Goal: Task Accomplishment & Management: Manage account settings

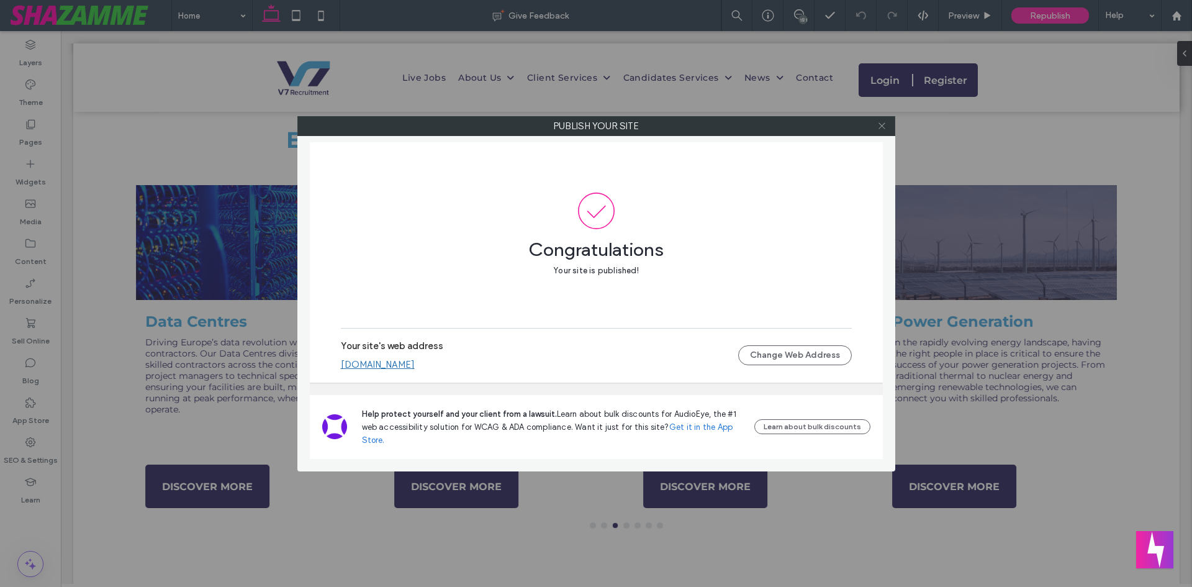
click at [884, 127] on icon at bounding box center [881, 125] width 9 height 9
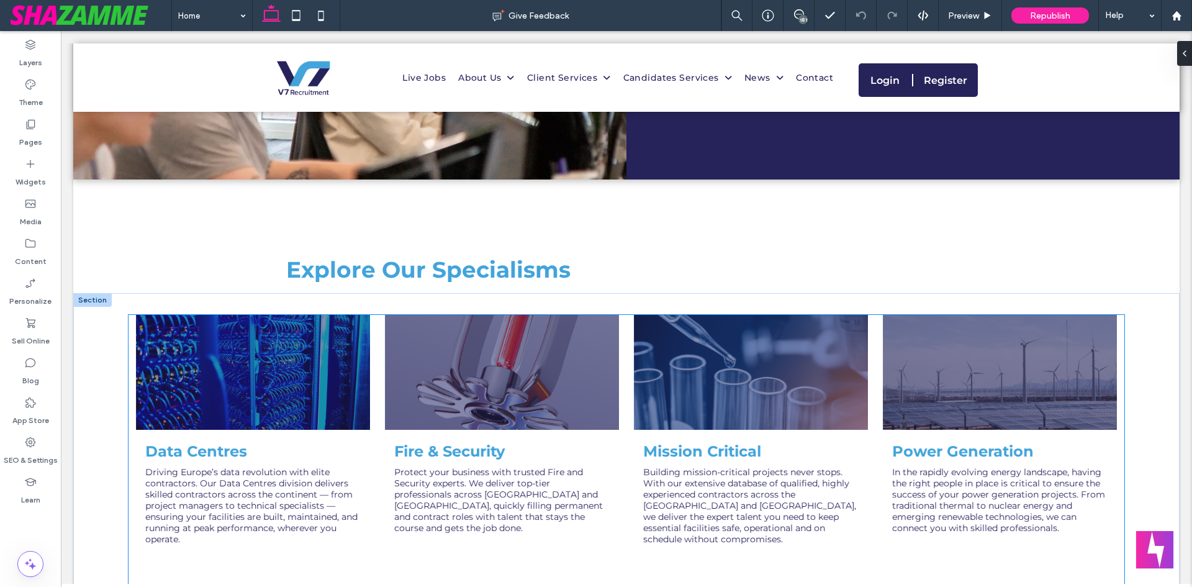
scroll to position [373, 0]
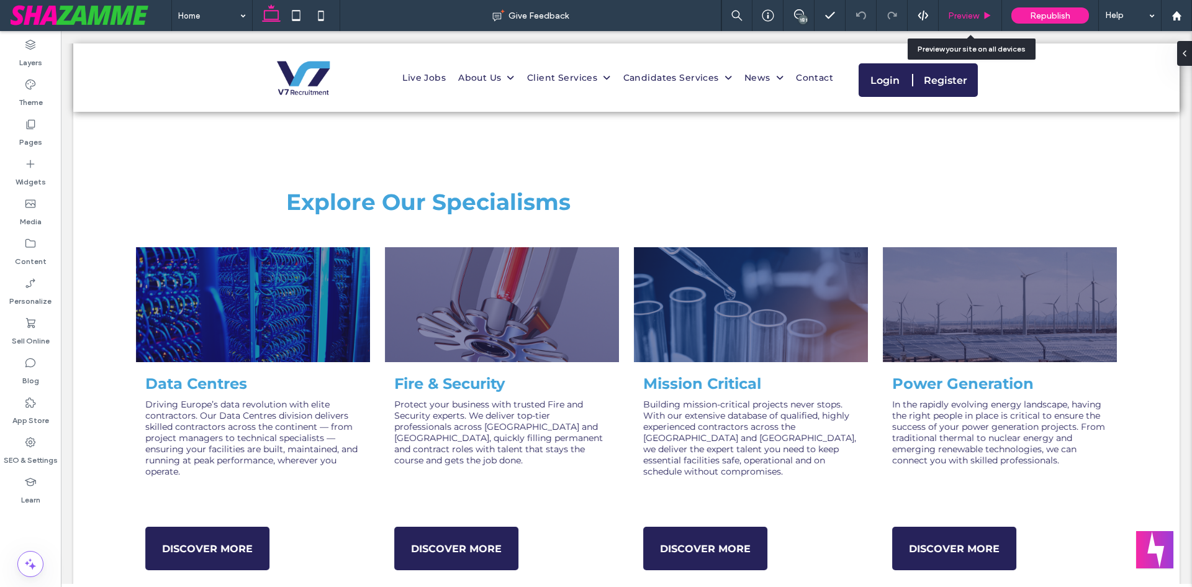
click at [987, 27] on div "Preview" at bounding box center [970, 15] width 63 height 31
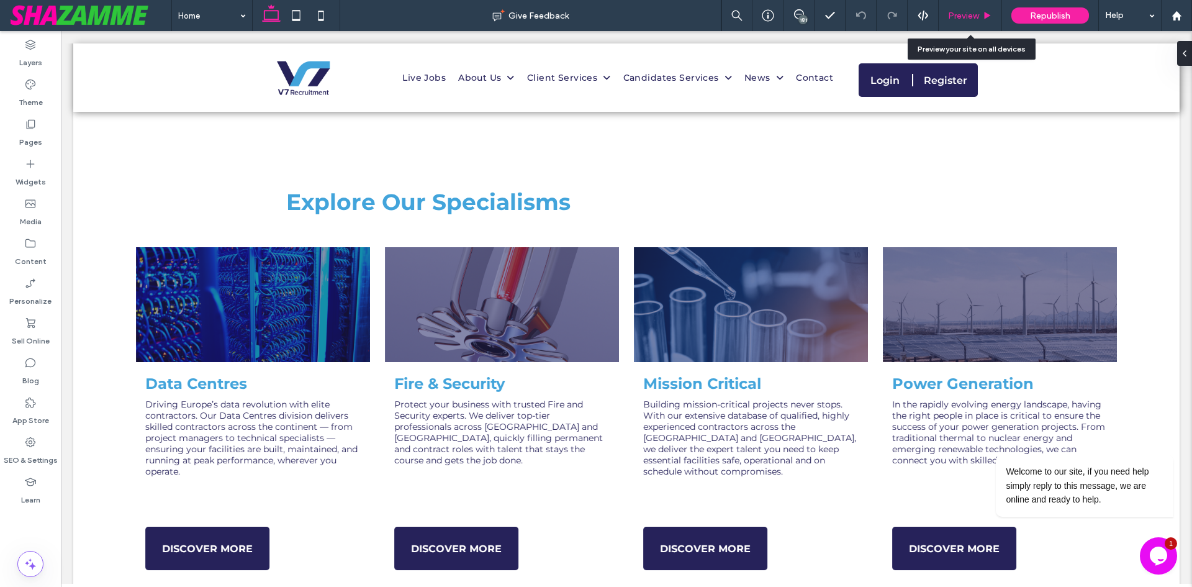
click at [981, 23] on div "Preview" at bounding box center [970, 15] width 63 height 31
click at [982, 24] on div "Preview" at bounding box center [970, 15] width 63 height 31
click at [988, 11] on icon at bounding box center [987, 15] width 9 height 9
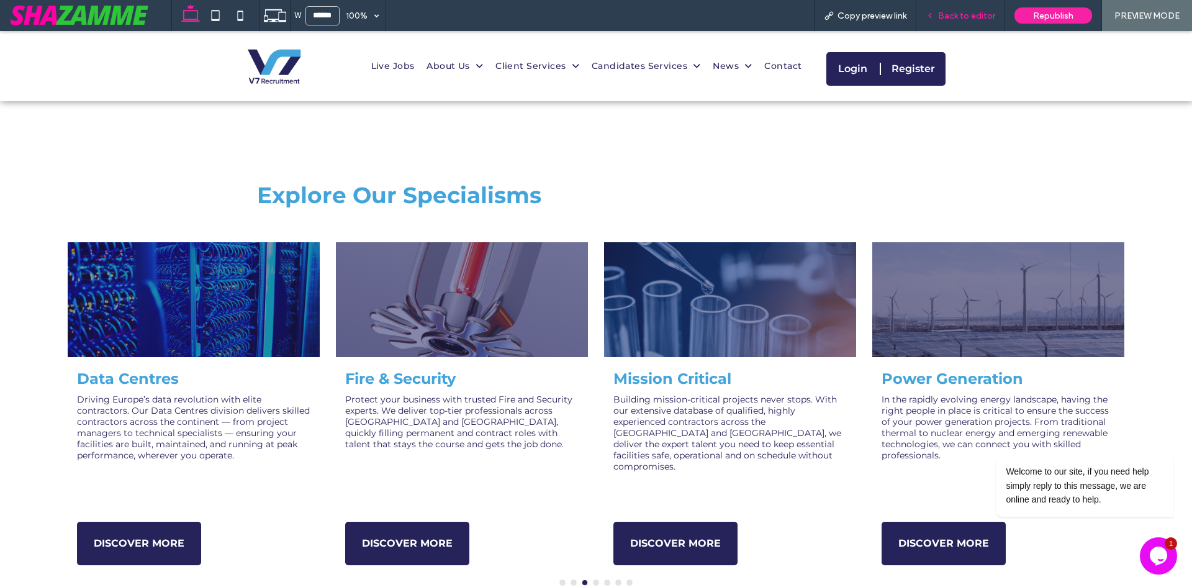
click at [982, 14] on span "Back to editor" at bounding box center [966, 16] width 57 height 11
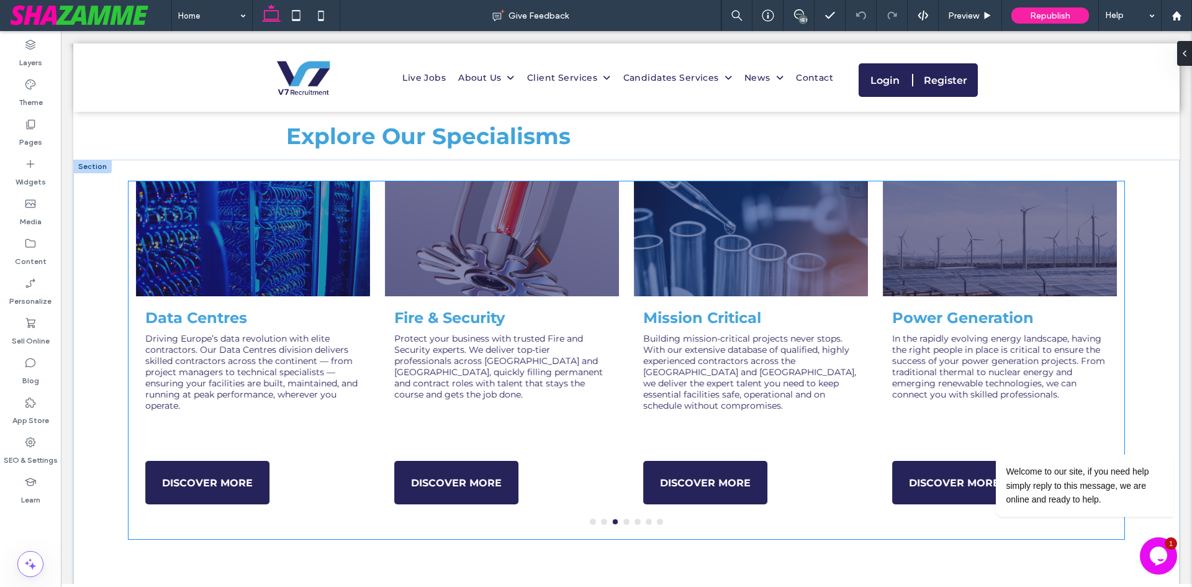
scroll to position [497, 0]
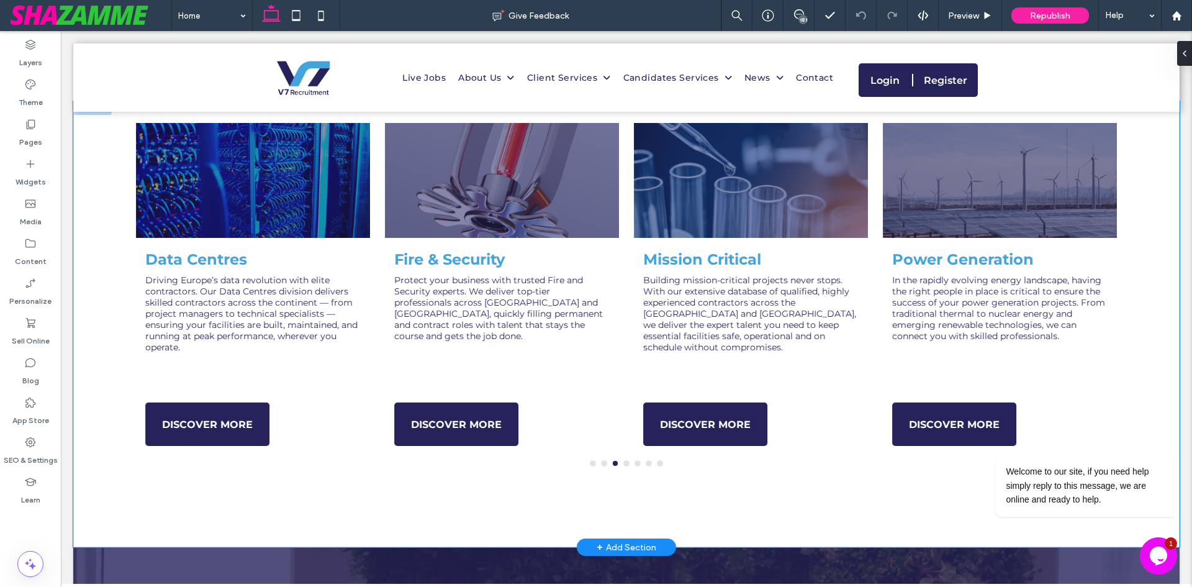
type input "**********"
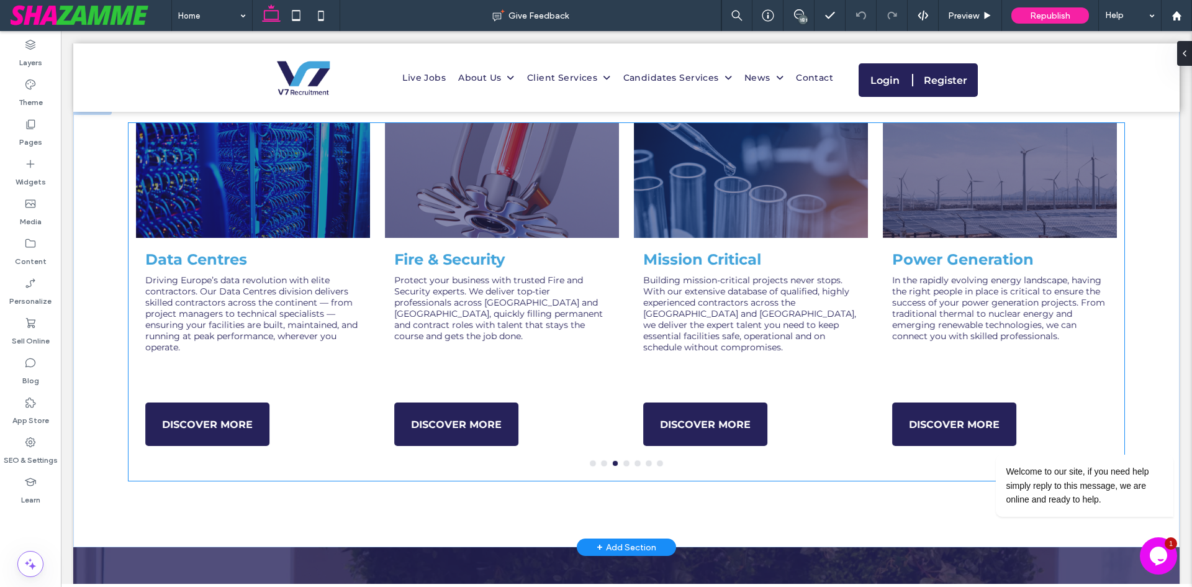
click at [623, 473] on div "Aviation Whether you need rapid contract placements or permanent hires, our avi…" at bounding box center [627, 302] width 996 height 358
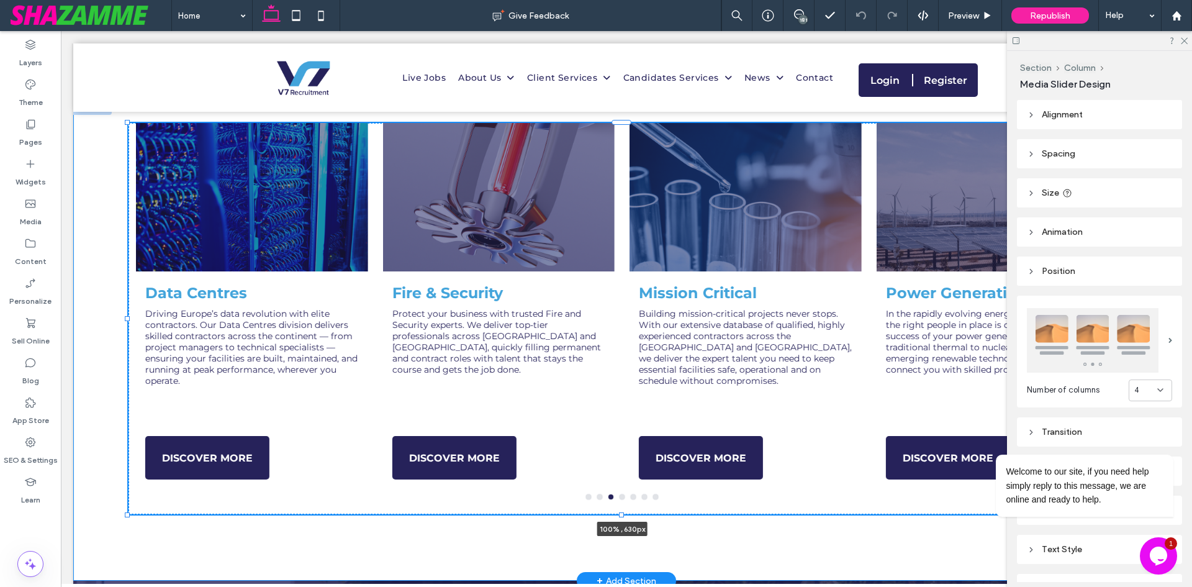
drag, startPoint x: 623, startPoint y: 481, endPoint x: 622, endPoint y: 498, distance: 16.8
click at [622, 498] on div "Aviation Whether you need rapid contract placements or permanent hires, our avi…" at bounding box center [626, 341] width 1107 height 480
type input "***"
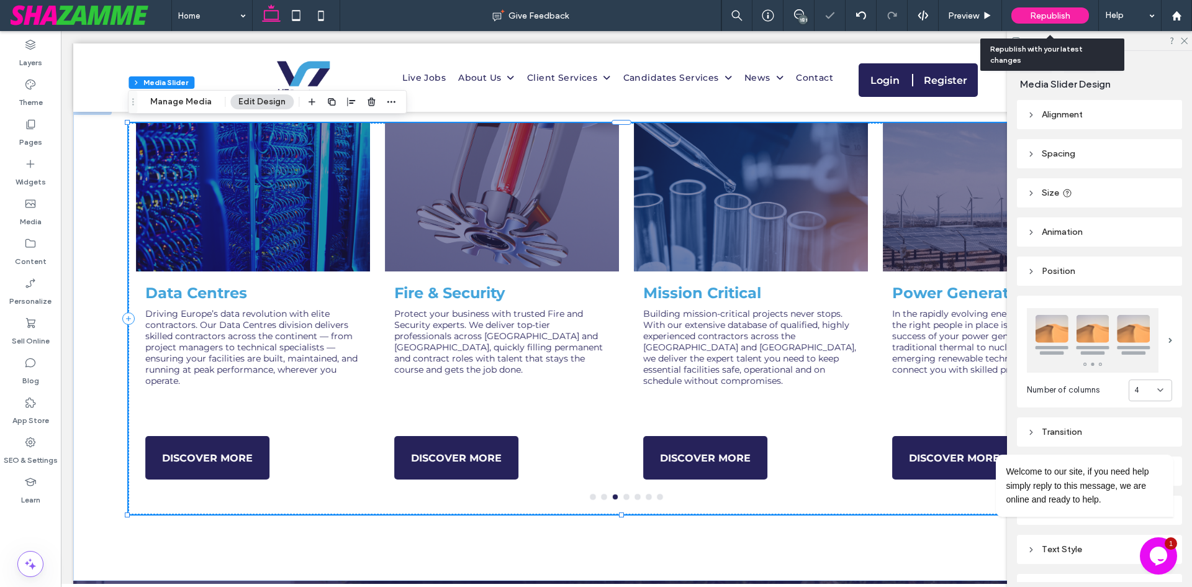
click at [1040, 17] on span "Republish" at bounding box center [1050, 16] width 40 height 11
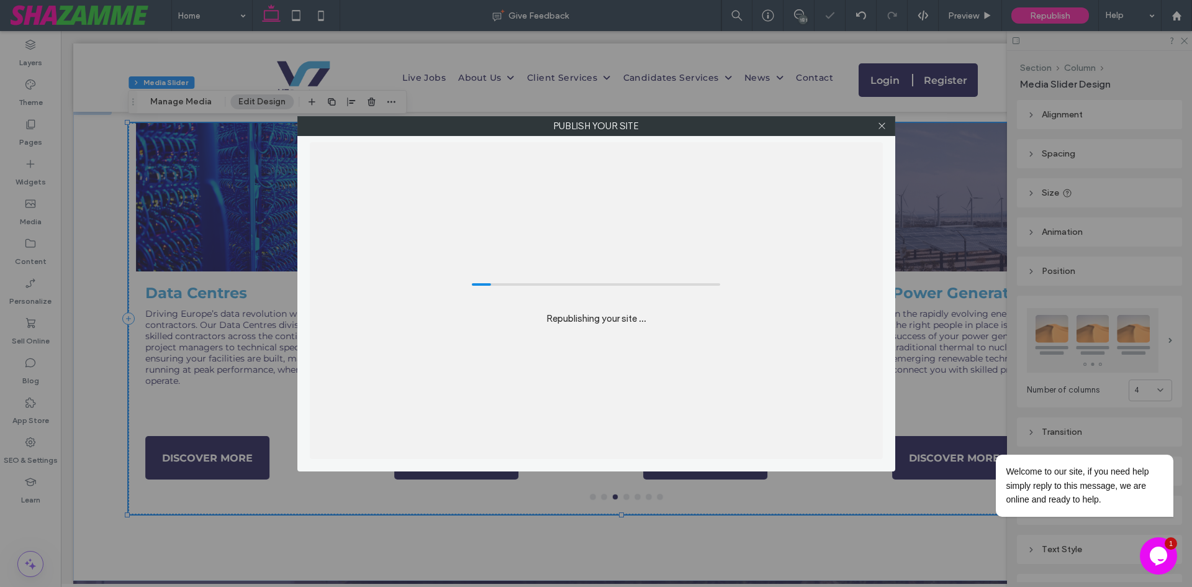
click at [1154, 554] on icon "$i18n('chat', 'chat_widget')" at bounding box center [1158, 555] width 17 height 19
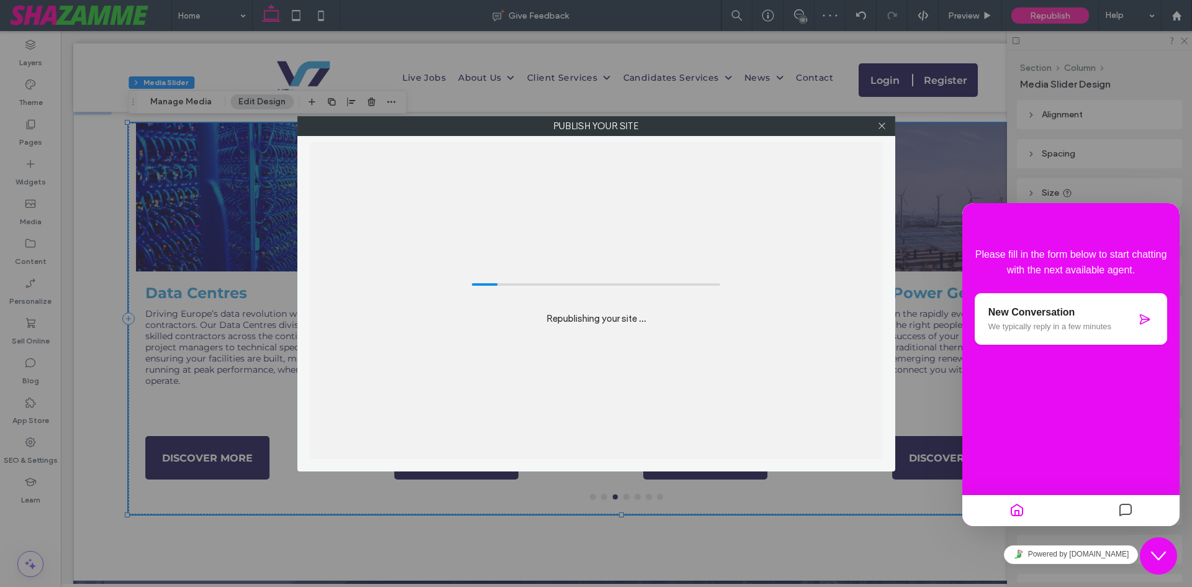
click at [1156, 554] on icon "Close Chat This icon closes the chat window." at bounding box center [1158, 555] width 15 height 15
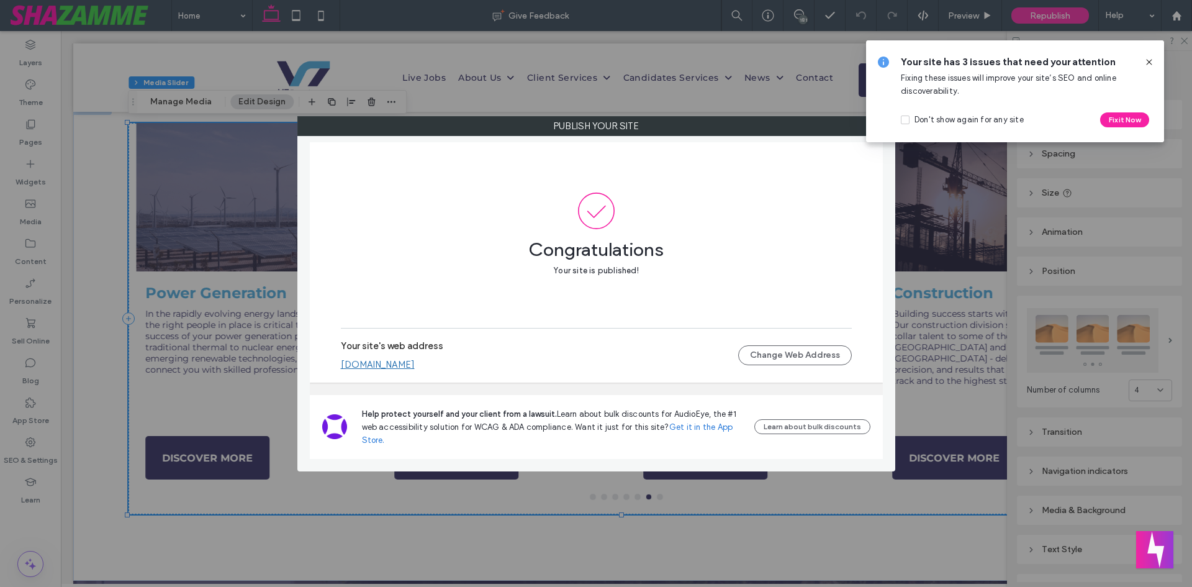
click at [1147, 65] on icon at bounding box center [1149, 62] width 10 height 10
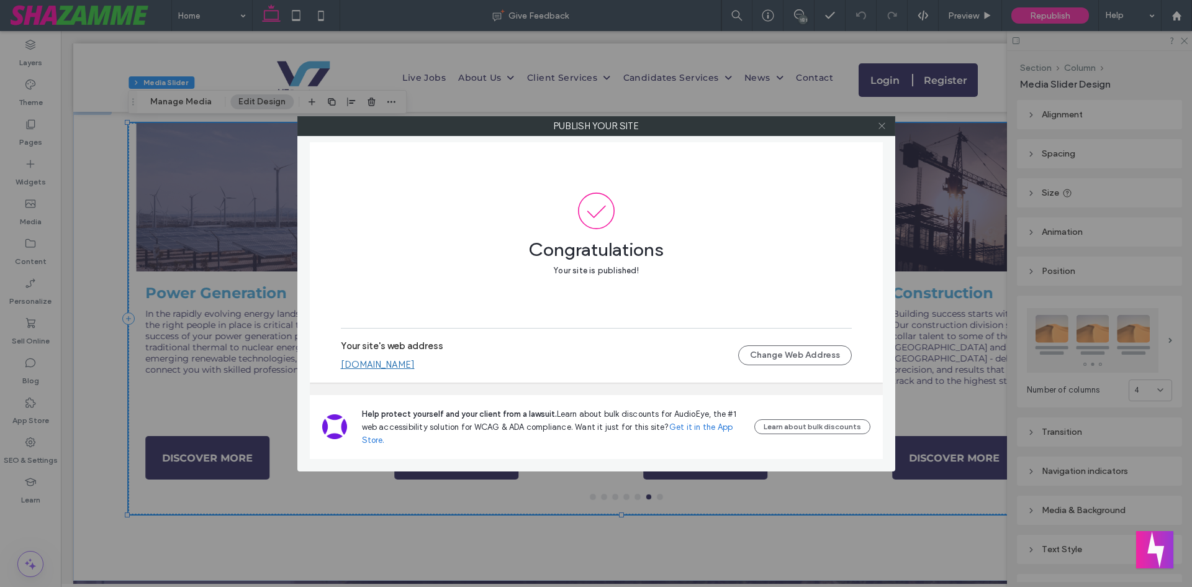
click at [885, 130] on span at bounding box center [881, 126] width 9 height 19
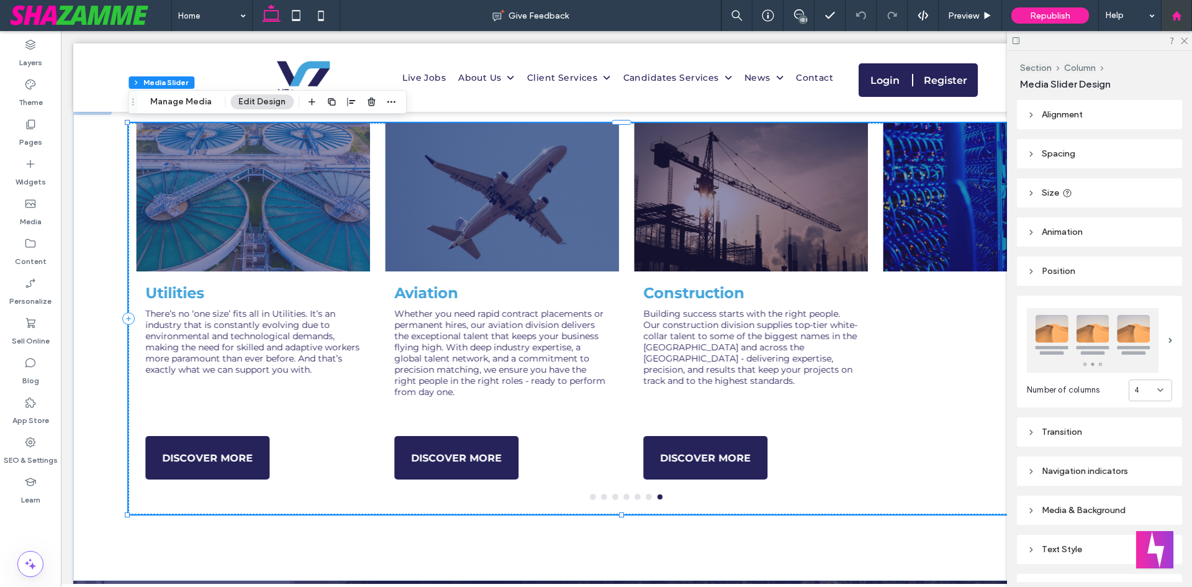
click at [1184, 27] on div at bounding box center [1176, 15] width 31 height 31
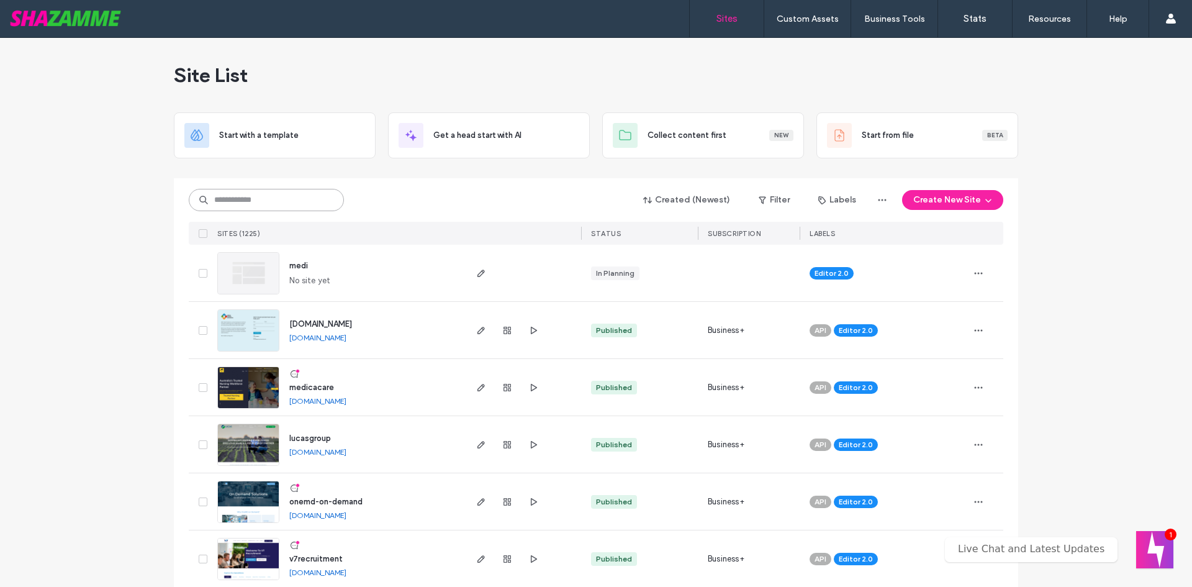
click at [263, 205] on input at bounding box center [266, 200] width 155 height 22
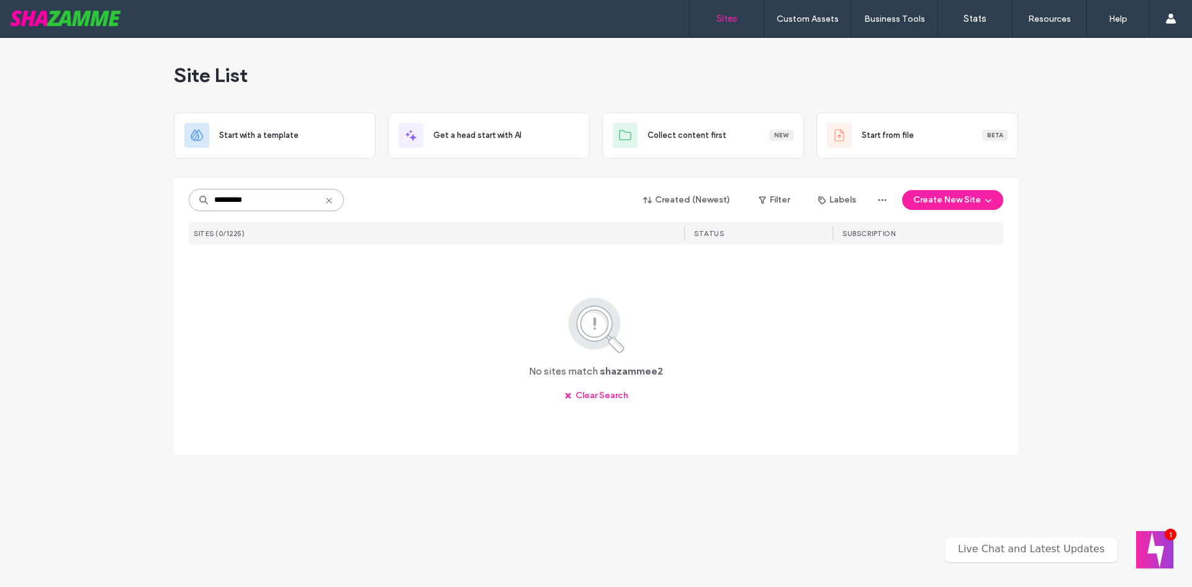
type input "*********"
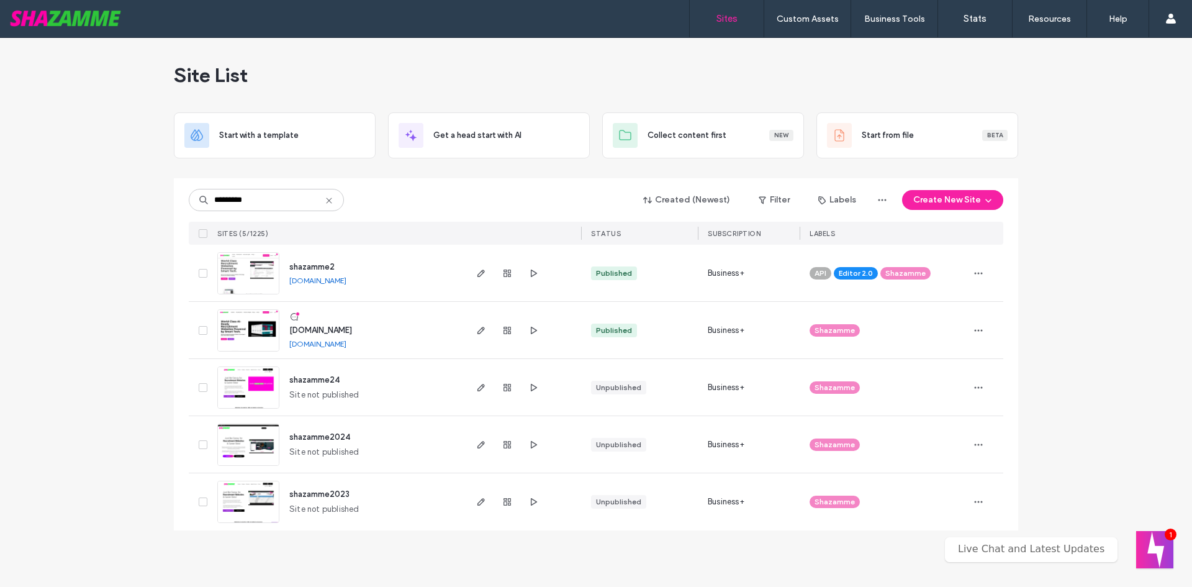
click at [294, 268] on span "shazamme2" at bounding box center [311, 266] width 45 height 9
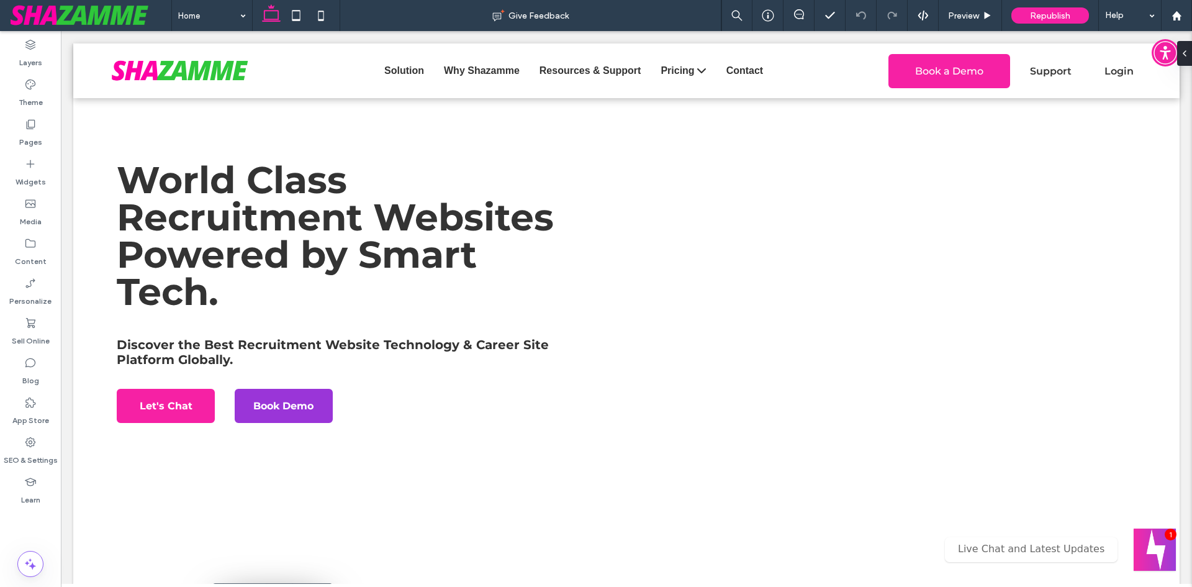
click at [1160, 540] on button "Welcome message" at bounding box center [1155, 549] width 42 height 42
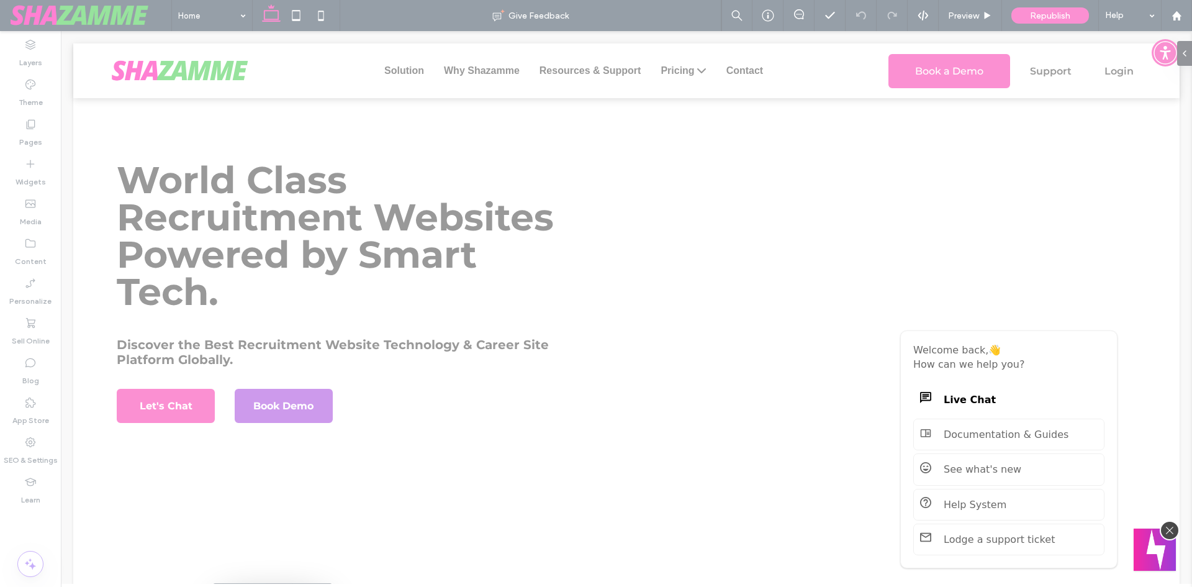
click at [1154, 561] on button "Welcome message" at bounding box center [1155, 549] width 42 height 42
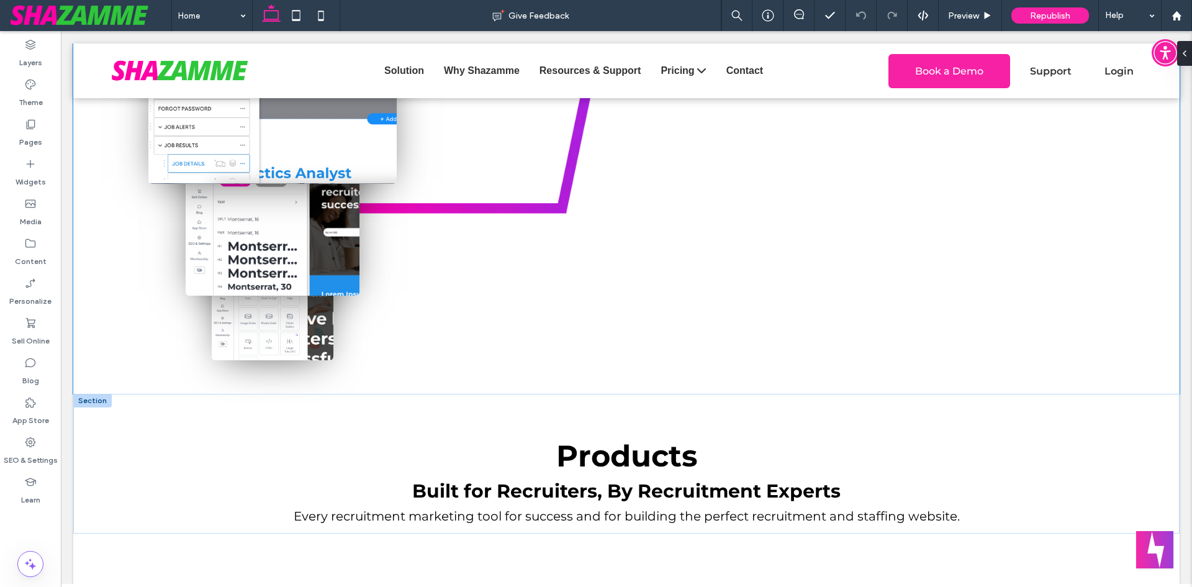
scroll to position [931, 0]
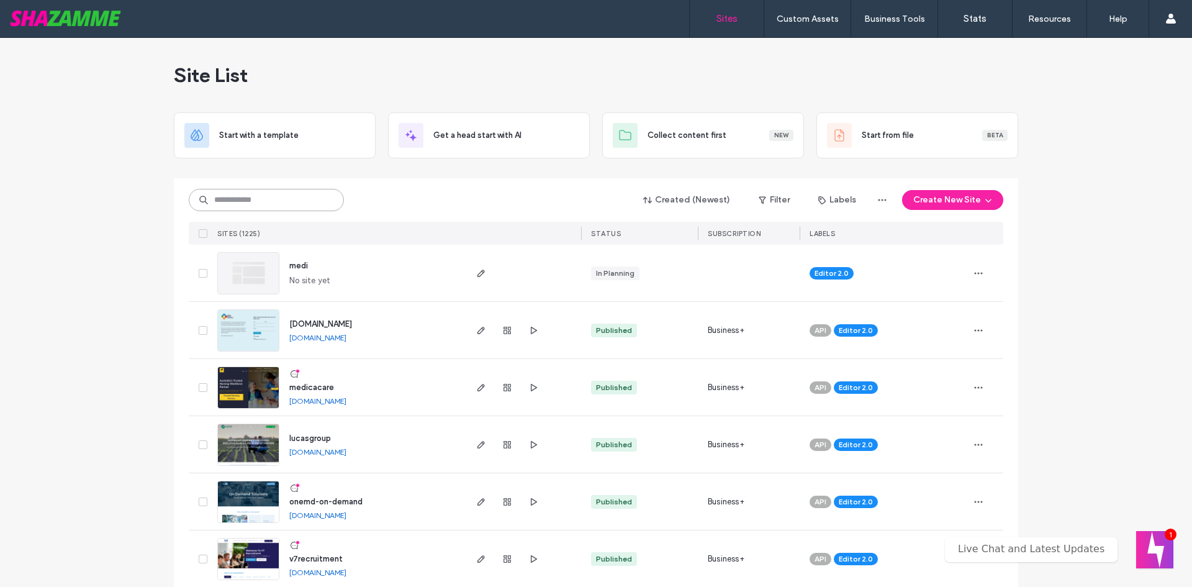
click at [220, 197] on input at bounding box center [266, 200] width 155 height 22
type input "********"
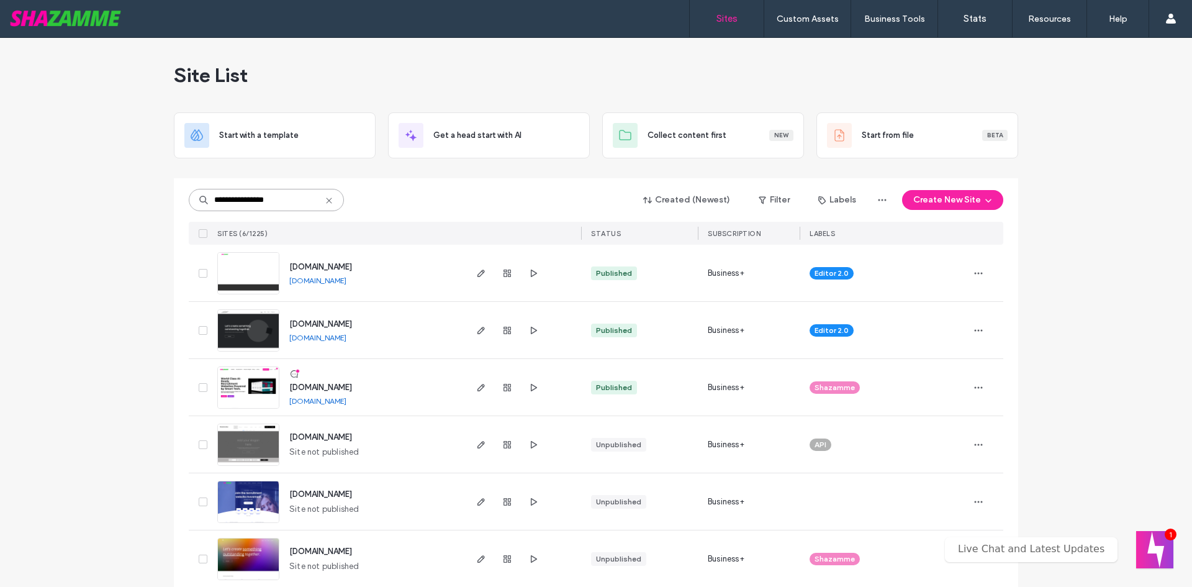
type input "**********"
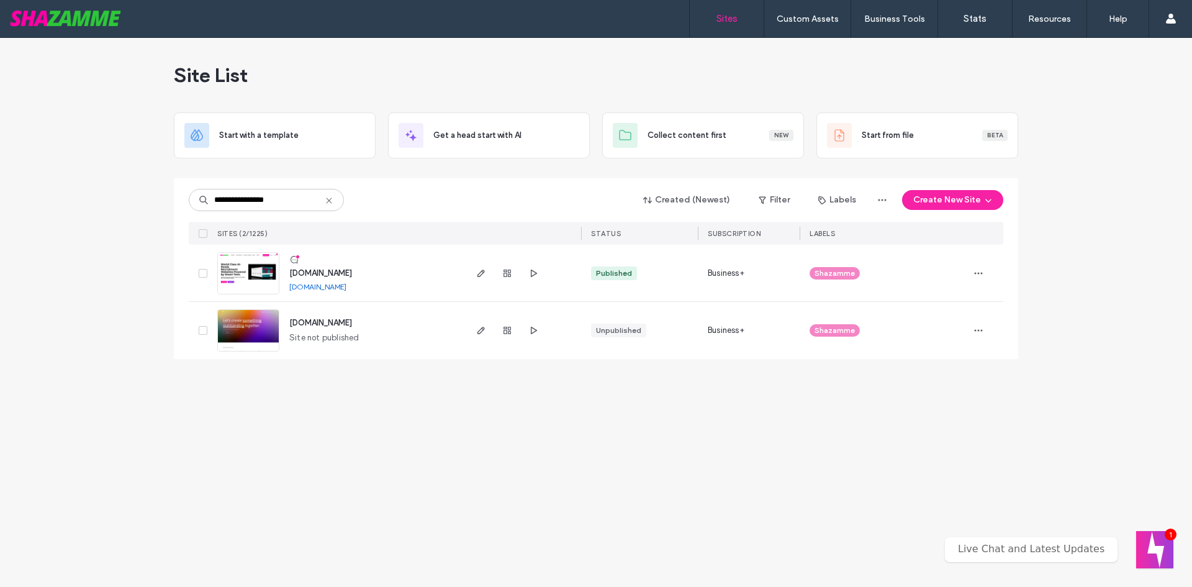
click at [331, 275] on span "www.shazamme.com" at bounding box center [320, 272] width 63 height 9
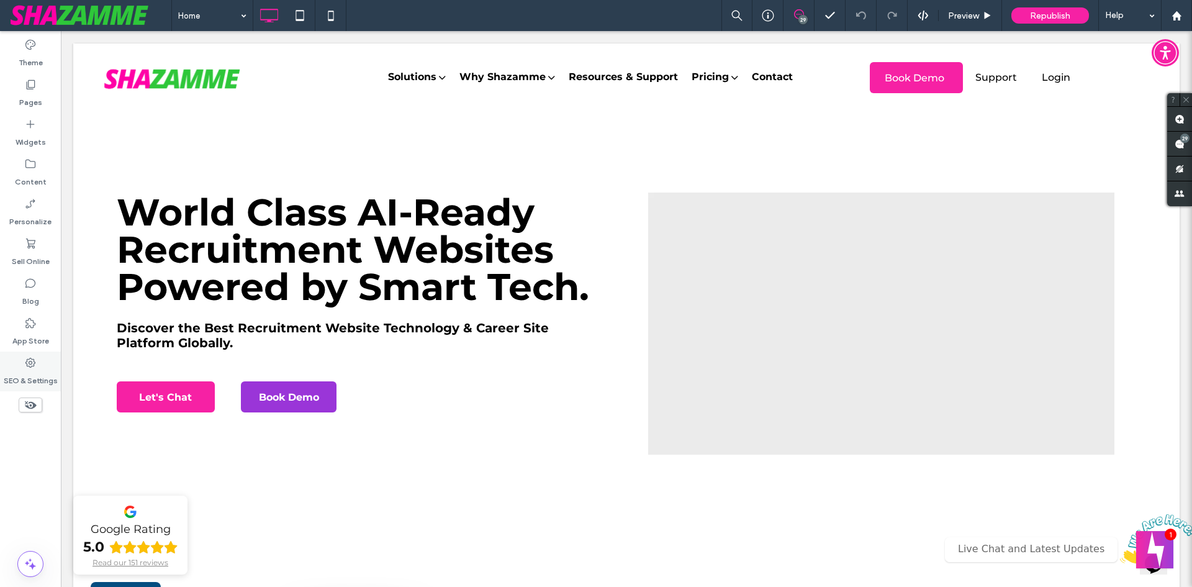
click at [25, 374] on label "SEO & Settings" at bounding box center [31, 377] width 54 height 17
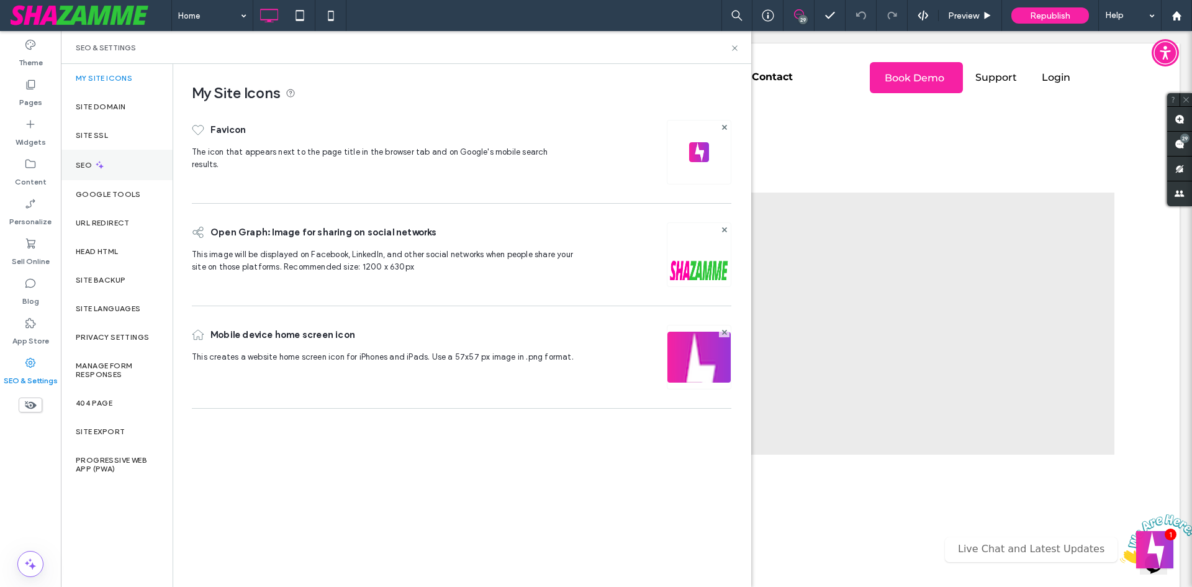
click at [89, 179] on div "SEO" at bounding box center [117, 165] width 112 height 30
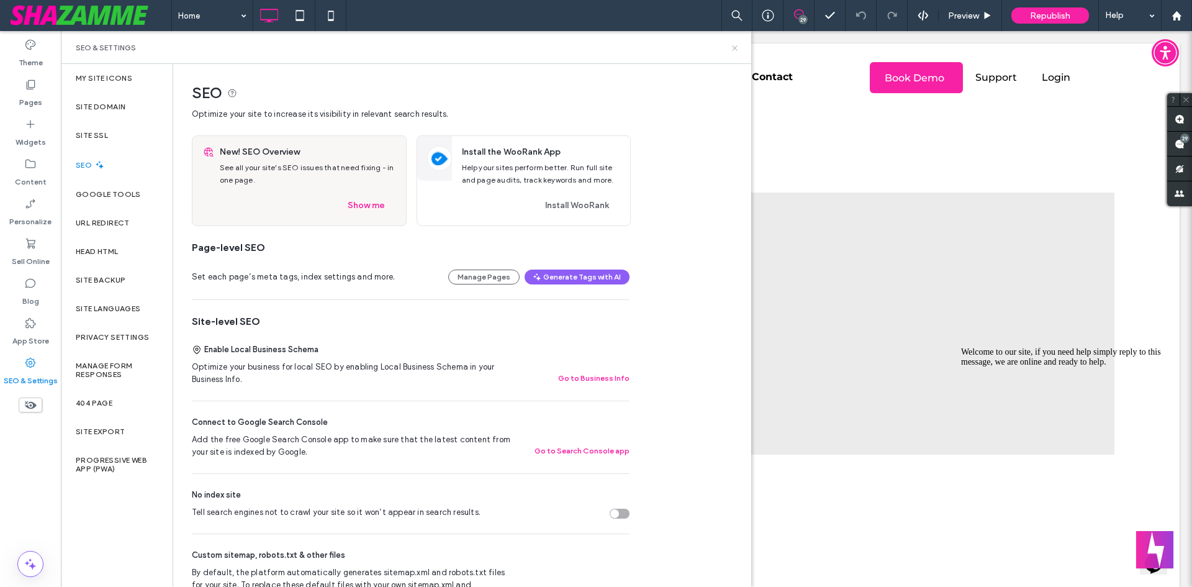
click at [739, 50] on icon at bounding box center [734, 47] width 9 height 9
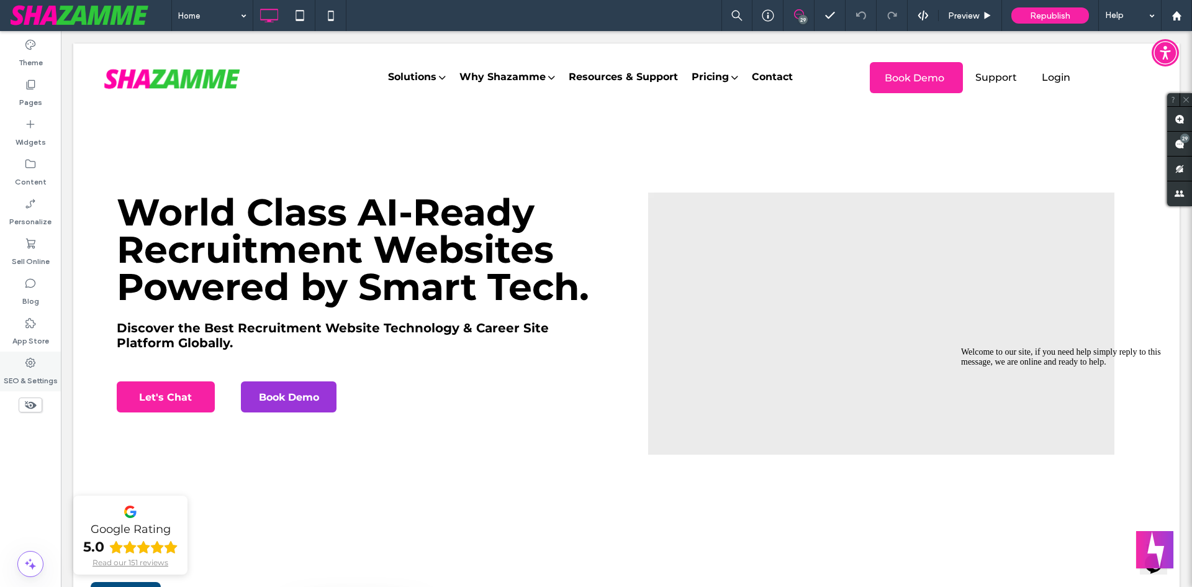
click at [51, 366] on div "SEO & Settings" at bounding box center [30, 371] width 61 height 40
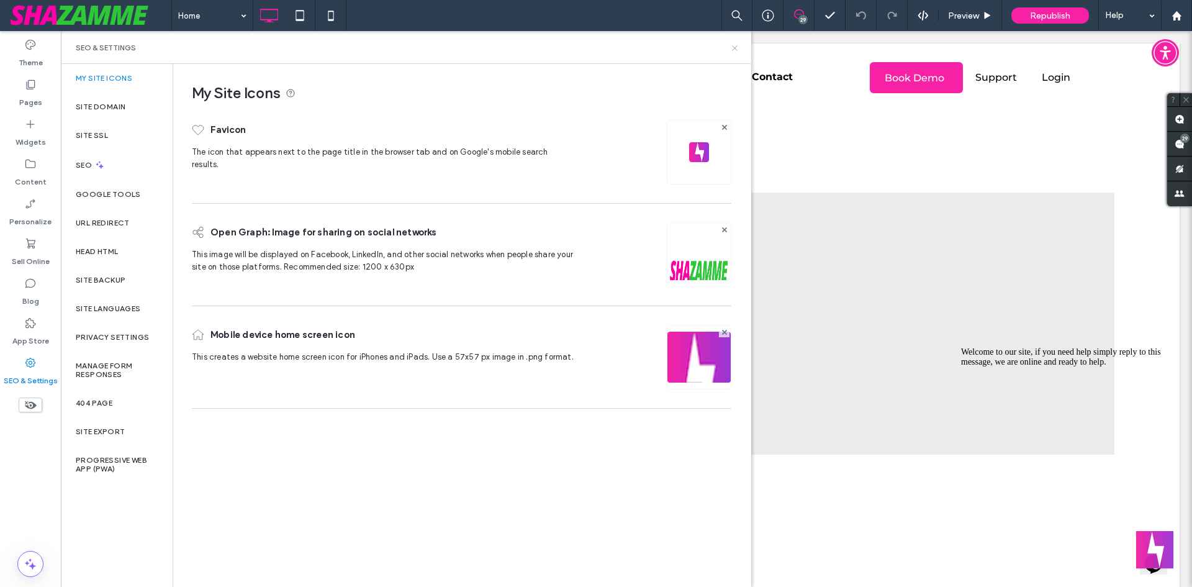
click at [731, 48] on icon at bounding box center [734, 47] width 9 height 9
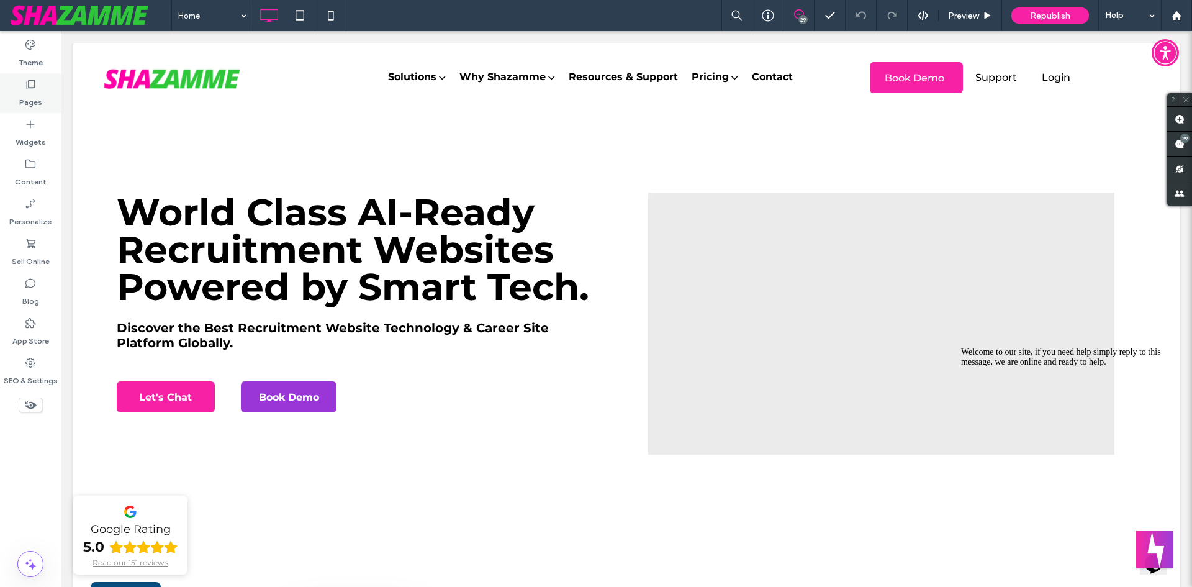
click at [44, 96] on div "Pages" at bounding box center [30, 93] width 61 height 40
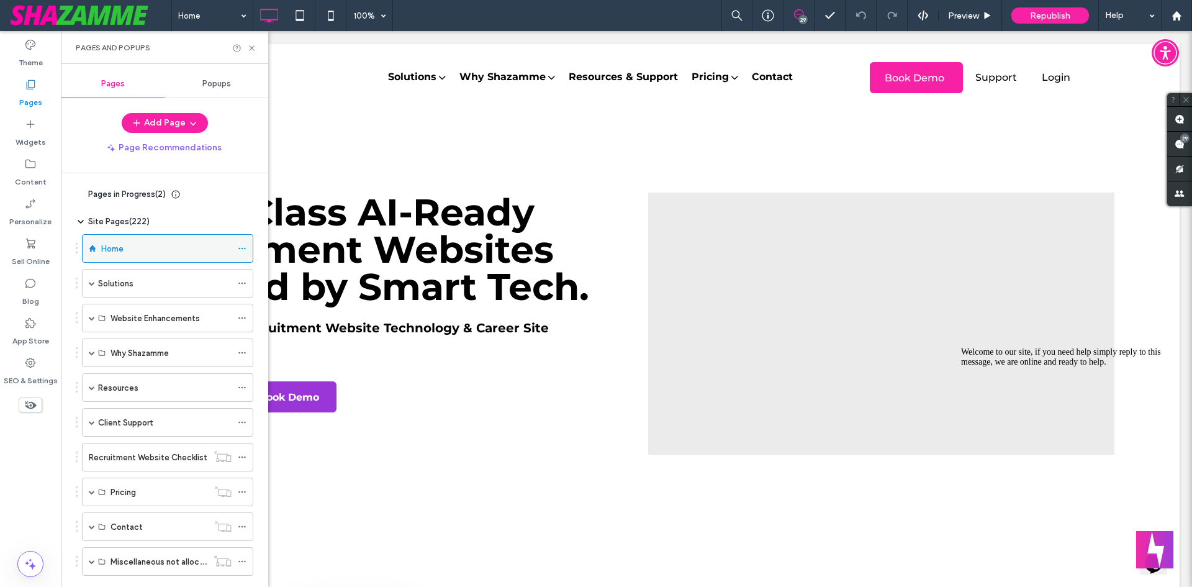
click at [241, 246] on icon at bounding box center [242, 248] width 9 height 9
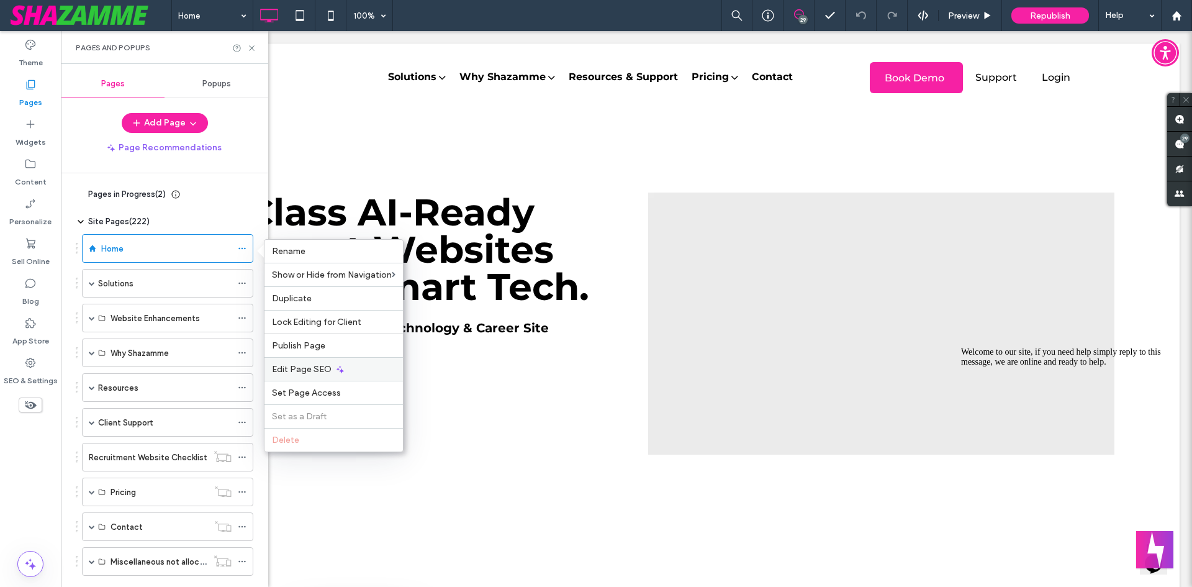
click at [378, 368] on div "Edit Page SEO" at bounding box center [334, 369] width 138 height 24
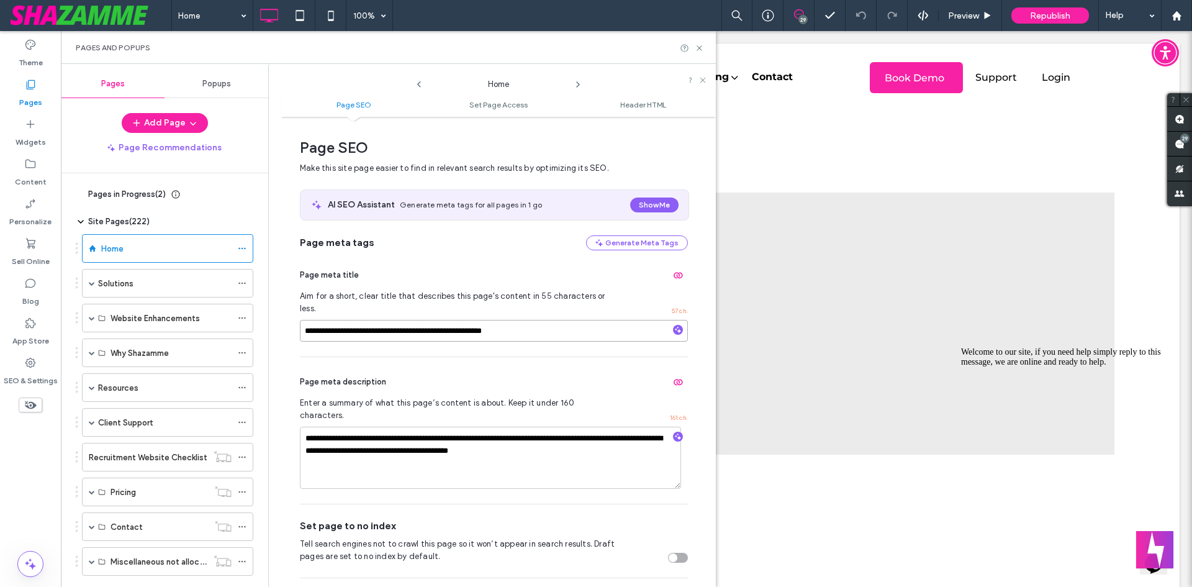
click at [401, 320] on input "**********" at bounding box center [494, 331] width 388 height 22
paste input "**"
type input "**********"
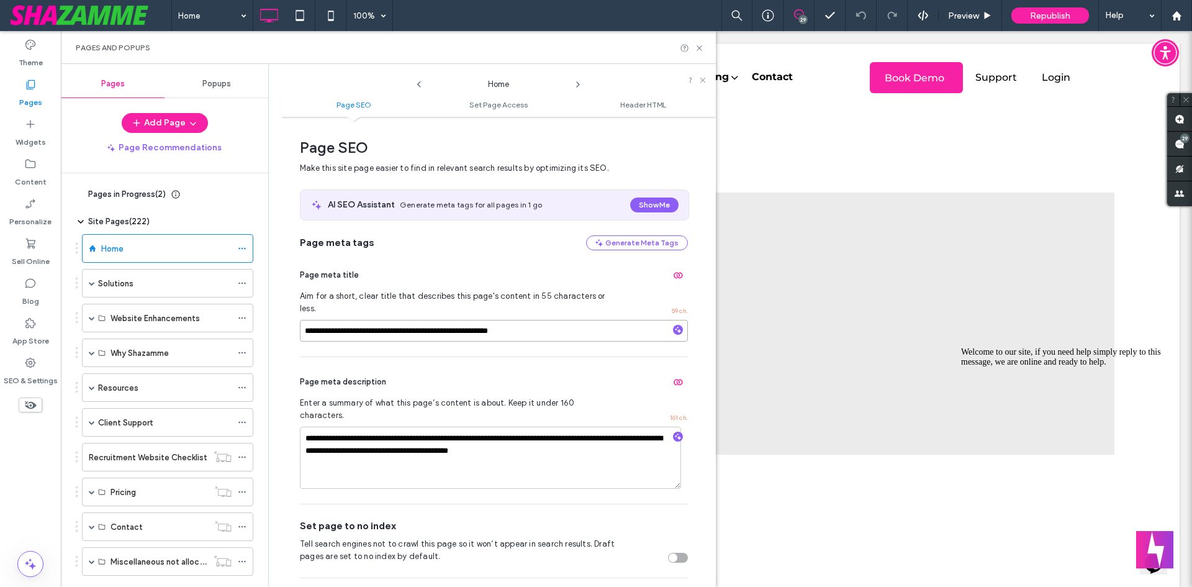
click at [412, 325] on input "**********" at bounding box center [494, 331] width 388 height 22
click at [423, 339] on div "**********" at bounding box center [494, 303] width 388 height 106
click at [452, 427] on textarea "**********" at bounding box center [490, 458] width 381 height 62
click at [451, 427] on textarea "**********" at bounding box center [490, 458] width 381 height 62
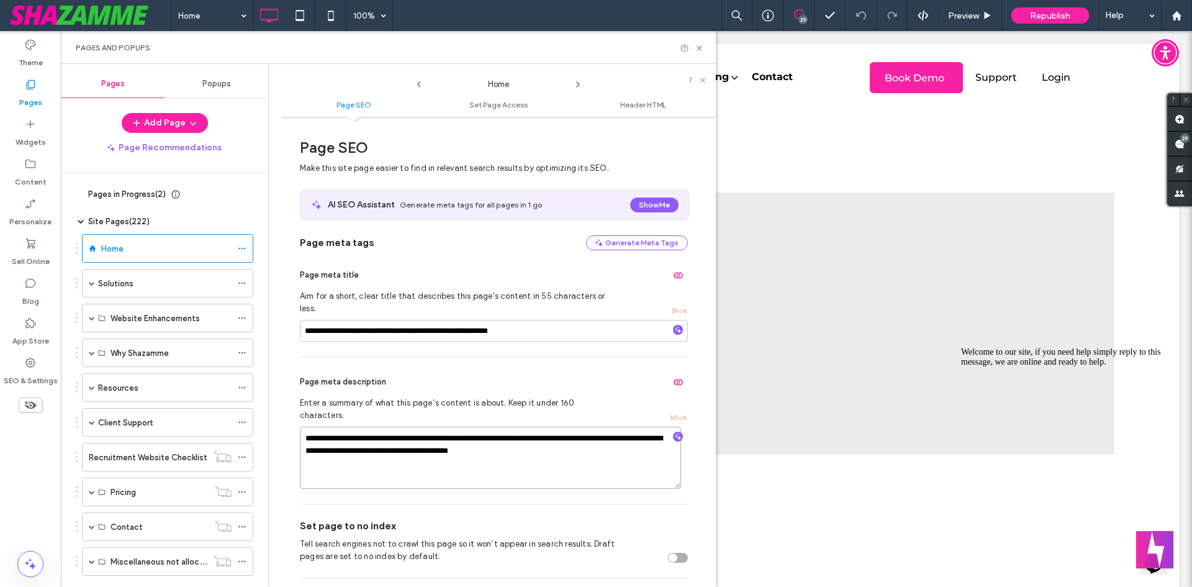
paste textarea "**********"
type textarea "**********"
click at [684, 453] on div "**********" at bounding box center [498, 547] width 397 height 849
click at [414, 475] on div "**********" at bounding box center [494, 430] width 388 height 147
click at [759, 17] on div at bounding box center [768, 15] width 30 height 12
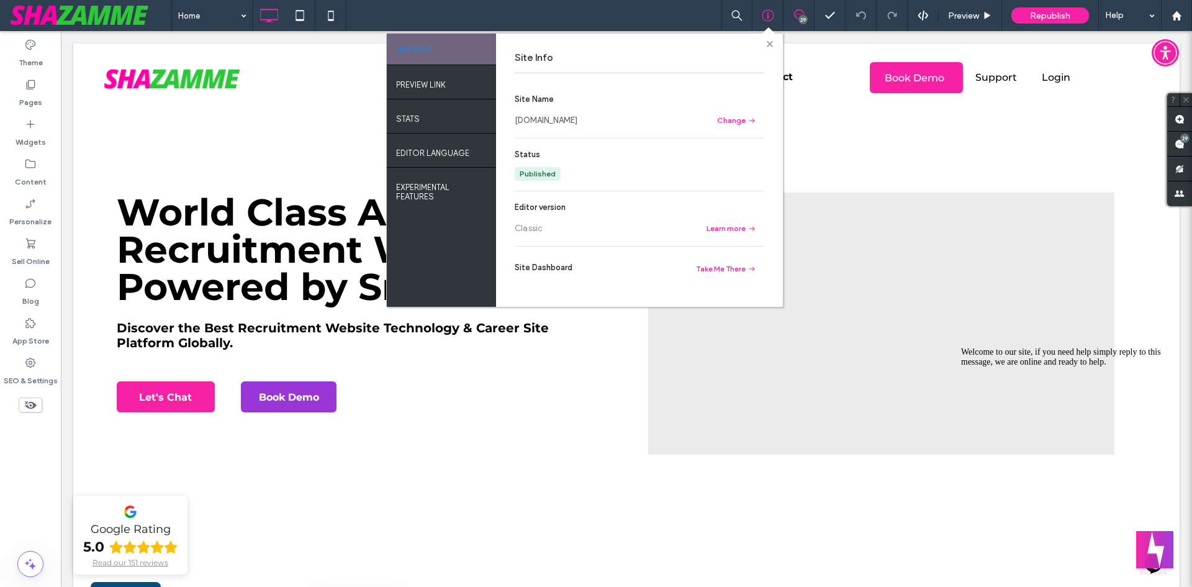
click at [770, 45] on use at bounding box center [769, 43] width 6 height 6
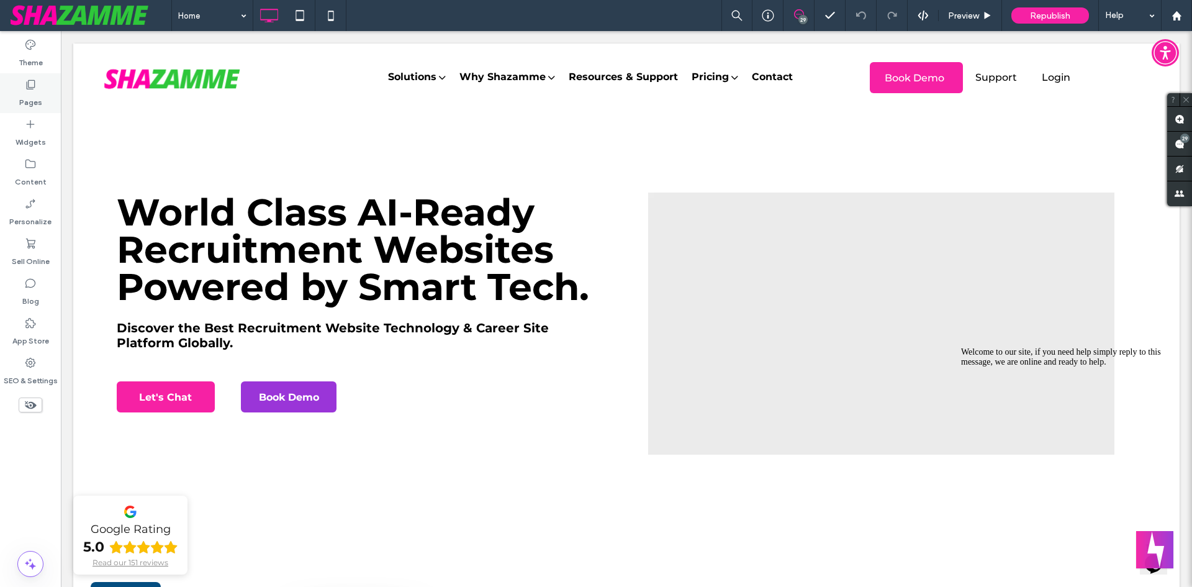
click at [19, 102] on div "Pages" at bounding box center [30, 93] width 61 height 40
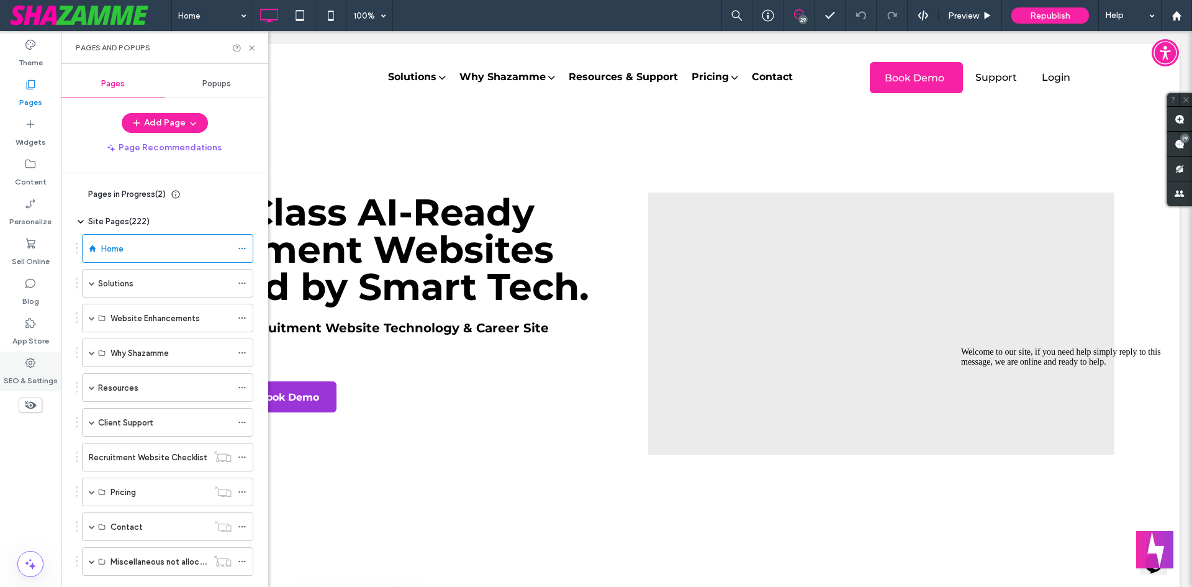
click at [14, 367] on div "SEO & Settings" at bounding box center [30, 371] width 61 height 40
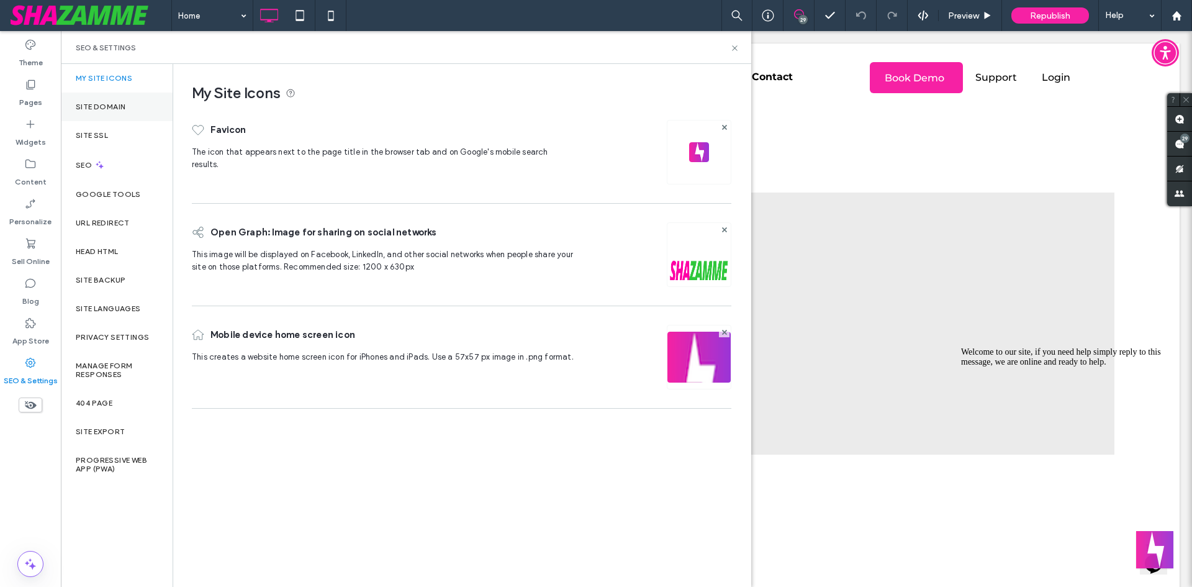
drag, startPoint x: 56, startPoint y: 95, endPoint x: 83, endPoint y: 106, distance: 29.3
click at [55, 95] on div "Pages" at bounding box center [30, 93] width 61 height 40
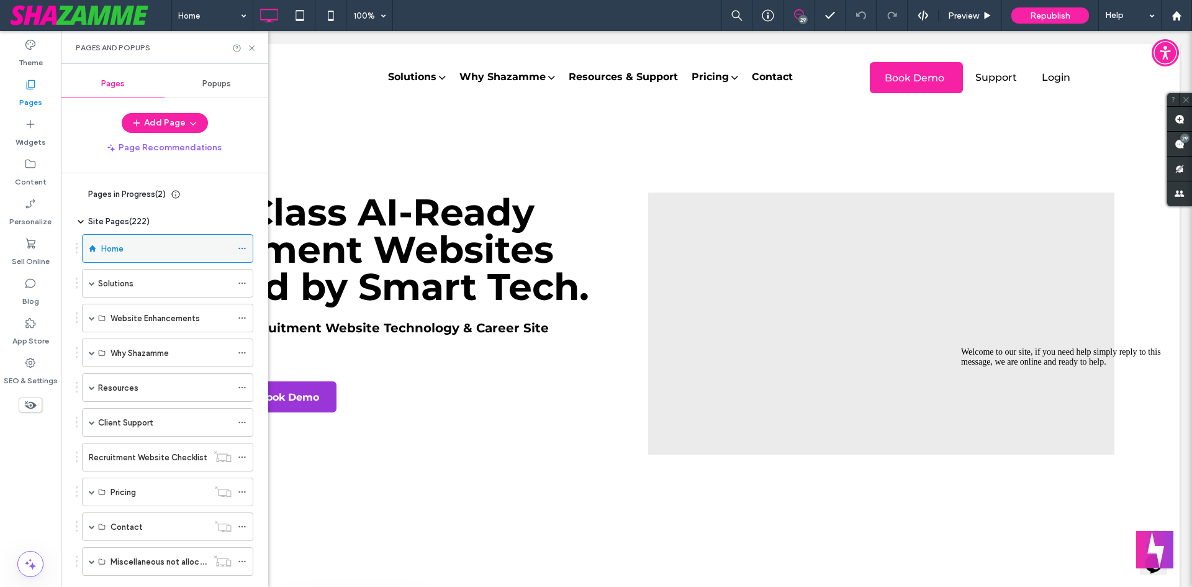
click at [243, 246] on icon at bounding box center [242, 248] width 9 height 9
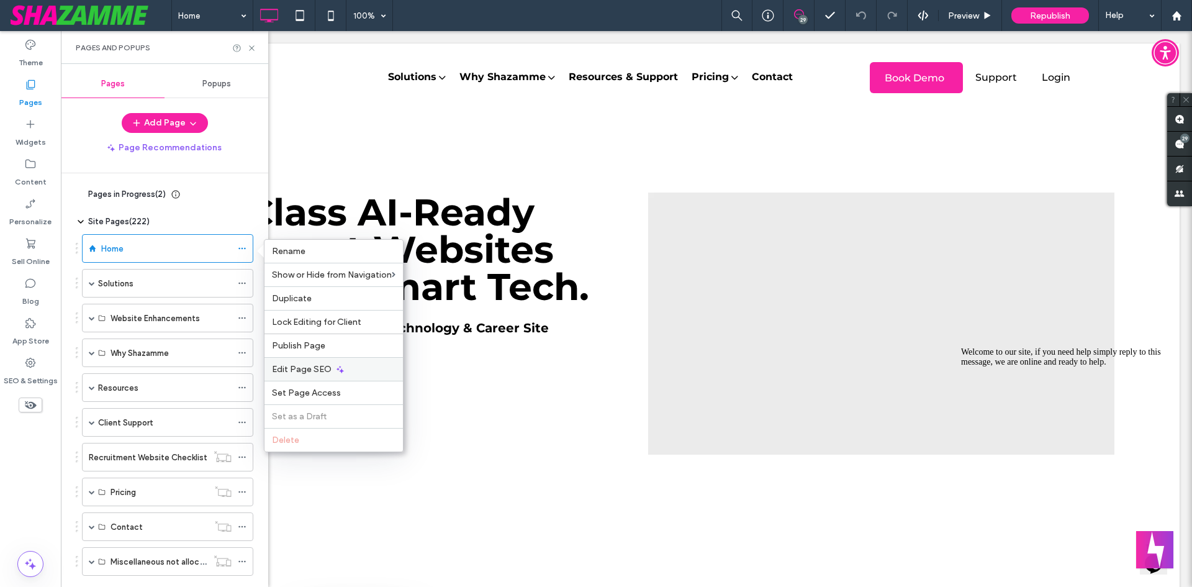
click at [310, 360] on div "Edit Page SEO" at bounding box center [334, 369] width 138 height 24
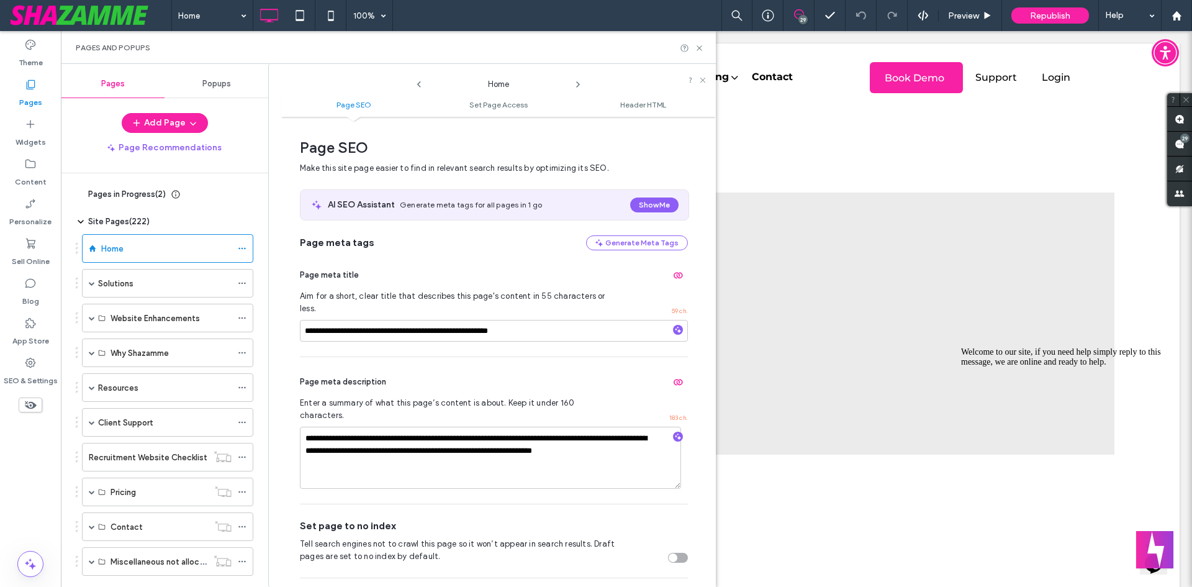
scroll to position [6, 0]
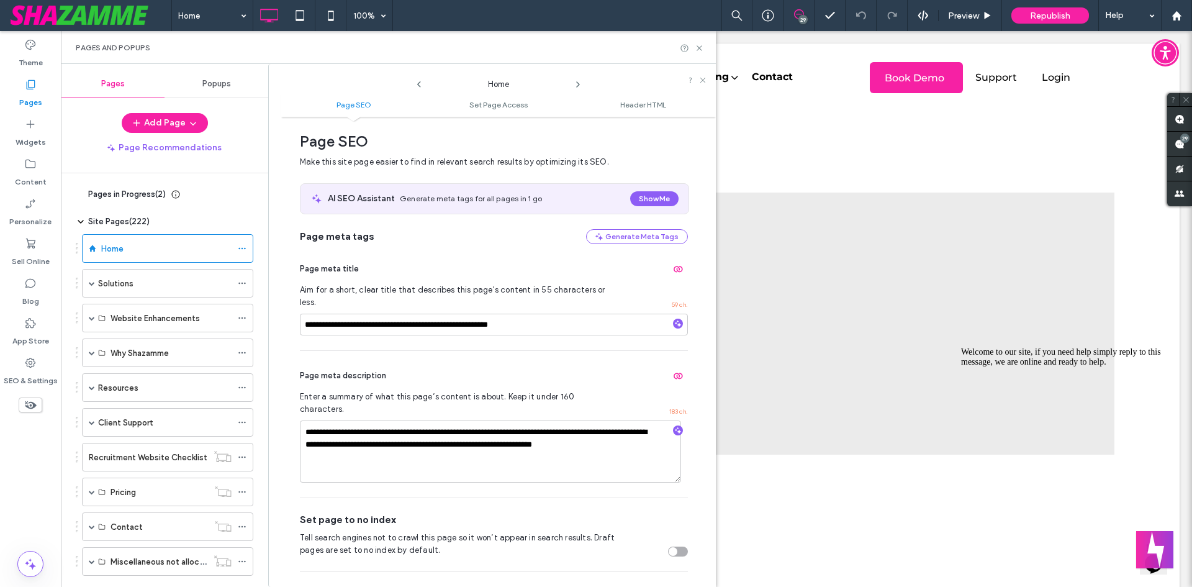
click at [468, 465] on div "**********" at bounding box center [494, 424] width 388 height 147
click at [1161, 548] on button "Welcome message" at bounding box center [1155, 549] width 42 height 42
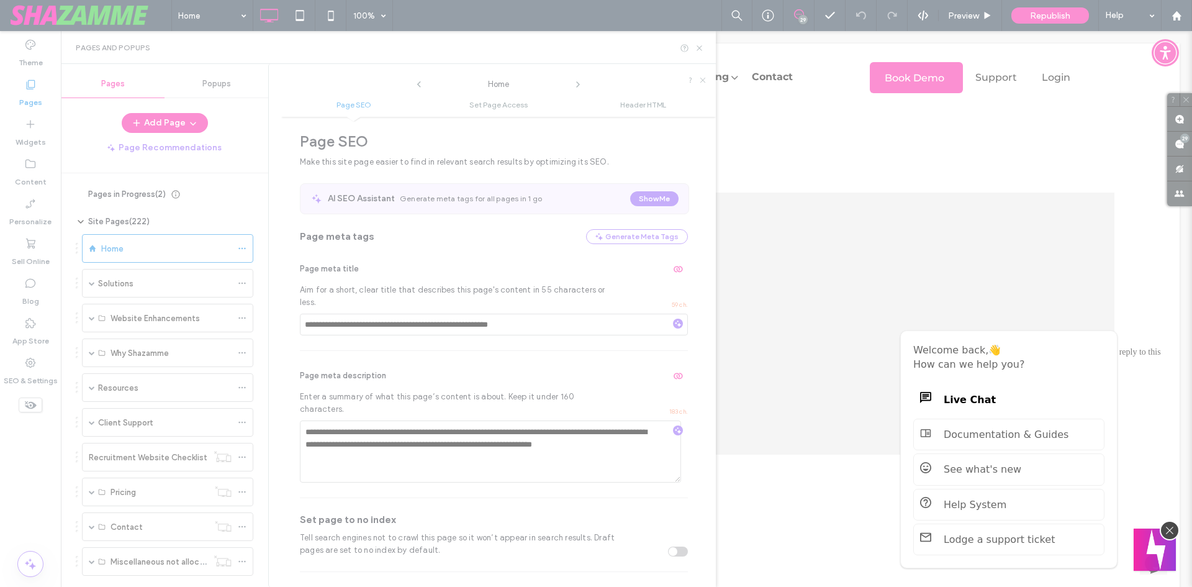
click at [1161, 548] on button "Welcome message" at bounding box center [1155, 549] width 42 height 42
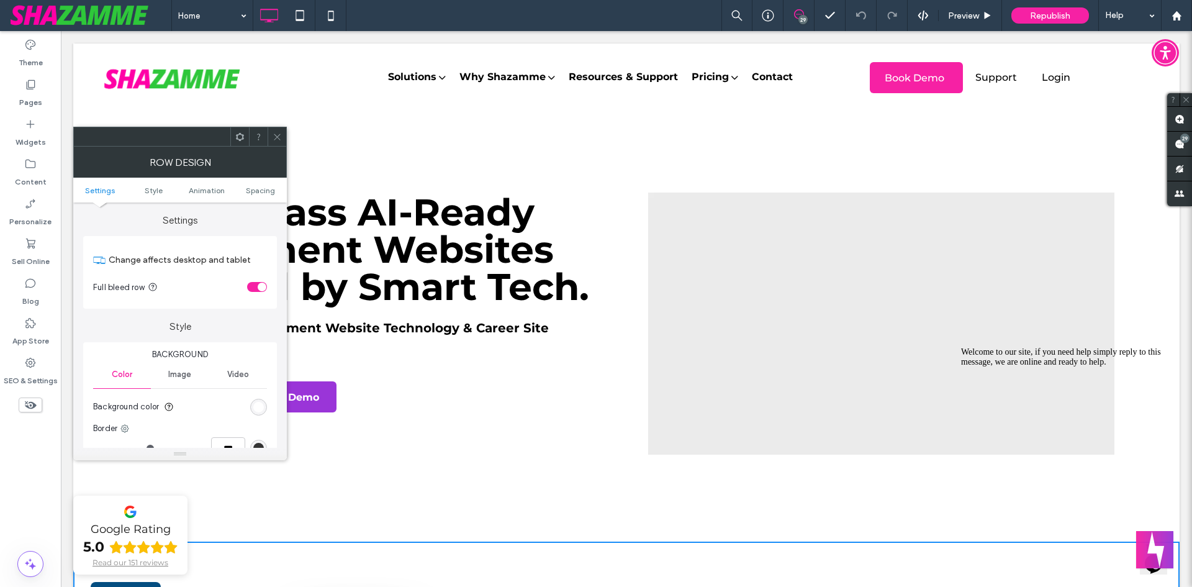
click at [1160, 573] on button "Opens Chat This icon Opens the chat window." at bounding box center [1153, 563] width 27 height 21
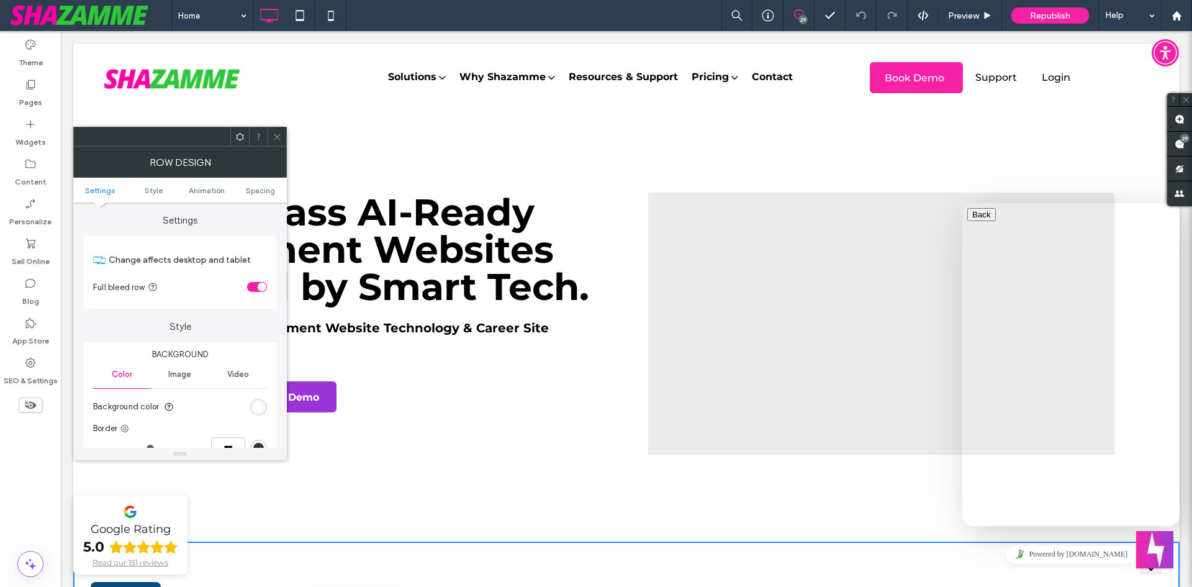
click at [1160, 573] on button "Close Chat This icon closes the chat window." at bounding box center [1151, 566] width 22 height 16
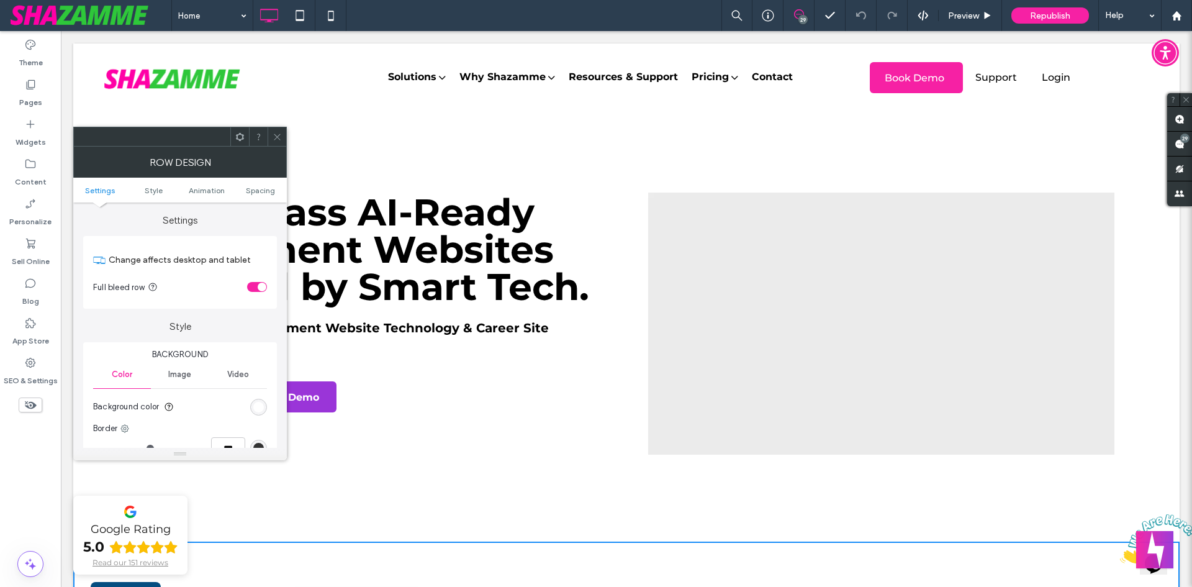
click at [273, 143] on span at bounding box center [277, 136] width 9 height 19
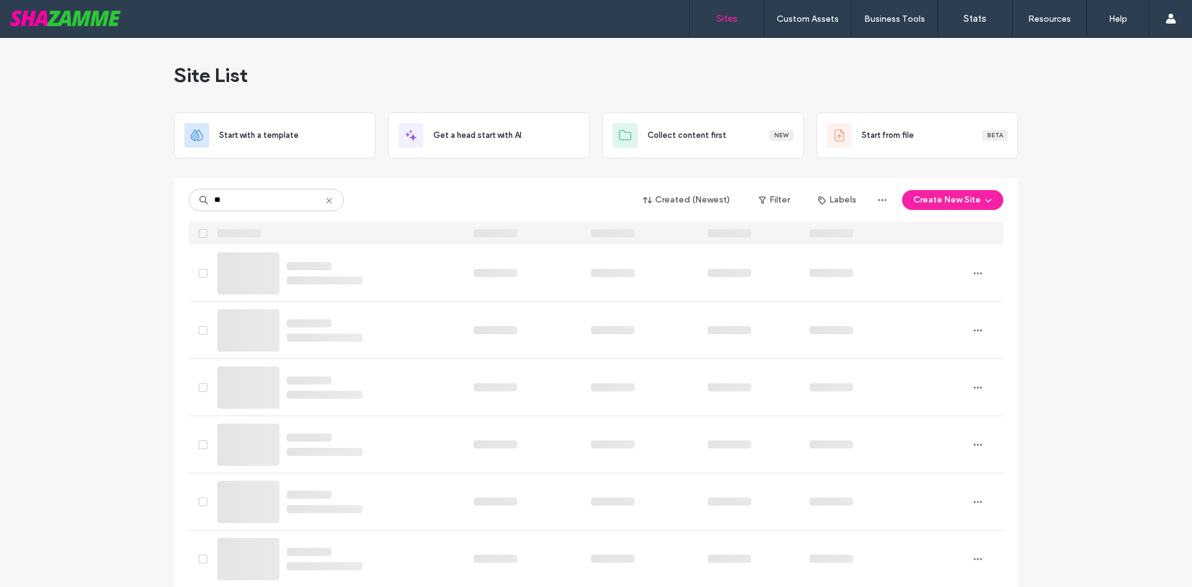
type input "**"
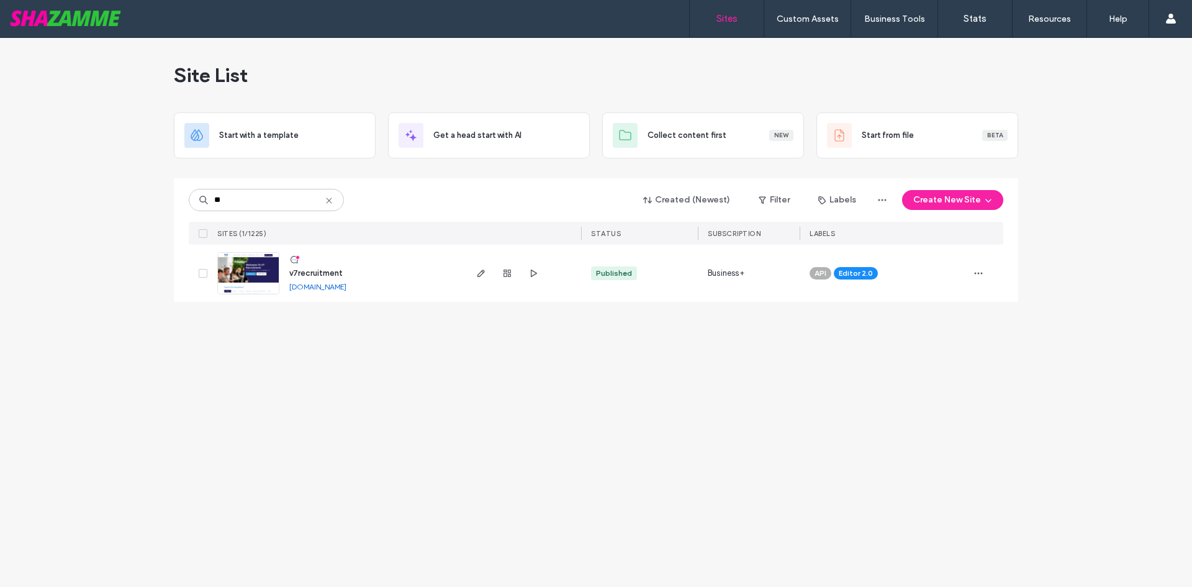
click at [308, 272] on span "v7recruitment" at bounding box center [315, 272] width 53 height 9
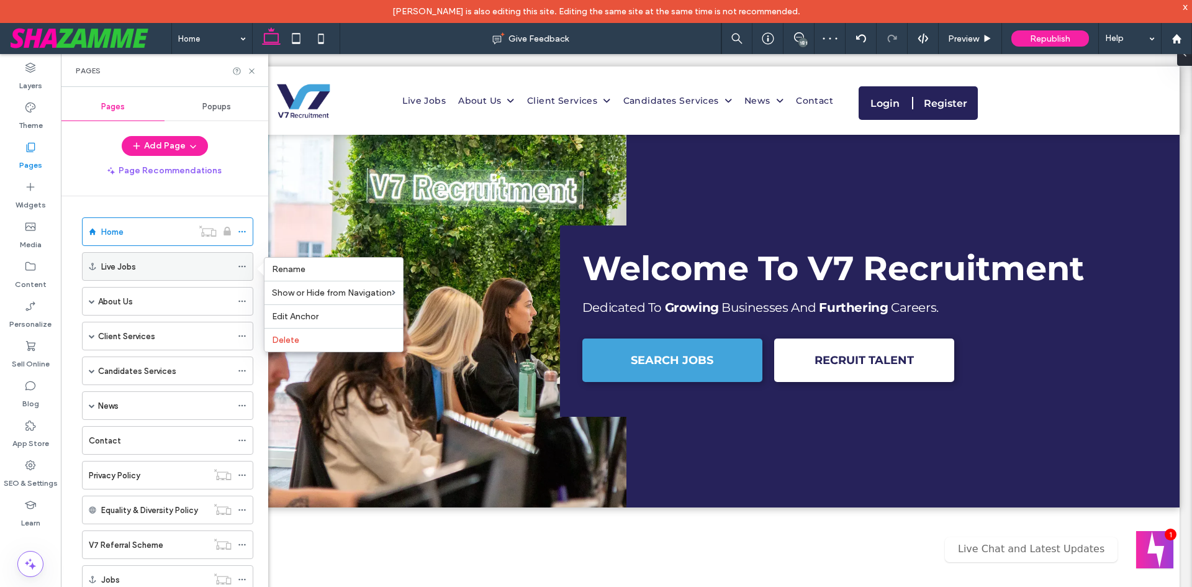
click at [239, 268] on icon at bounding box center [242, 266] width 9 height 9
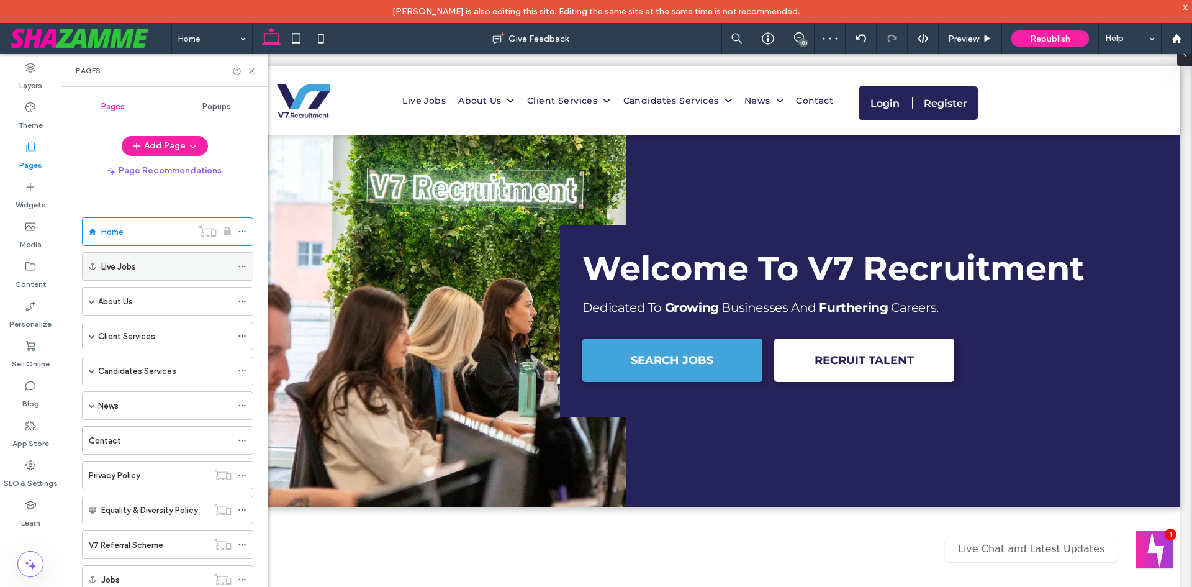
click at [240, 267] on icon at bounding box center [242, 266] width 9 height 9
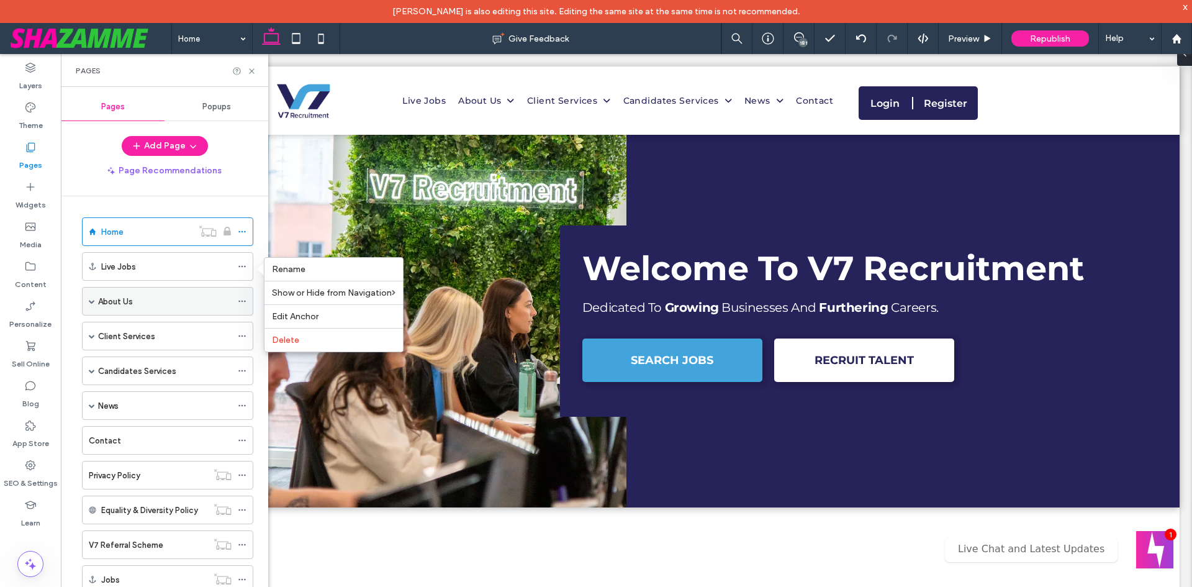
click at [246, 300] on icon at bounding box center [242, 301] width 9 height 9
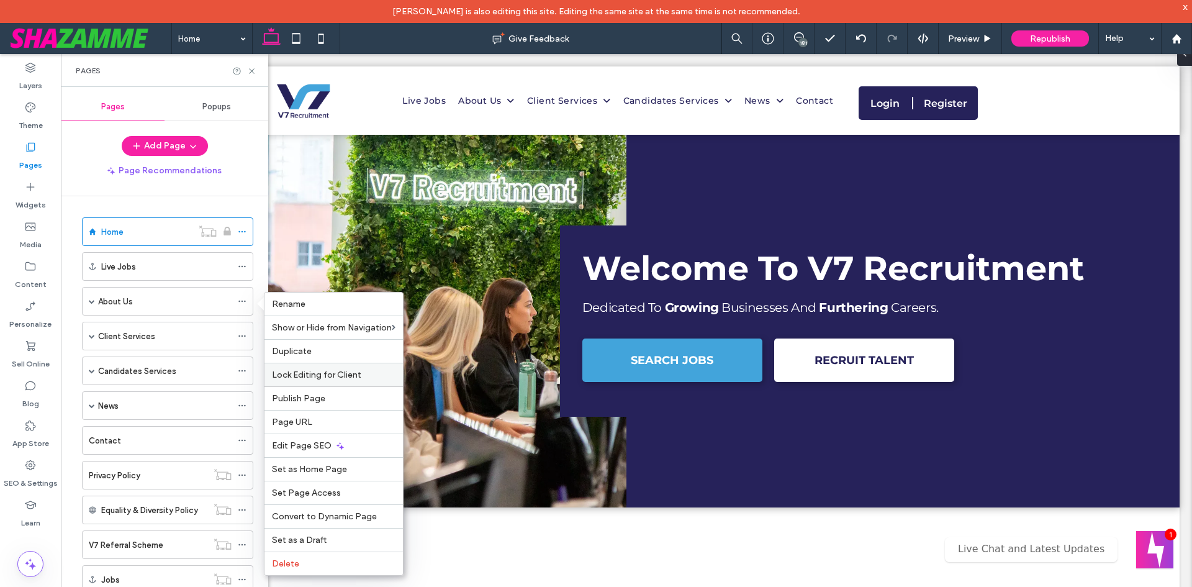
click at [299, 374] on span "Lock Editing for Client" at bounding box center [316, 374] width 89 height 11
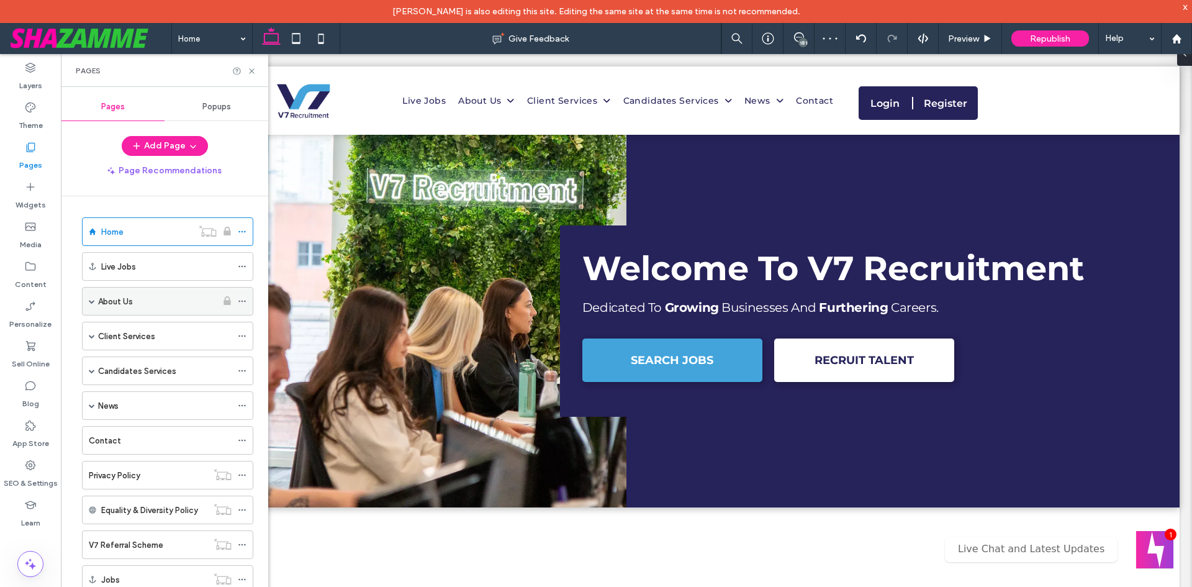
click at [91, 299] on span at bounding box center [92, 301] width 6 height 6
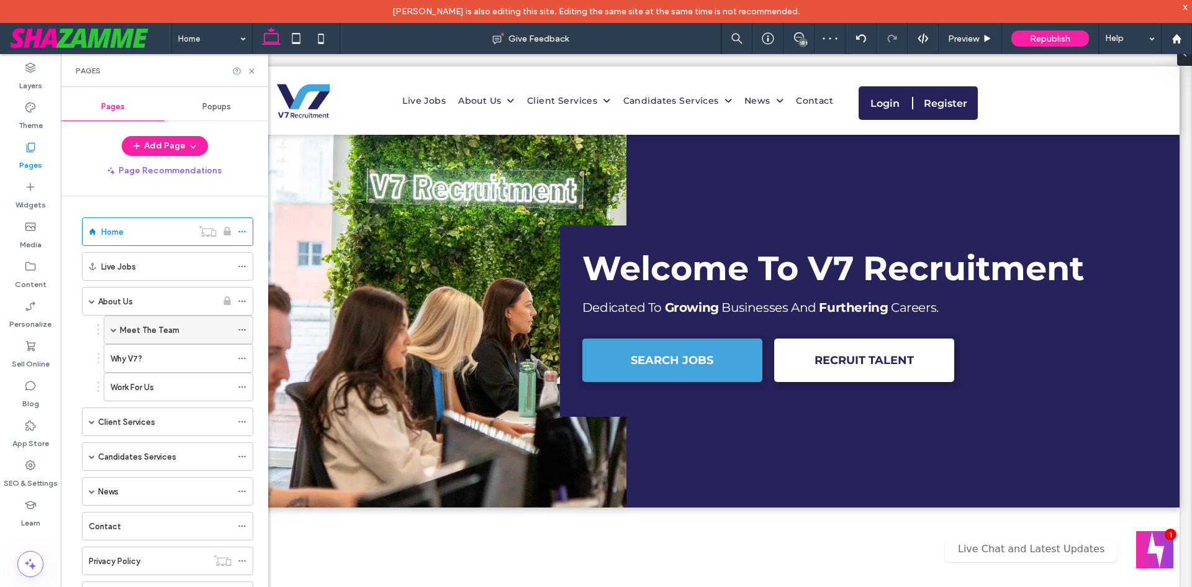
click at [246, 330] on icon at bounding box center [242, 329] width 9 height 9
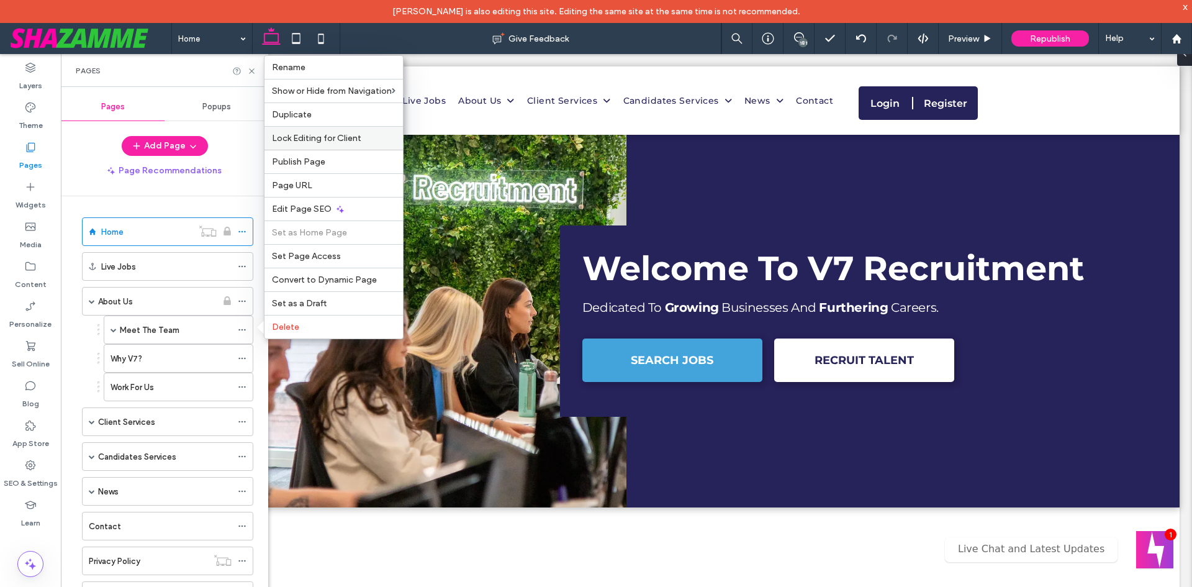
click at [327, 132] on div "Lock Editing for Client" at bounding box center [334, 138] width 138 height 24
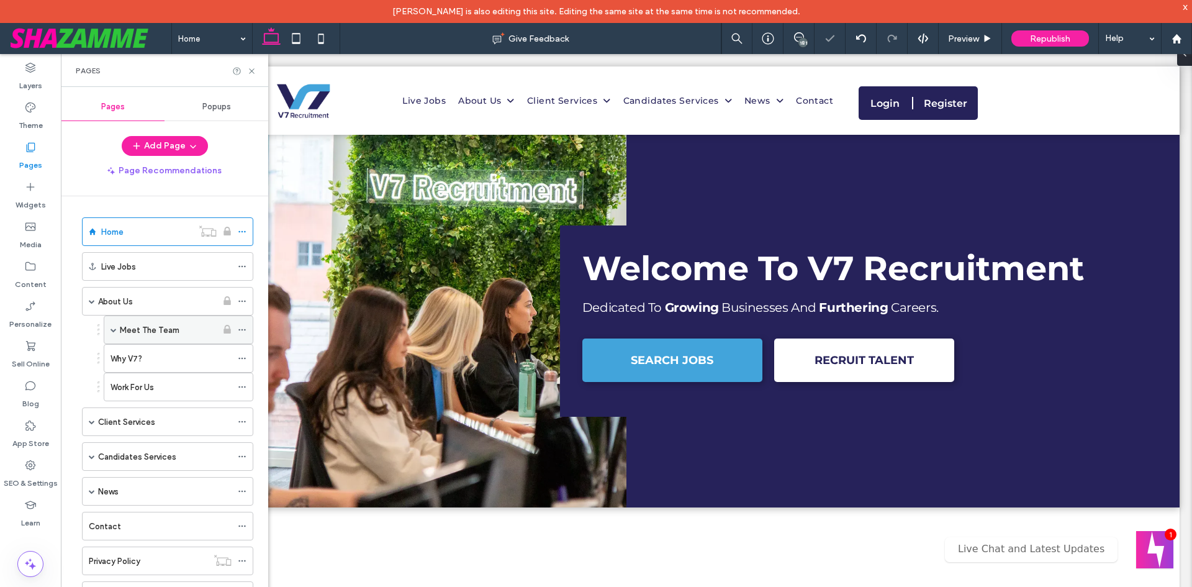
click at [114, 328] on span at bounding box center [114, 330] width 6 height 6
click at [243, 361] on icon at bounding box center [242, 358] width 9 height 9
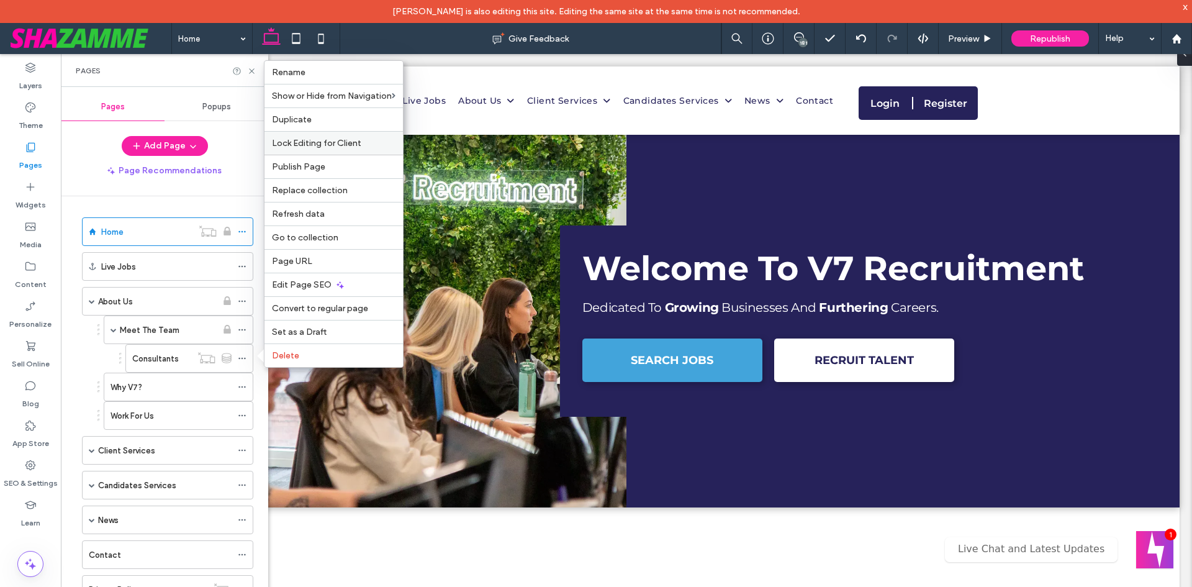
click at [324, 140] on span "Lock Editing for Client" at bounding box center [316, 143] width 89 height 11
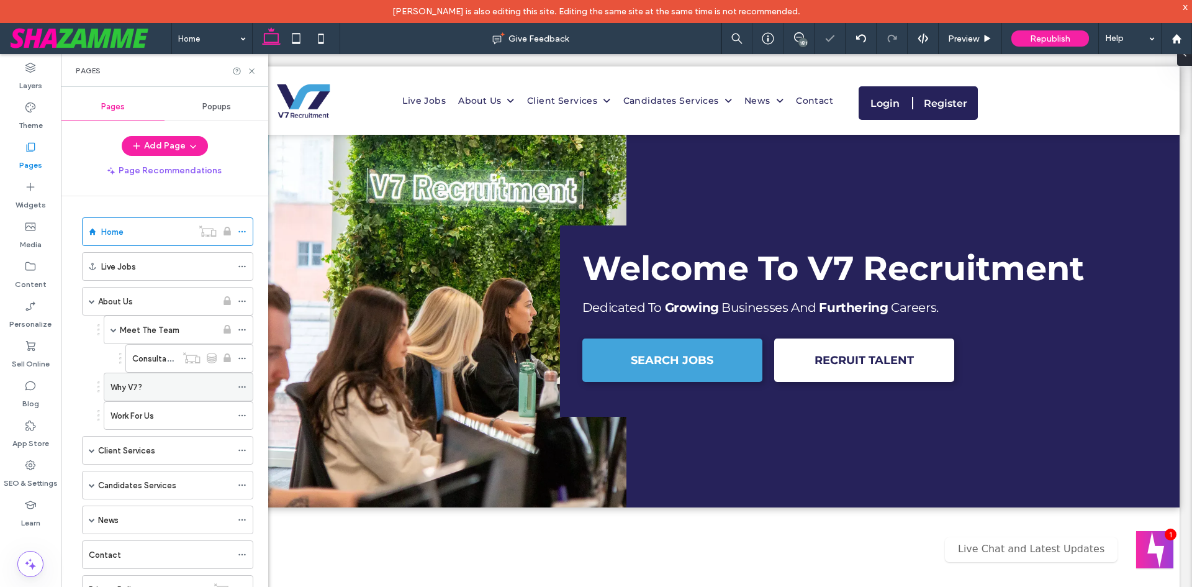
click at [242, 382] on span at bounding box center [242, 387] width 9 height 19
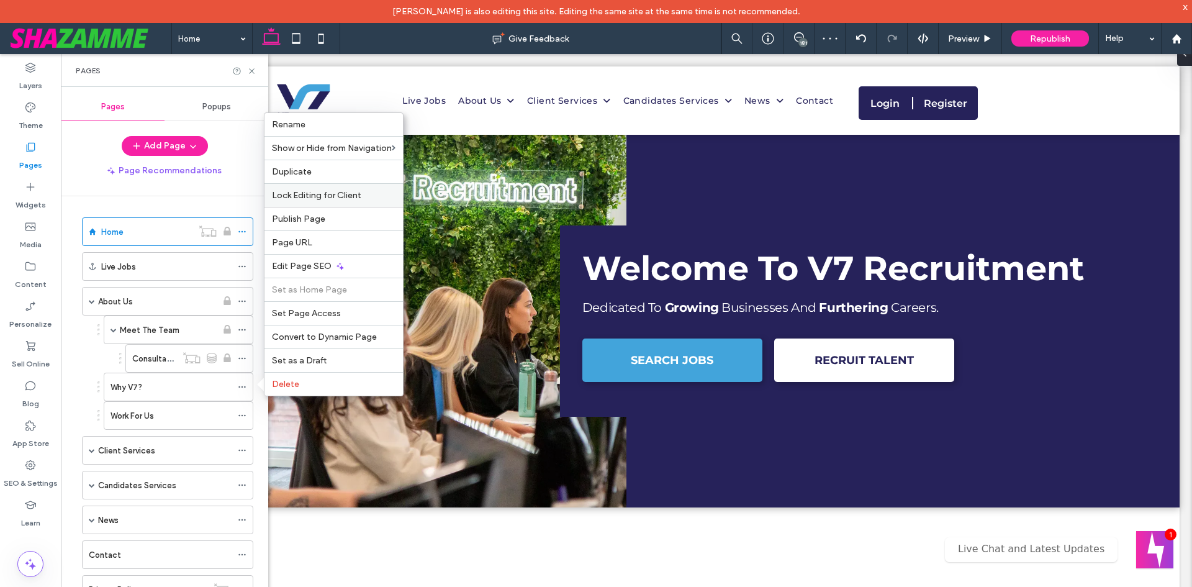
click at [343, 197] on span "Lock Editing for Client" at bounding box center [316, 195] width 89 height 11
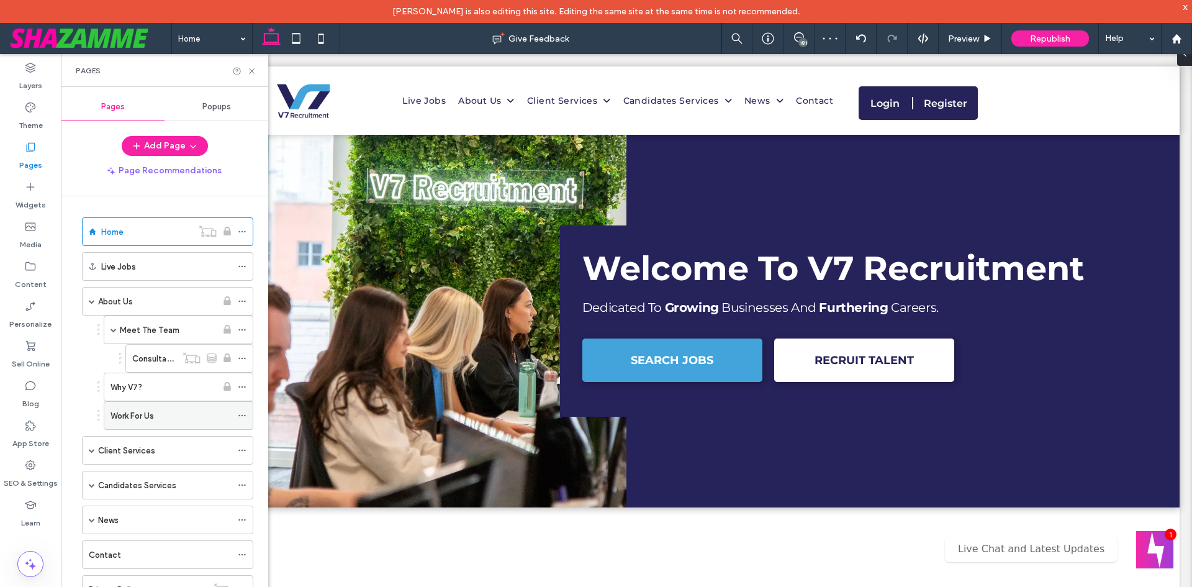
click at [242, 415] on icon at bounding box center [242, 415] width 9 height 9
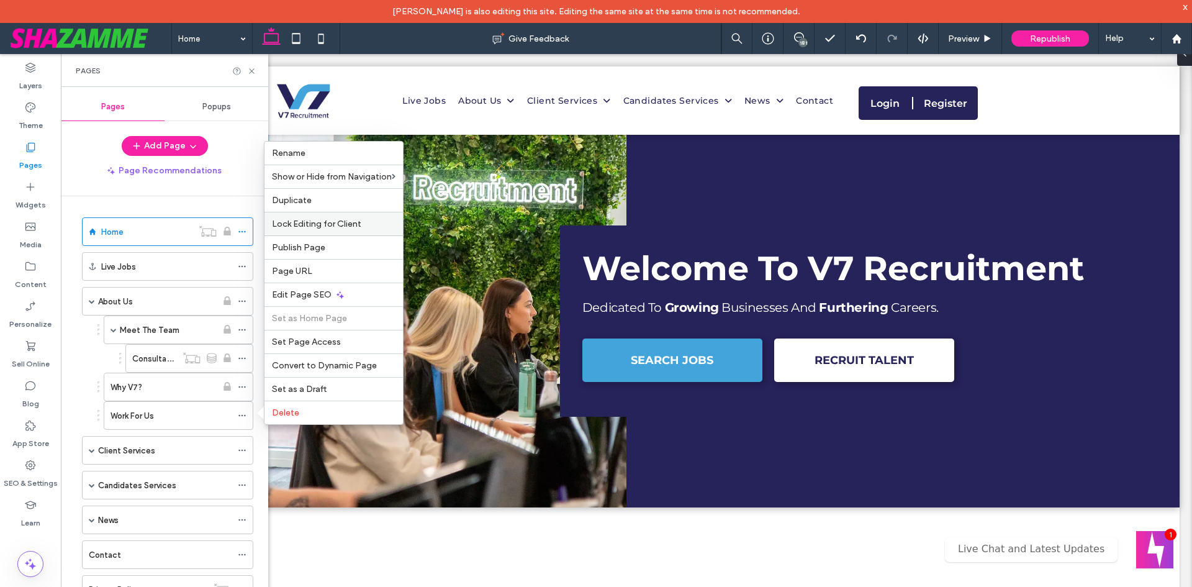
click at [319, 223] on span "Lock Editing for Client" at bounding box center [316, 224] width 89 height 11
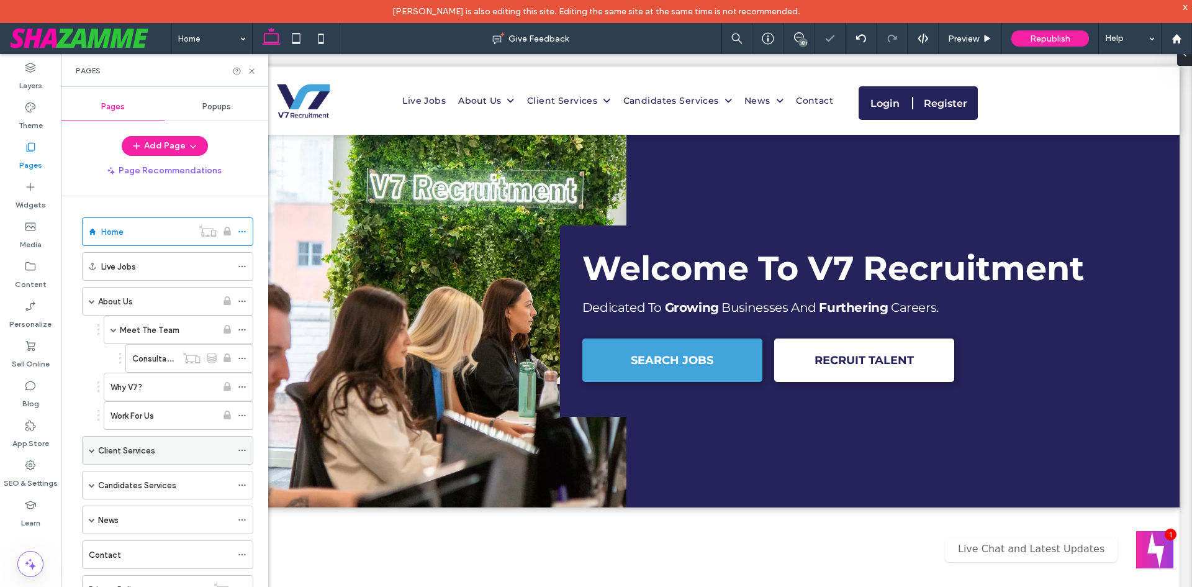
click at [91, 449] on span at bounding box center [92, 450] width 6 height 6
click at [245, 450] on use at bounding box center [241, 451] width 7 height 2
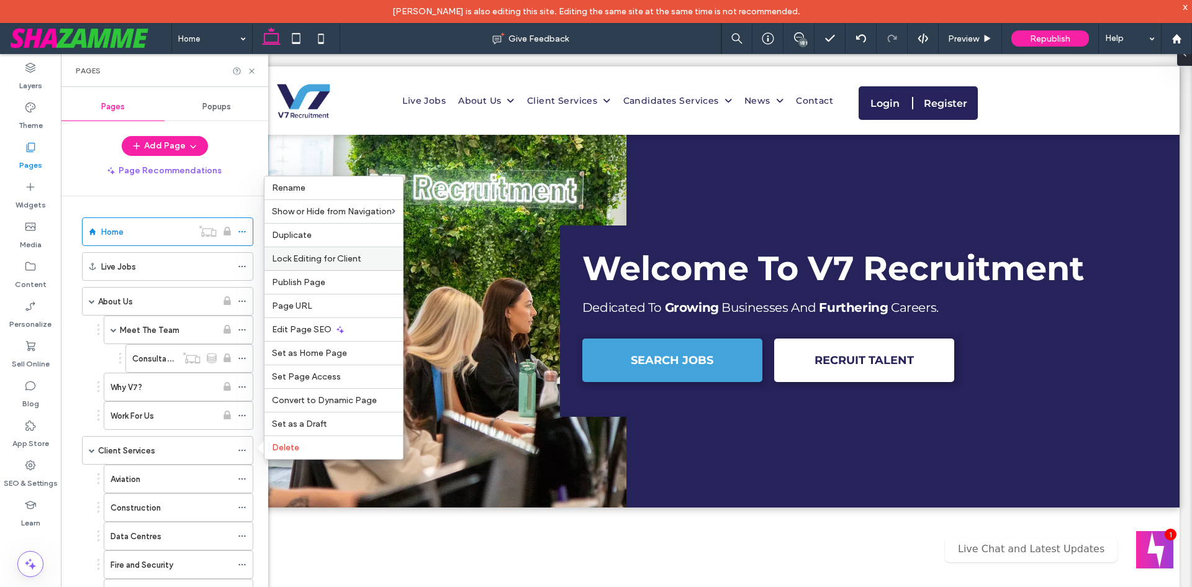
click at [332, 255] on span "Lock Editing for Client" at bounding box center [316, 258] width 89 height 11
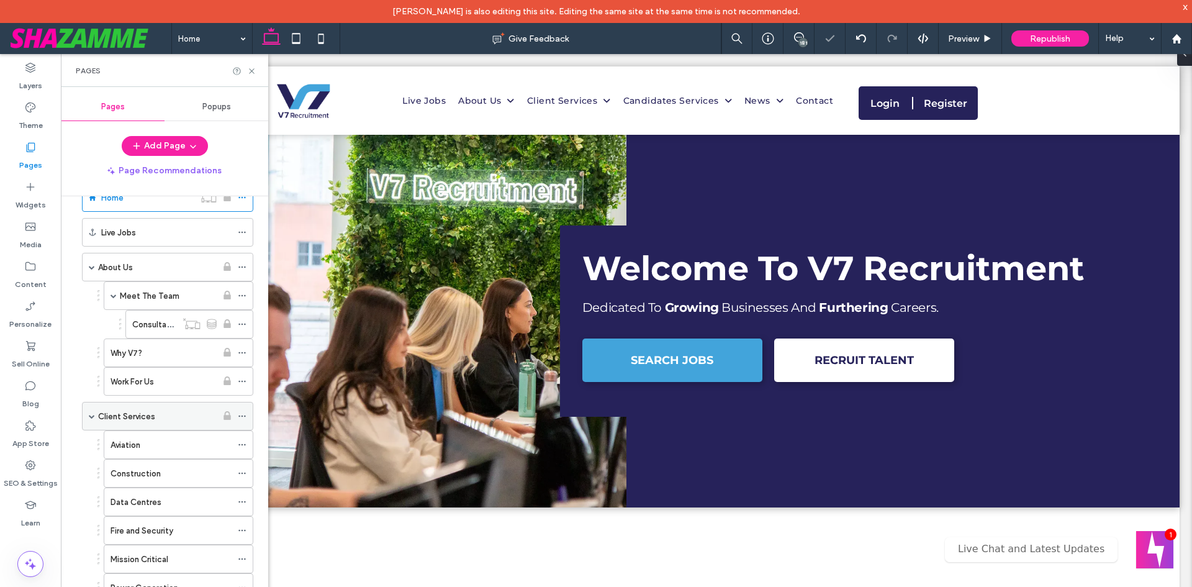
scroll to position [62, 0]
click at [243, 415] on icon at bounding box center [242, 416] width 9 height 9
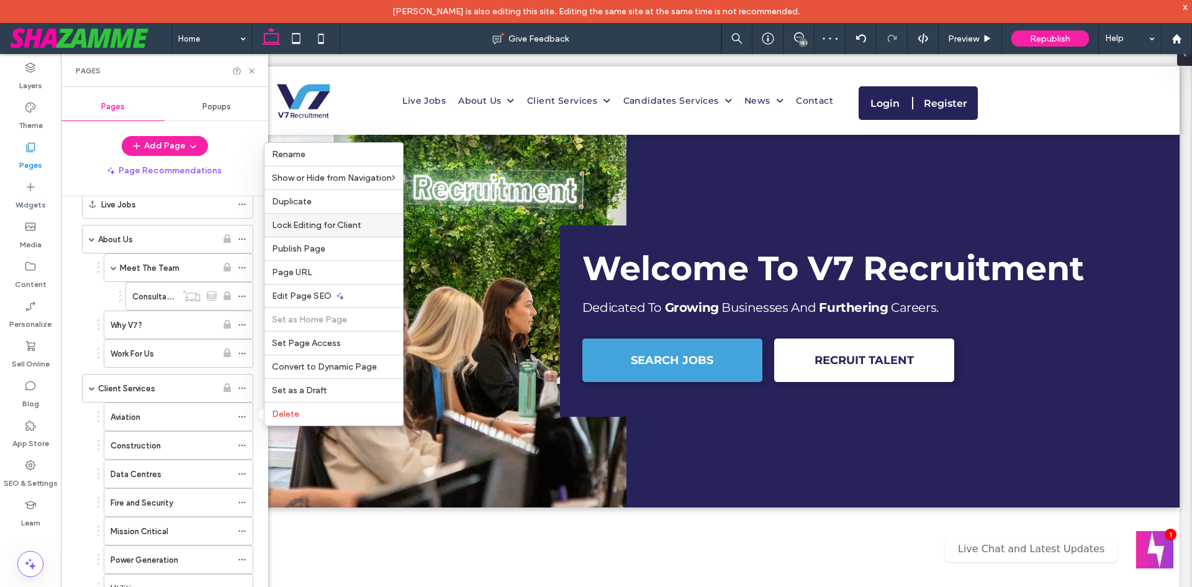
click at [320, 225] on span "Lock Editing for Client" at bounding box center [316, 225] width 89 height 11
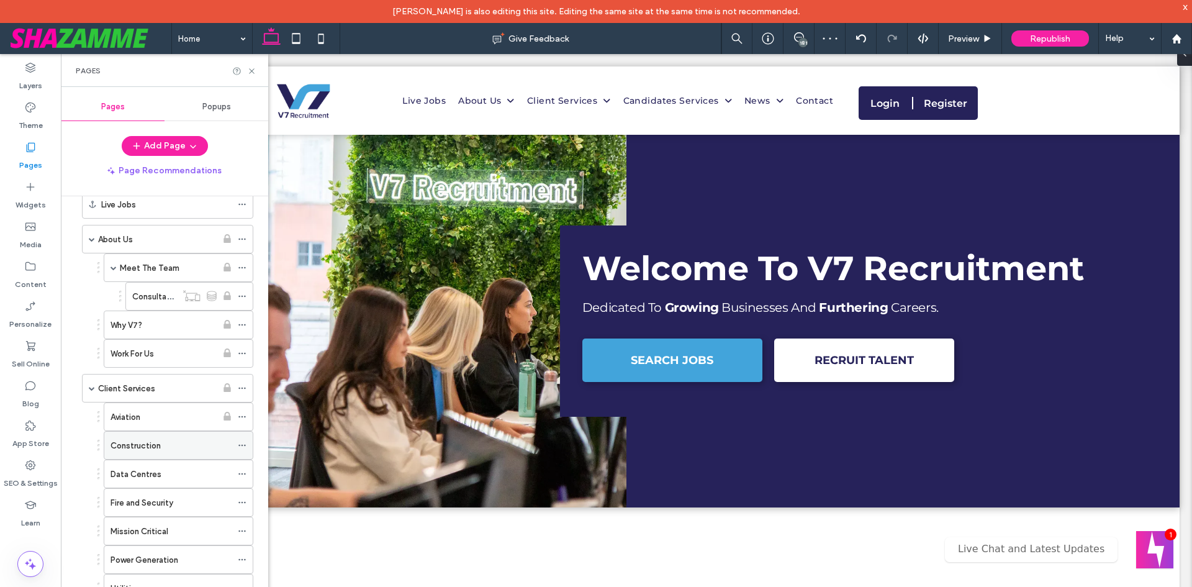
click at [241, 446] on icon at bounding box center [242, 445] width 9 height 9
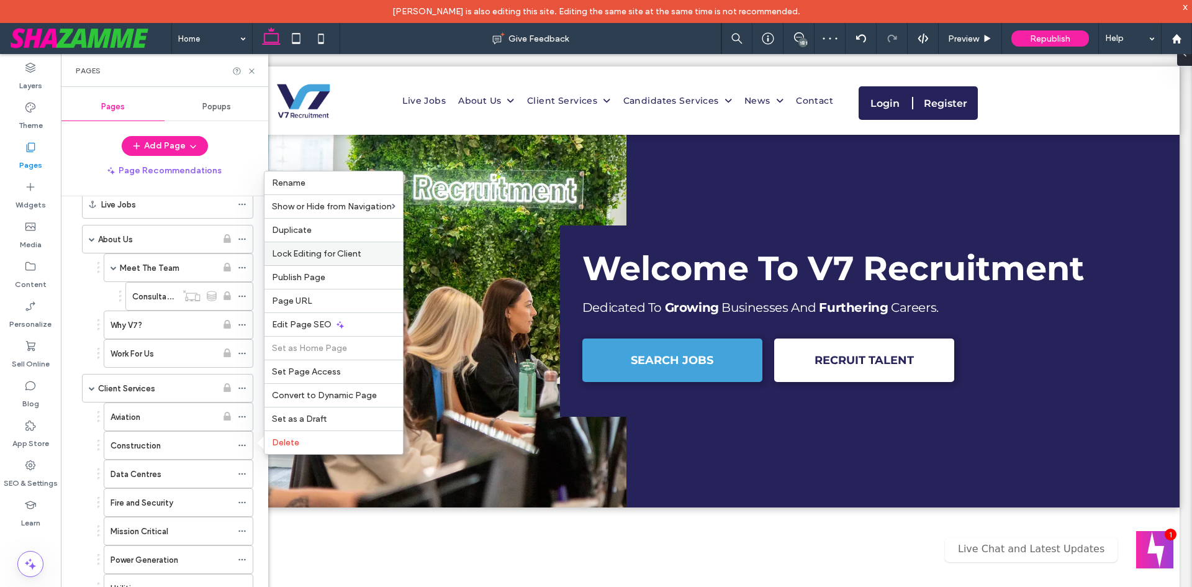
click at [324, 258] on span "Lock Editing for Client" at bounding box center [316, 253] width 89 height 11
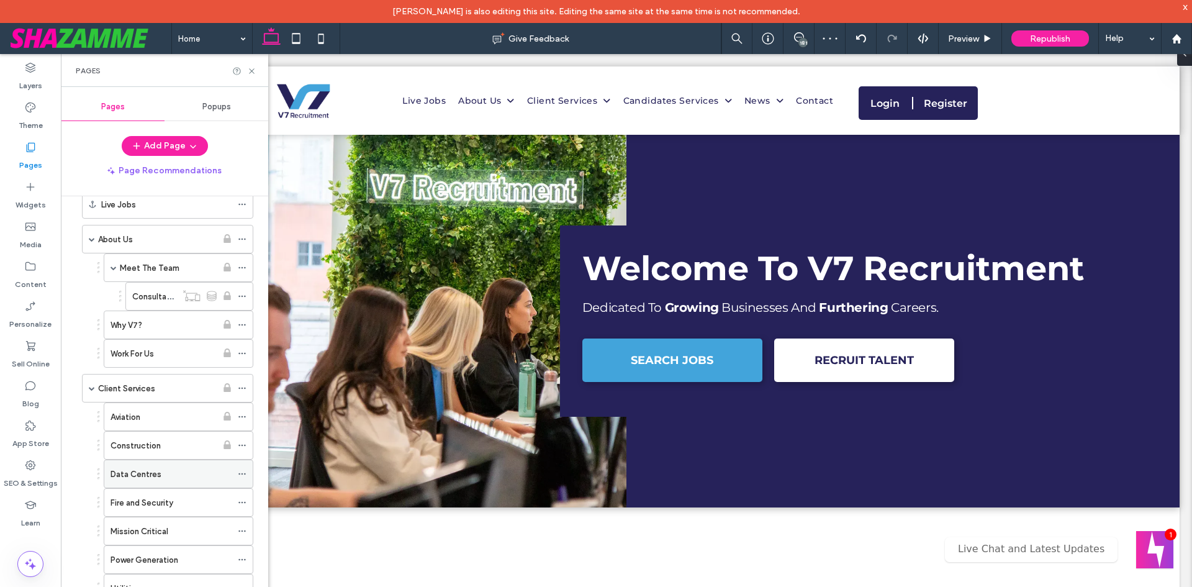
click at [242, 472] on icon at bounding box center [242, 473] width 9 height 9
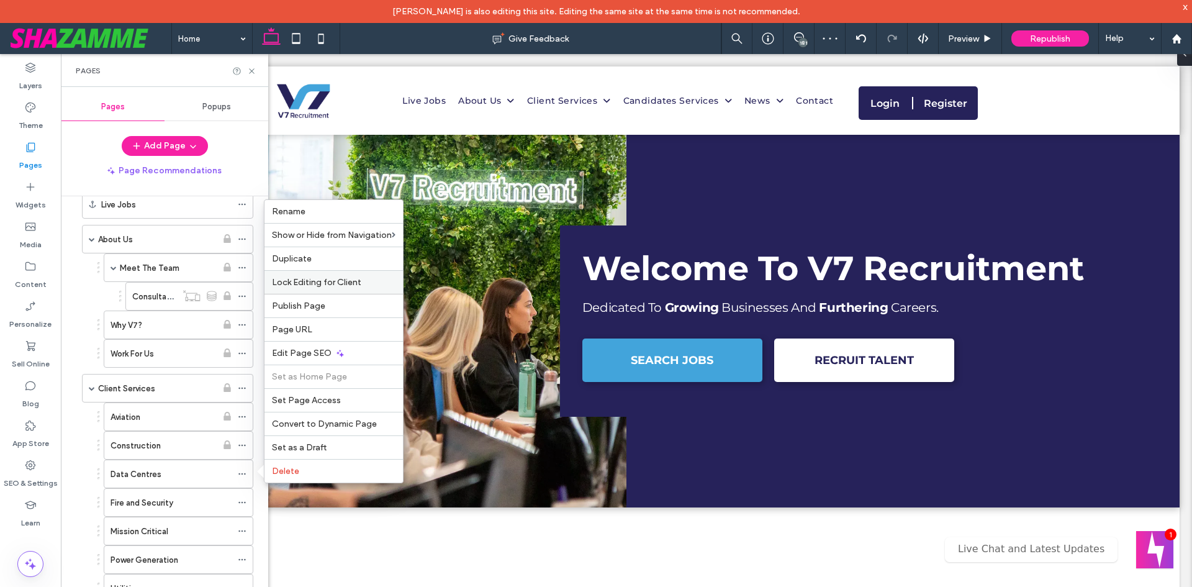
click at [326, 284] on span "Lock Editing for Client" at bounding box center [316, 282] width 89 height 11
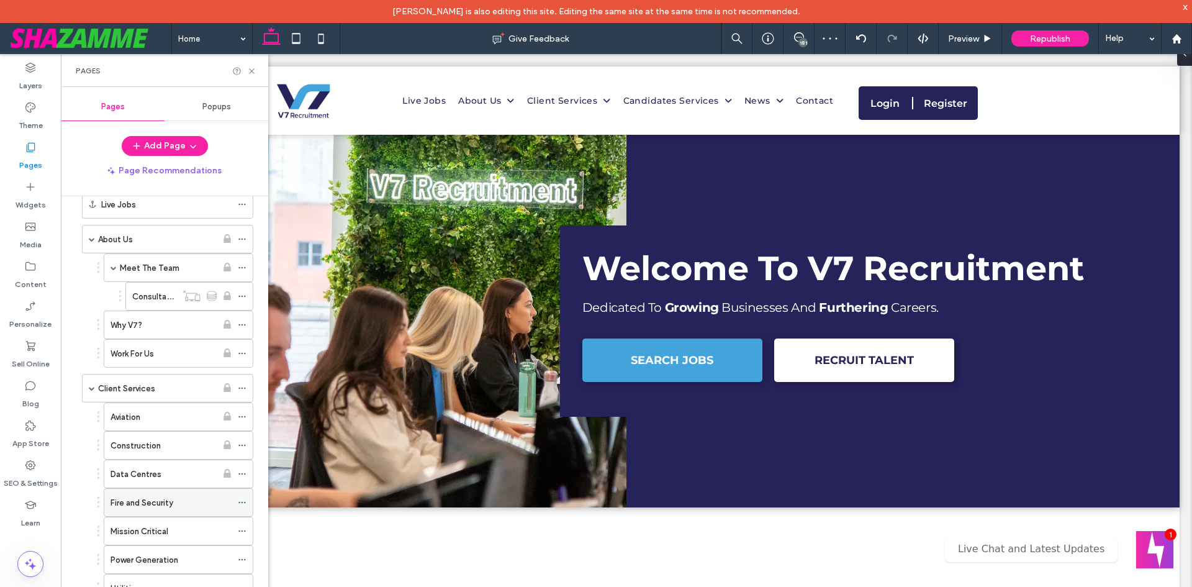
click at [237, 502] on div "Fire and Security" at bounding box center [179, 502] width 150 height 29
click at [242, 502] on icon at bounding box center [242, 502] width 9 height 9
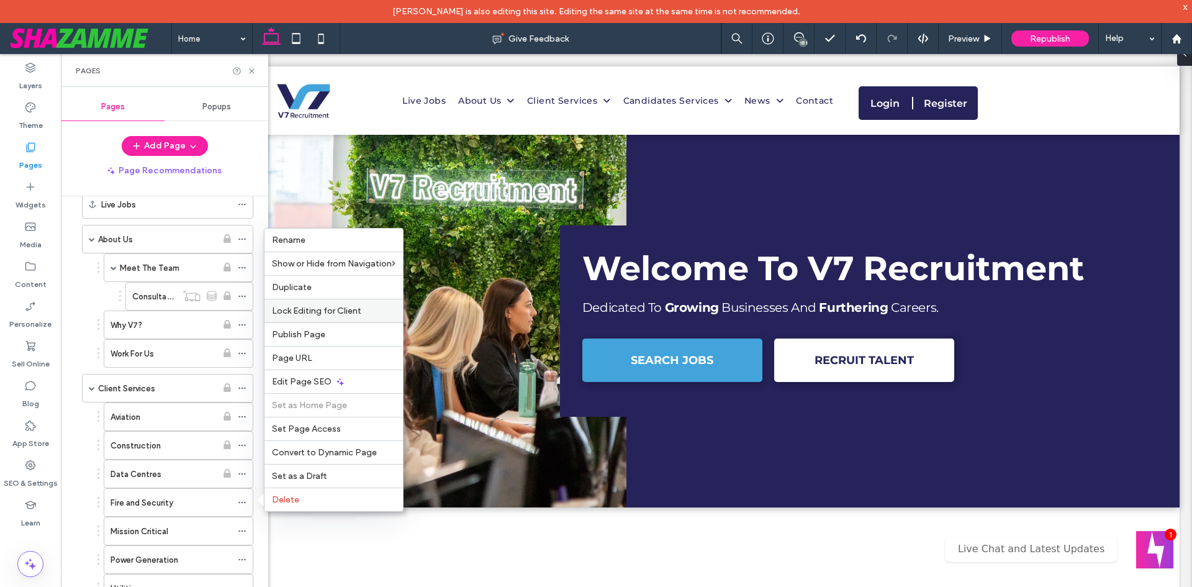
click at [342, 319] on div "Lock Editing for Client" at bounding box center [334, 311] width 138 height 24
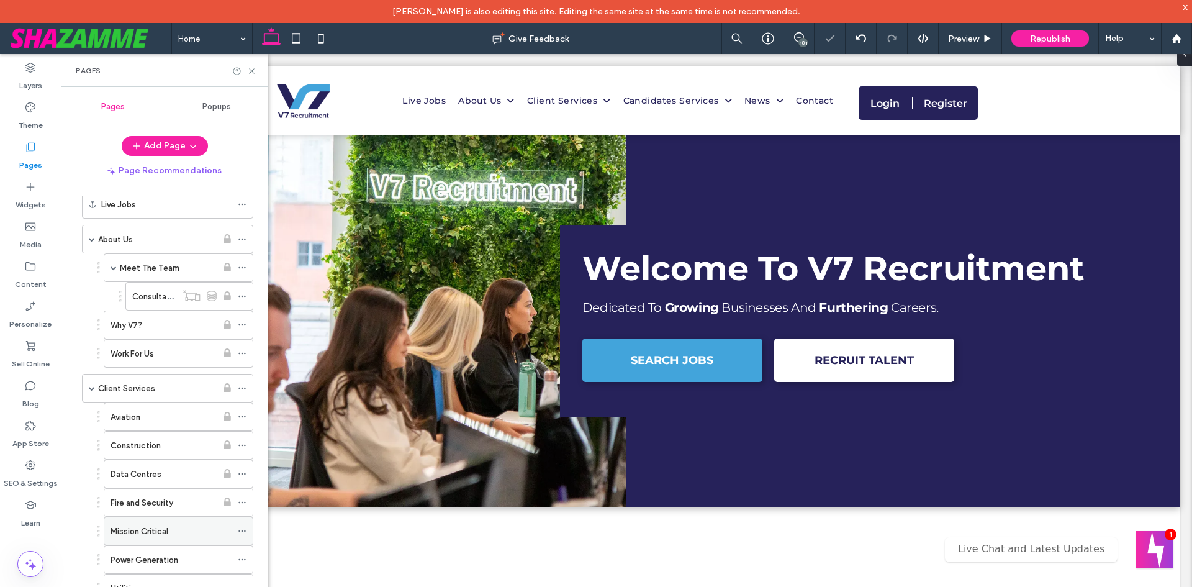
click at [244, 533] on icon at bounding box center [242, 531] width 9 height 9
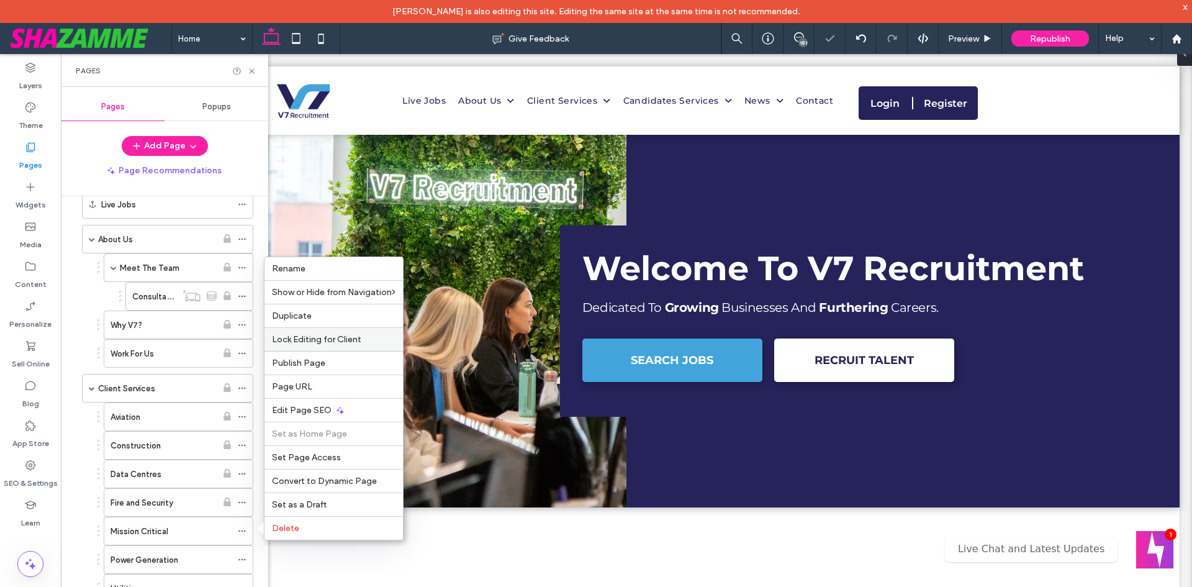
click at [327, 350] on div "Lock Editing for Client" at bounding box center [334, 339] width 138 height 24
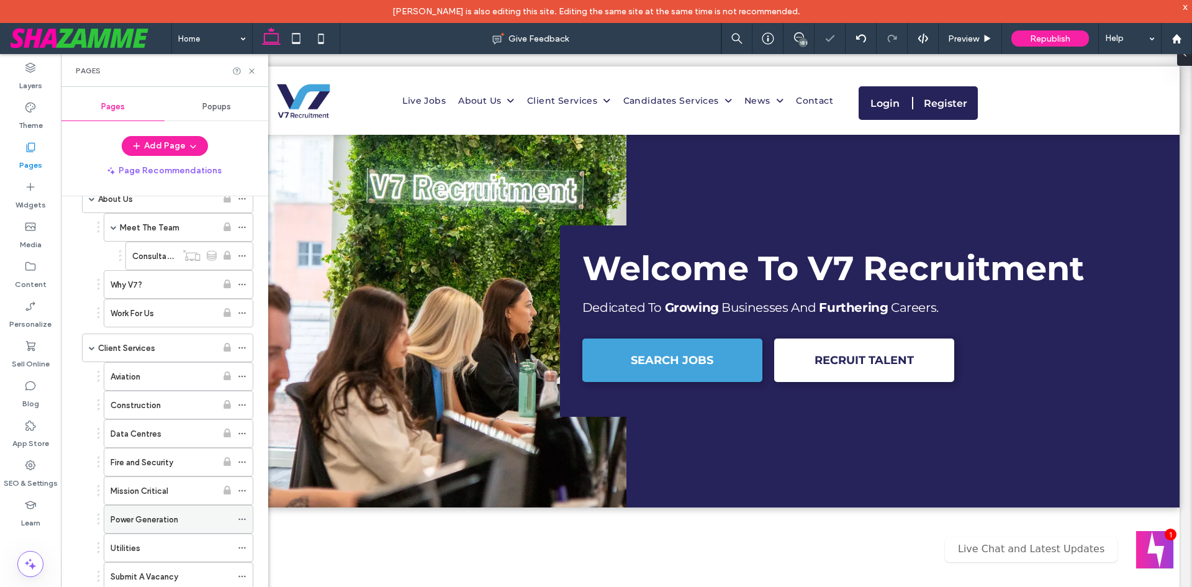
scroll to position [124, 0]
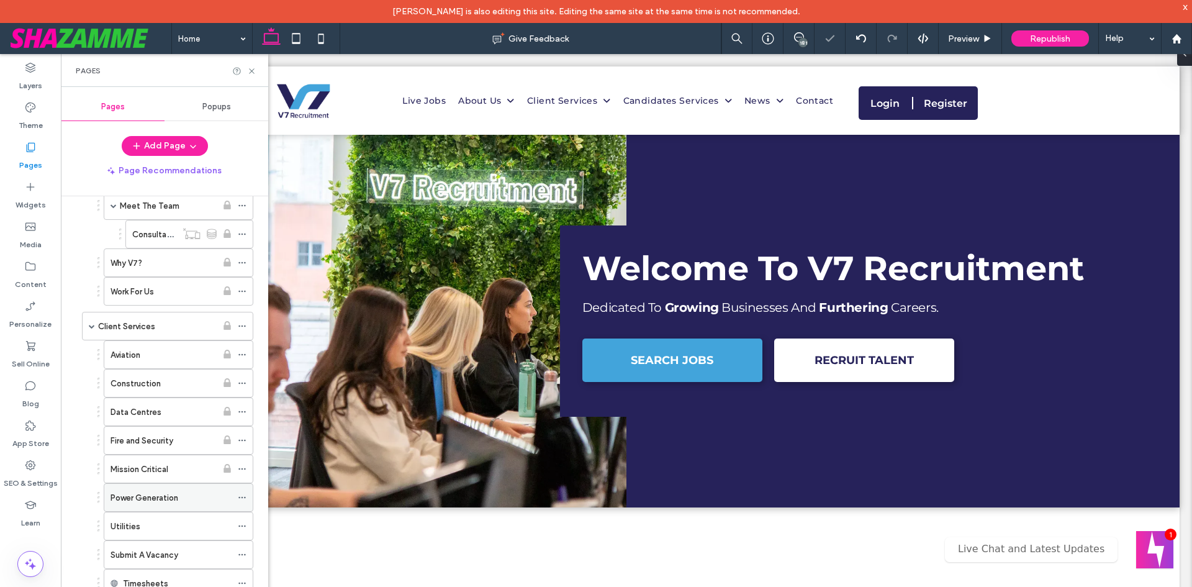
click at [243, 500] on icon at bounding box center [242, 497] width 9 height 9
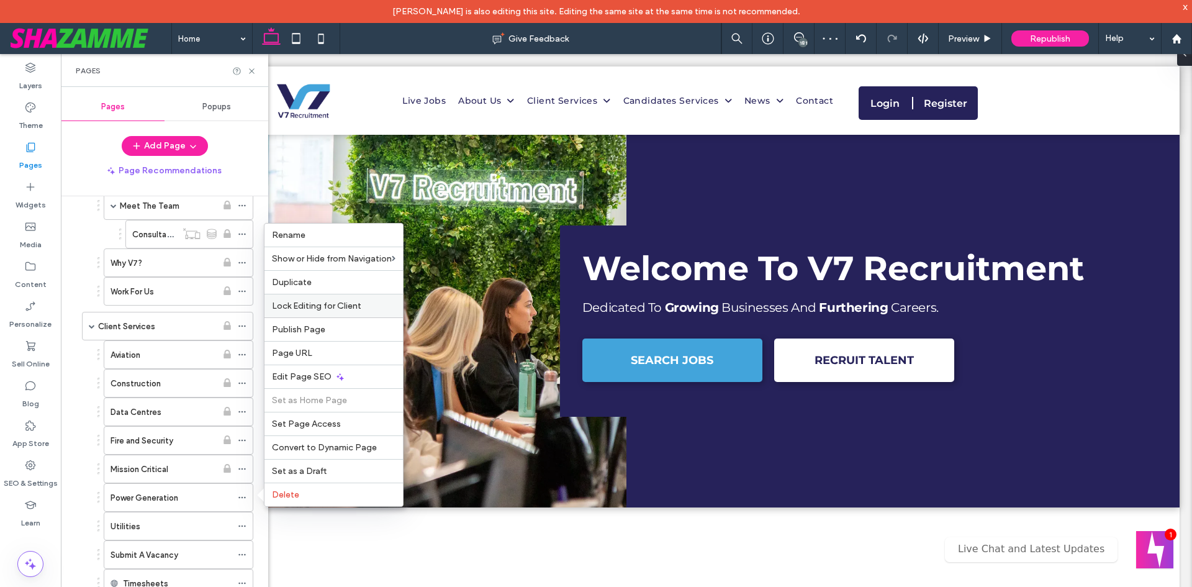
click at [339, 307] on span "Lock Editing for Client" at bounding box center [316, 306] width 89 height 11
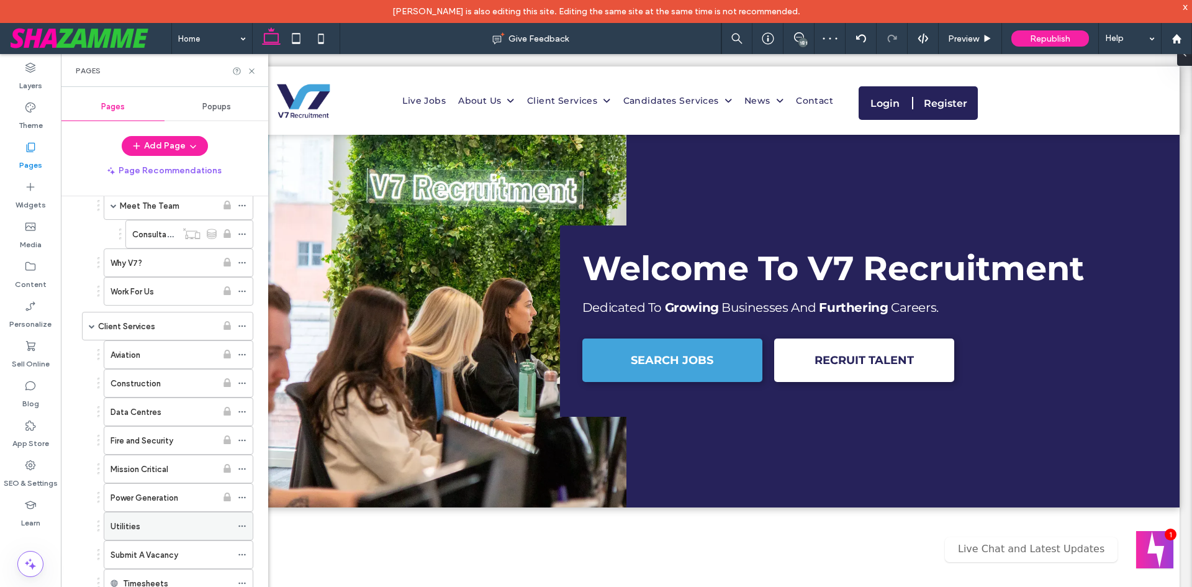
click at [242, 527] on icon at bounding box center [242, 526] width 9 height 9
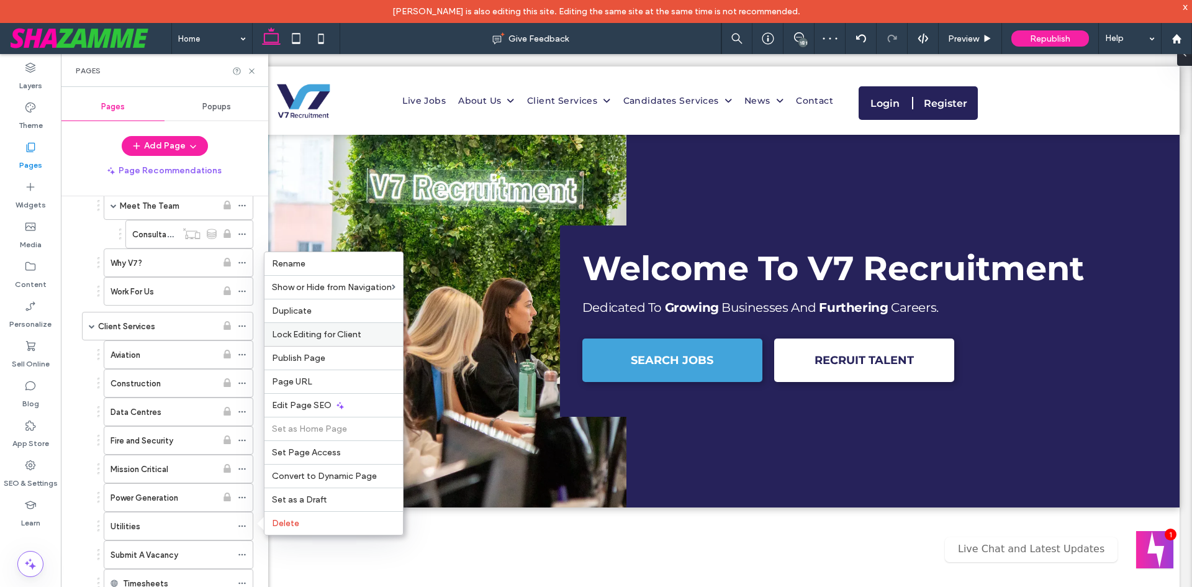
click at [332, 345] on div "Lock Editing for Client" at bounding box center [334, 334] width 138 height 24
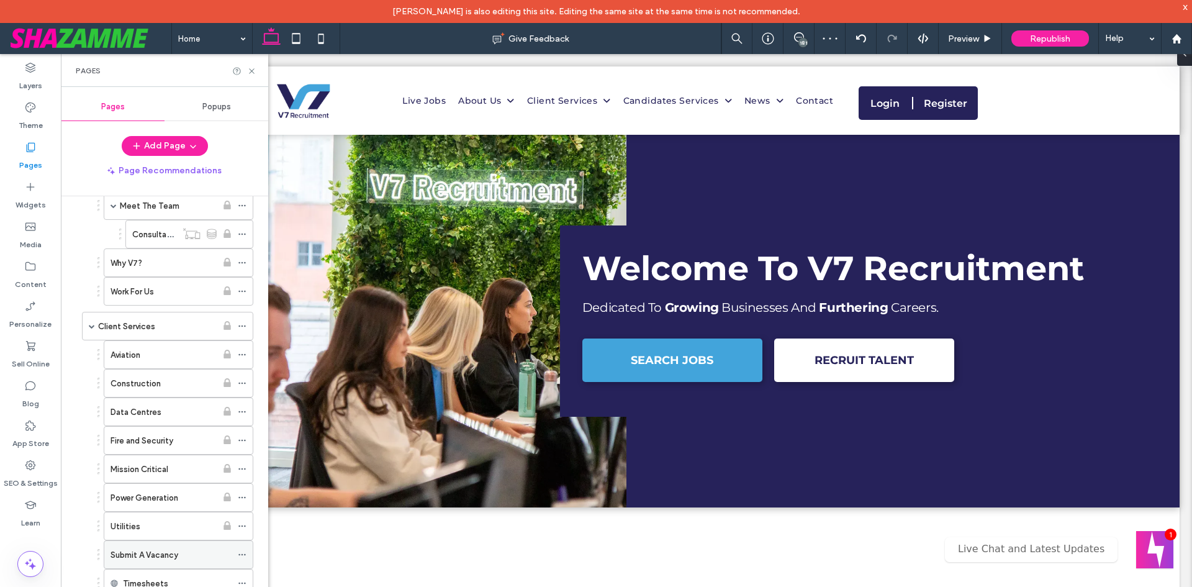
click at [245, 551] on icon at bounding box center [242, 554] width 9 height 9
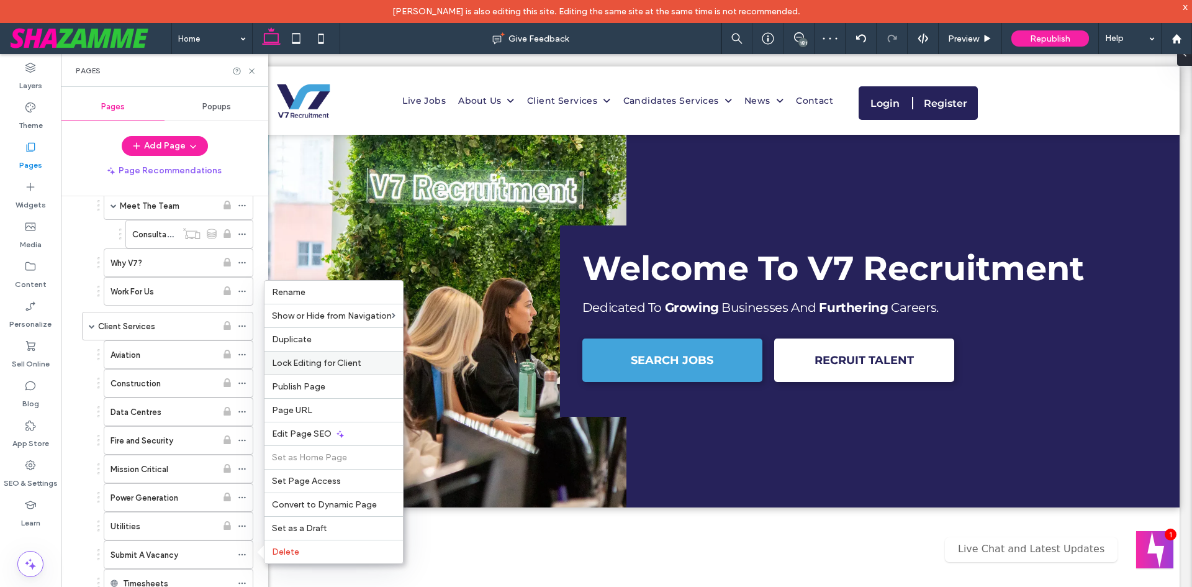
click at [324, 371] on div "Lock Editing for Client" at bounding box center [334, 363] width 138 height 24
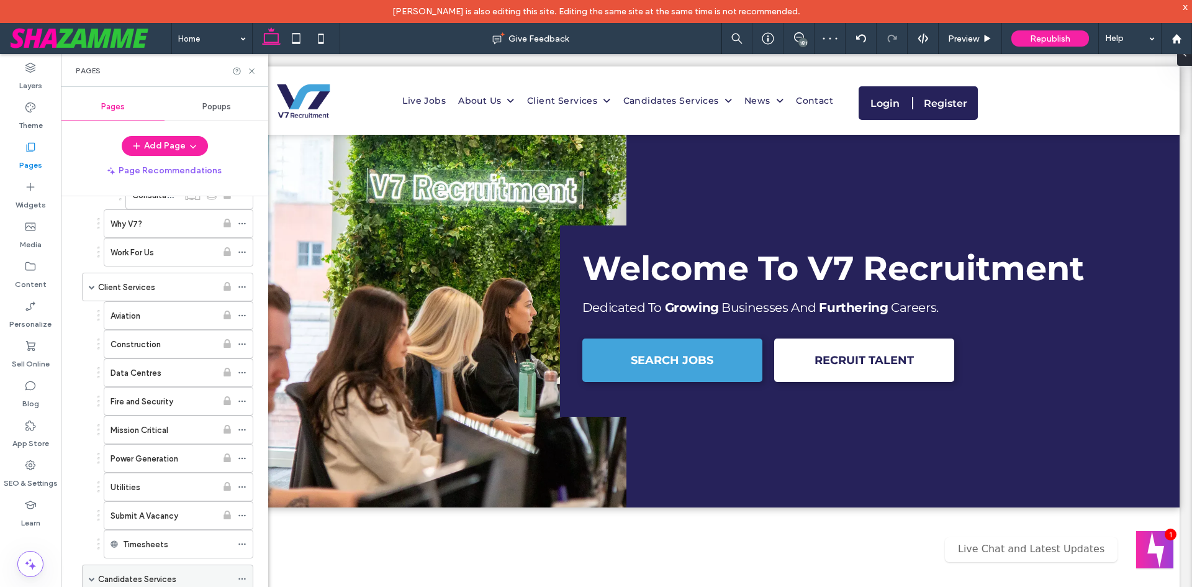
scroll to position [248, 0]
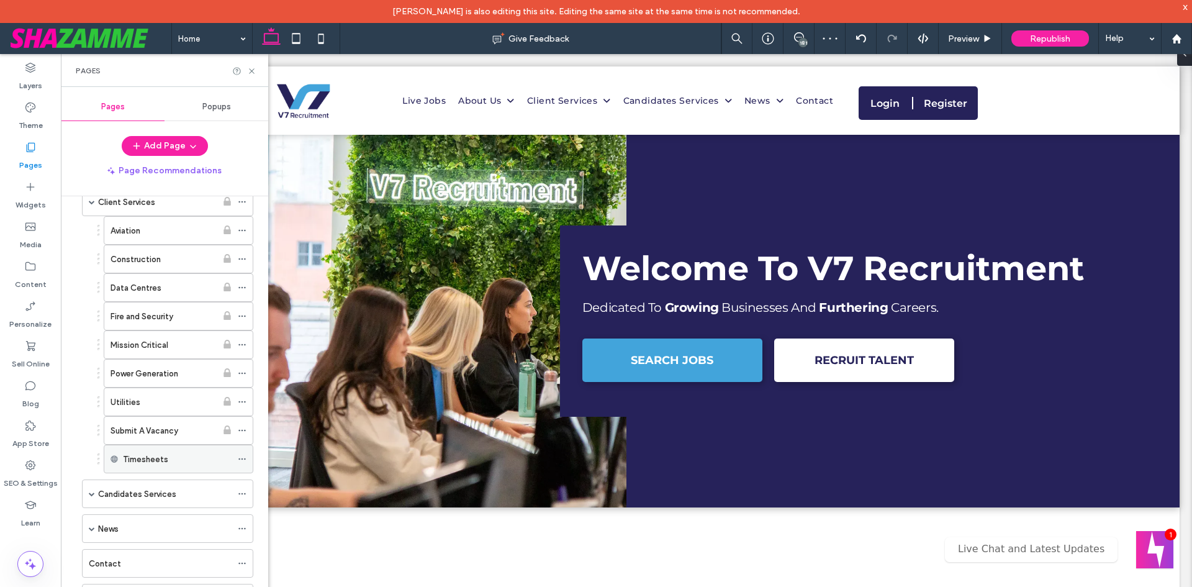
click at [242, 457] on icon at bounding box center [242, 459] width 9 height 9
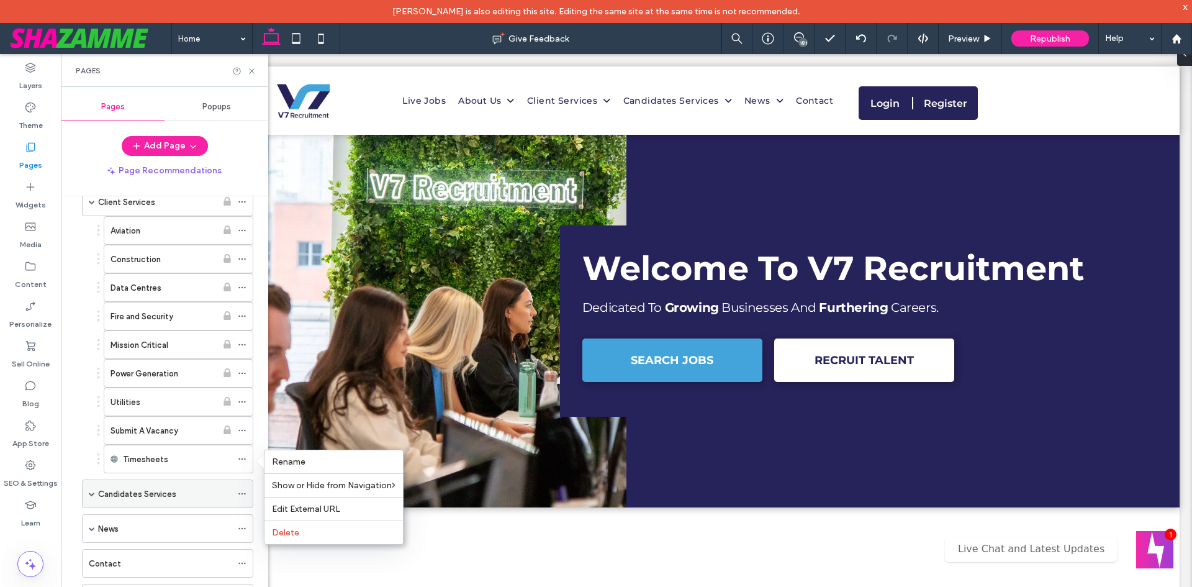
click at [240, 492] on icon at bounding box center [242, 493] width 9 height 9
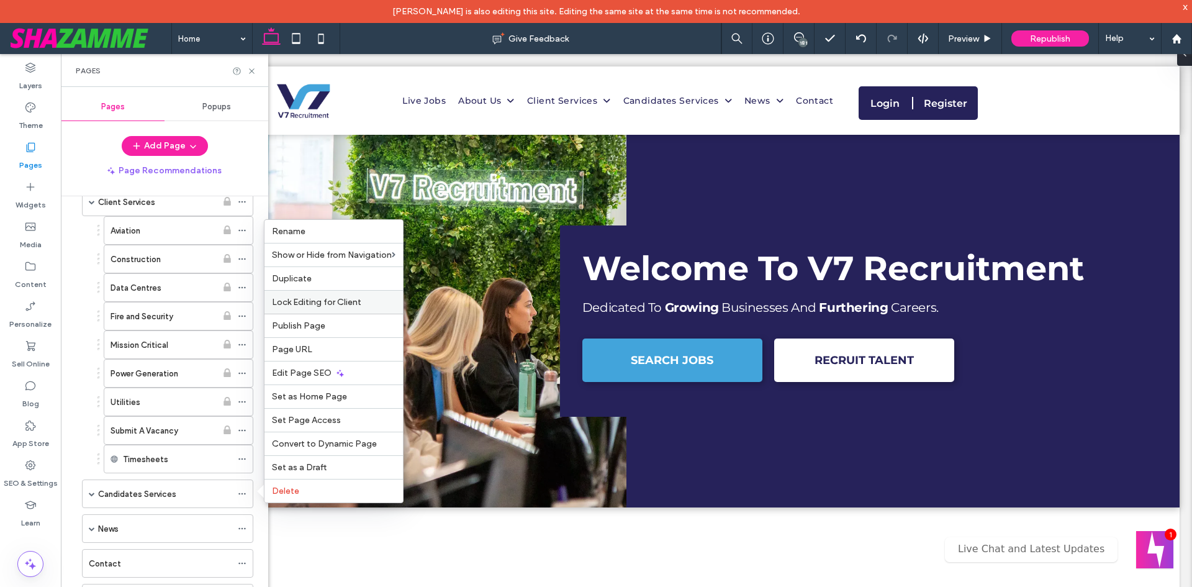
click at [339, 304] on span "Lock Editing for Client" at bounding box center [316, 302] width 89 height 11
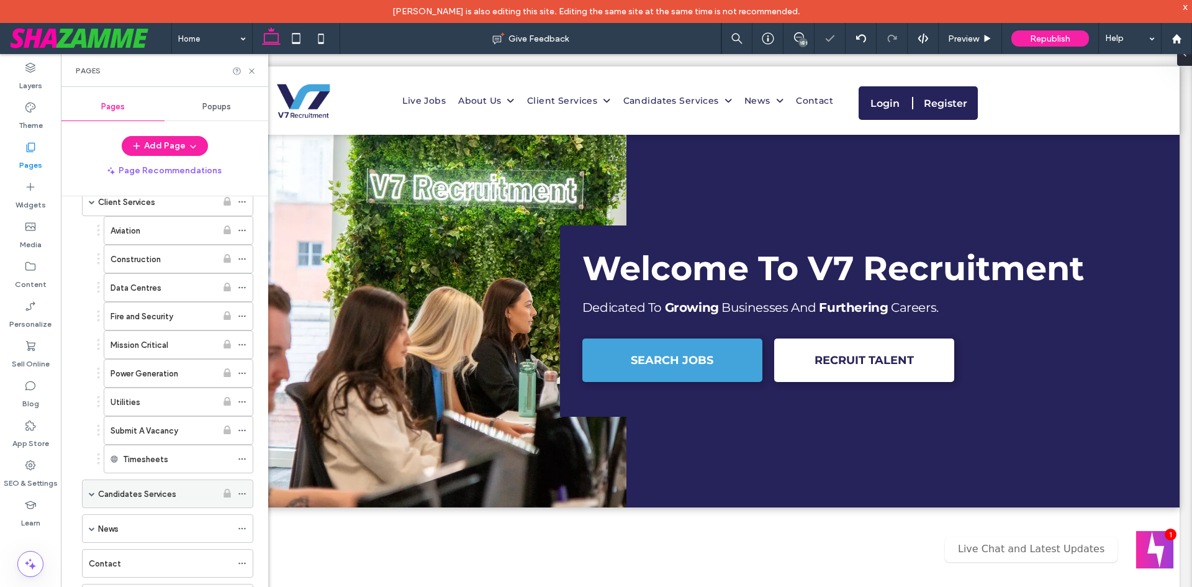
click at [91, 495] on span at bounding box center [92, 494] width 6 height 6
click at [242, 520] on icon at bounding box center [242, 522] width 9 height 9
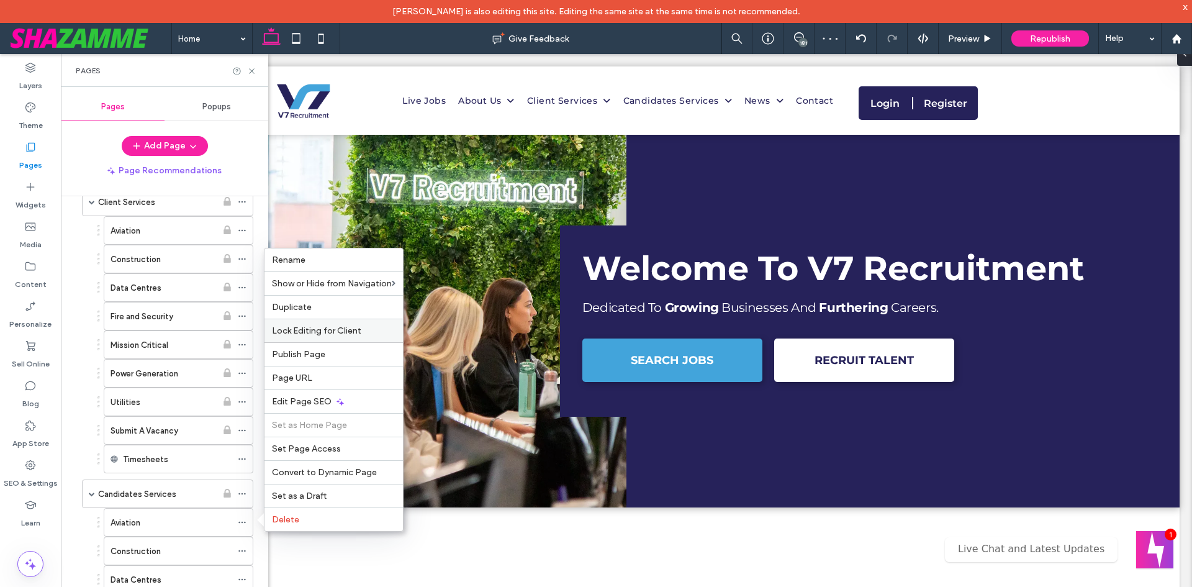
click at [341, 332] on span "Lock Editing for Client" at bounding box center [316, 330] width 89 height 11
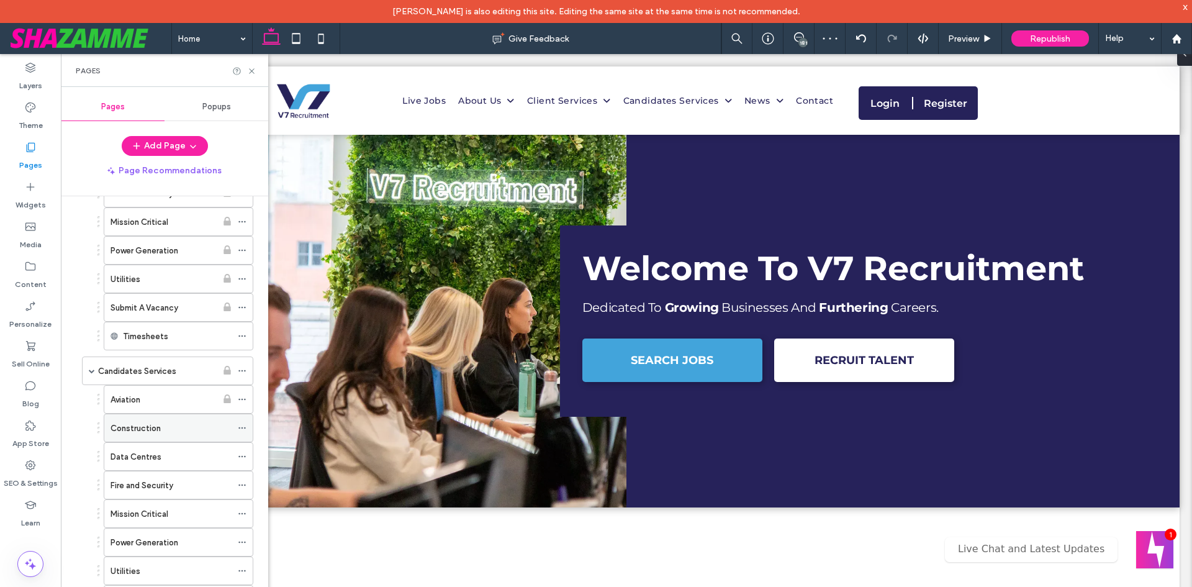
scroll to position [373, 0]
click at [243, 425] on icon at bounding box center [242, 426] width 9 height 9
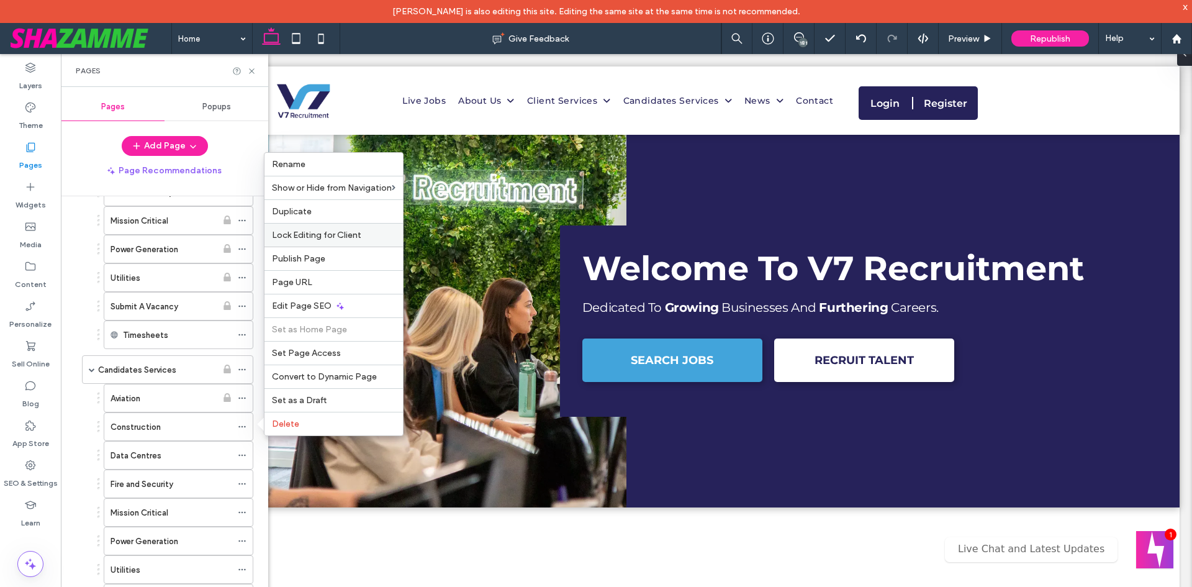
click at [348, 236] on span "Lock Editing for Client" at bounding box center [316, 235] width 89 height 11
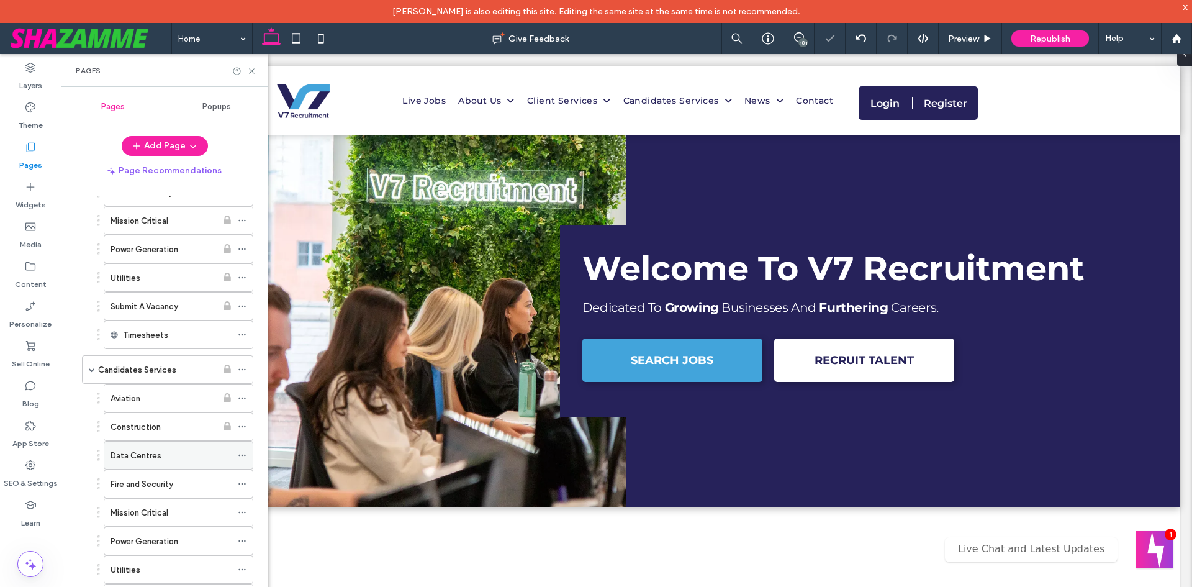
click at [242, 453] on icon at bounding box center [242, 455] width 9 height 9
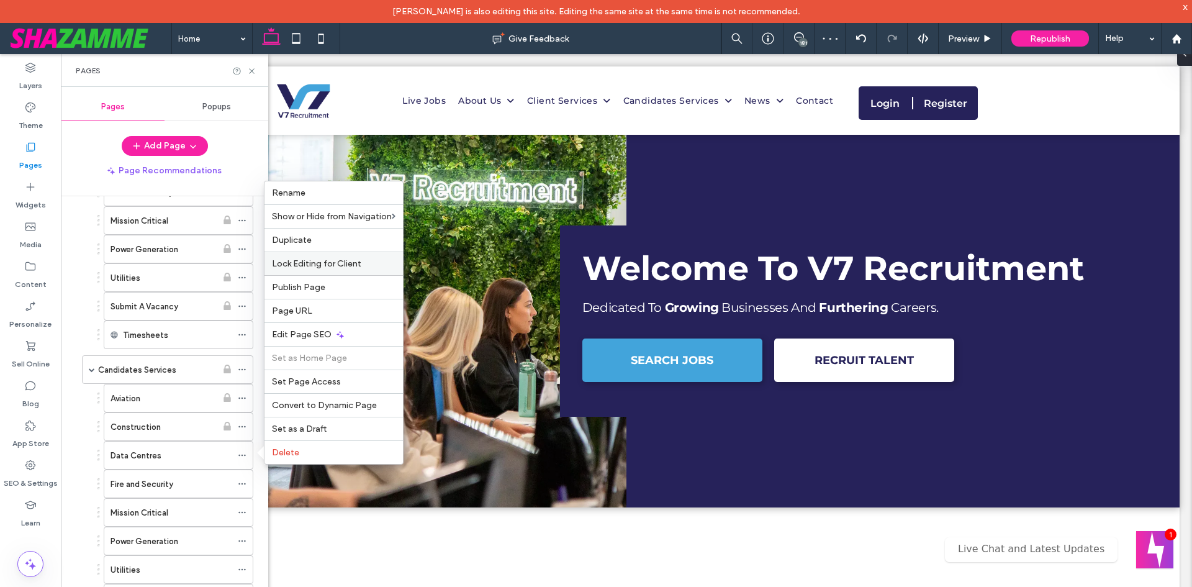
click at [343, 263] on span "Lock Editing for Client" at bounding box center [316, 263] width 89 height 11
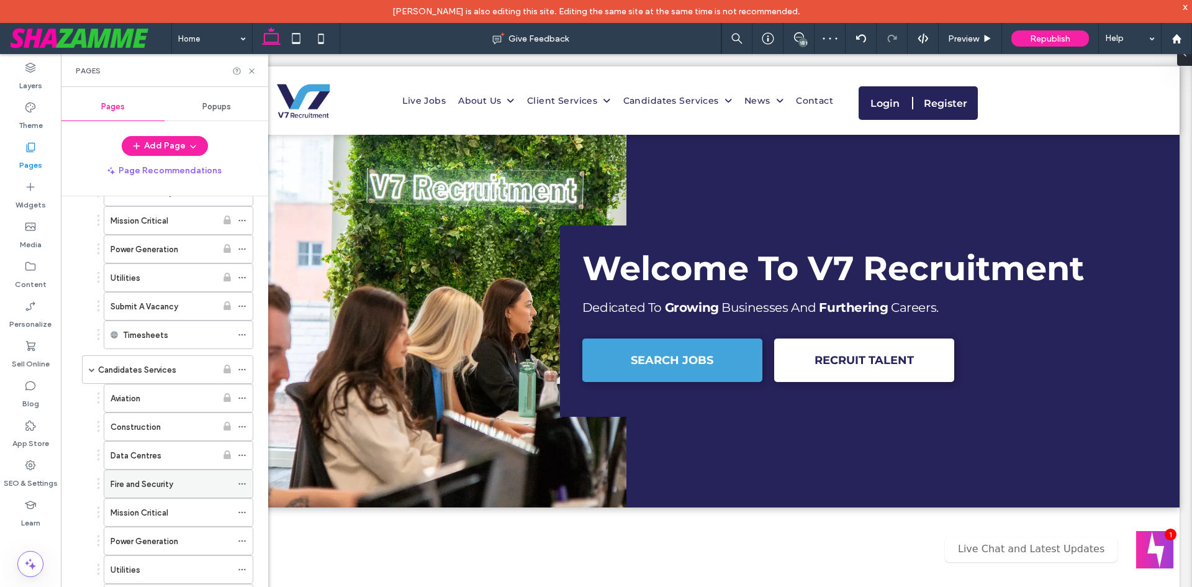
click at [237, 484] on div "Fire and Security" at bounding box center [179, 483] width 150 height 29
click at [239, 484] on icon at bounding box center [242, 483] width 9 height 9
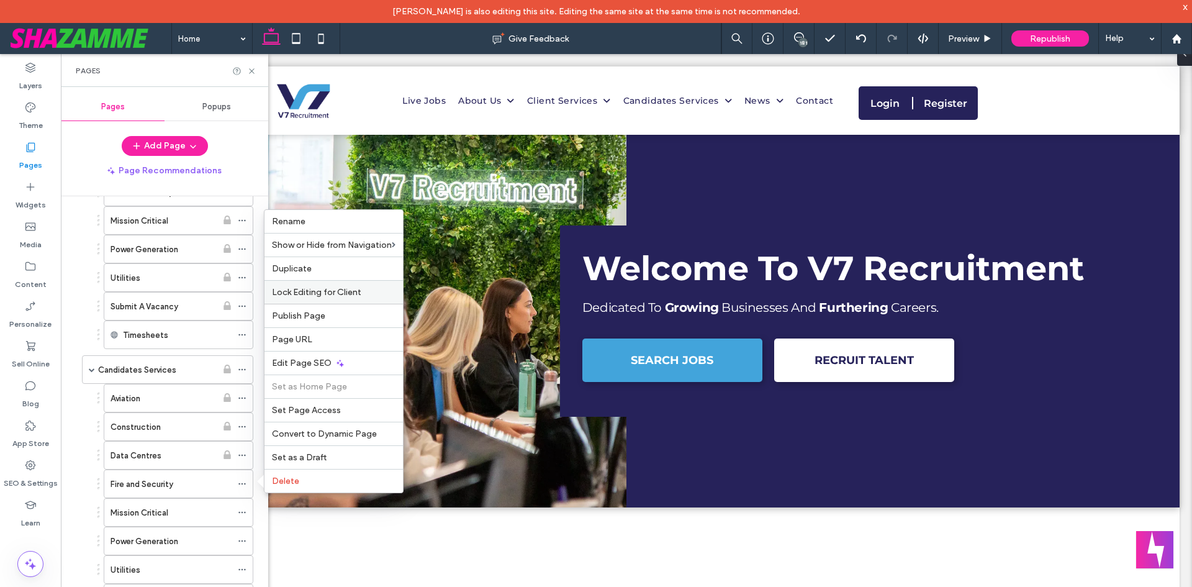
click at [334, 289] on span "Lock Editing for Client" at bounding box center [316, 292] width 89 height 11
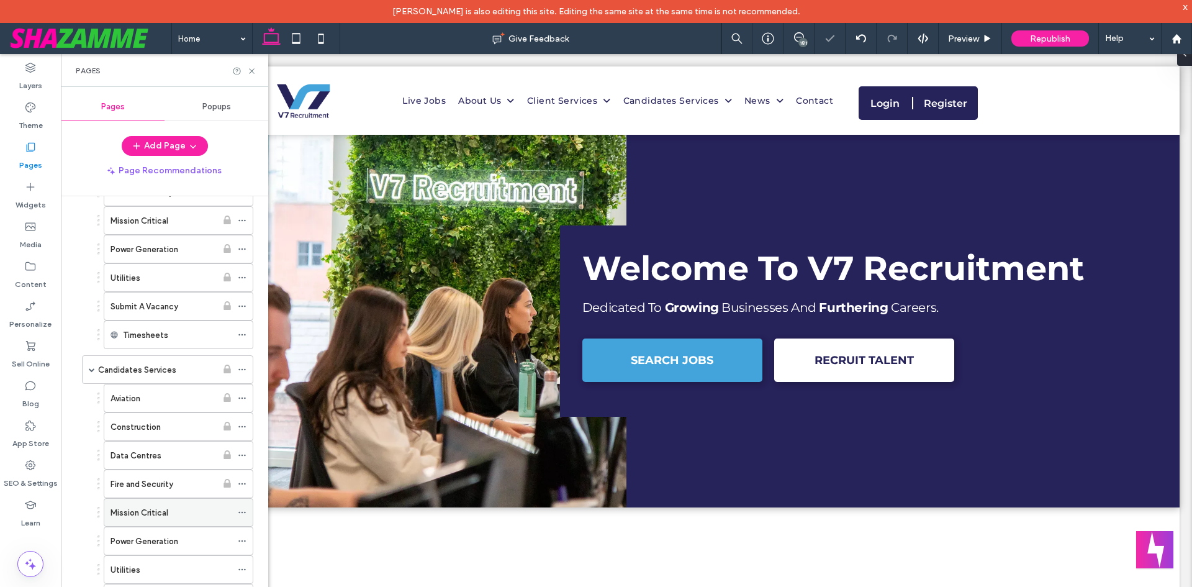
click at [243, 510] on icon at bounding box center [242, 512] width 9 height 9
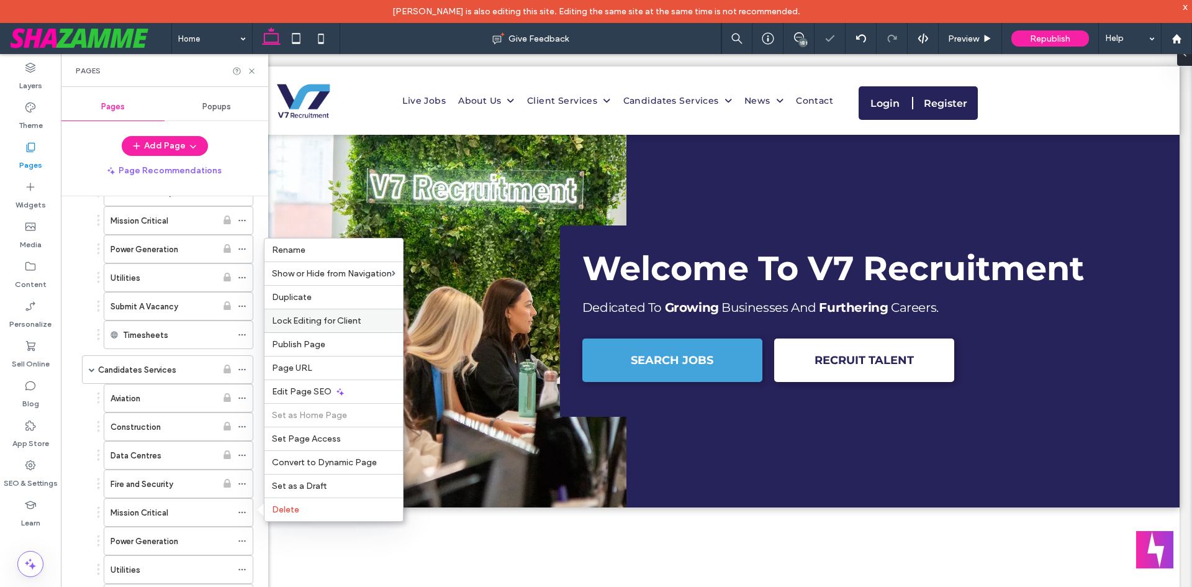
click at [307, 322] on span "Lock Editing for Client" at bounding box center [316, 320] width 89 height 11
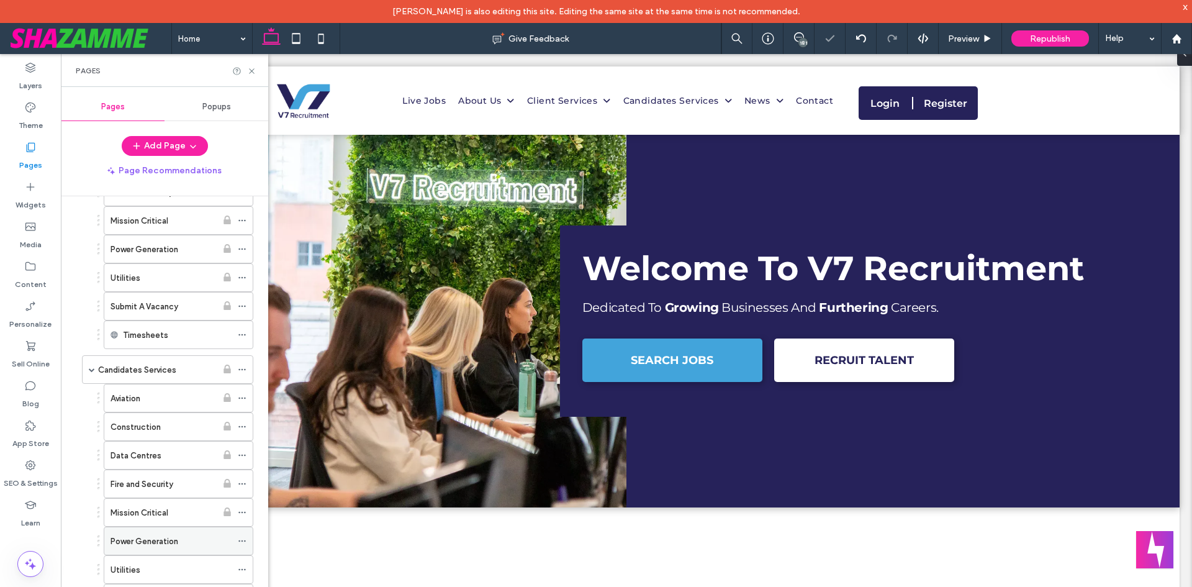
click at [241, 542] on icon at bounding box center [242, 540] width 9 height 9
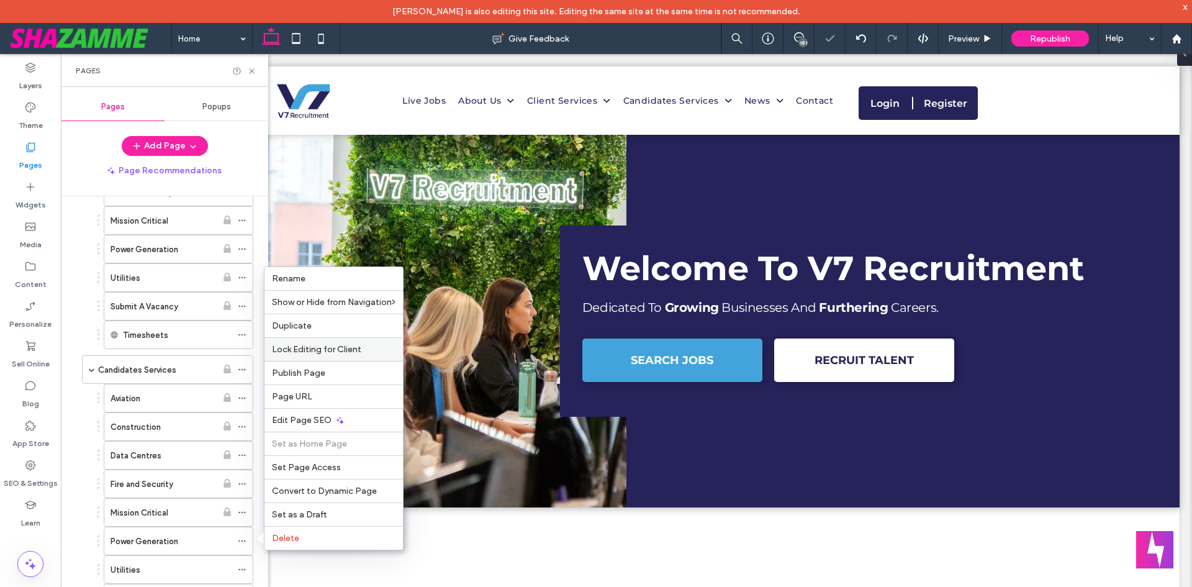
click at [325, 340] on div "Lock Editing for Client" at bounding box center [334, 349] width 138 height 24
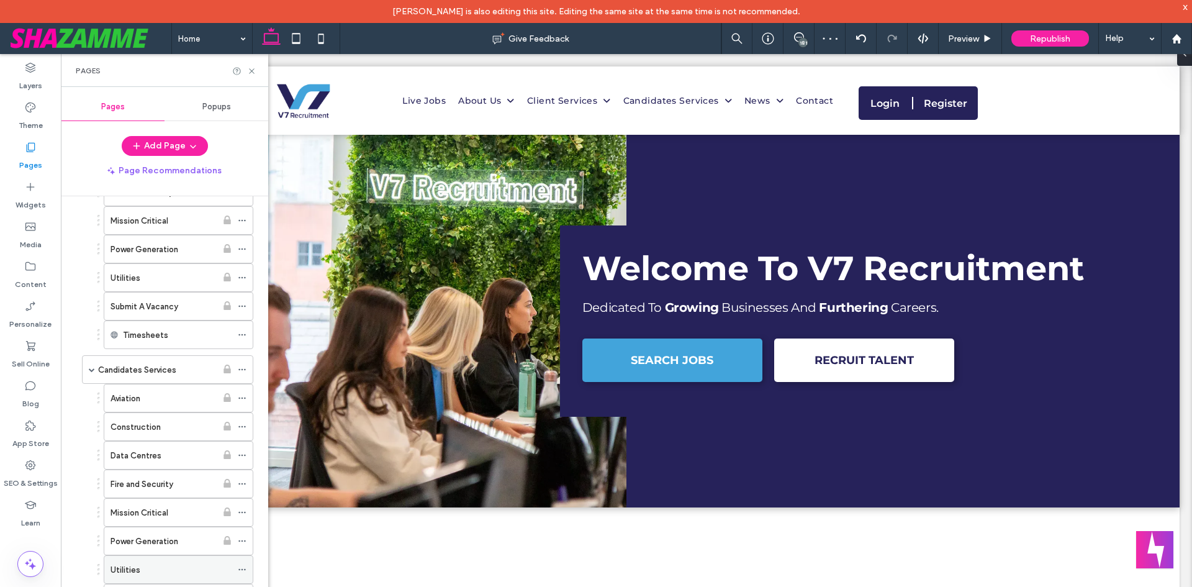
click at [243, 569] on icon at bounding box center [242, 569] width 9 height 9
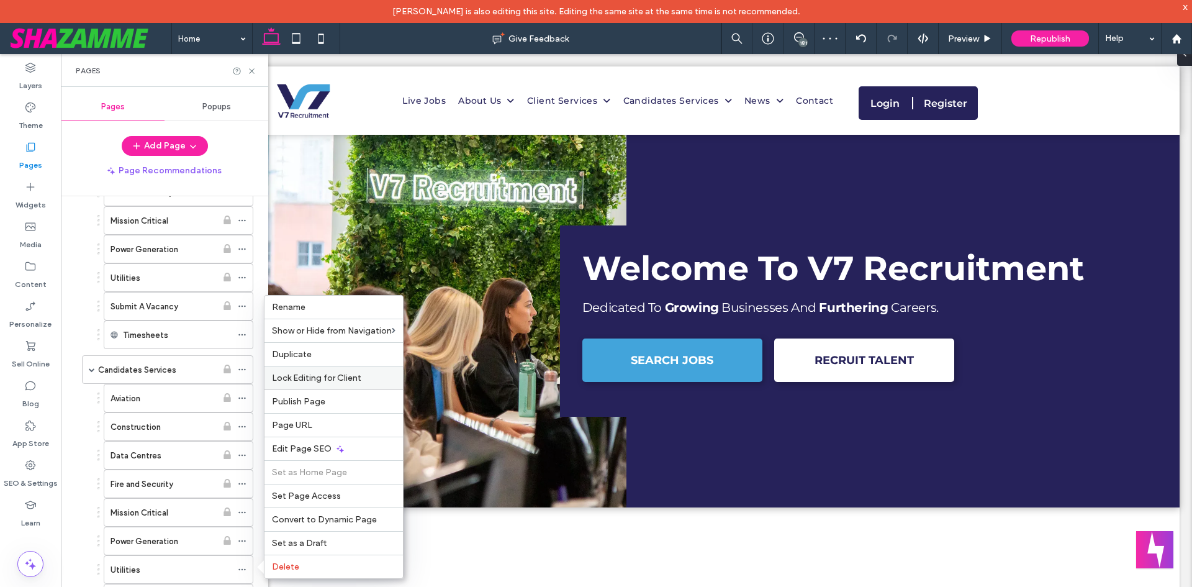
click at [311, 374] on span "Lock Editing for Client" at bounding box center [316, 378] width 89 height 11
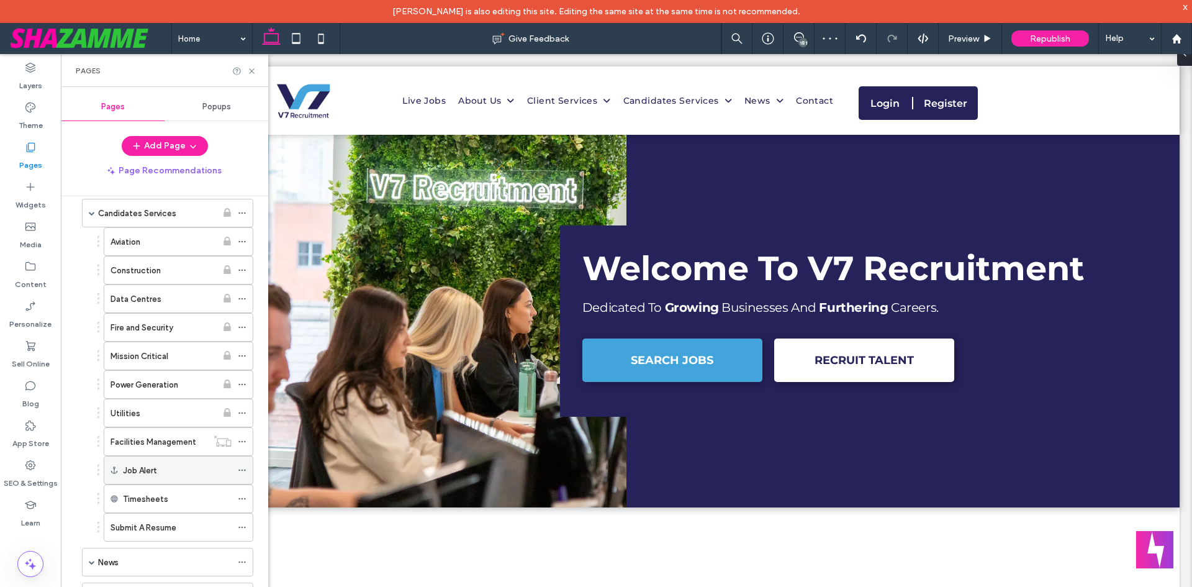
scroll to position [559, 0]
click at [240, 412] on use at bounding box center [241, 412] width 7 height 2
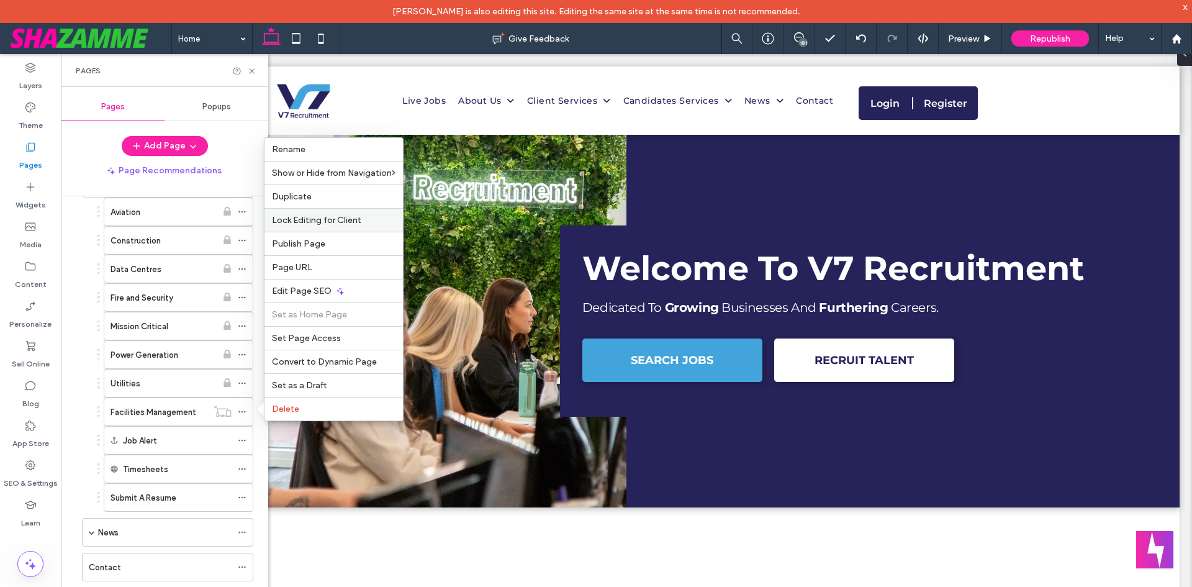
click at [356, 229] on div "Lock Editing for Client" at bounding box center [334, 220] width 138 height 24
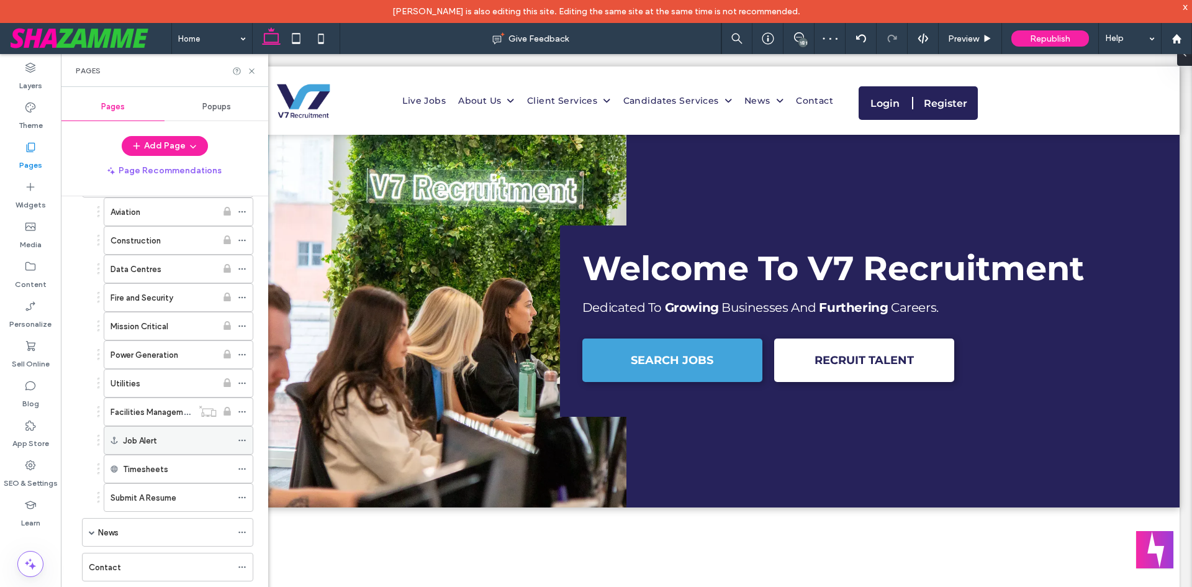
click at [243, 438] on icon at bounding box center [242, 440] width 9 height 9
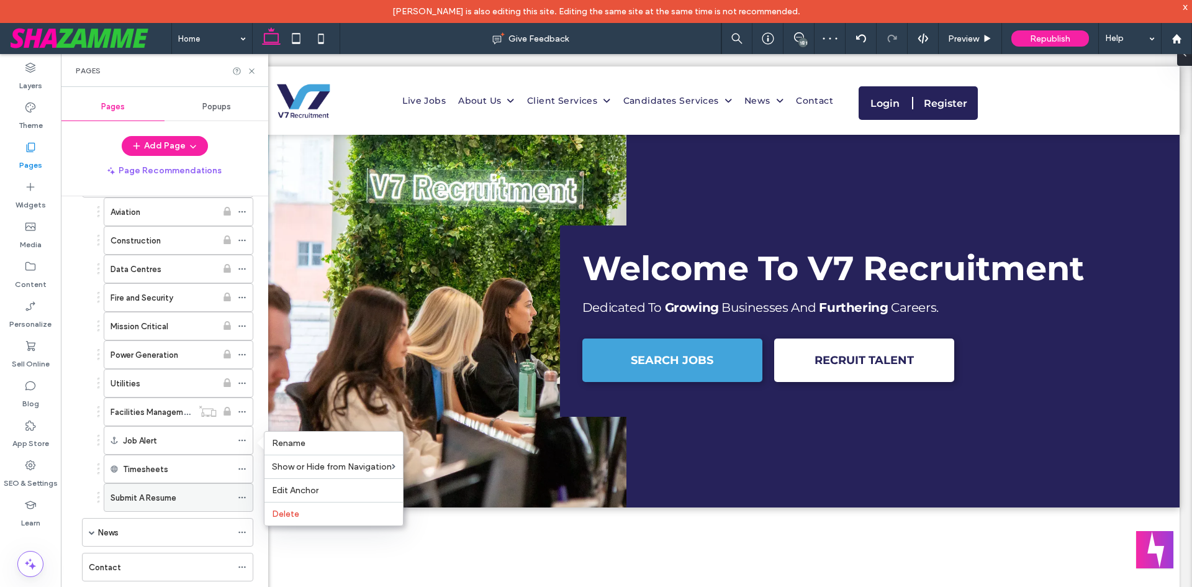
click at [244, 496] on icon at bounding box center [242, 497] width 9 height 9
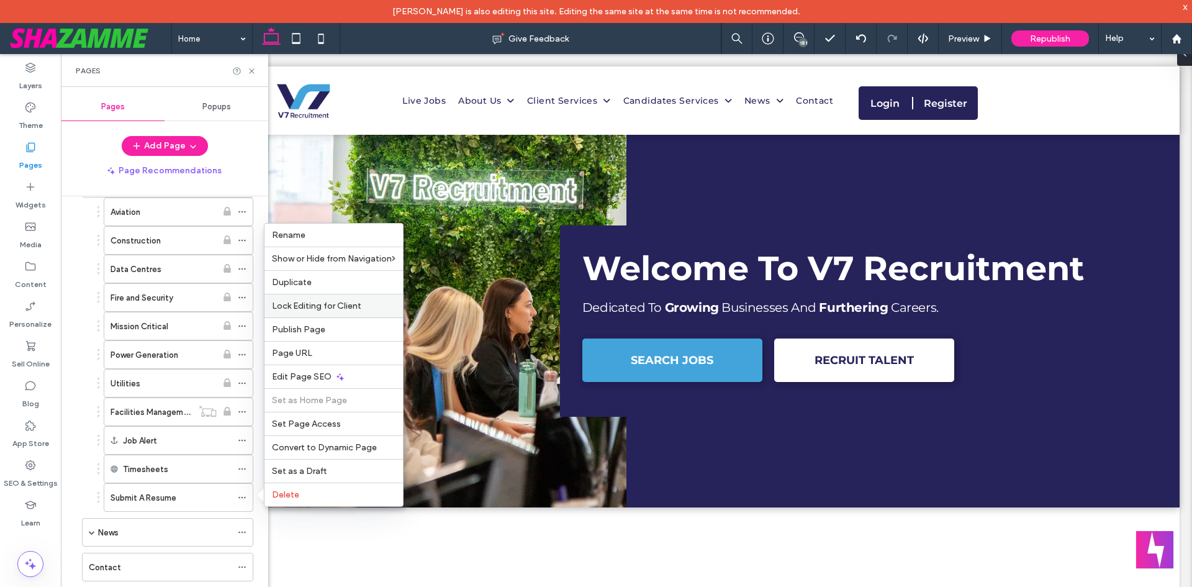
click at [318, 311] on div "Lock Editing for Client" at bounding box center [334, 306] width 138 height 24
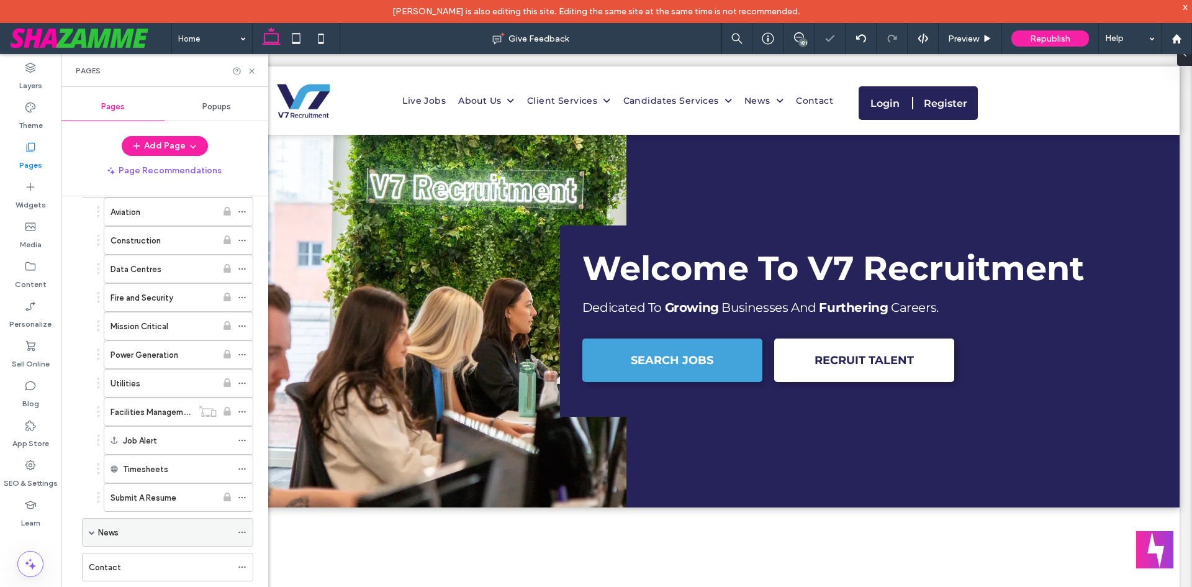
click at [245, 531] on icon at bounding box center [242, 532] width 9 height 9
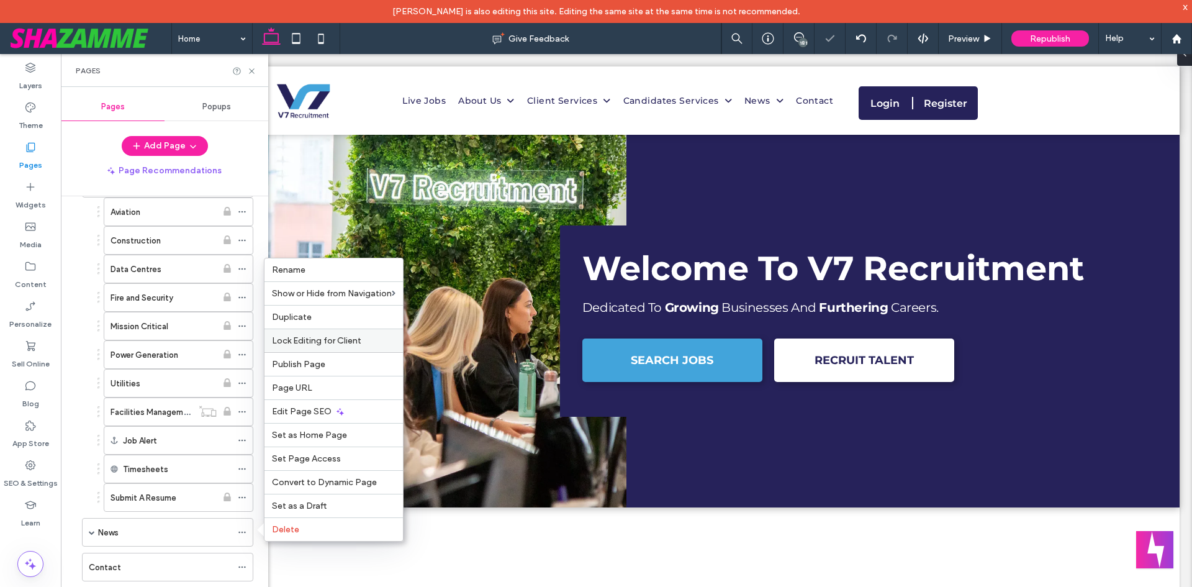
click at [322, 334] on div "Lock Editing for Client" at bounding box center [334, 340] width 138 height 24
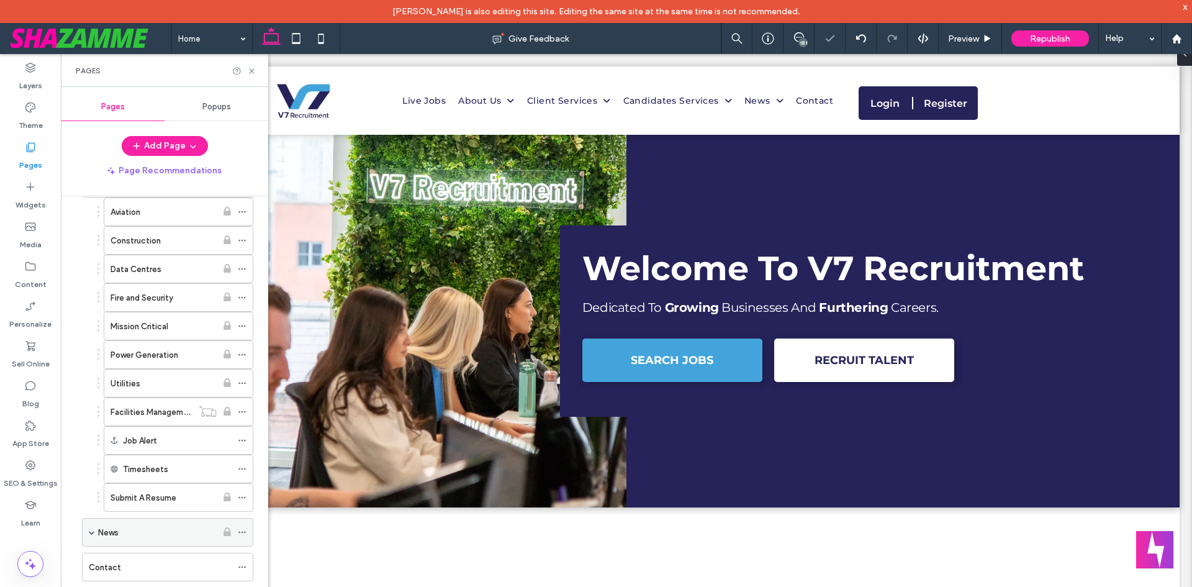
click at [94, 532] on span at bounding box center [92, 532] width 6 height 6
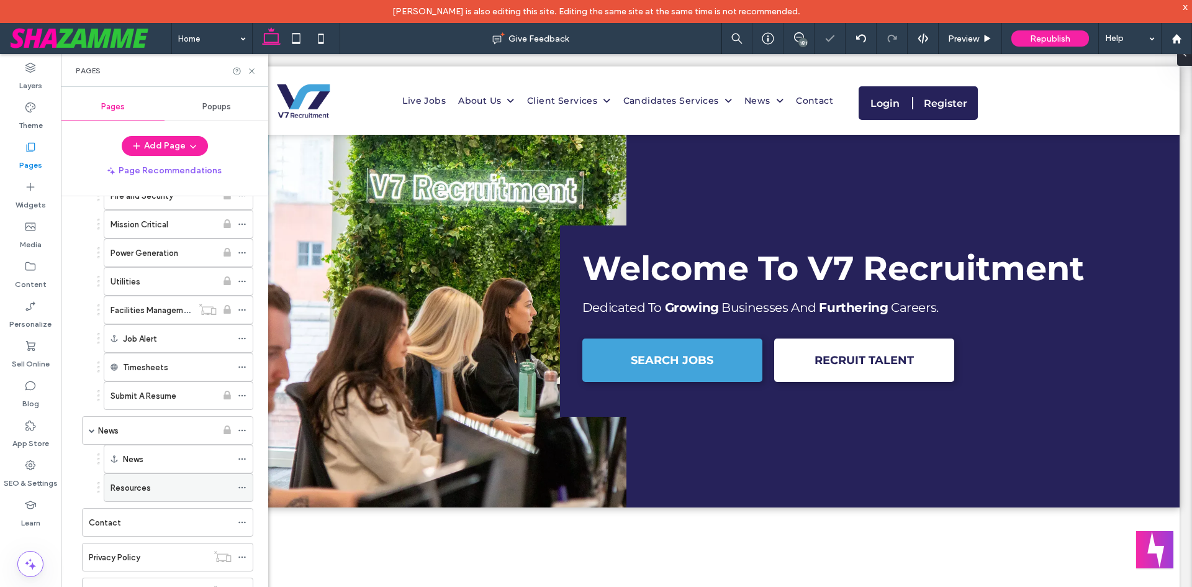
scroll to position [683, 0]
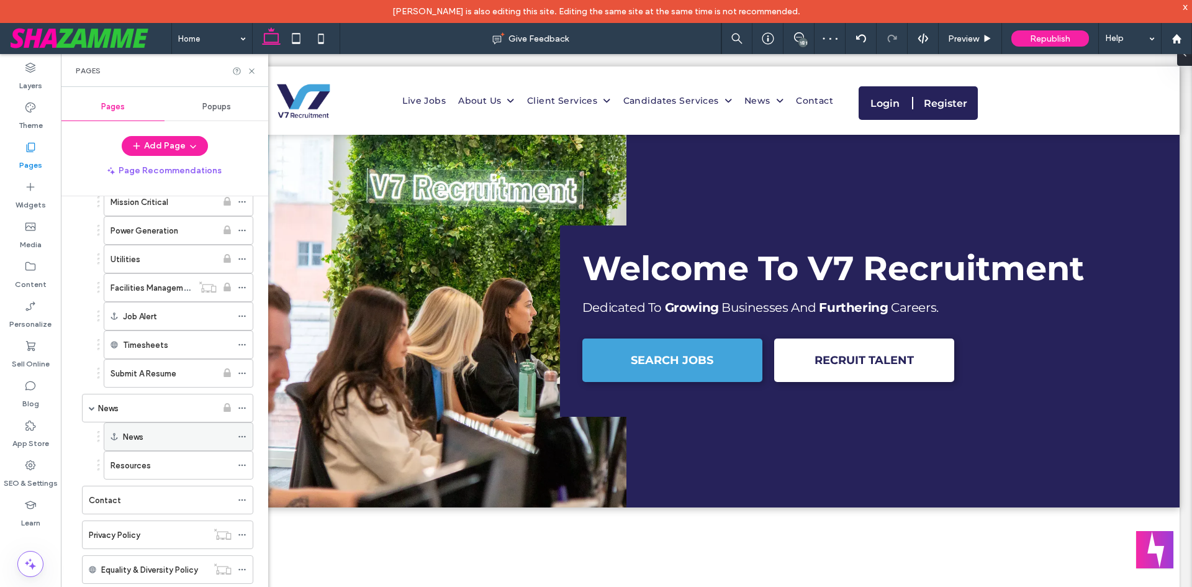
click at [242, 435] on icon at bounding box center [242, 436] width 9 height 9
click at [242, 464] on use at bounding box center [241, 465] width 7 height 2
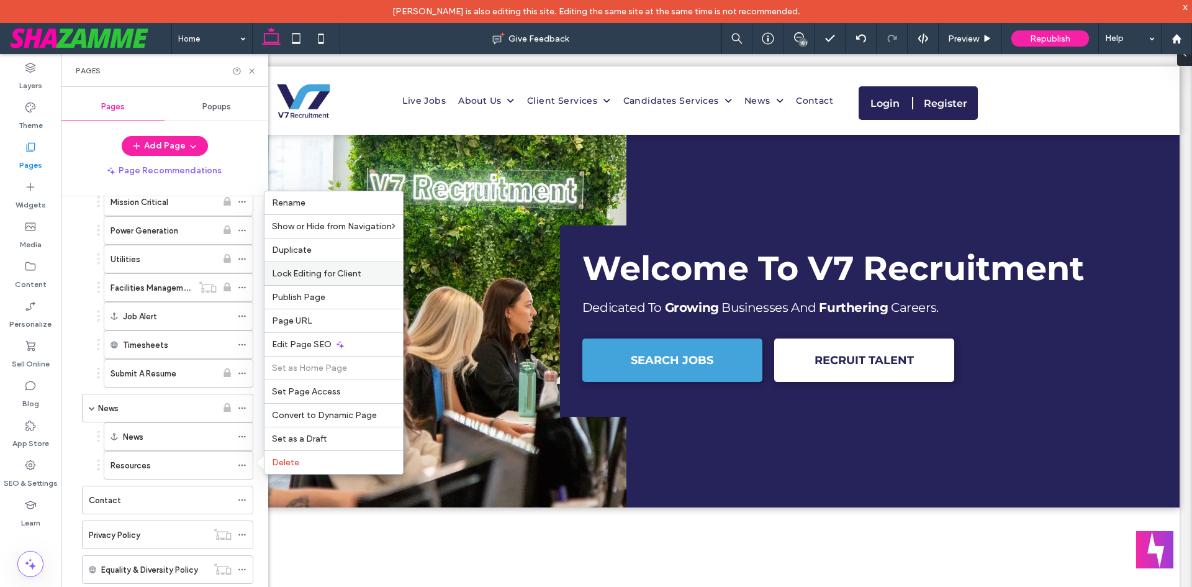
click at [319, 277] on span "Lock Editing for Client" at bounding box center [316, 273] width 89 height 11
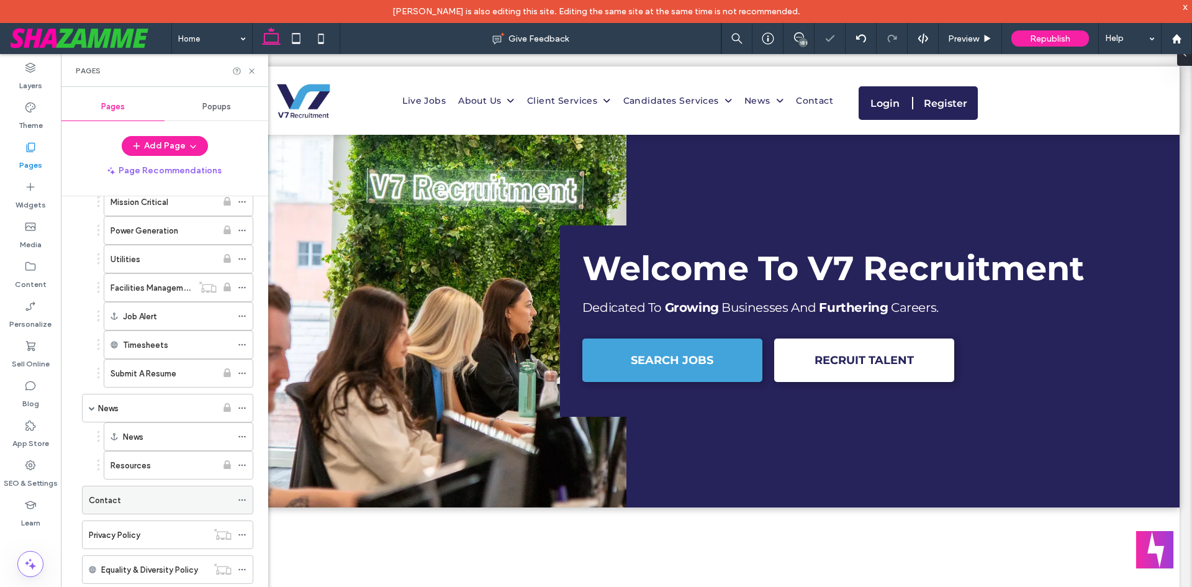
click at [240, 500] on use at bounding box center [241, 500] width 7 height 2
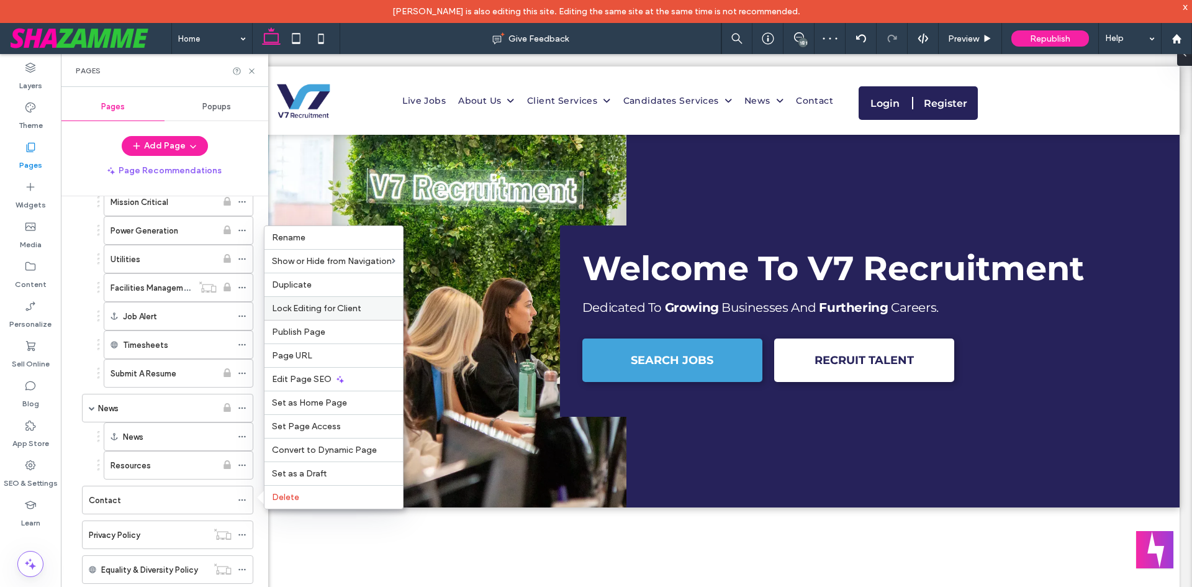
click at [317, 303] on span "Lock Editing for Client" at bounding box center [316, 308] width 89 height 11
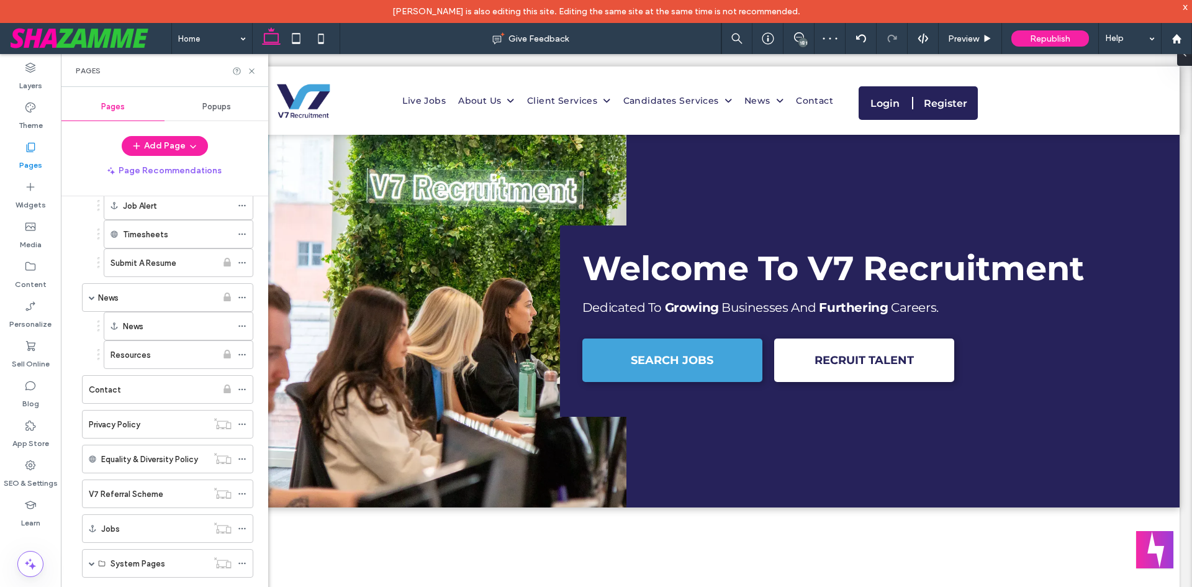
scroll to position [799, 0]
click at [243, 452] on icon at bounding box center [242, 454] width 9 height 9
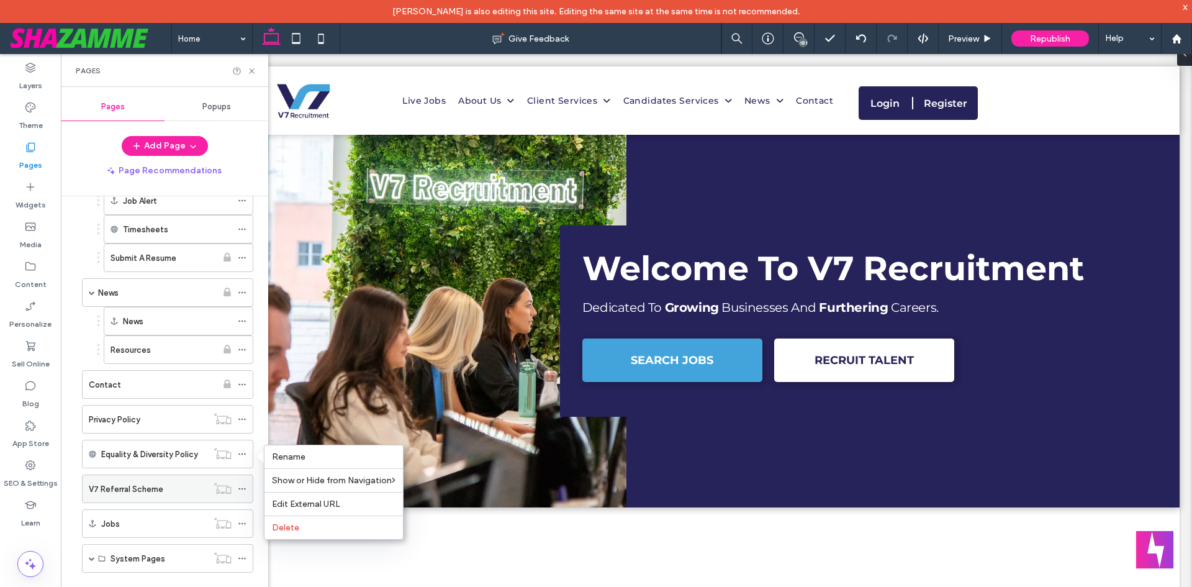
click at [242, 491] on icon at bounding box center [242, 488] width 9 height 9
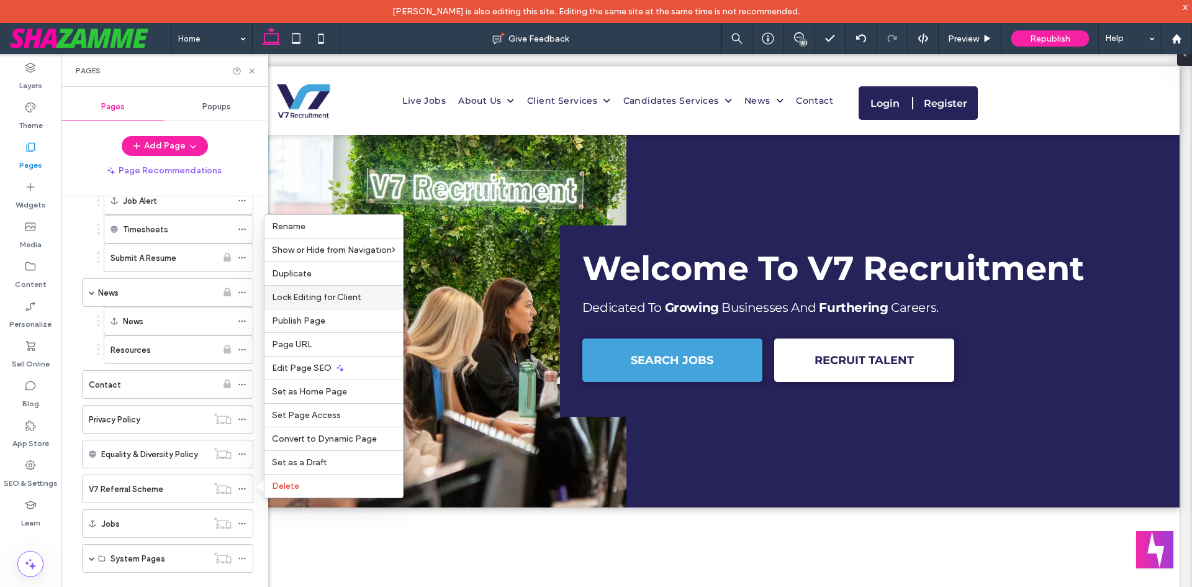
click at [324, 303] on div "Lock Editing for Client" at bounding box center [334, 297] width 138 height 24
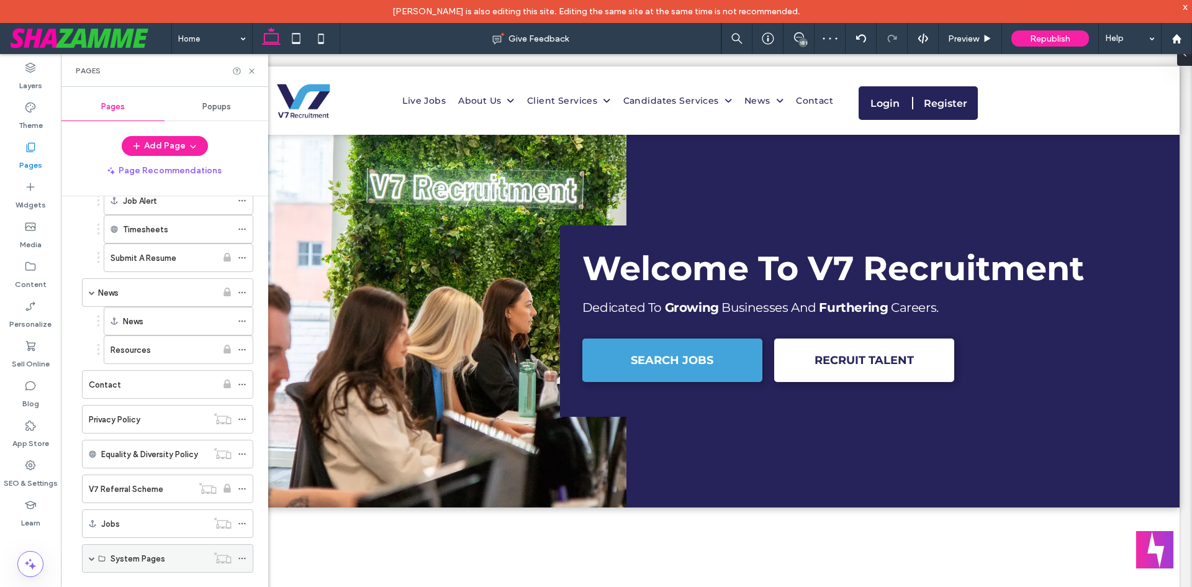
click at [90, 558] on span at bounding box center [92, 558] width 6 height 6
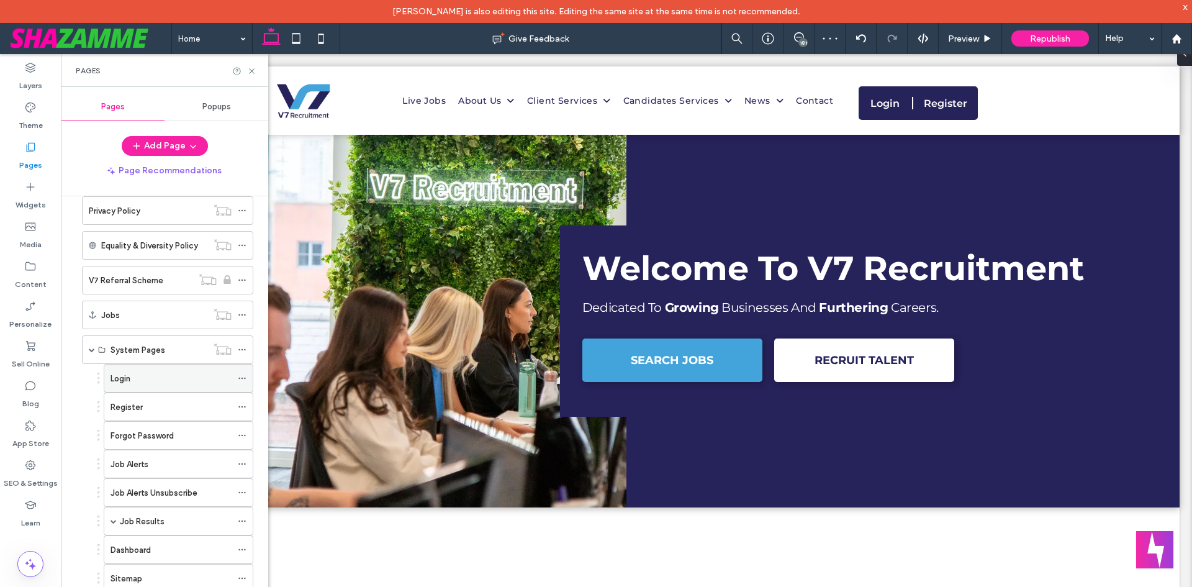
scroll to position [1027, 0]
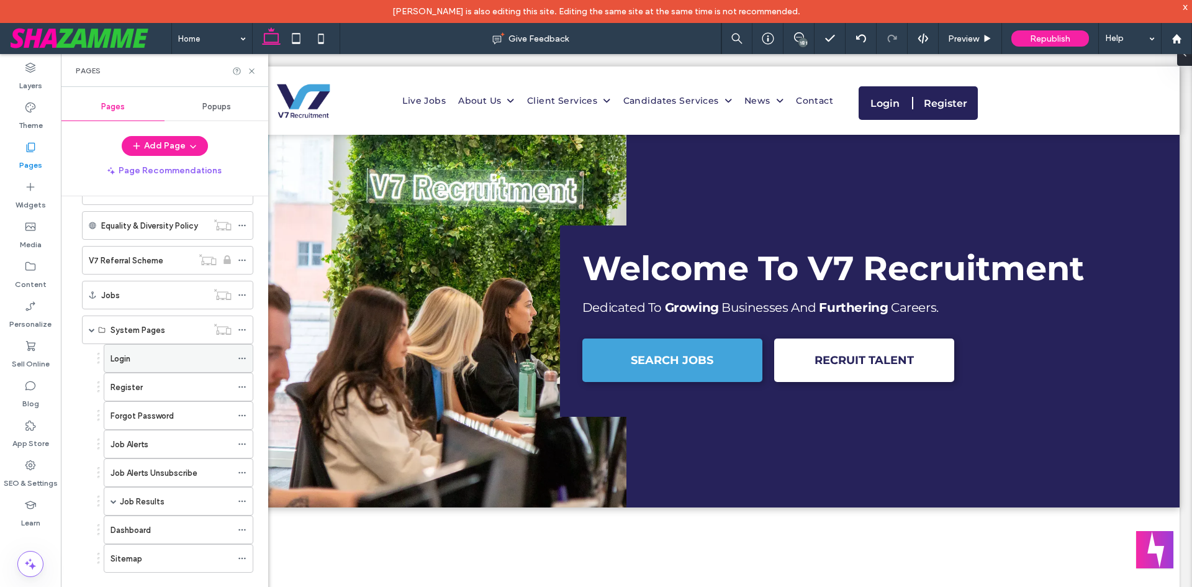
click at [242, 357] on icon at bounding box center [242, 358] width 9 height 9
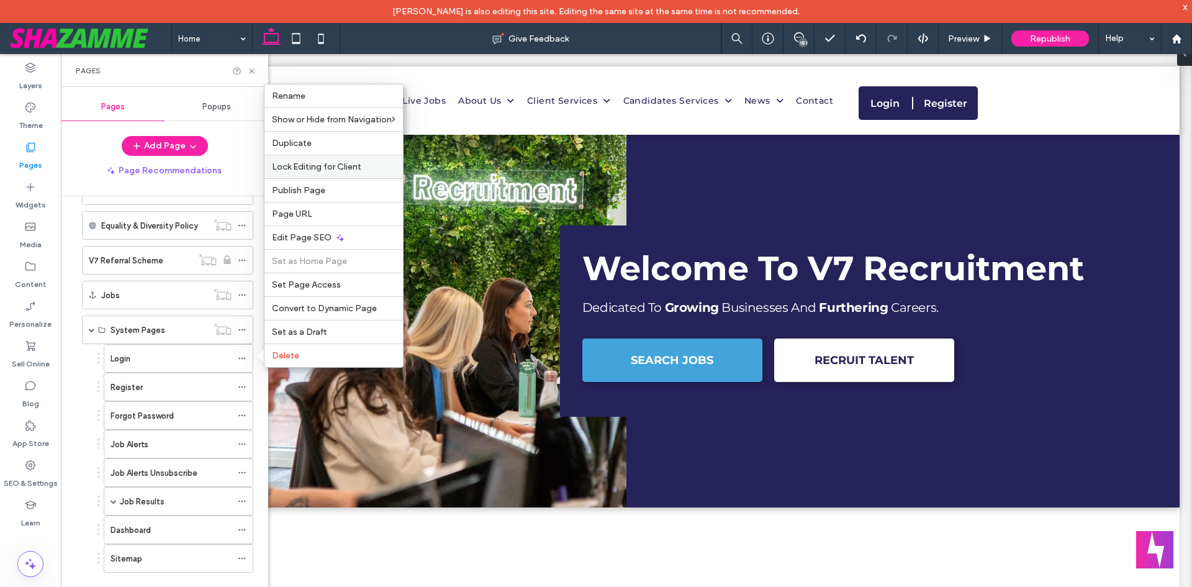
click at [332, 165] on span "Lock Editing for Client" at bounding box center [316, 166] width 89 height 11
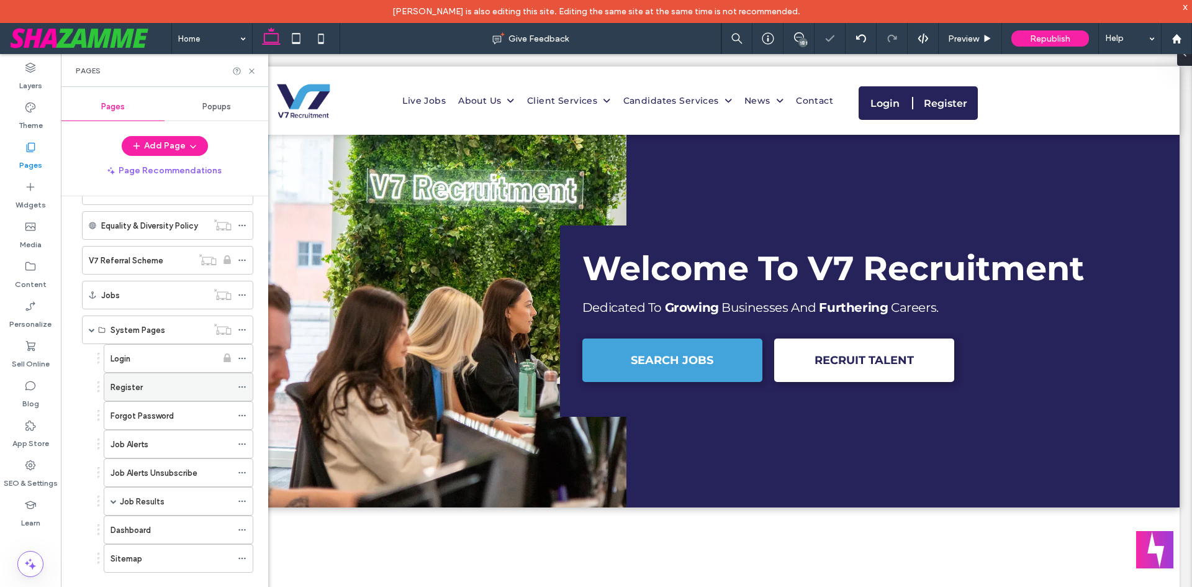
click at [245, 388] on icon at bounding box center [242, 386] width 9 height 9
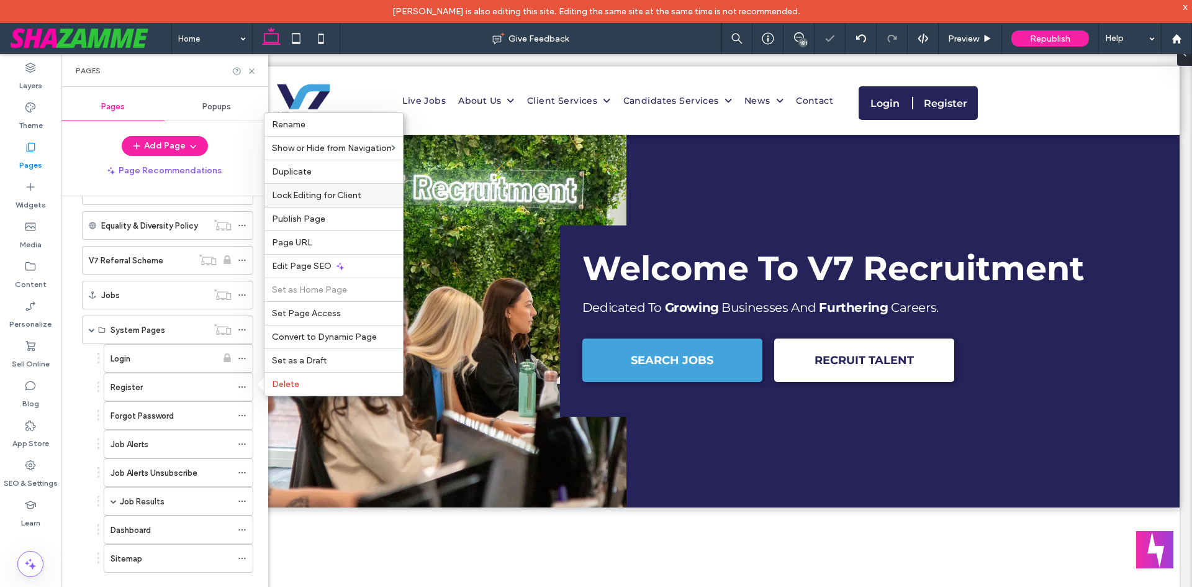
click at [339, 199] on span "Lock Editing for Client" at bounding box center [316, 195] width 89 height 11
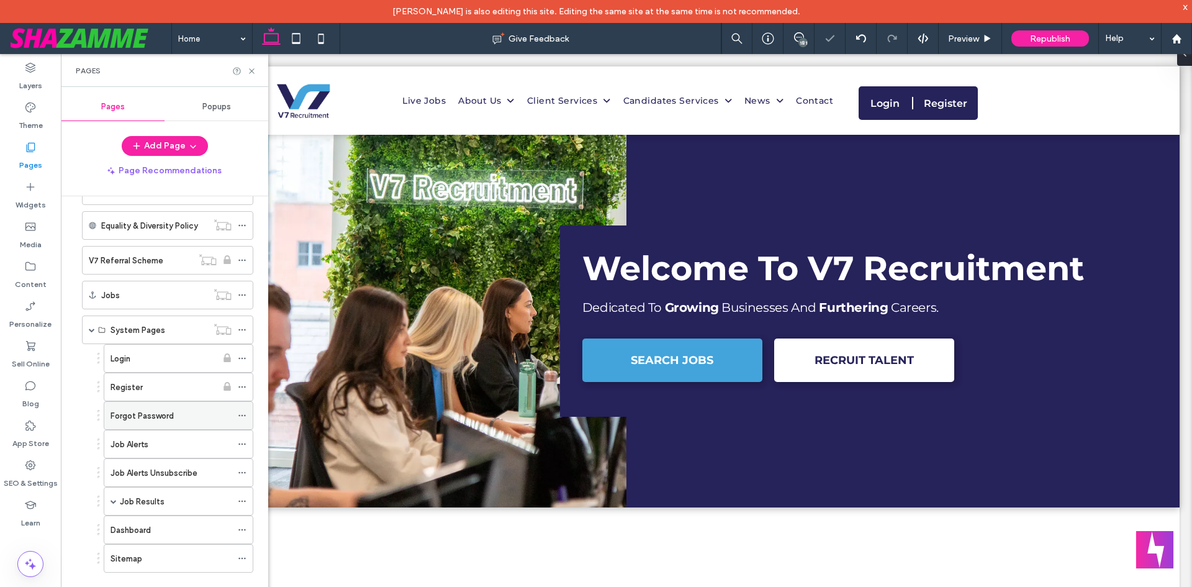
click at [244, 414] on icon at bounding box center [242, 415] width 9 height 9
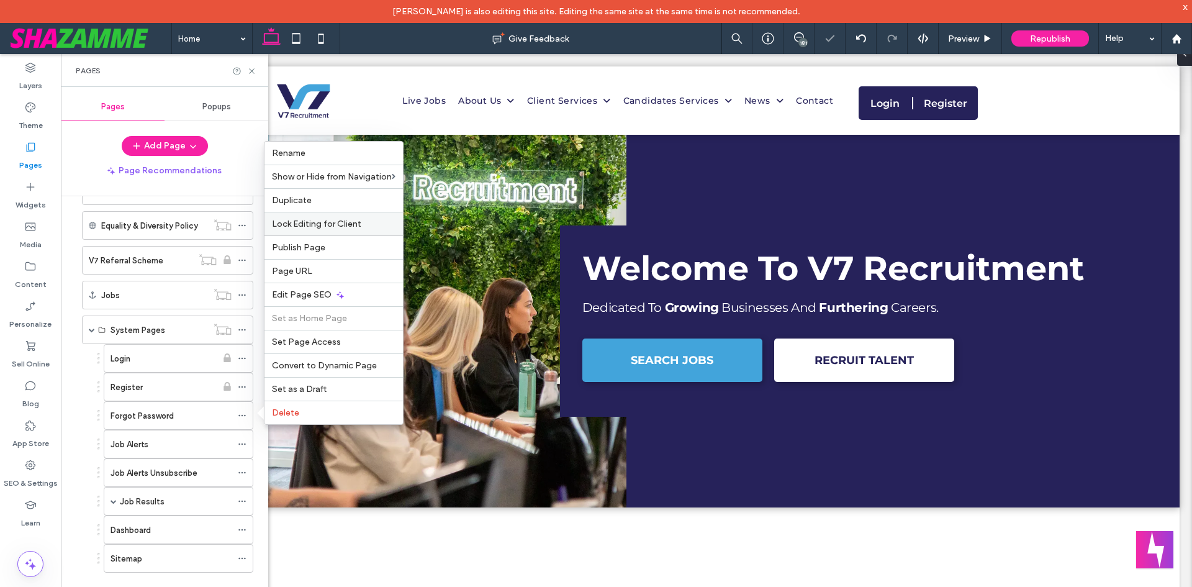
click at [303, 220] on span "Lock Editing for Client" at bounding box center [316, 224] width 89 height 11
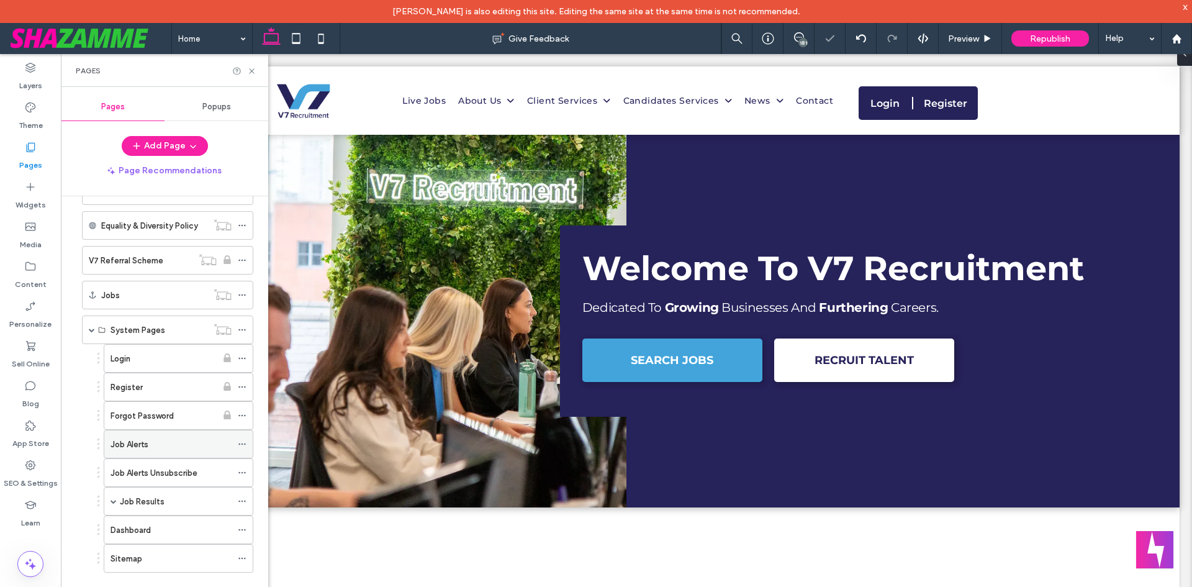
click at [240, 443] on icon at bounding box center [242, 444] width 9 height 9
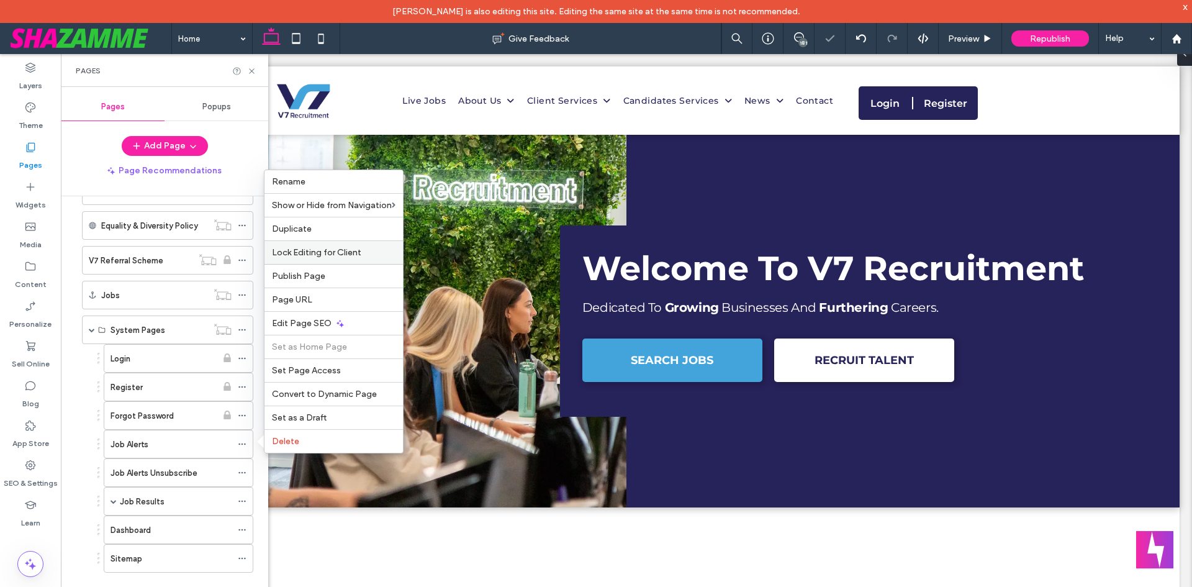
click at [316, 251] on span "Lock Editing for Client" at bounding box center [316, 252] width 89 height 11
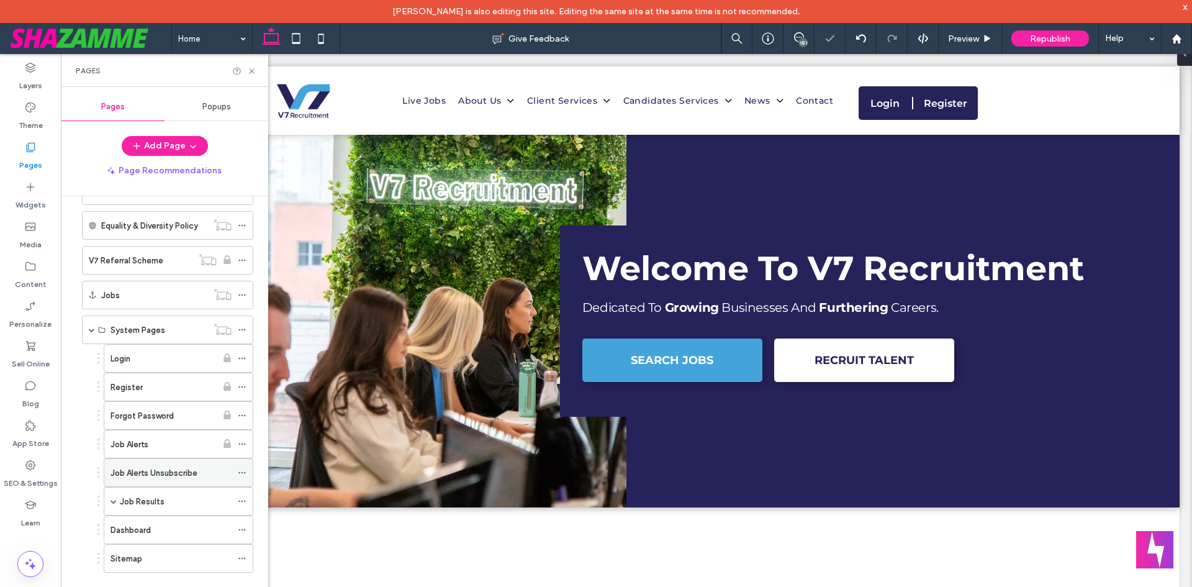
click at [241, 472] on icon at bounding box center [242, 472] width 9 height 9
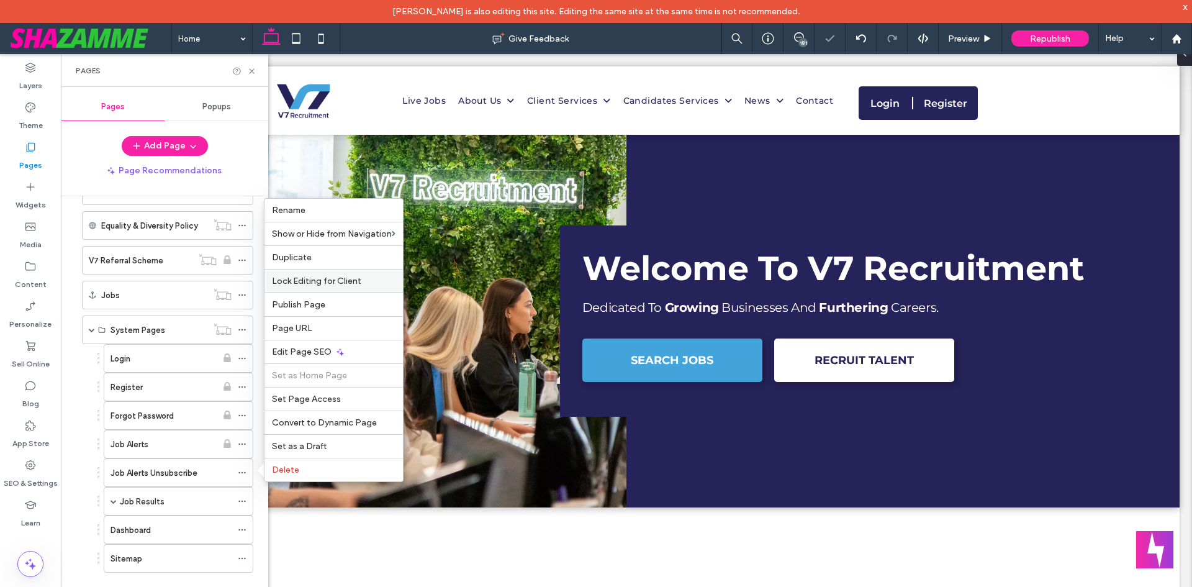
click at [320, 284] on span "Lock Editing for Client" at bounding box center [316, 281] width 89 height 11
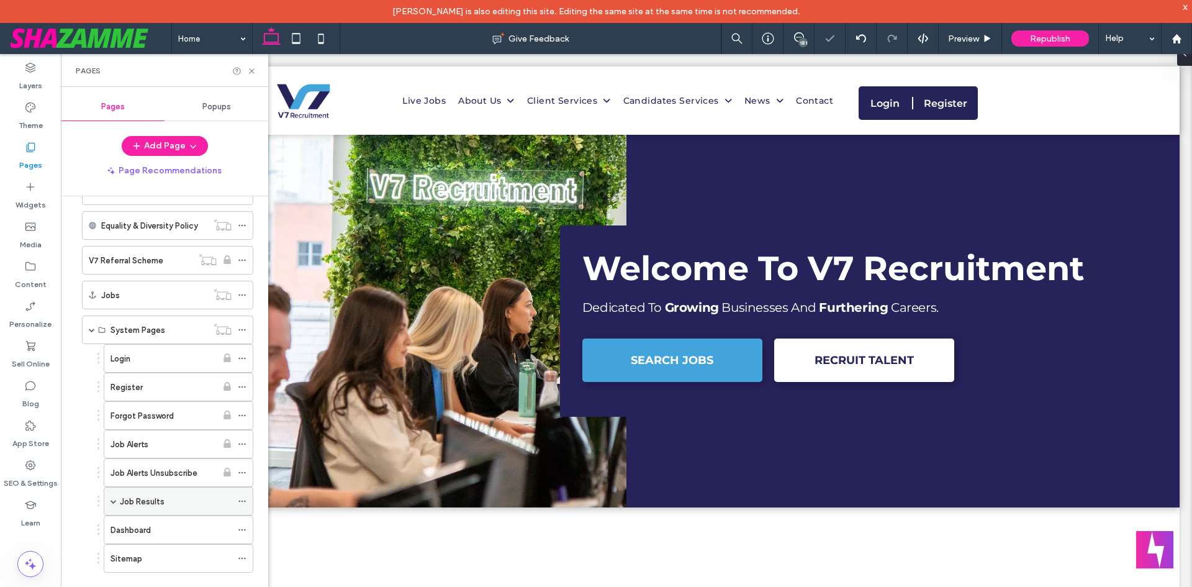
click at [245, 498] on icon at bounding box center [242, 501] width 9 height 9
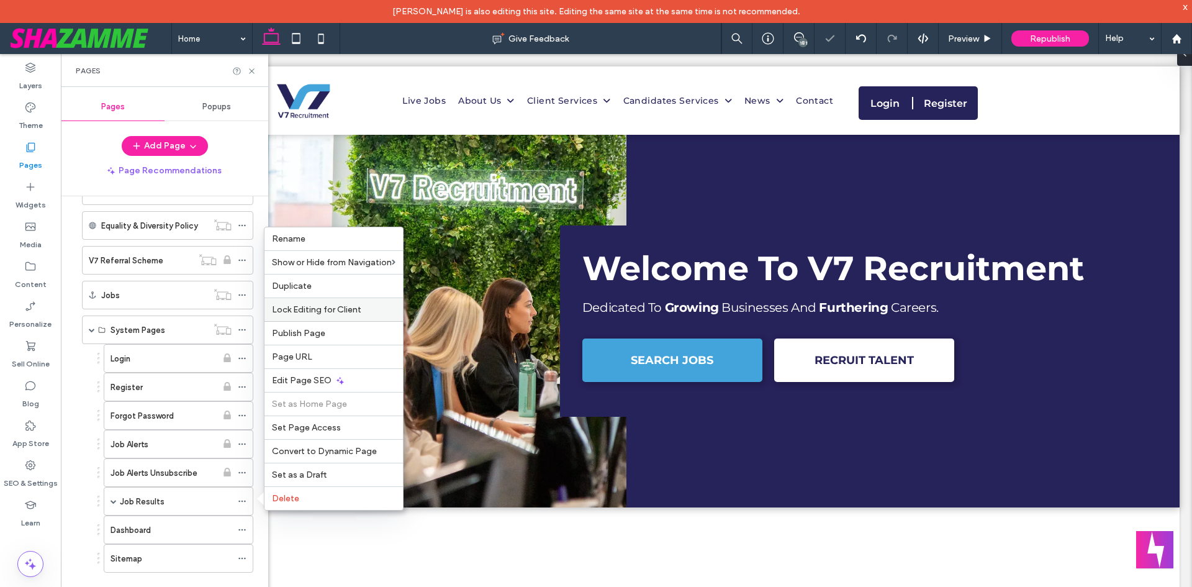
click at [332, 314] on div "Lock Editing for Client" at bounding box center [334, 309] width 138 height 24
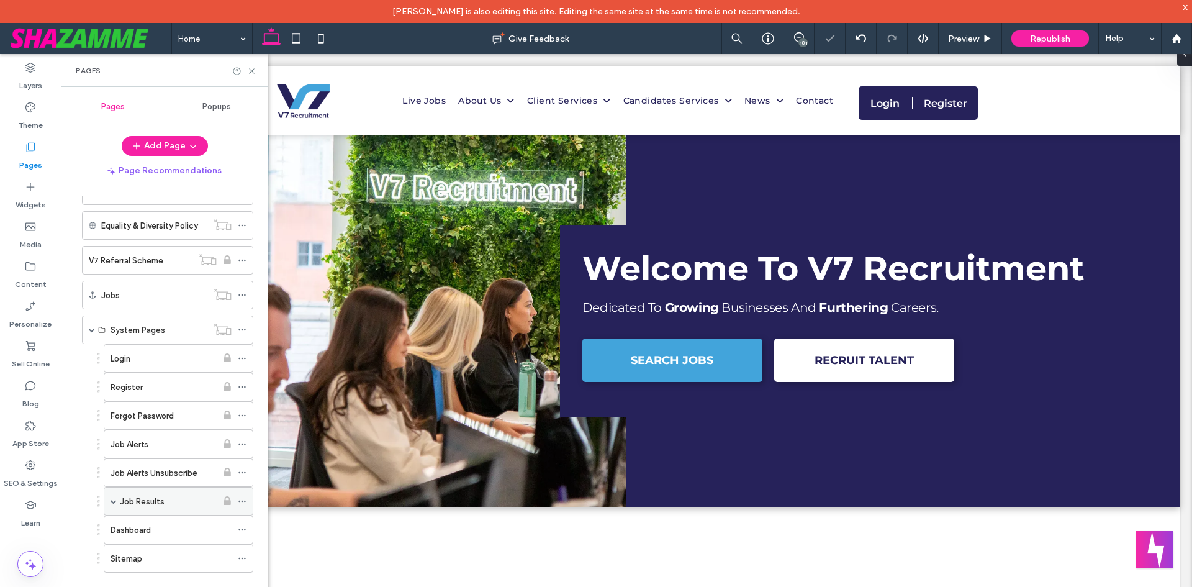
click at [113, 501] on span at bounding box center [114, 501] width 6 height 6
click at [237, 527] on div at bounding box center [214, 529] width 47 height 12
click at [243, 529] on icon at bounding box center [242, 529] width 9 height 9
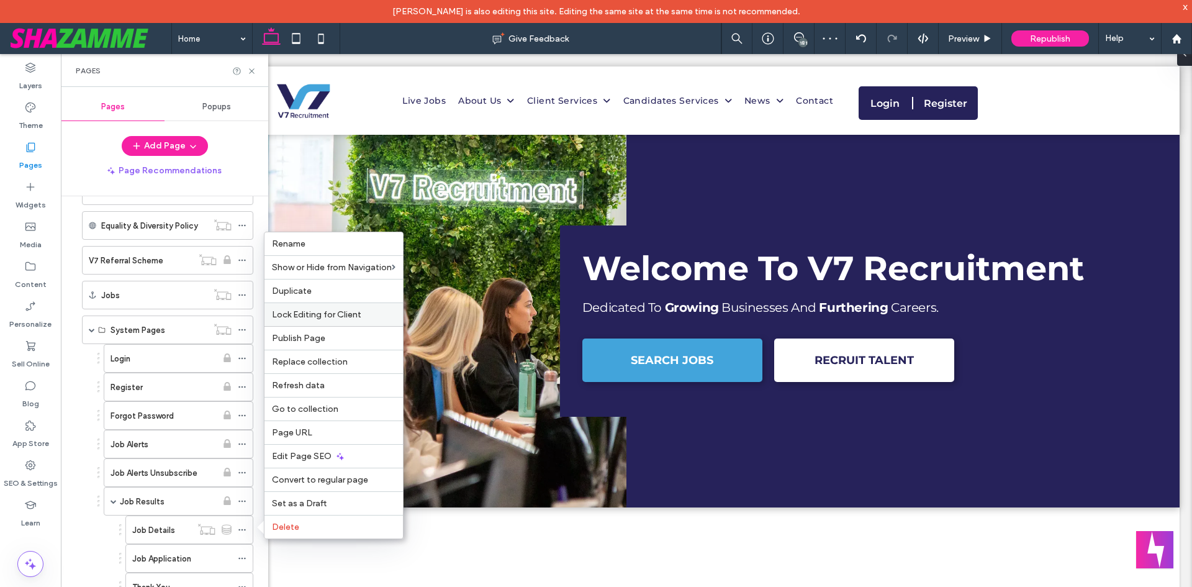
click at [319, 310] on span "Lock Editing for Client" at bounding box center [316, 314] width 89 height 11
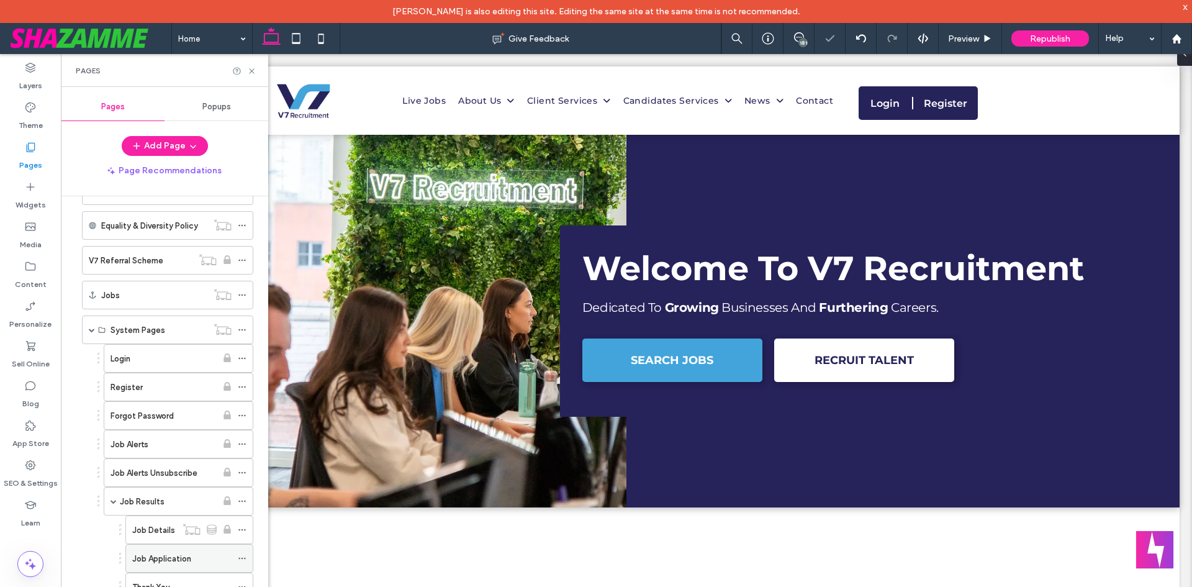
click at [240, 557] on icon at bounding box center [242, 558] width 9 height 9
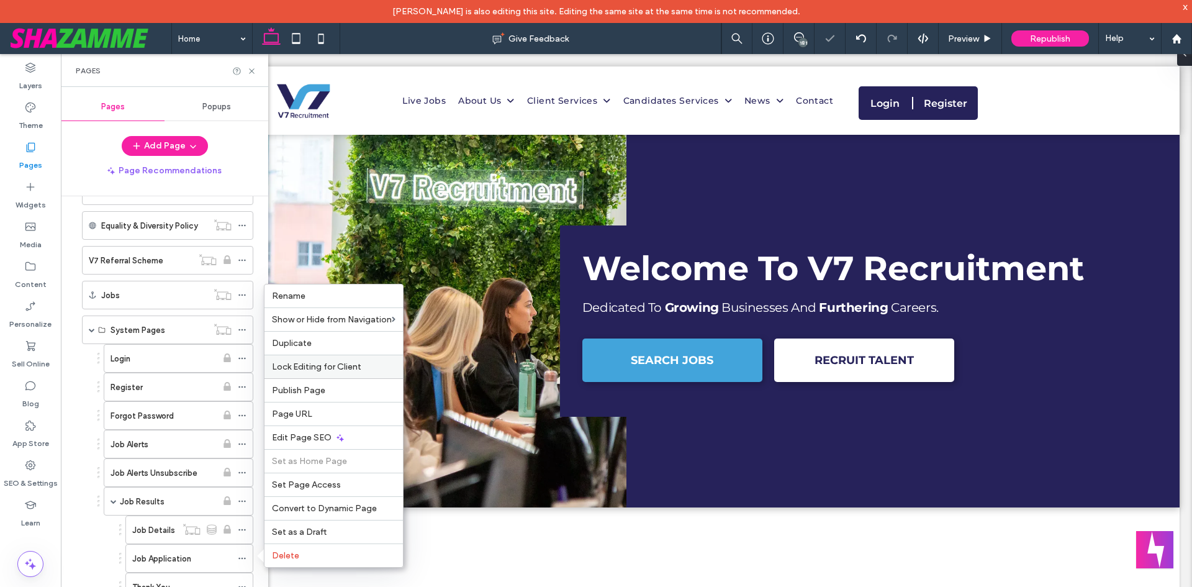
click at [320, 368] on span "Lock Editing for Client" at bounding box center [316, 366] width 89 height 11
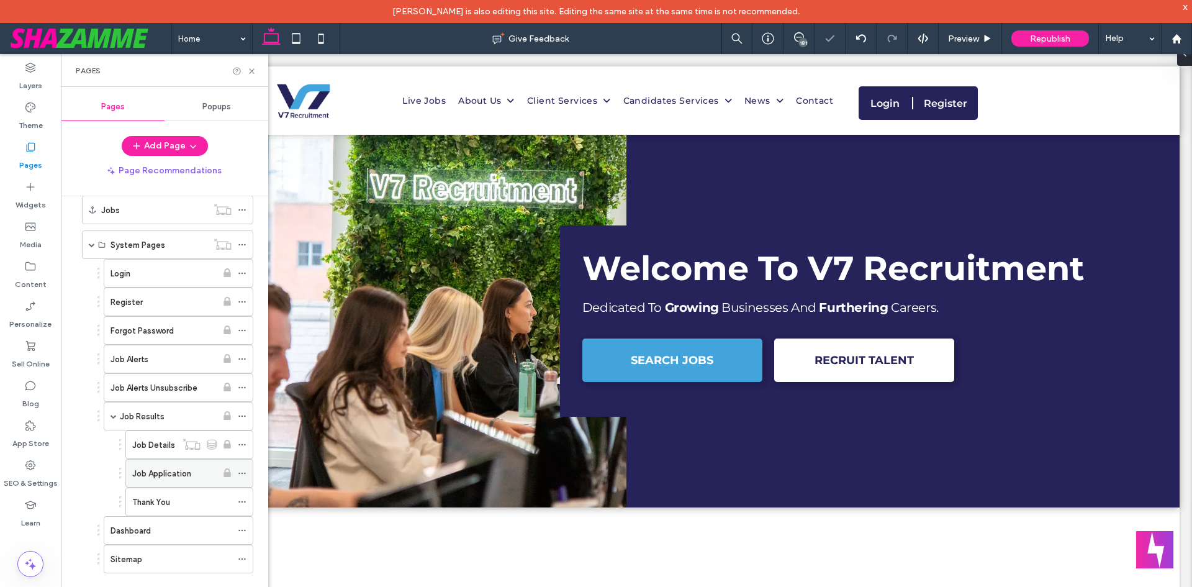
scroll to position [1113, 0]
click at [242, 499] on icon at bounding box center [242, 501] width 9 height 9
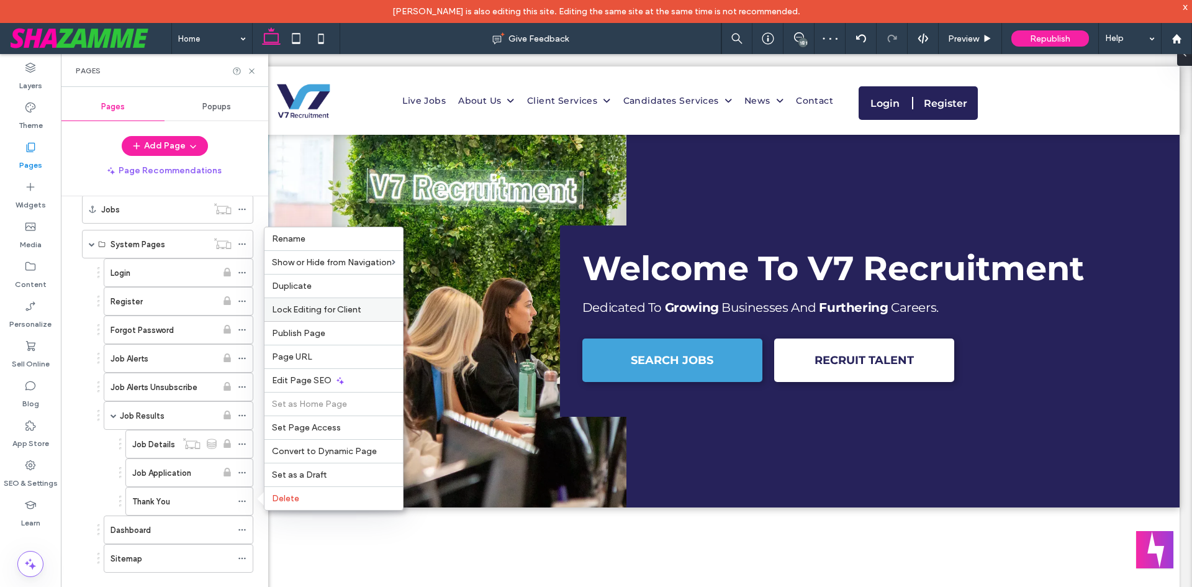
click at [345, 307] on span "Lock Editing for Client" at bounding box center [316, 309] width 89 height 11
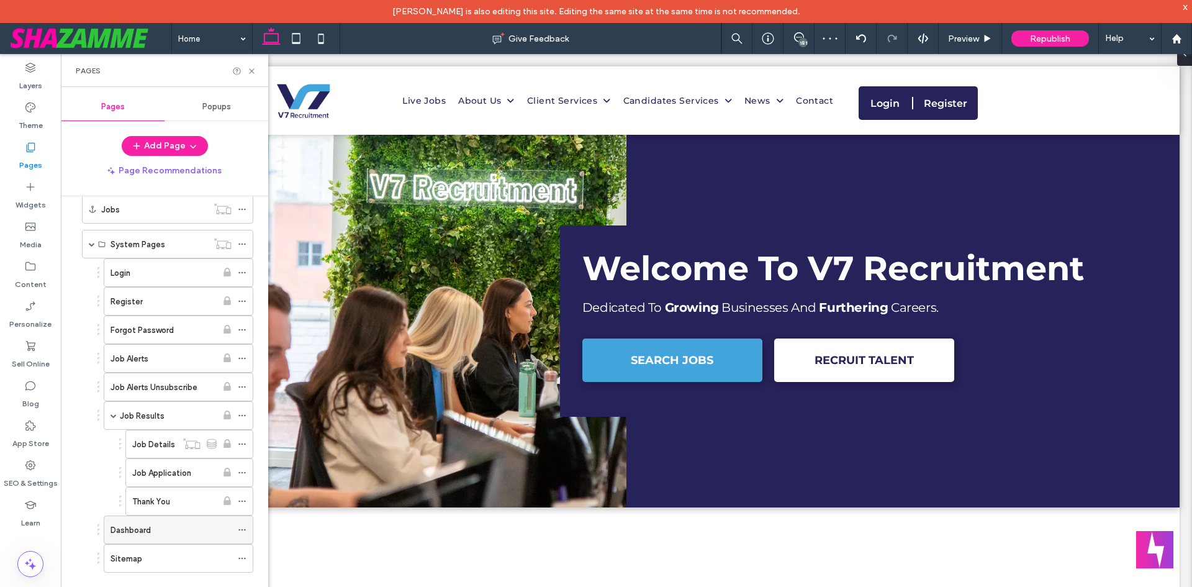
click at [250, 528] on div at bounding box center [245, 529] width 15 height 19
click at [242, 533] on icon at bounding box center [242, 529] width 9 height 9
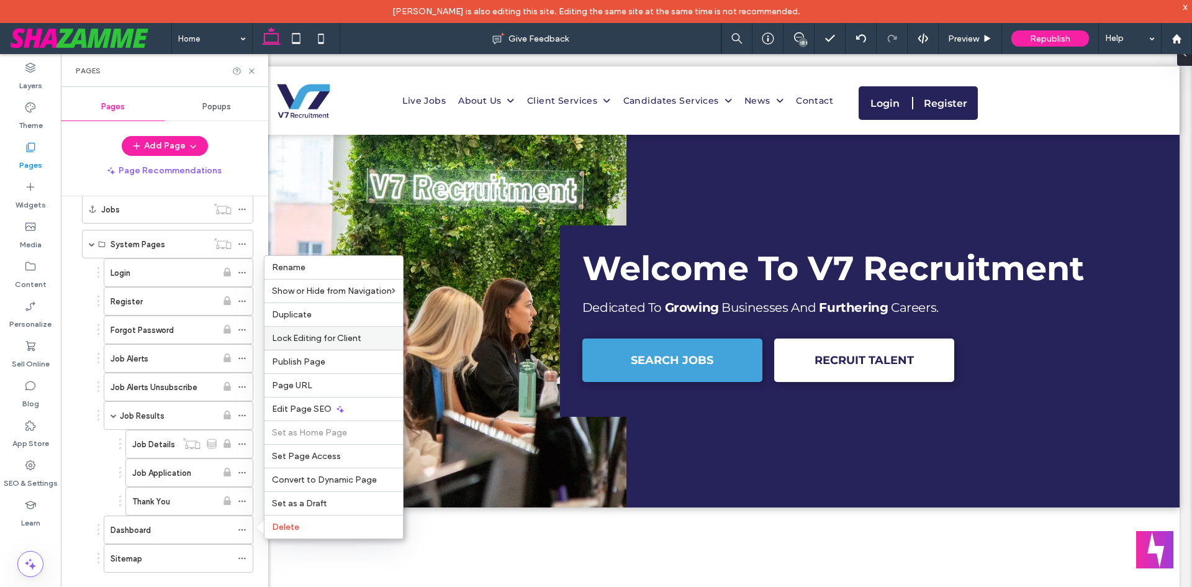
click at [330, 338] on span "Lock Editing for Client" at bounding box center [316, 338] width 89 height 11
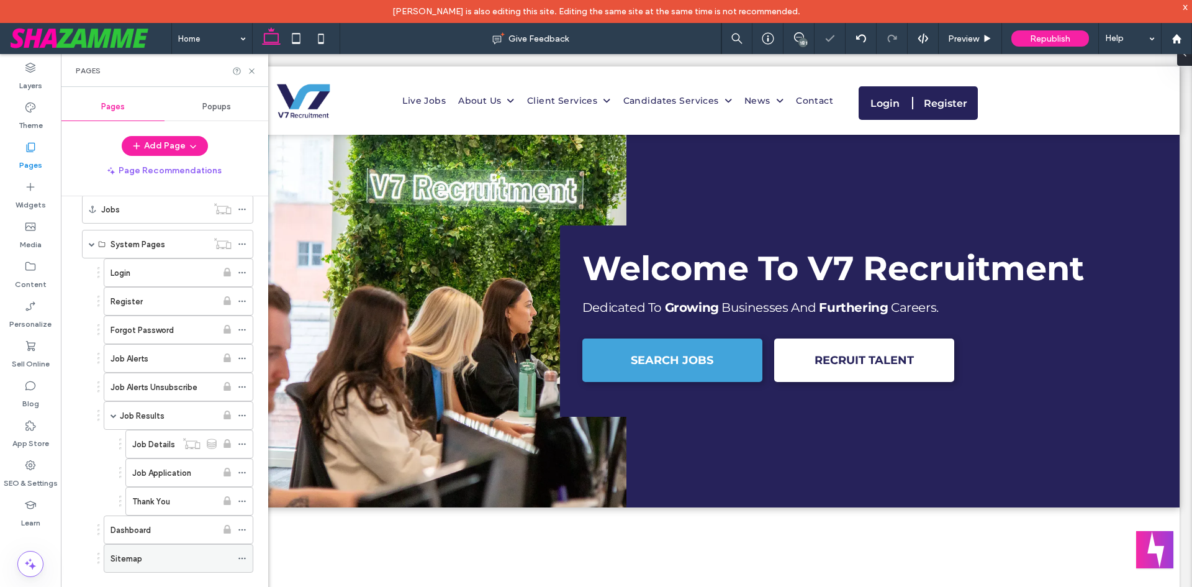
click at [239, 561] on icon at bounding box center [242, 558] width 9 height 9
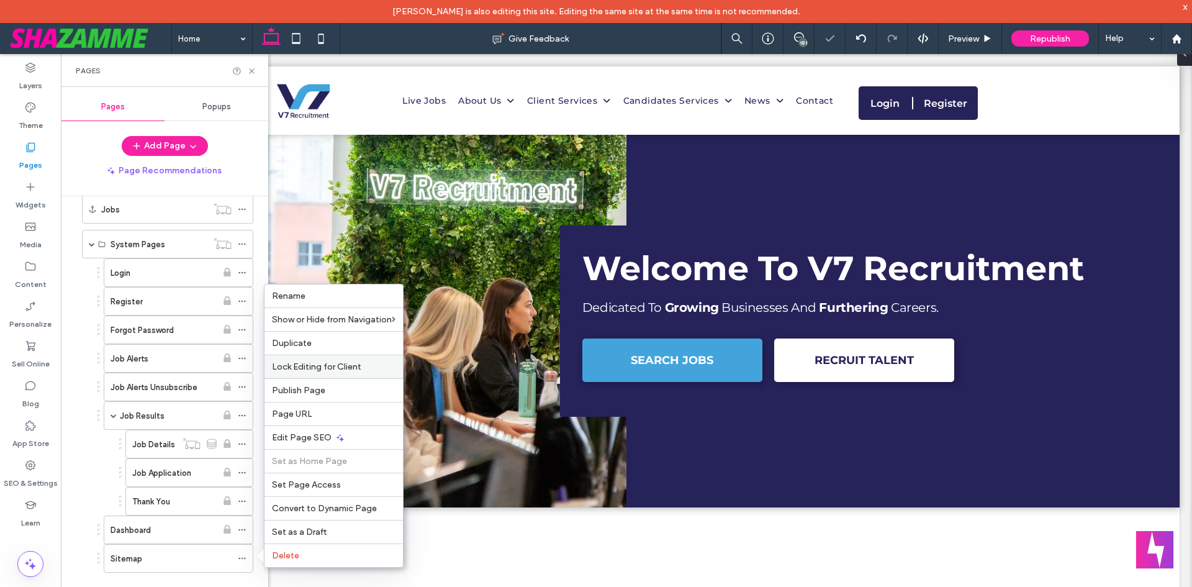
click at [344, 366] on span "Lock Editing for Client" at bounding box center [316, 366] width 89 height 11
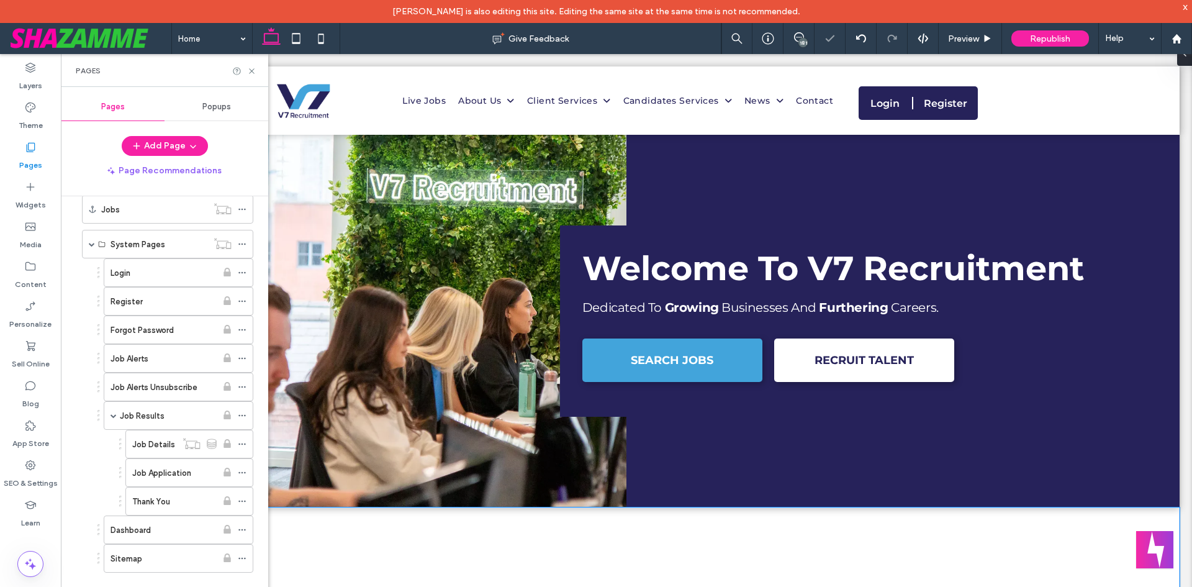
type input "**********"
click at [290, 553] on div "Explore Our Specialisms" at bounding box center [626, 564] width 745 height 114
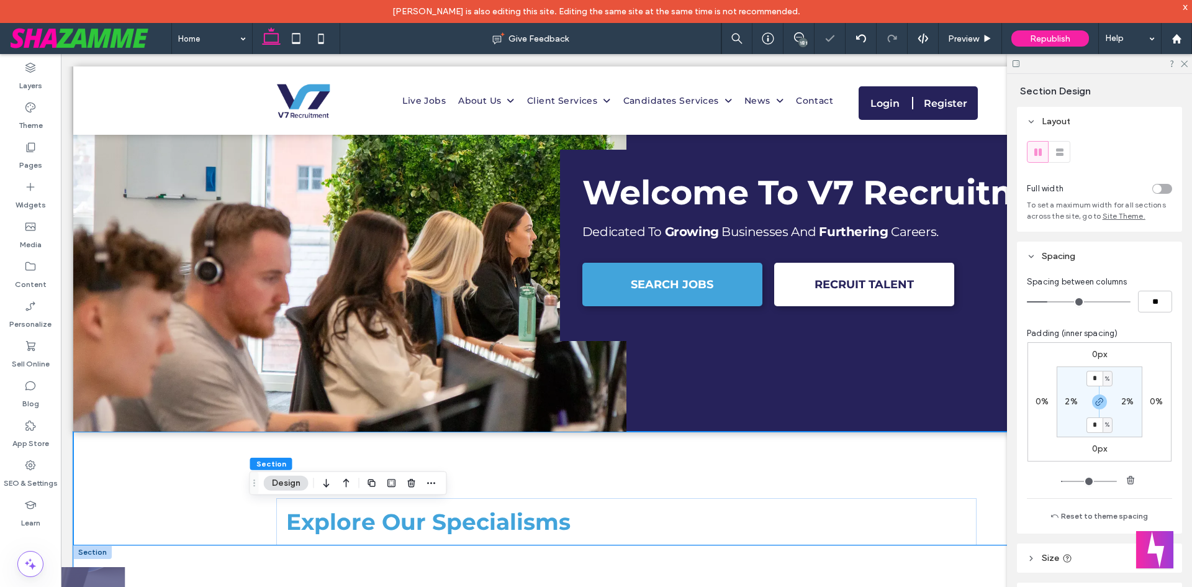
scroll to position [186, 0]
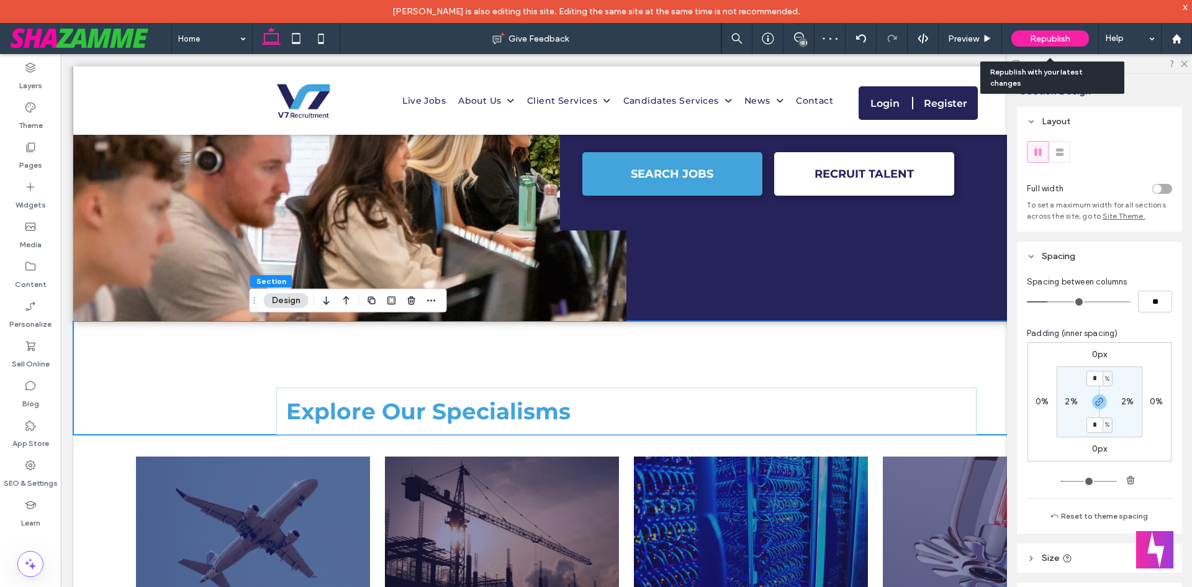
click at [1021, 38] on div "Republish" at bounding box center [1050, 38] width 78 height 16
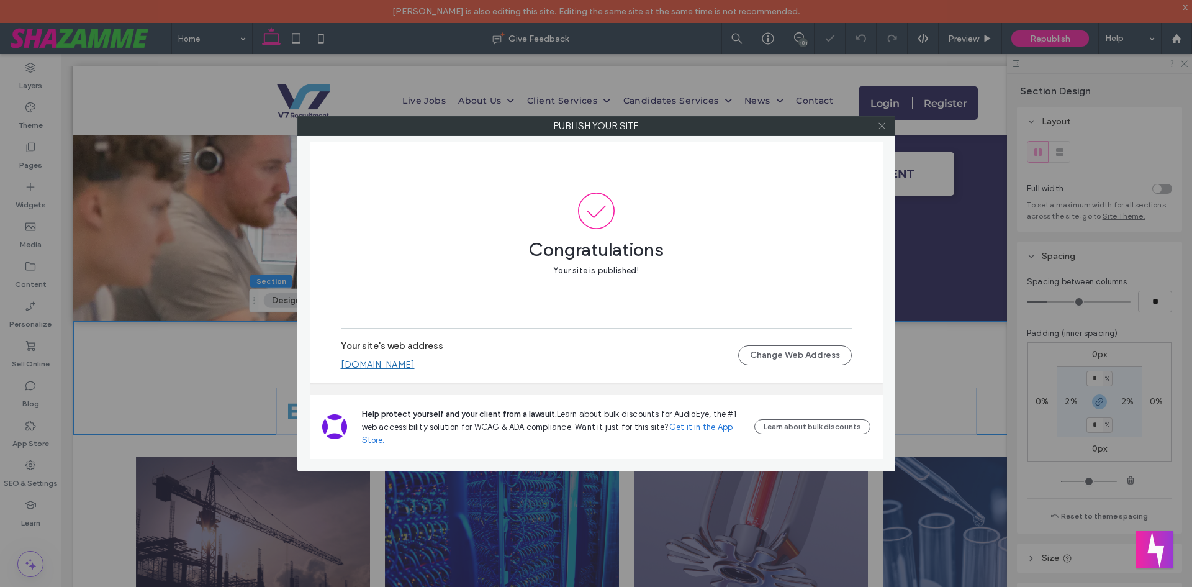
click at [883, 125] on use at bounding box center [882, 126] width 6 height 6
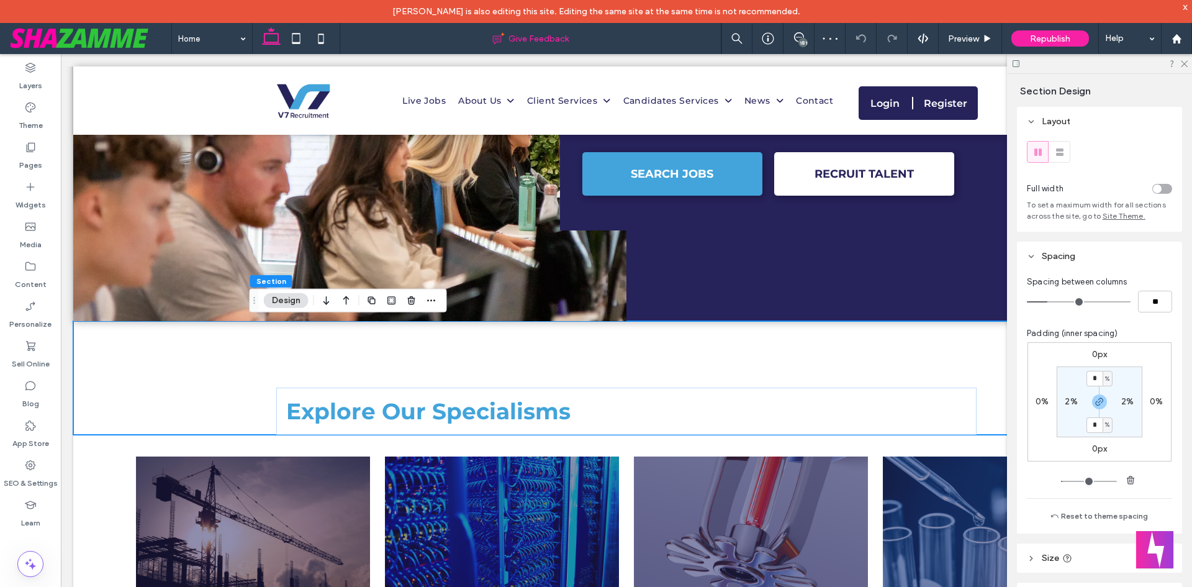
click at [333, 40] on icon at bounding box center [321, 38] width 25 height 25
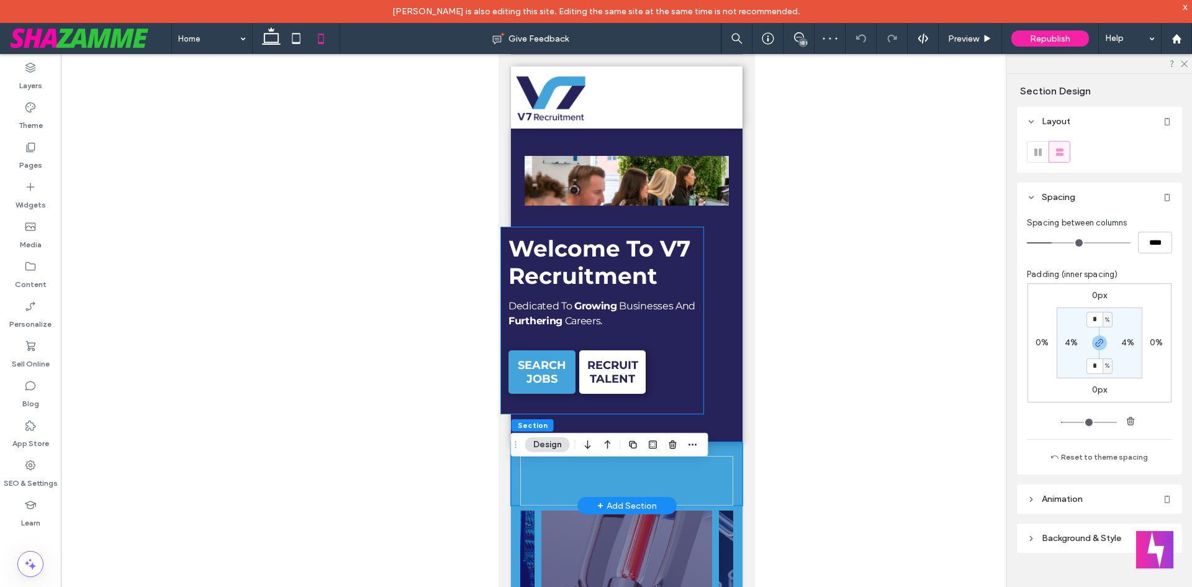
scroll to position [0, 0]
type input "**********"
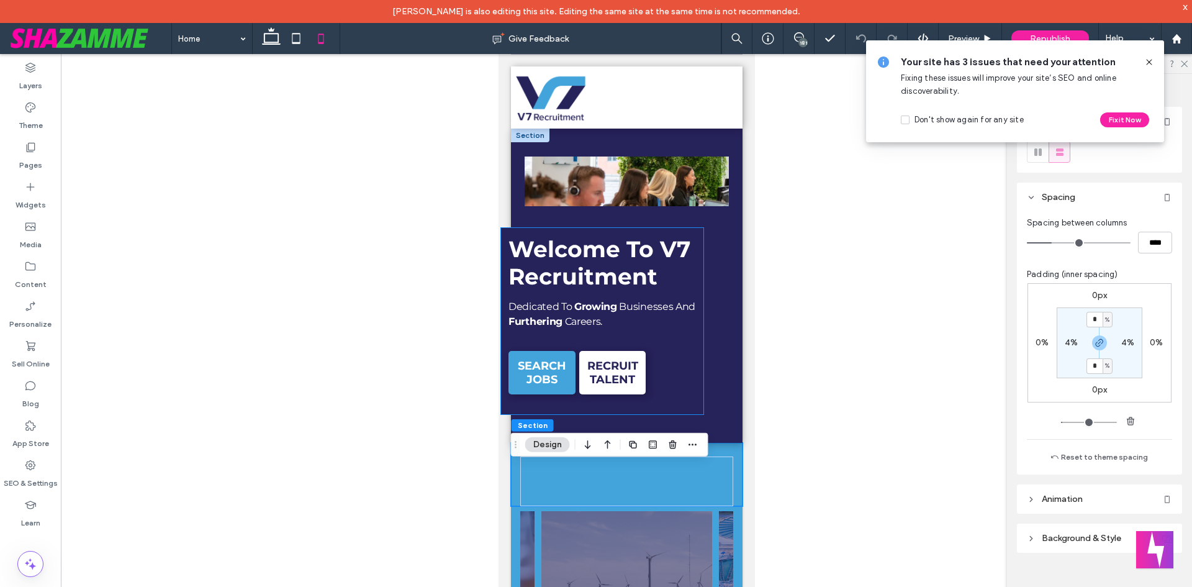
click at [504, 227] on div "Welcome To V7 Recruitment Dedicated To Growing Businesses And Furthering Career…" at bounding box center [602, 321] width 204 height 188
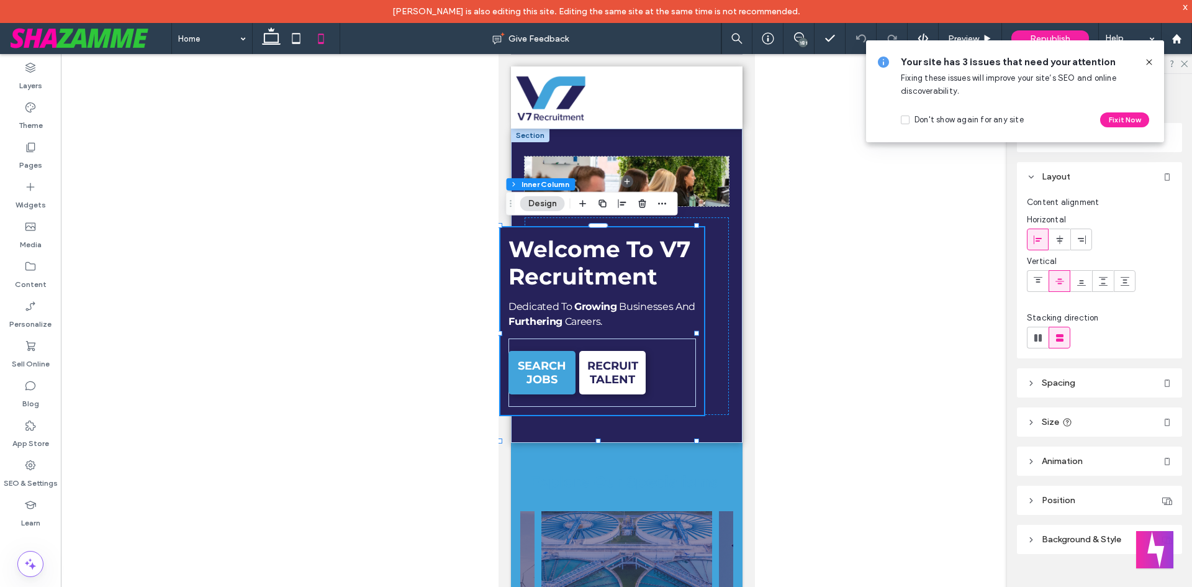
click at [807, 266] on div at bounding box center [626, 330] width 1131 height 553
click at [728, 324] on div "Welcome To V7 Recruitment Dedicated To Growing Businesses And Furthering Career…" at bounding box center [626, 286] width 232 height 314
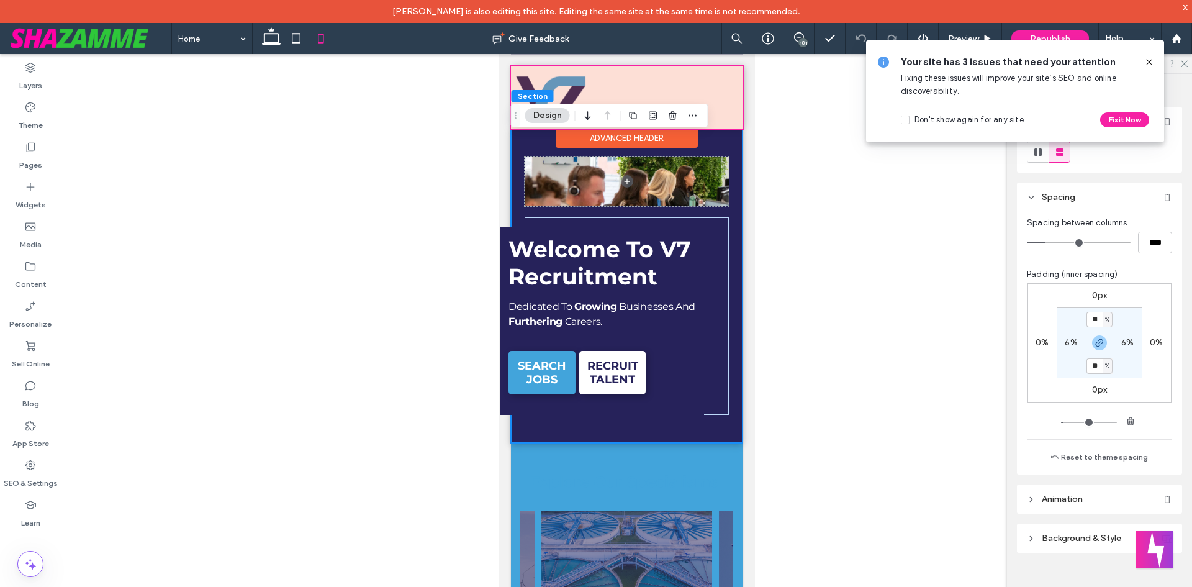
click at [706, 79] on div at bounding box center [626, 97] width 232 height 62
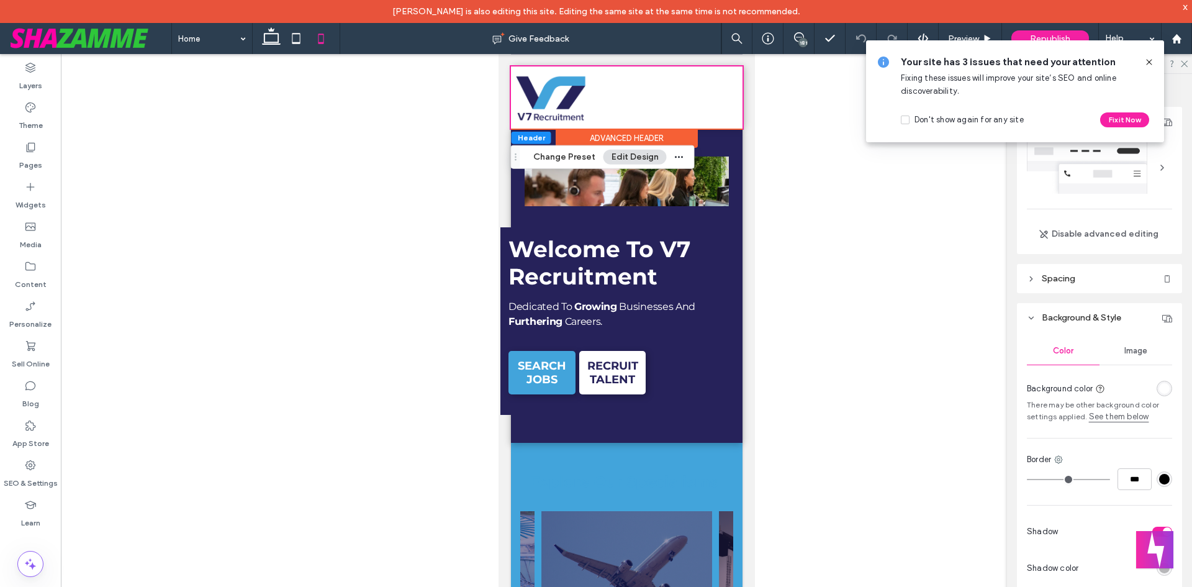
click at [1151, 60] on icon at bounding box center [1149, 62] width 10 height 10
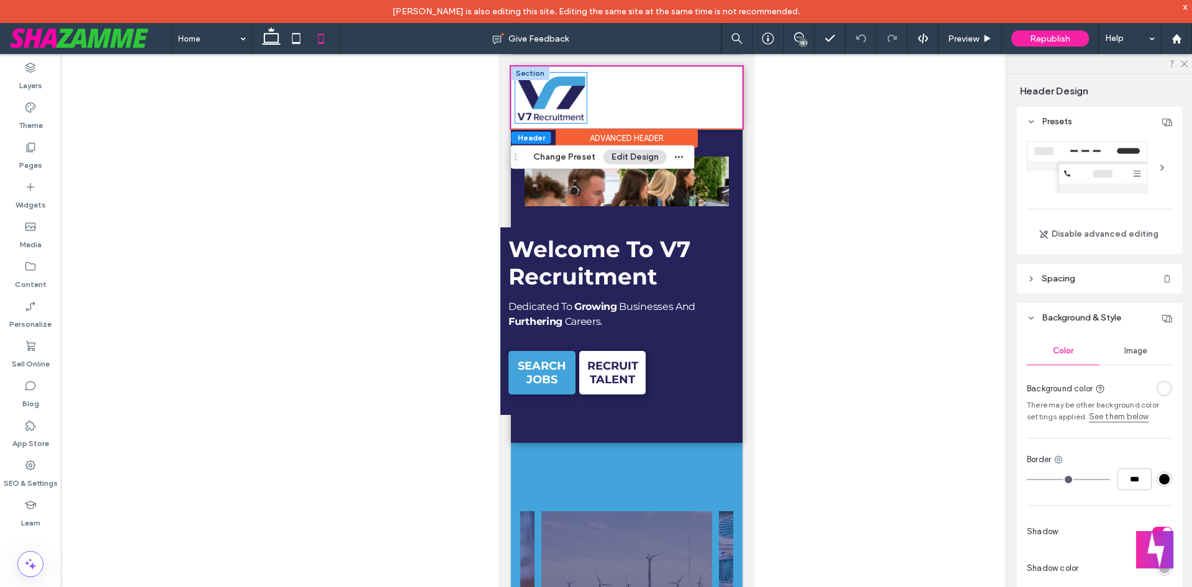
click at [571, 91] on img at bounding box center [550, 98] width 71 height 50
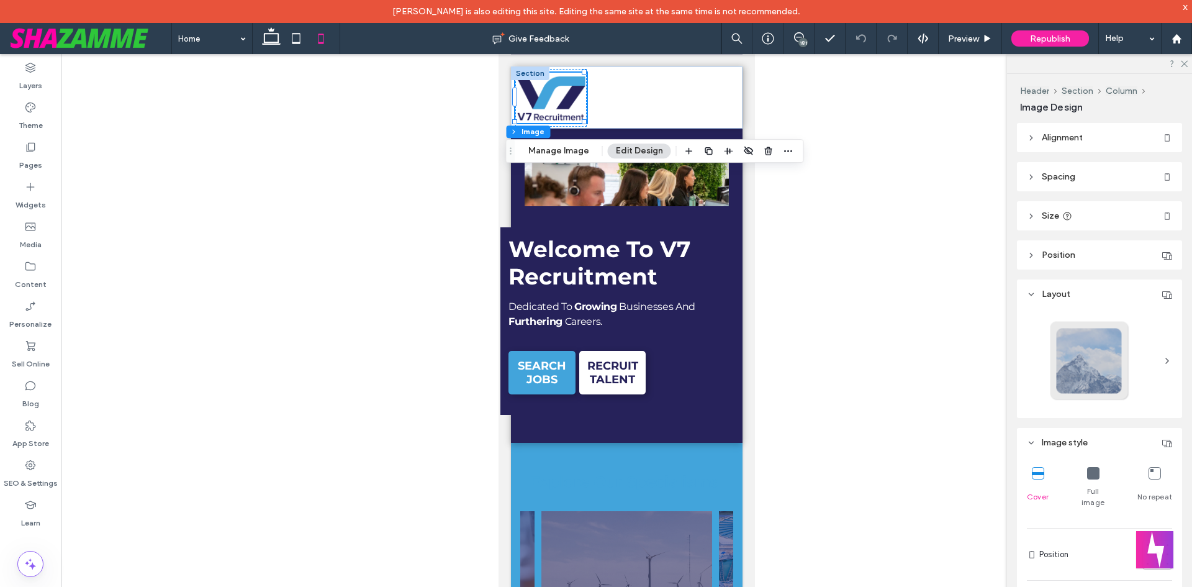
click at [1035, 216] on icon at bounding box center [1031, 216] width 9 height 9
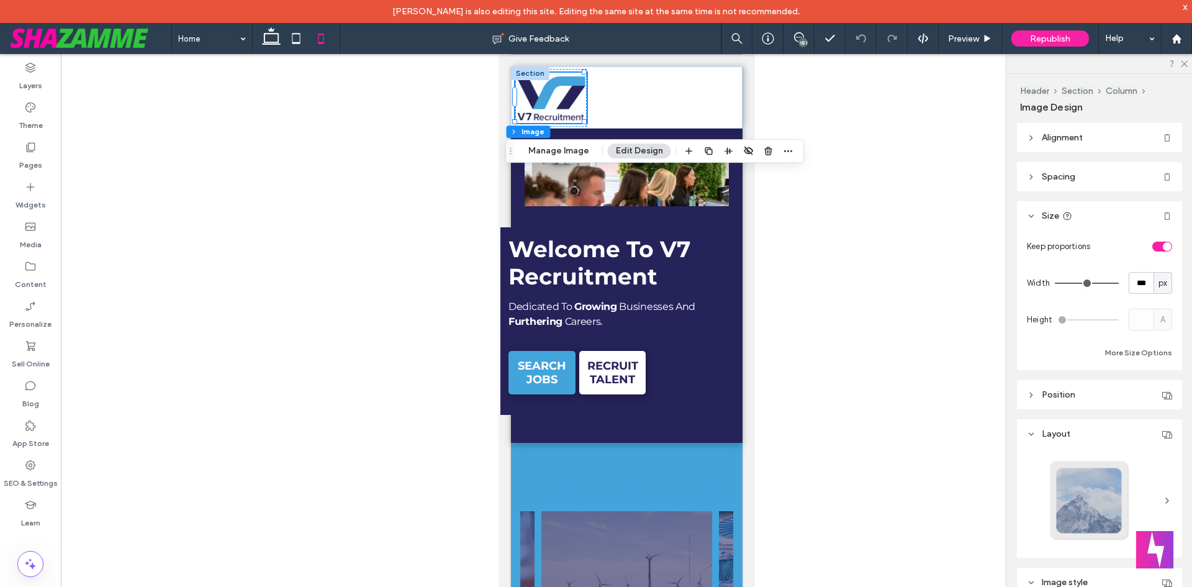
type input "***"
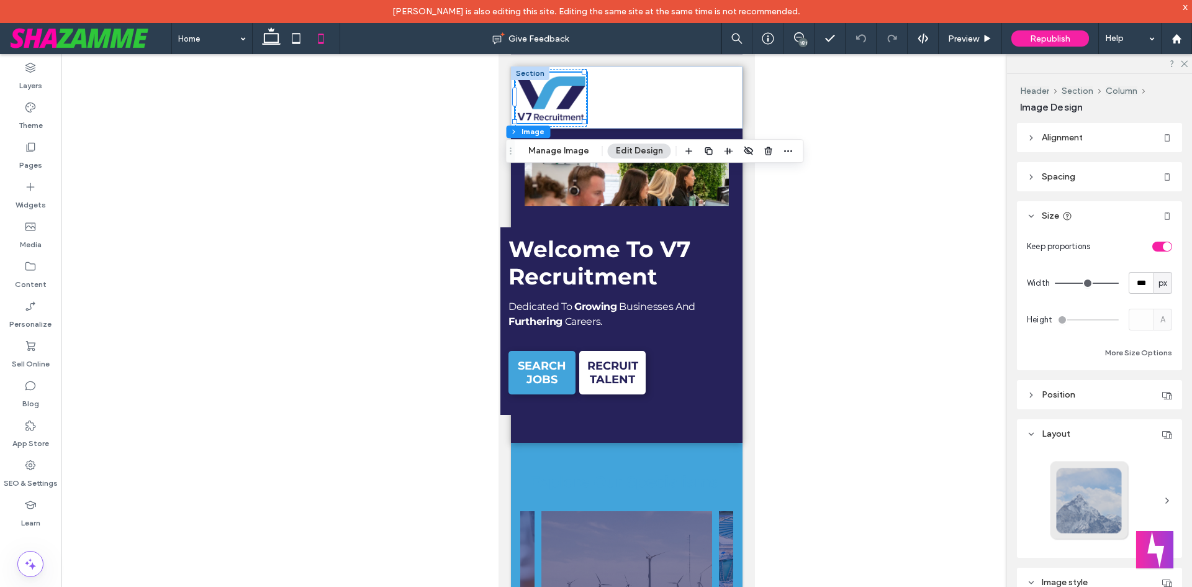
type input "***"
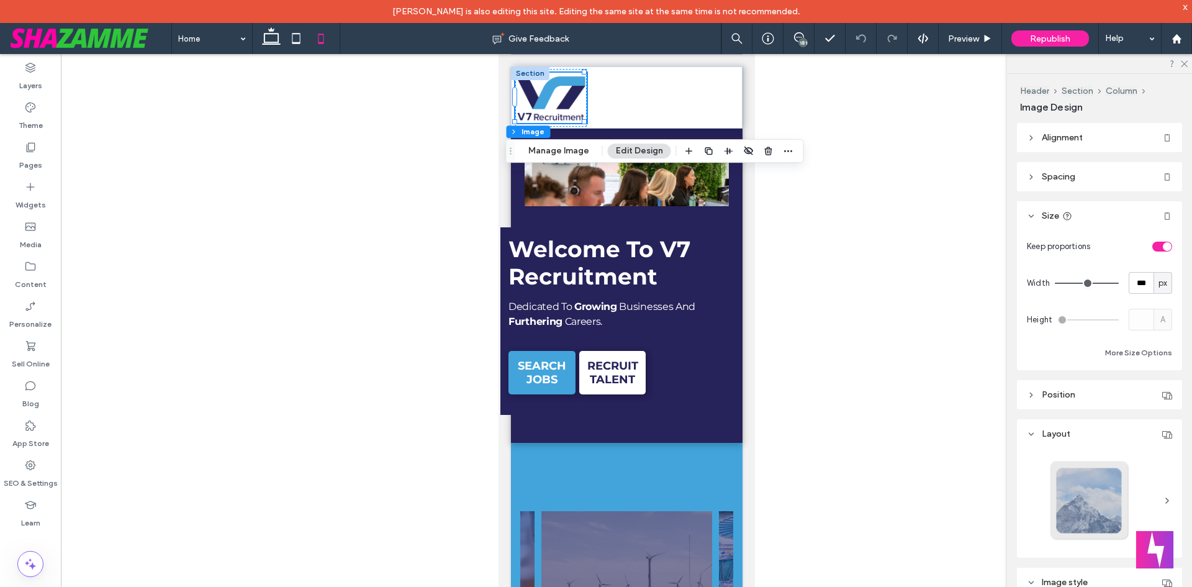
type input "**"
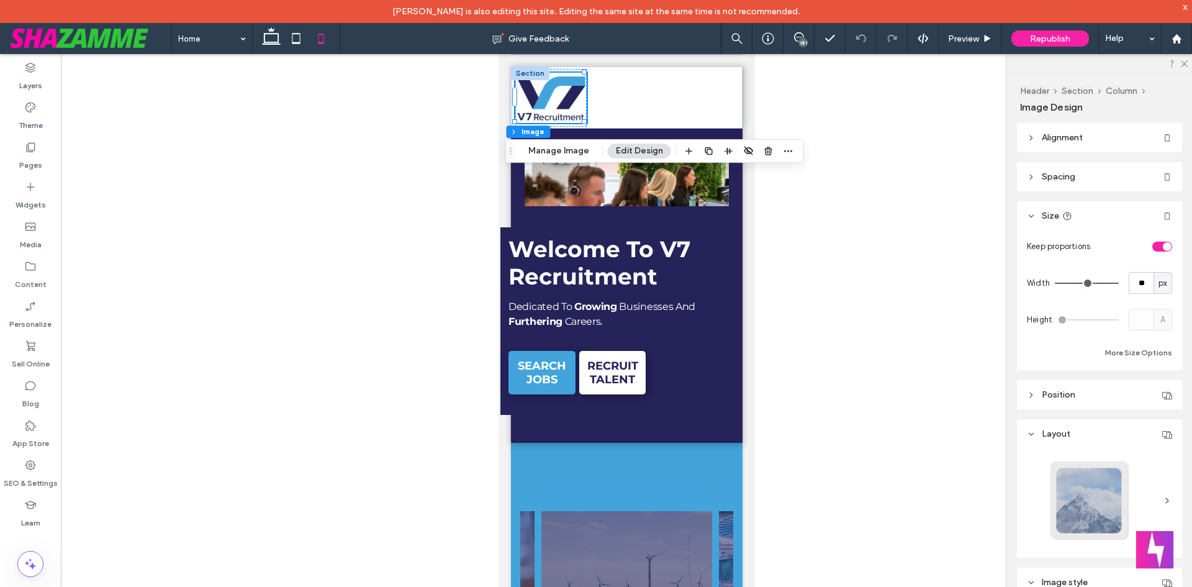
type input "**"
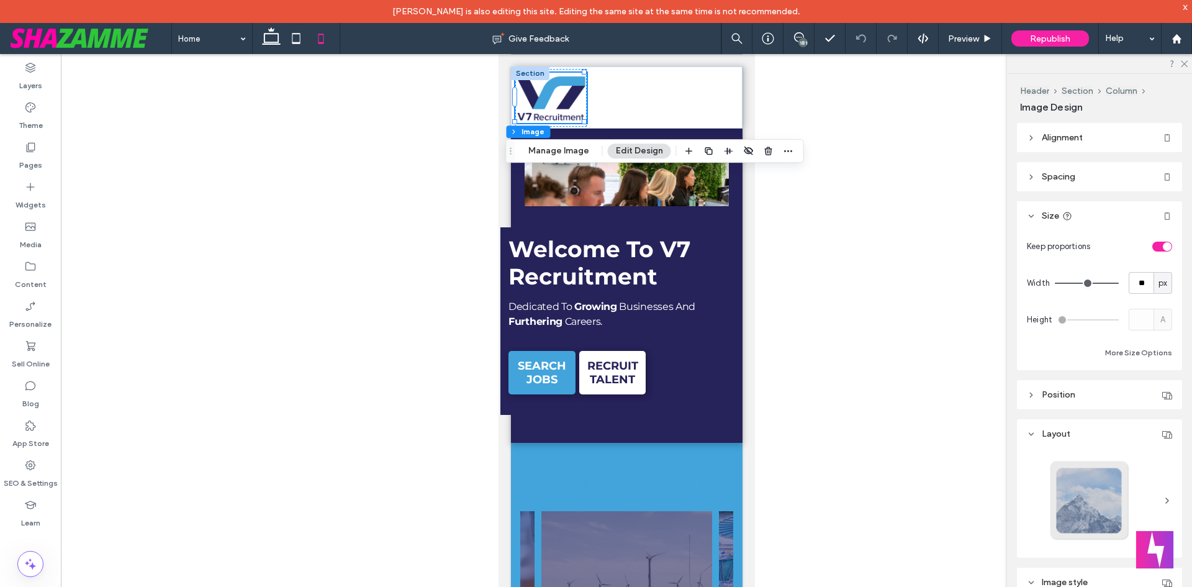
type input "**"
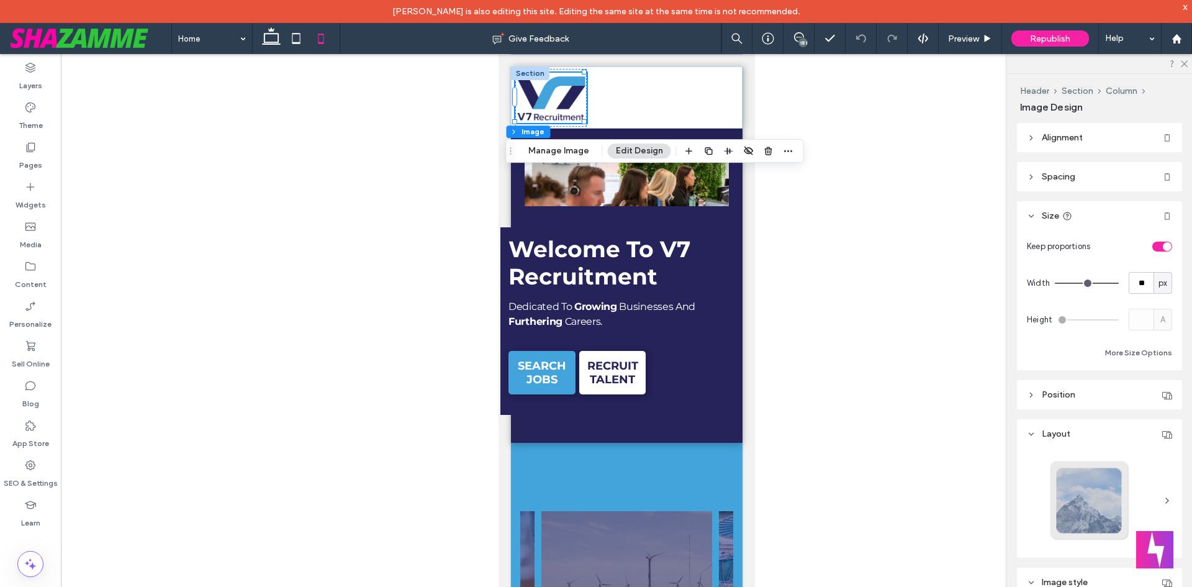
type input "**"
drag, startPoint x: 1107, startPoint y: 280, endPoint x: 1093, endPoint y: 281, distance: 13.1
type input "**"
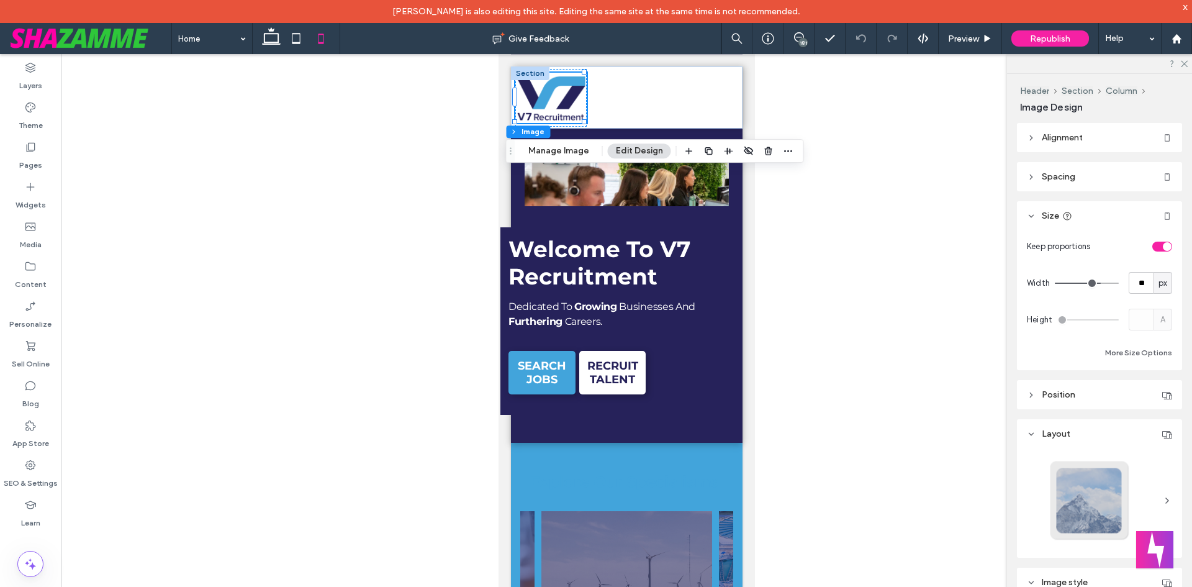
click at [1093, 283] on input "range" at bounding box center [1087, 283] width 64 height 1
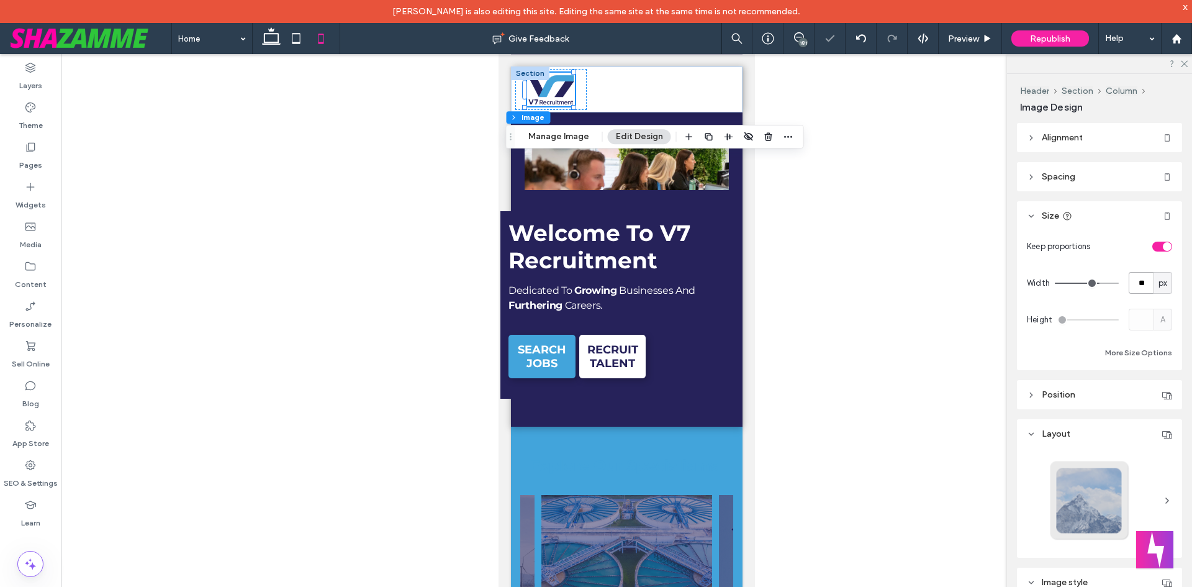
click at [1146, 284] on input "**" at bounding box center [1141, 283] width 25 height 22
type input "**"
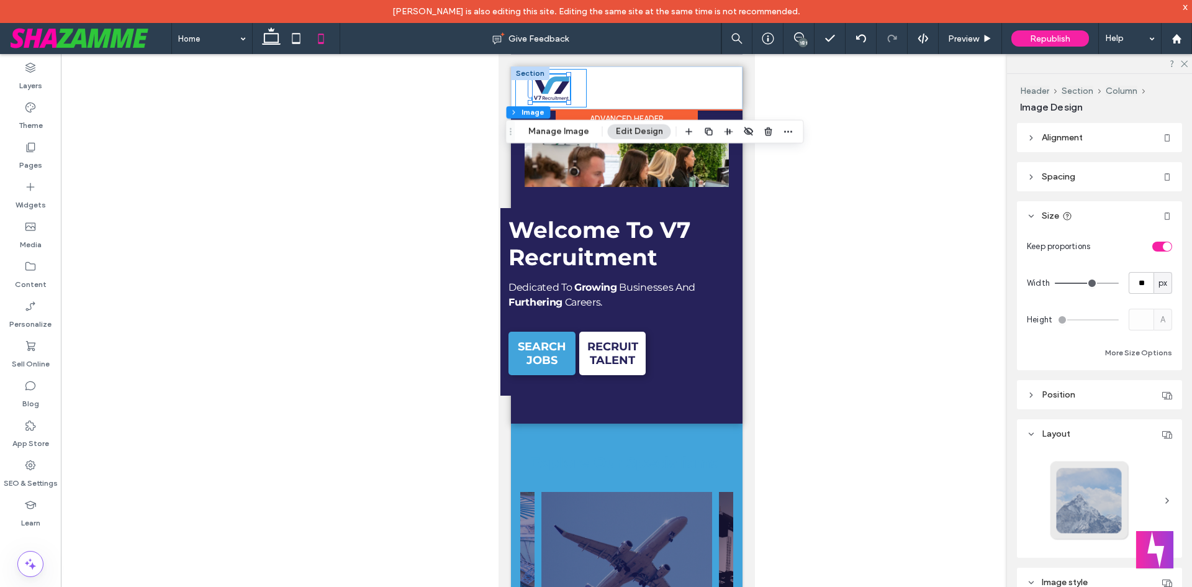
click at [518, 93] on div at bounding box center [550, 88] width 71 height 38
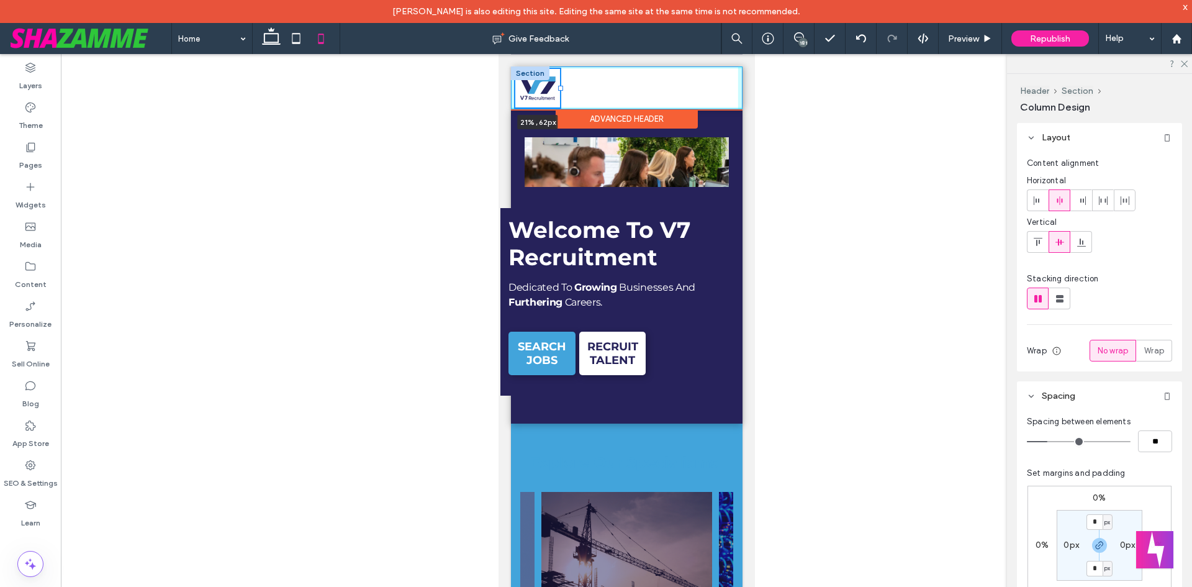
drag, startPoint x: 584, startPoint y: 87, endPoint x: 561, endPoint y: 85, distance: 23.7
click at [561, 85] on div "21% , 62px Live Jobs About Us Meet The Team Why V7? Work For Us Client Services…" at bounding box center [626, 87] width 232 height 43
type input "**"
type input "*****"
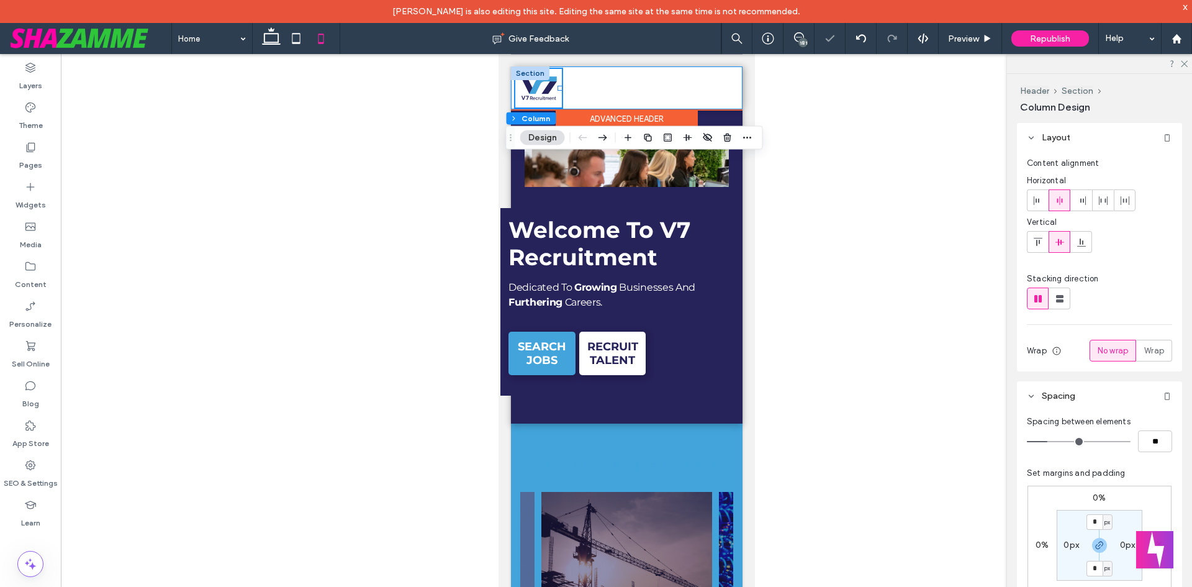
click at [718, 108] on div at bounding box center [621, 109] width 222 height 6
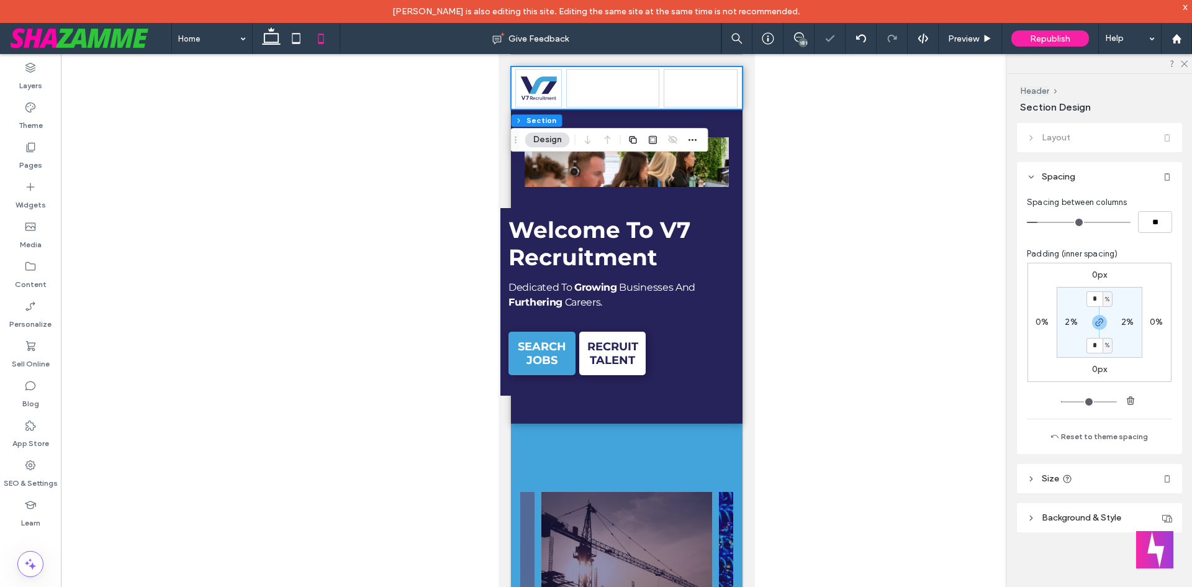
click at [1069, 322] on label "2%" at bounding box center [1071, 322] width 12 height 11
type input "*"
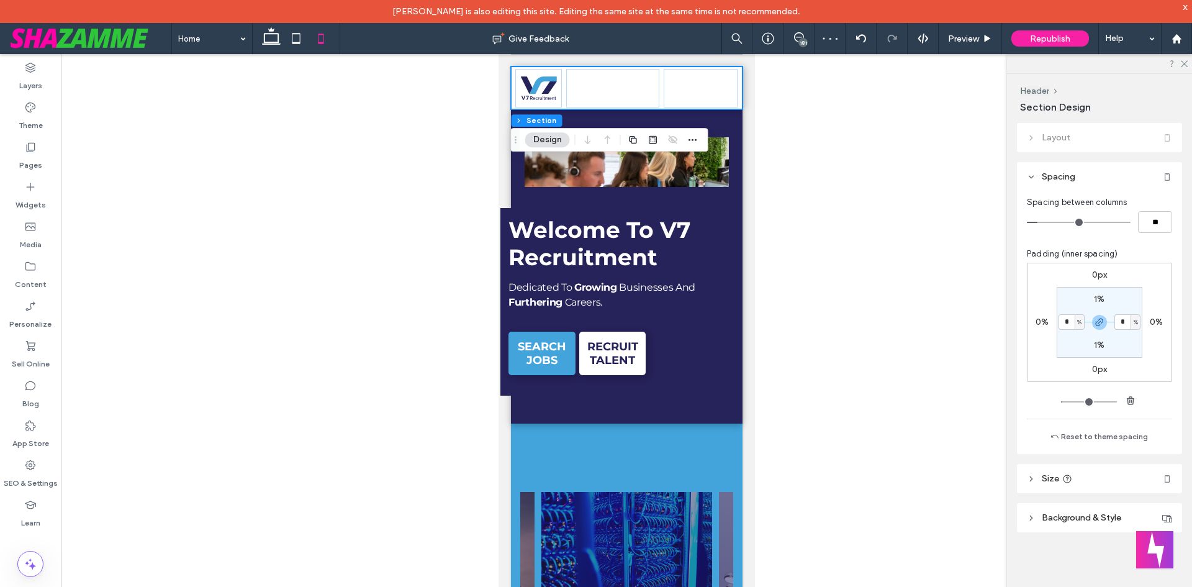
type input "*"
click at [942, 345] on div at bounding box center [626, 330] width 1131 height 553
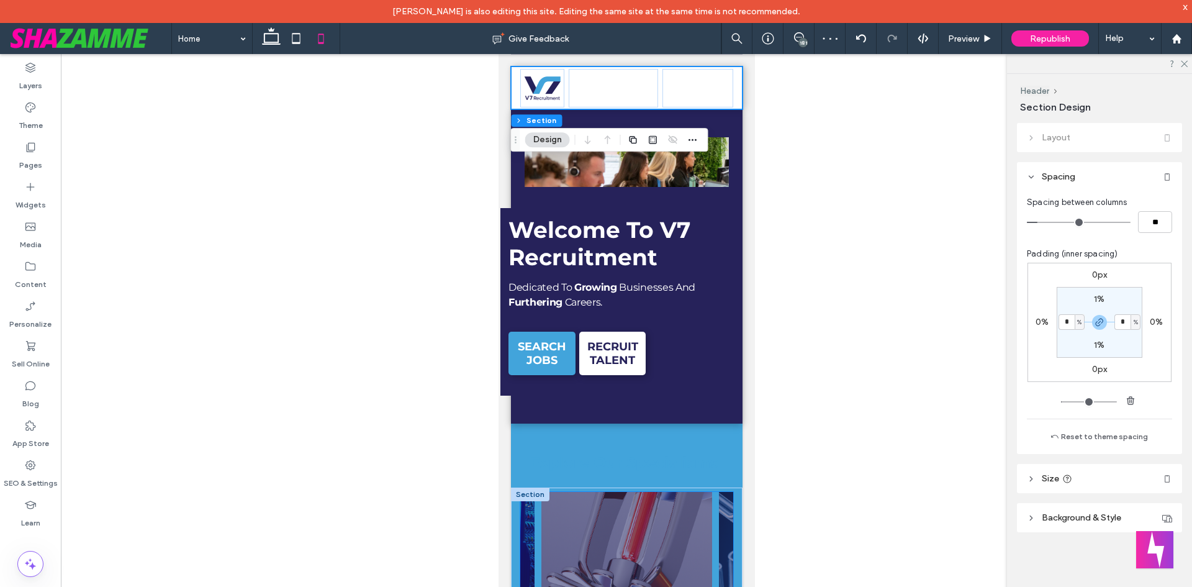
scroll to position [186, 0]
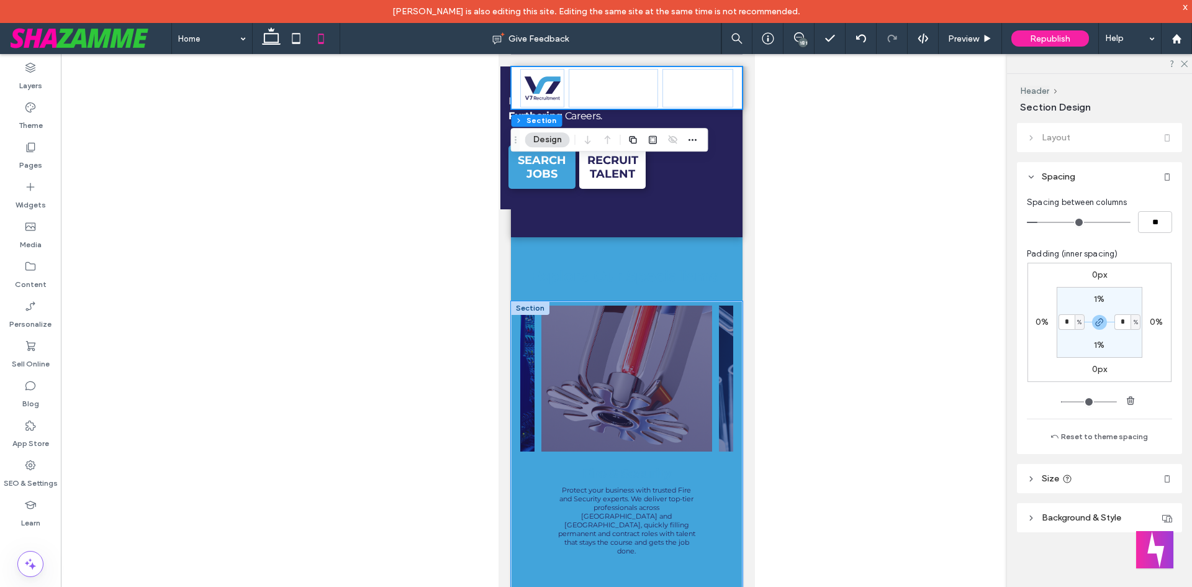
click at [515, 446] on div "Aviation Whether you need rapid contract placements or permanent hires, our avi…" at bounding box center [626, 506] width 232 height 410
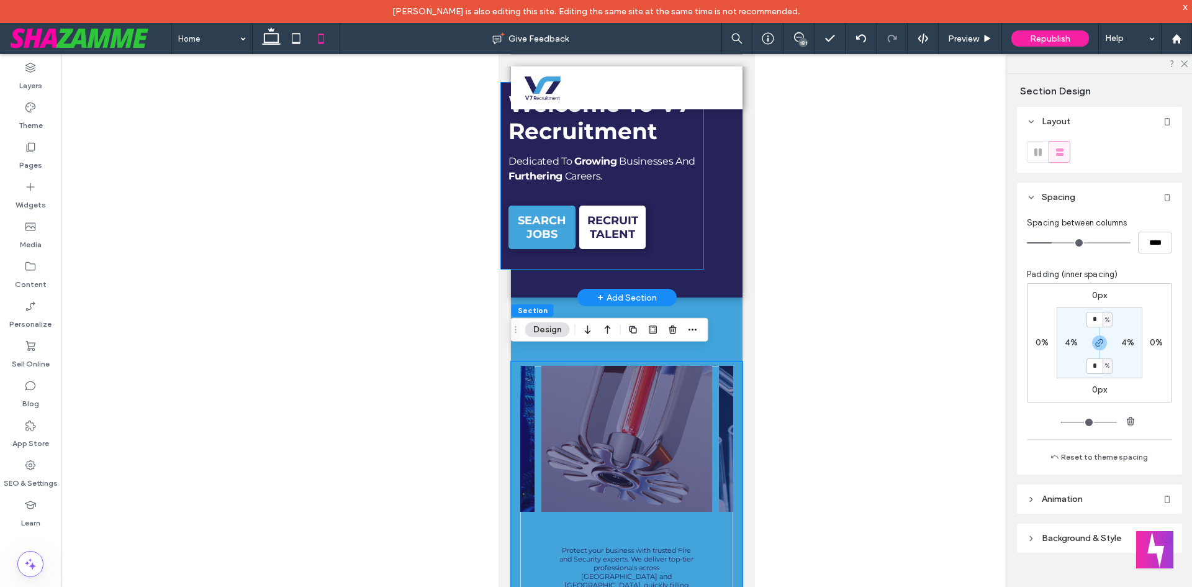
scroll to position [0, 0]
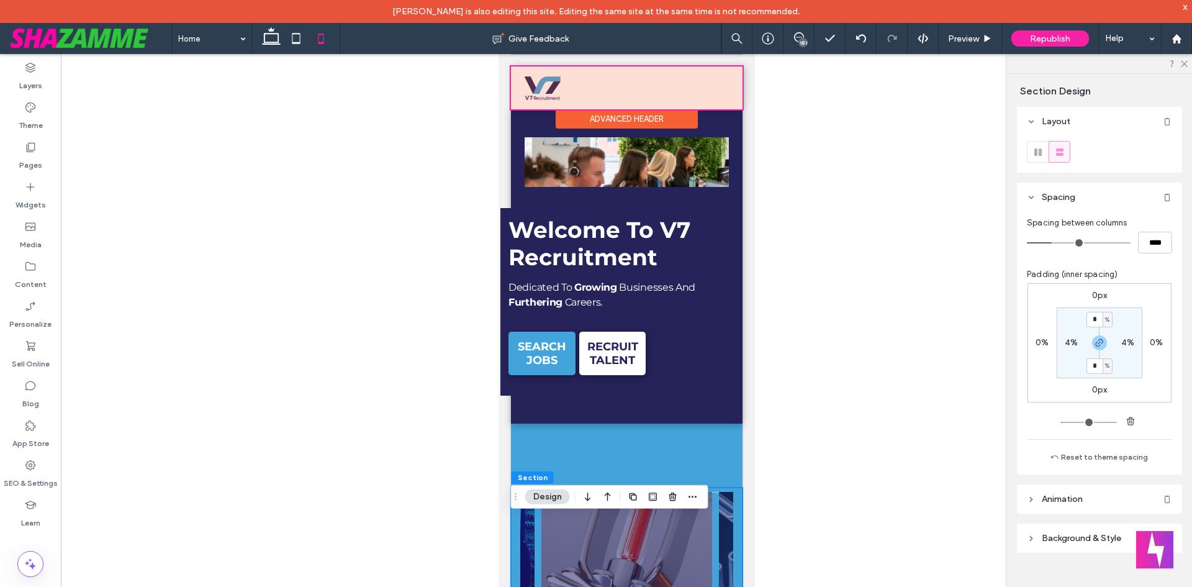
click at [518, 93] on div at bounding box center [626, 87] width 232 height 43
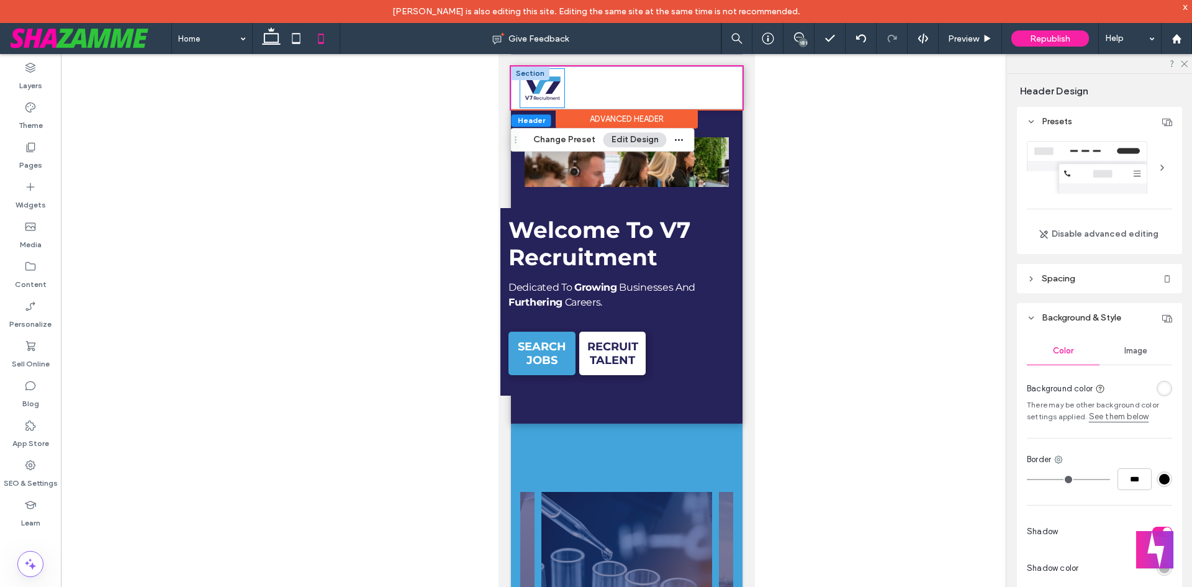
click at [525, 102] on div at bounding box center [542, 88] width 44 height 38
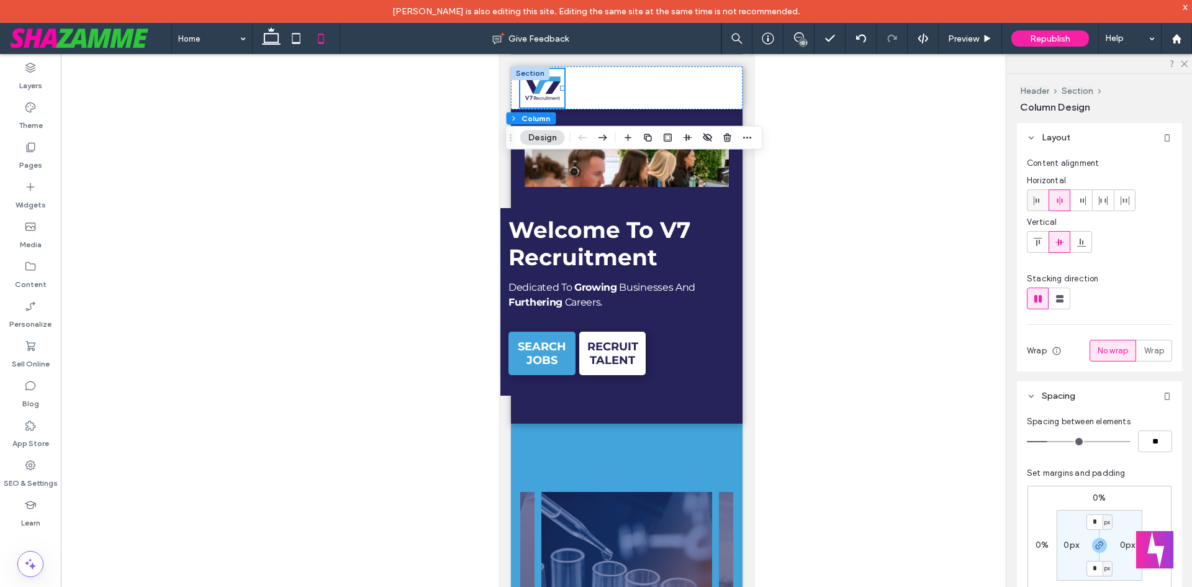
click at [1036, 197] on icon at bounding box center [1038, 201] width 10 height 10
click at [821, 216] on div at bounding box center [626, 330] width 1131 height 553
click at [697, 106] on div at bounding box center [697, 88] width 71 height 38
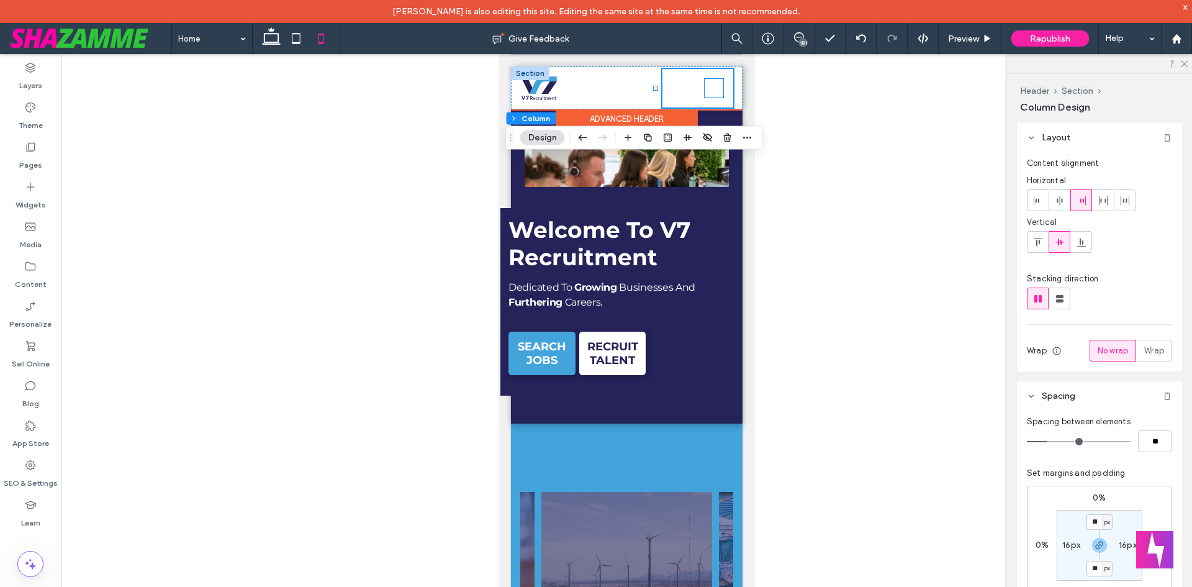
click at [704, 91] on icon at bounding box center [713, 88] width 19 height 19
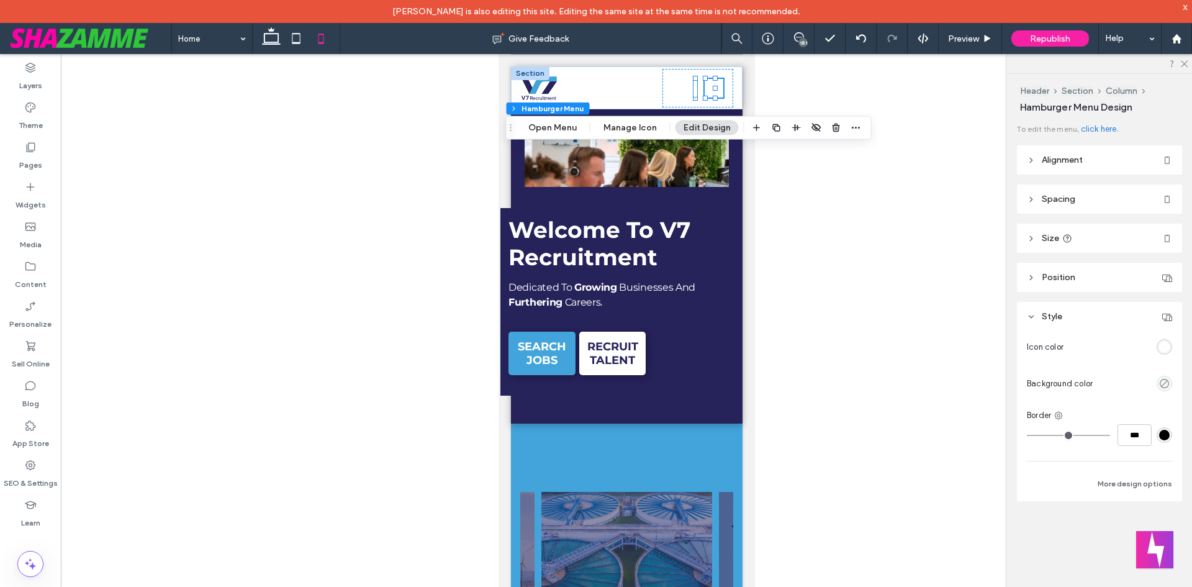
click at [1162, 350] on div "rgba(255, 255, 255, 1)" at bounding box center [1164, 347] width 11 height 11
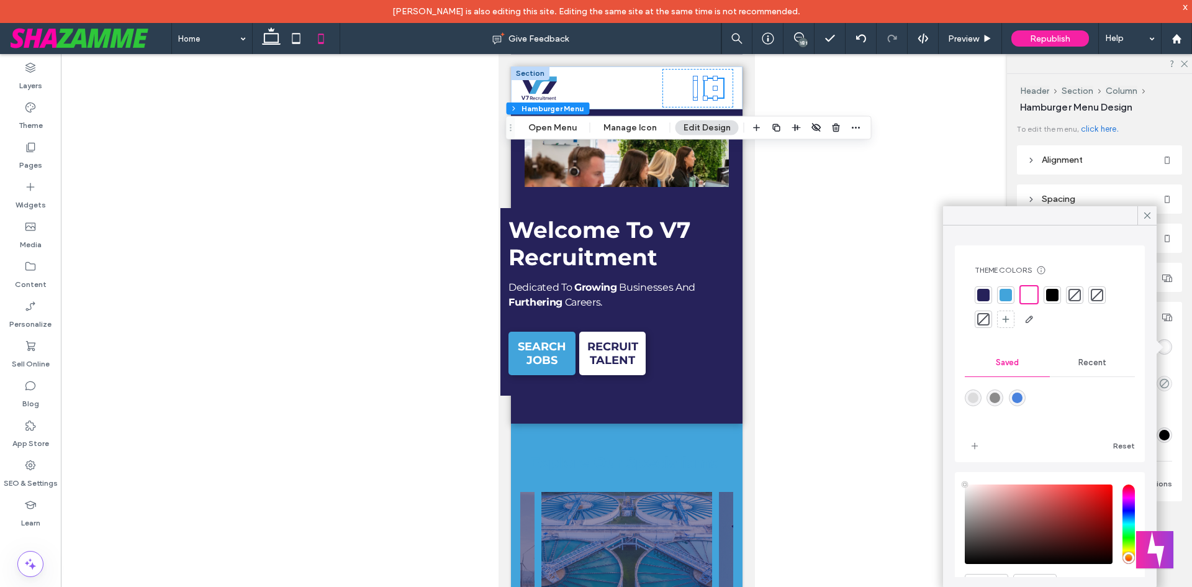
drag, startPoint x: 987, startPoint y: 291, endPoint x: 991, endPoint y: 297, distance: 7.1
click at [987, 292] on div at bounding box center [983, 295] width 12 height 12
click at [1144, 210] on icon at bounding box center [1147, 215] width 11 height 11
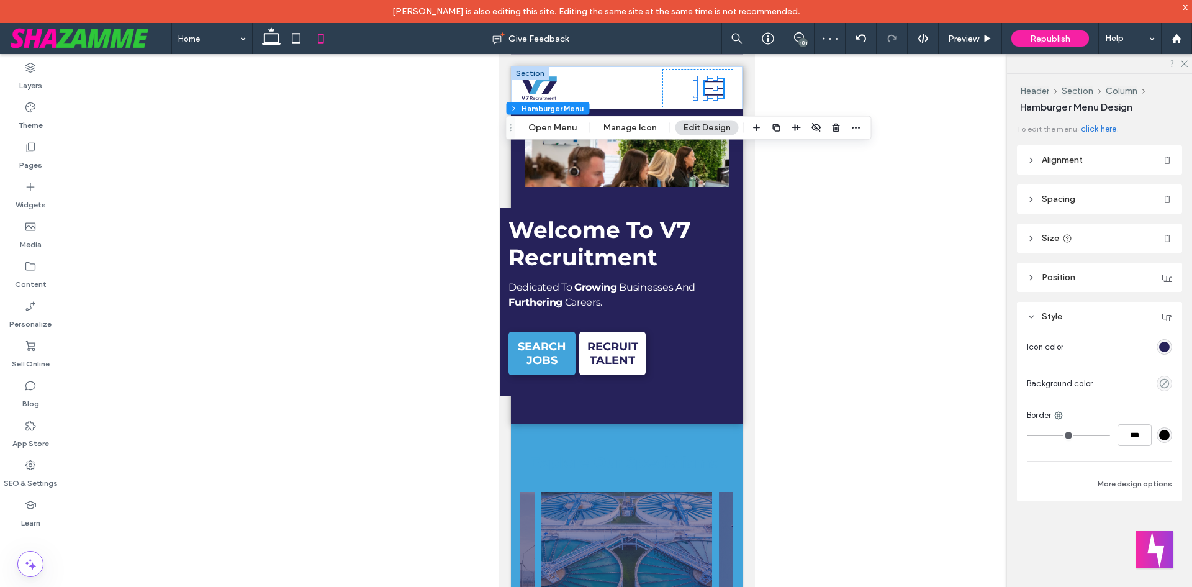
click at [1165, 433] on div "#000000" at bounding box center [1164, 435] width 11 height 11
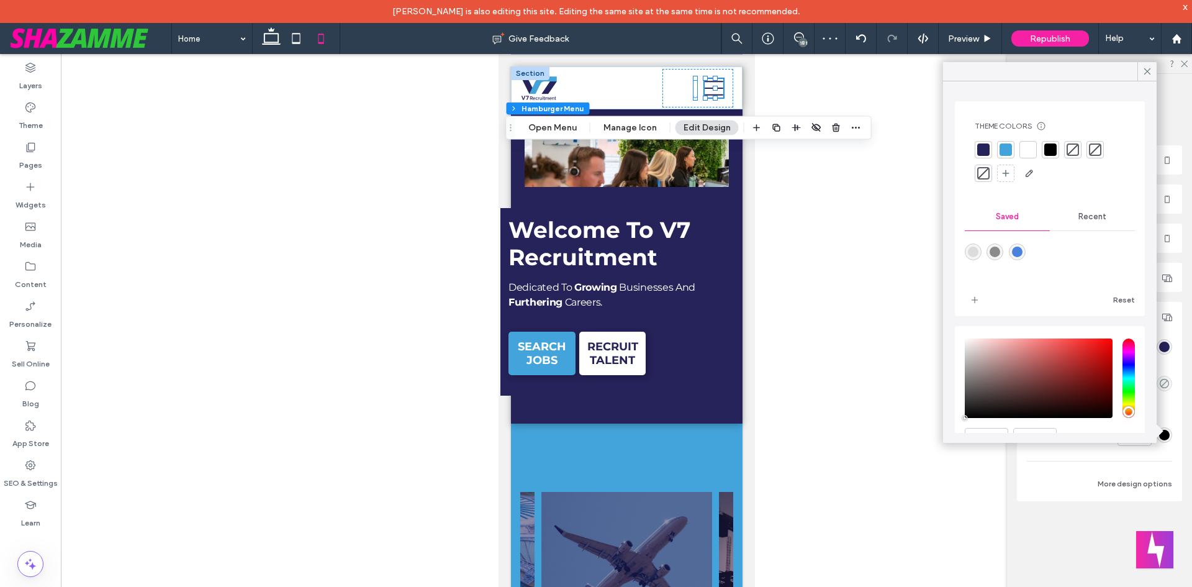
click at [985, 146] on div at bounding box center [983, 149] width 12 height 12
click at [1146, 69] on icon at bounding box center [1147, 71] width 11 height 11
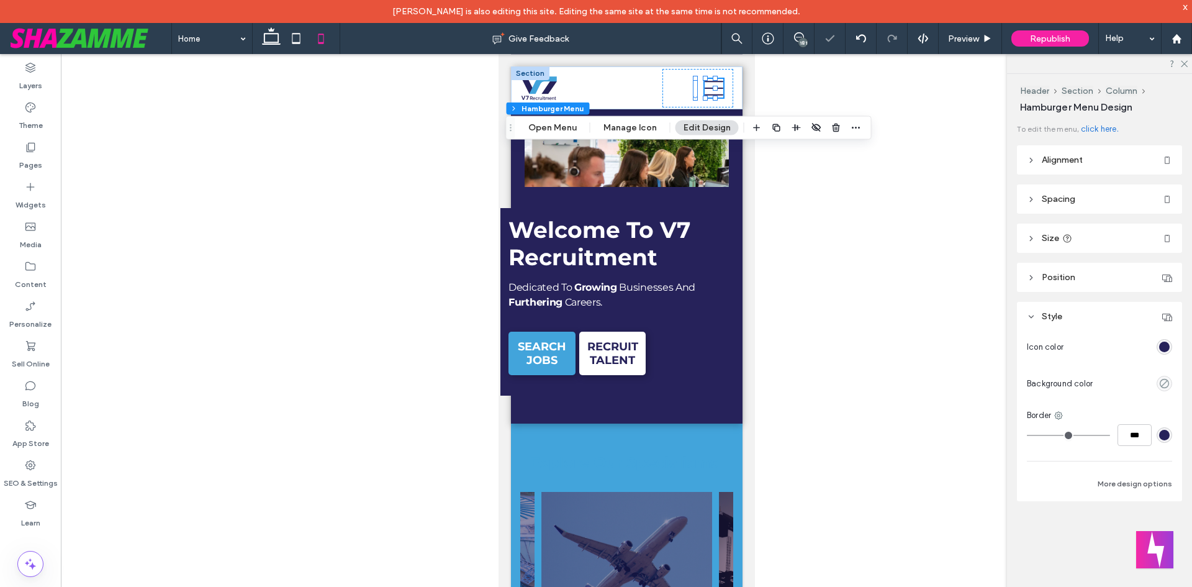
type input "*"
type input "***"
type input "*"
type input "***"
type input "*"
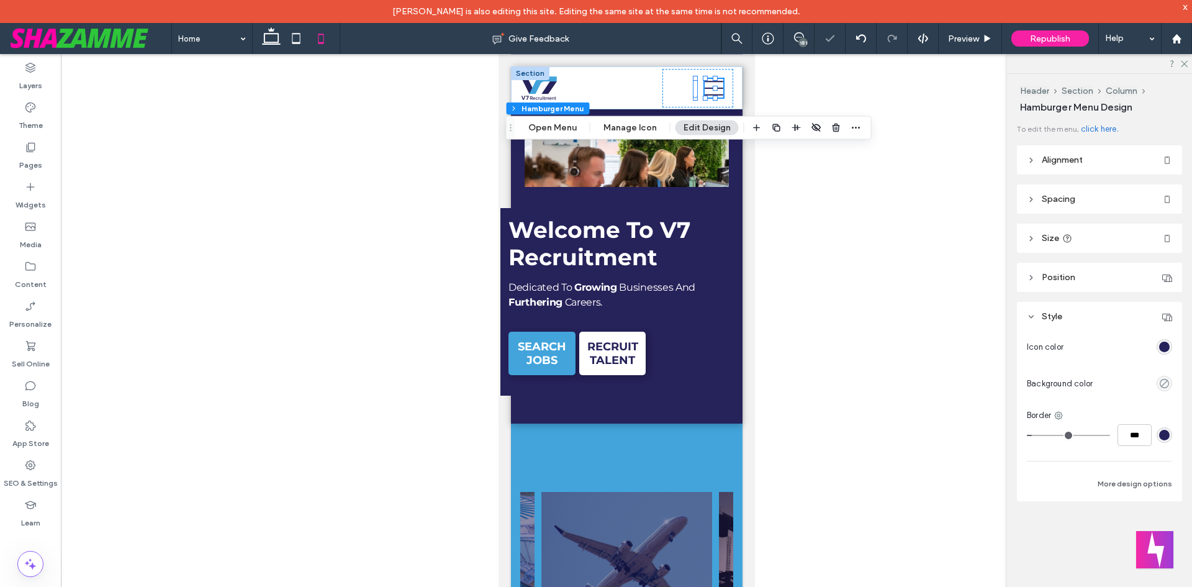
type input "***"
type input "*"
type input "***"
click at [1039, 435] on input "range" at bounding box center [1068, 435] width 83 height 1
type input "*"
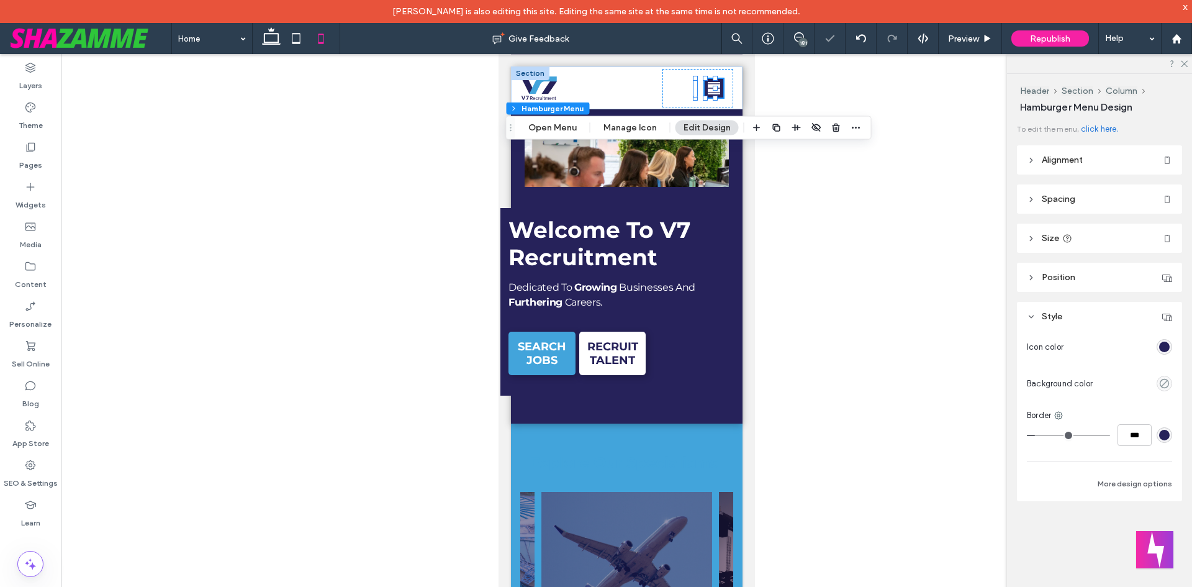
type input "***"
type input "*"
type input "***"
type input "*"
type input "***"
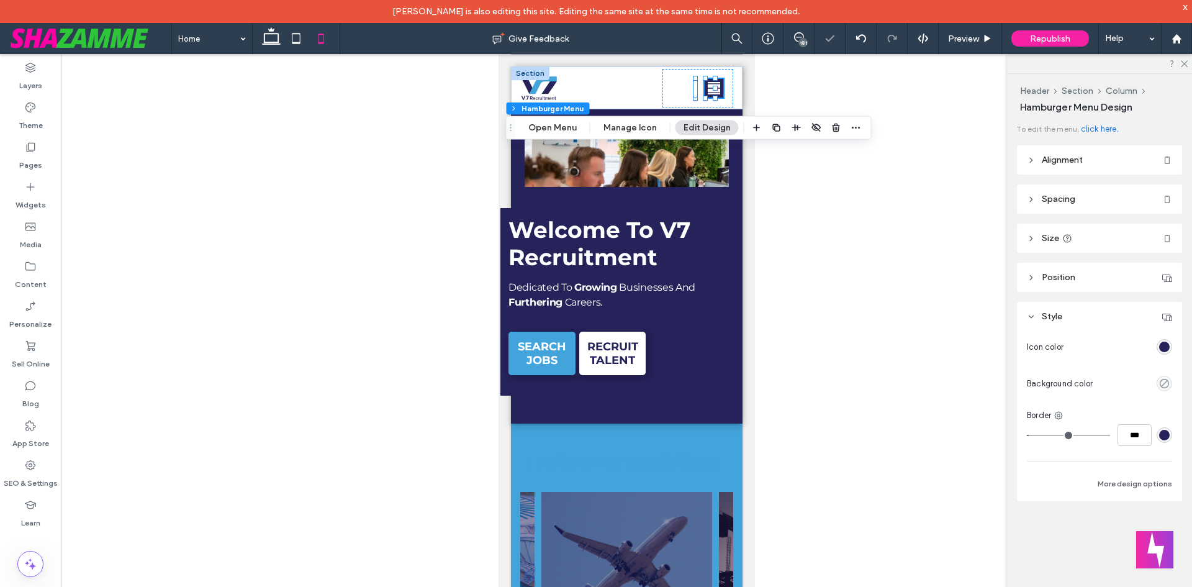
type input "*"
type input "***"
type input "*"
type input "***"
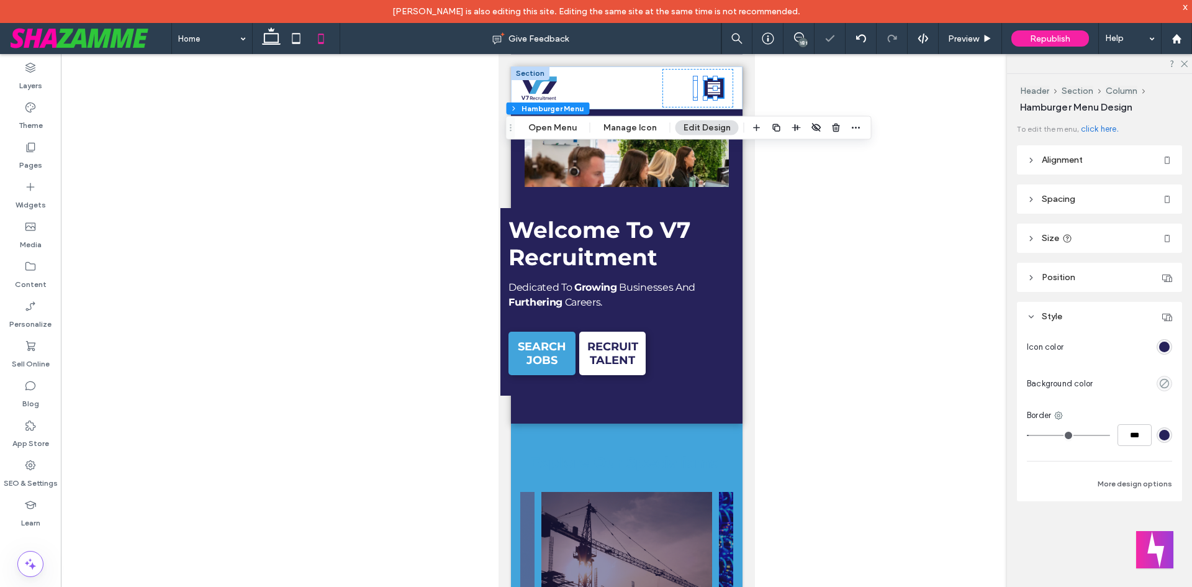
type input "*"
click at [1033, 436] on input "range" at bounding box center [1068, 435] width 83 height 1
click at [1117, 483] on button "More design options" at bounding box center [1135, 483] width 75 height 15
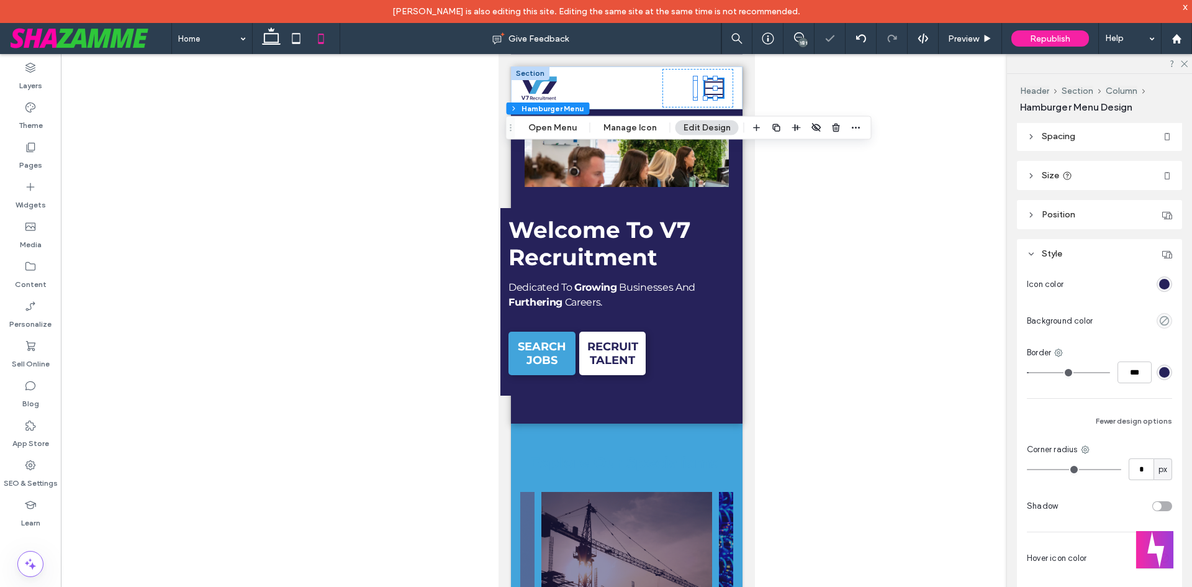
scroll to position [123, 0]
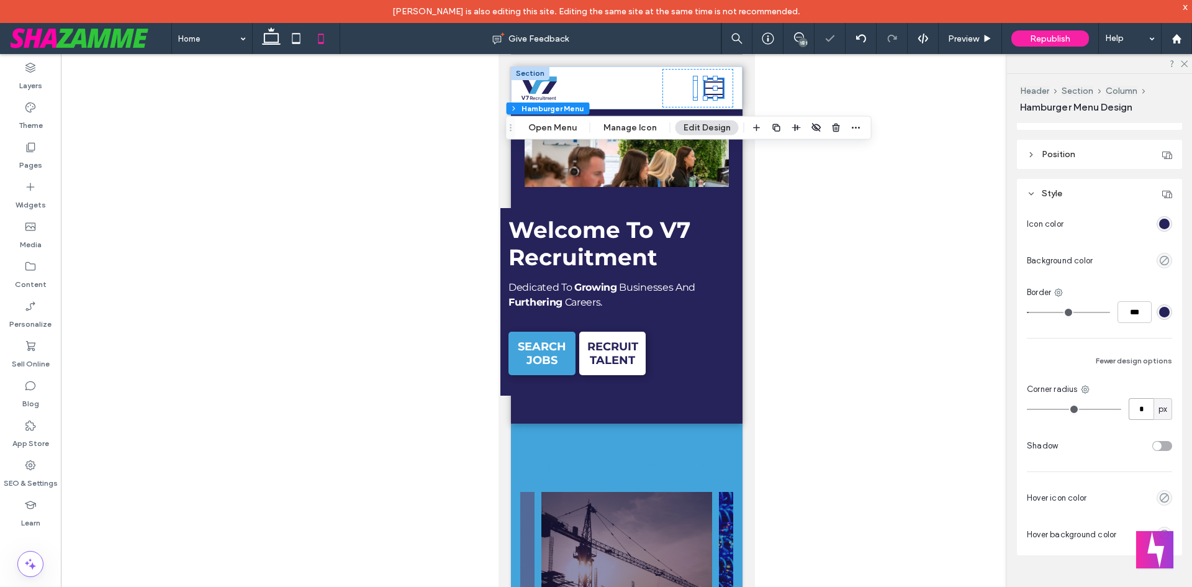
click at [1137, 409] on input "*" at bounding box center [1141, 409] width 25 height 22
type input "*"
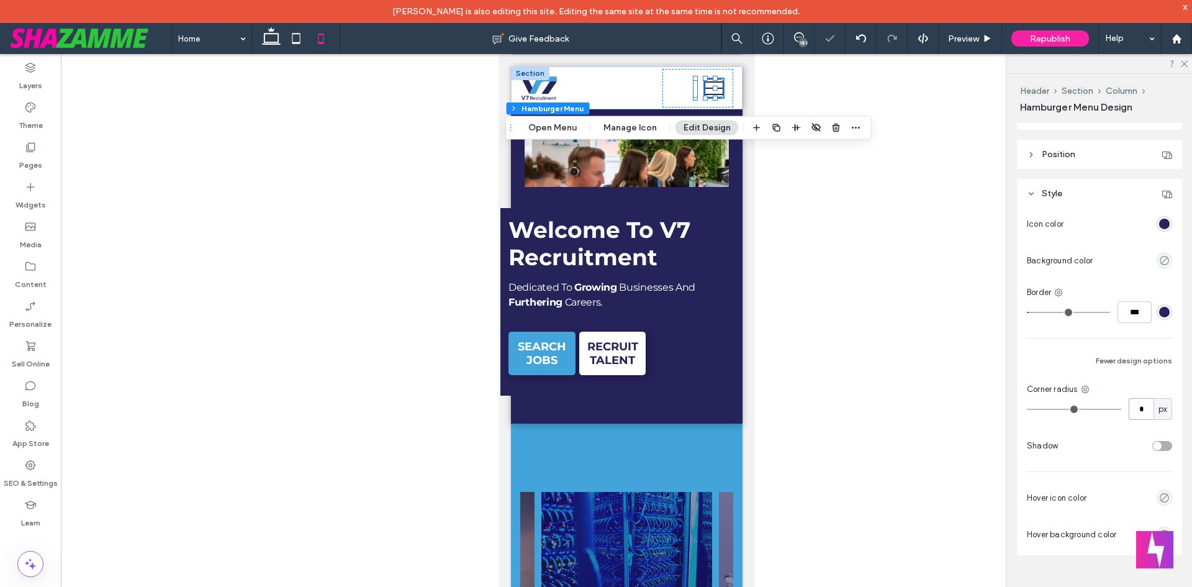
click at [1136, 414] on input "*" at bounding box center [1141, 409] width 25 height 22
type input "*"
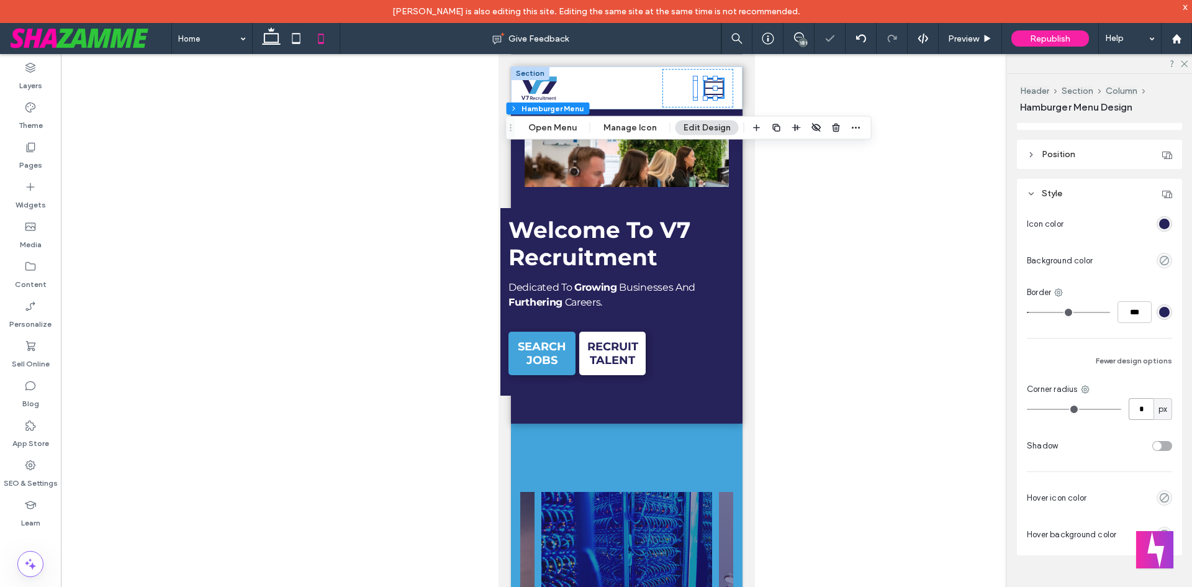
type input "*"
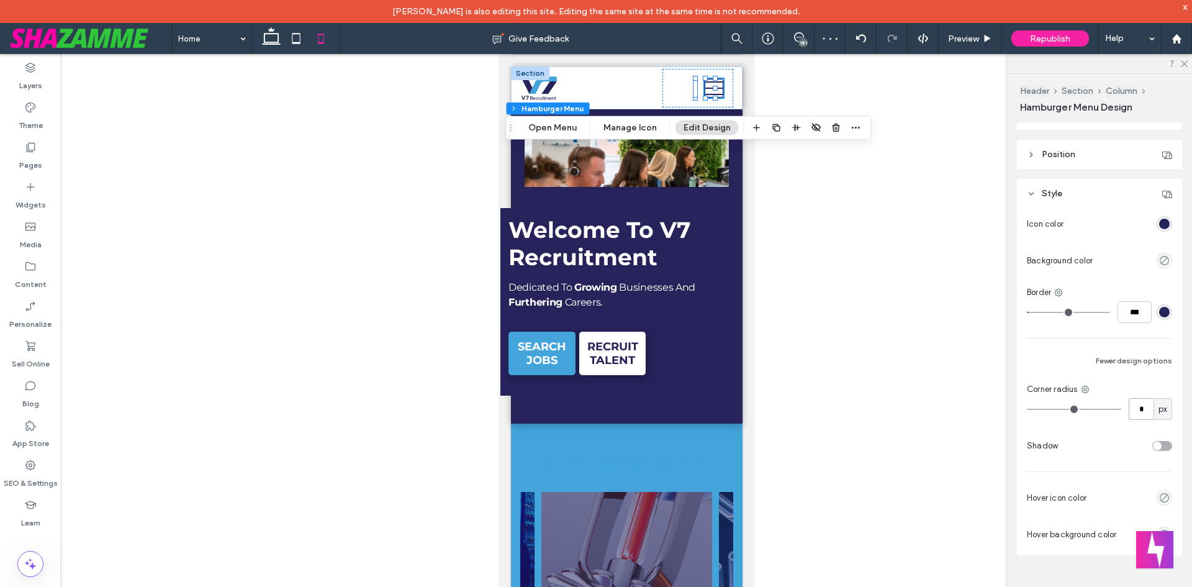
scroll to position [61, 0]
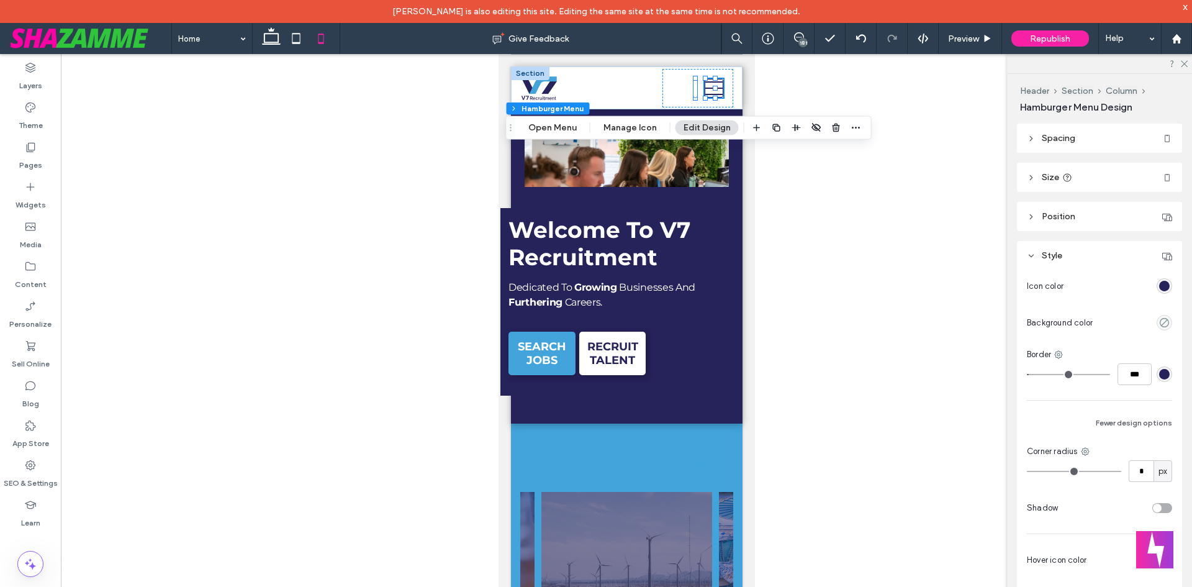
click at [867, 192] on div at bounding box center [626, 330] width 1131 height 553
click at [679, 93] on div at bounding box center [697, 88] width 71 height 38
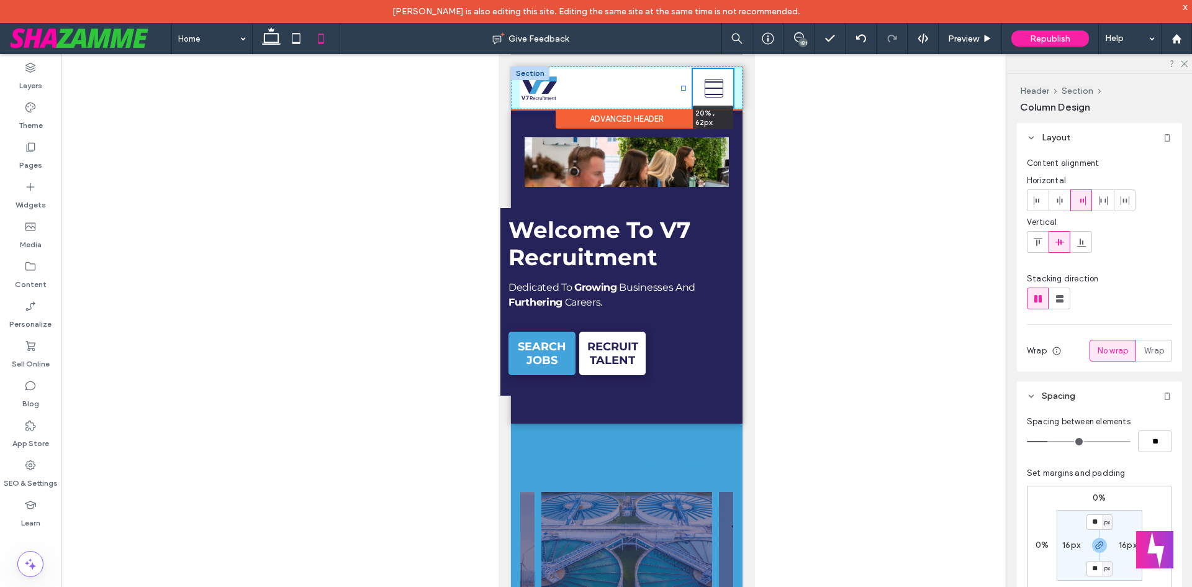
drag, startPoint x: 656, startPoint y: 88, endPoint x: 684, endPoint y: 88, distance: 27.9
click at [684, 88] on div at bounding box center [683, 88] width 5 height 5
type input "**"
type input "*****"
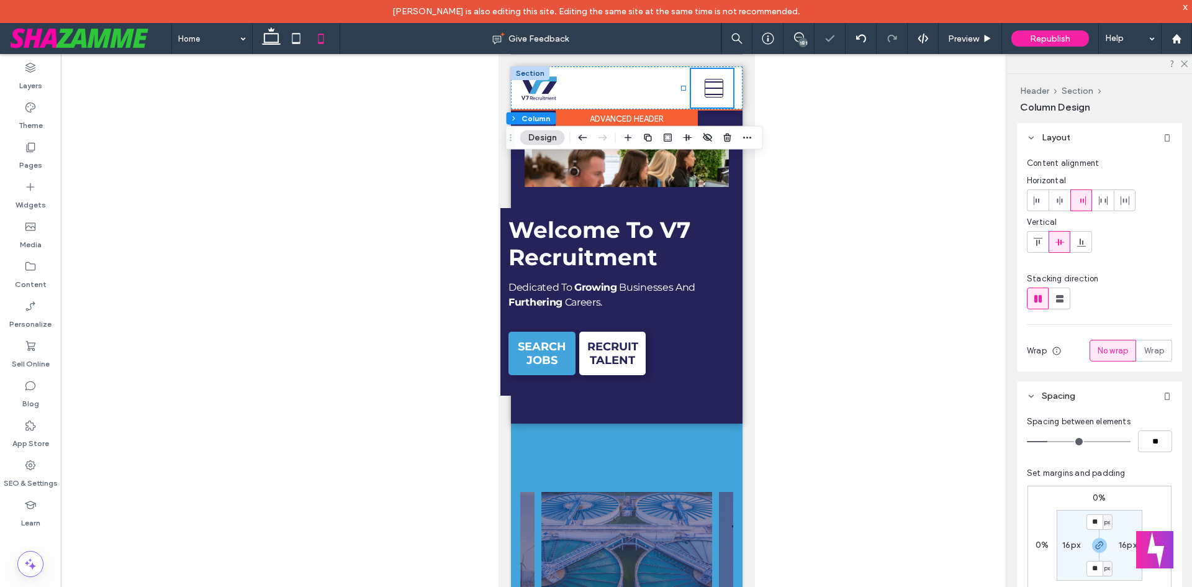
click at [690, 90] on div "20% , 62px" at bounding box center [711, 88] width 42 height 38
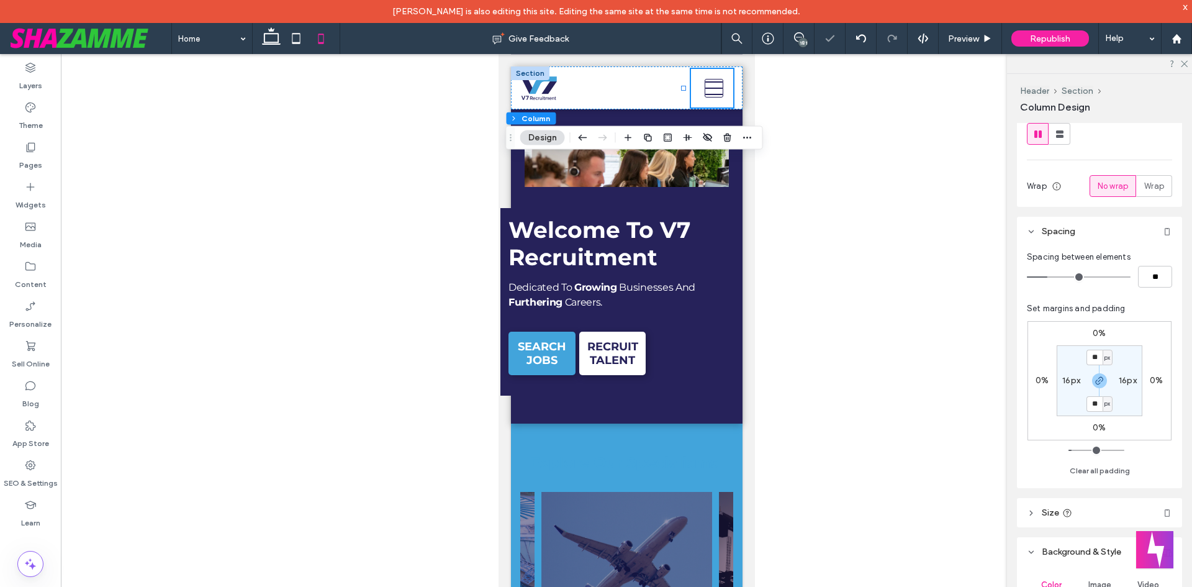
scroll to position [186, 0]
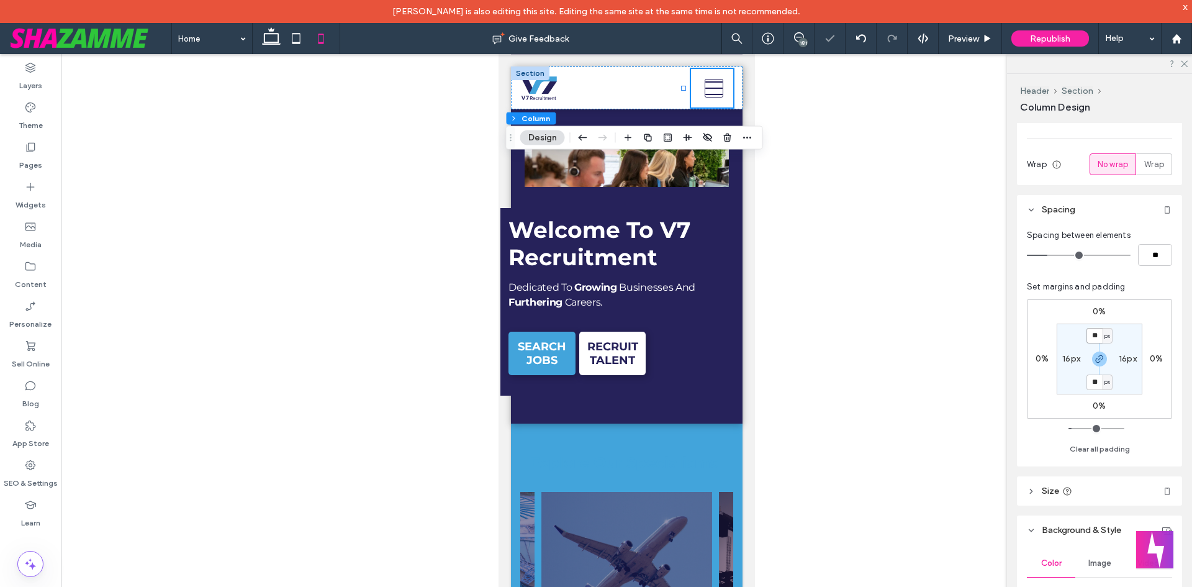
click at [1094, 342] on input "**" at bounding box center [1095, 336] width 16 height 16
type input "*"
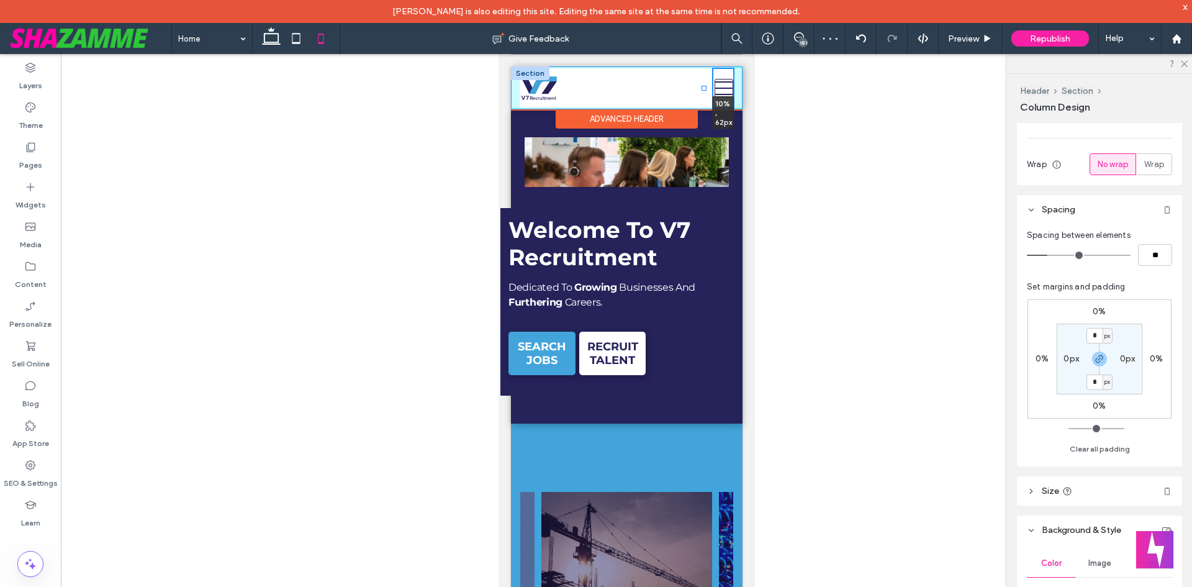
drag, startPoint x: 681, startPoint y: 86, endPoint x: 701, endPoint y: 88, distance: 20.0
click at [701, 88] on div at bounding box center [703, 88] width 5 height 5
type input "**"
type input "****"
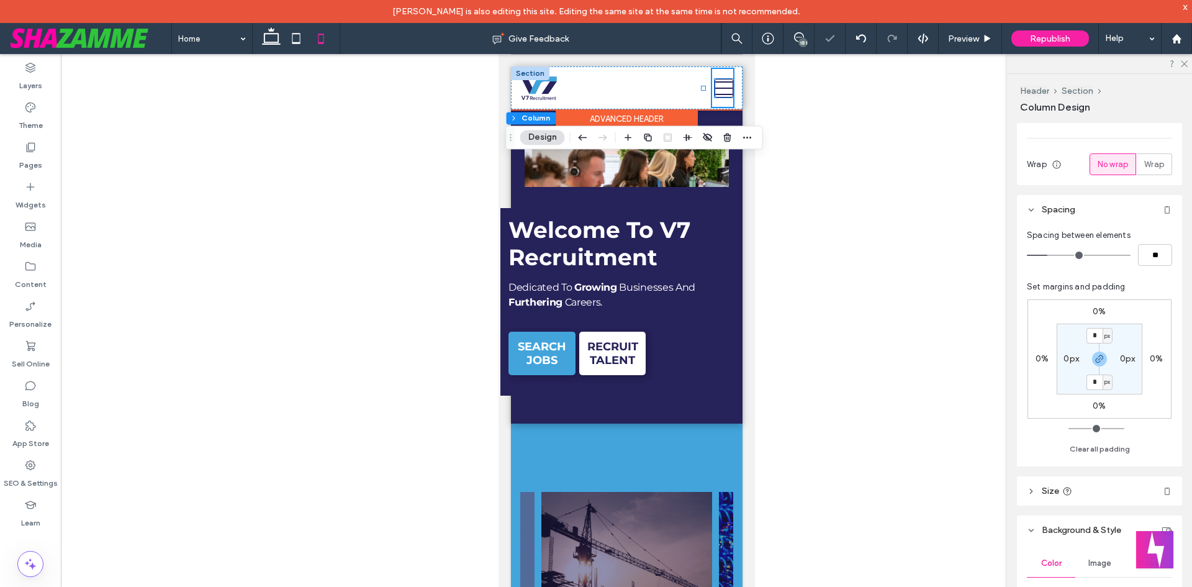
click at [715, 93] on icon at bounding box center [723, 87] width 17 height 17
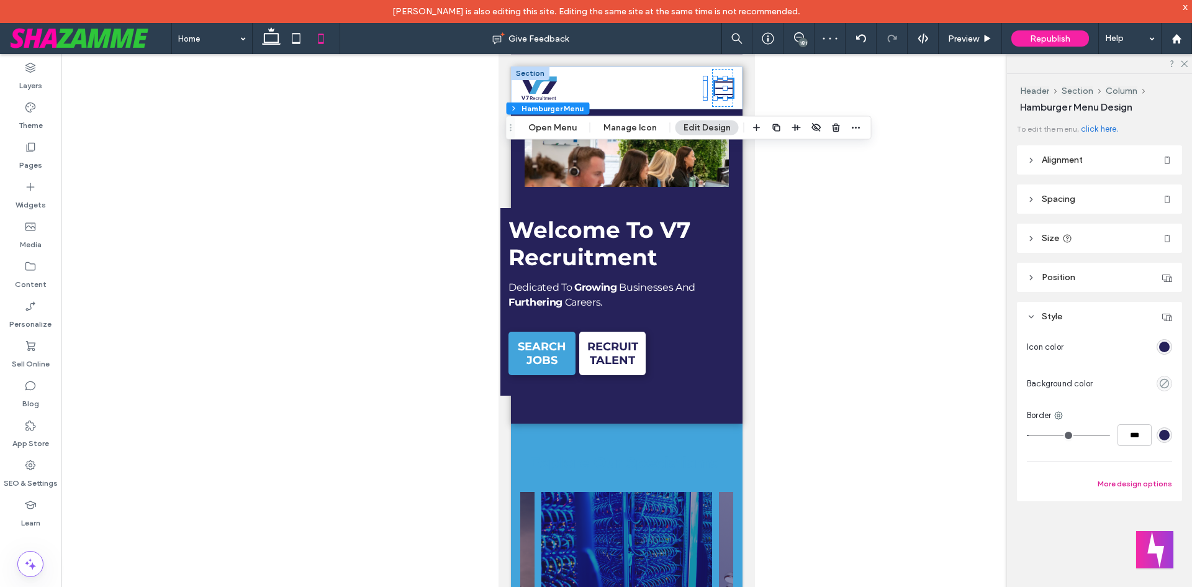
click at [1130, 483] on button "More design options" at bounding box center [1135, 483] width 75 height 15
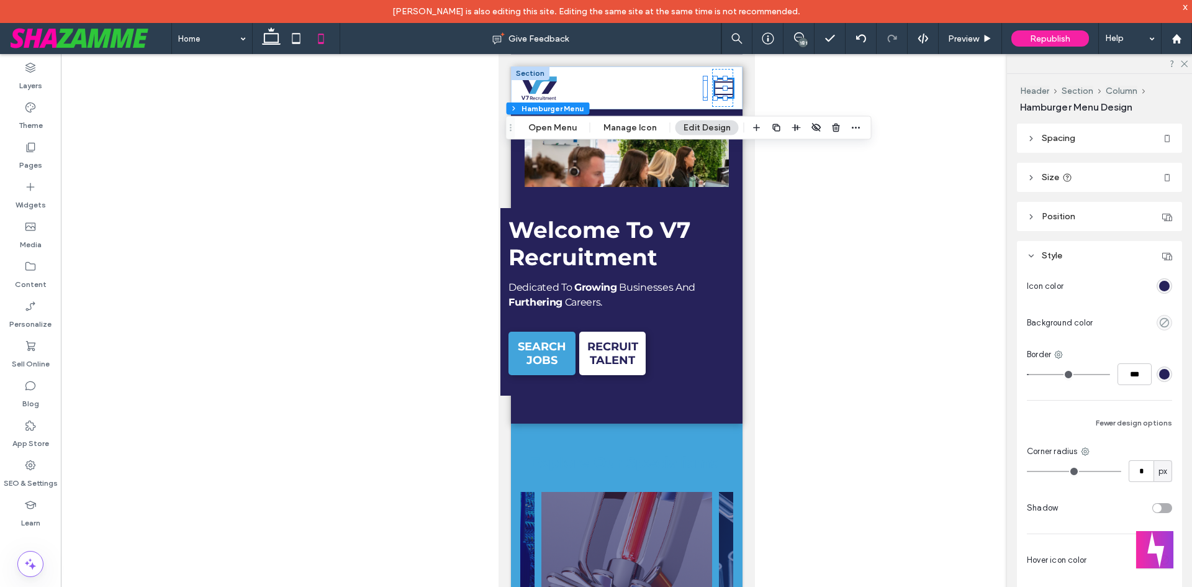
scroll to position [0, 0]
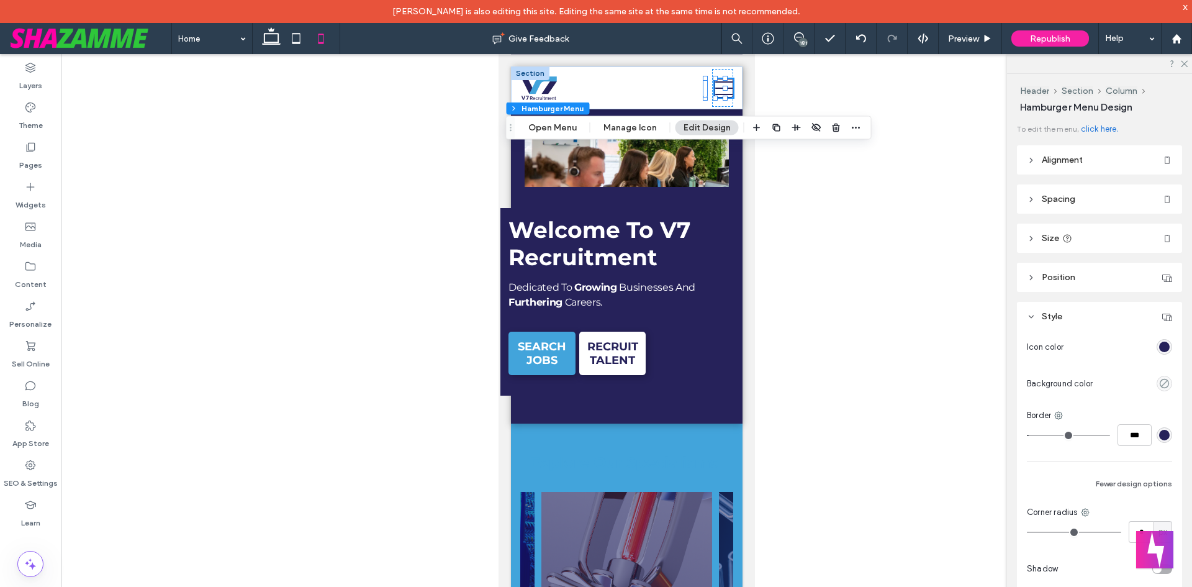
click at [1043, 197] on span "Spacing" at bounding box center [1059, 199] width 34 height 11
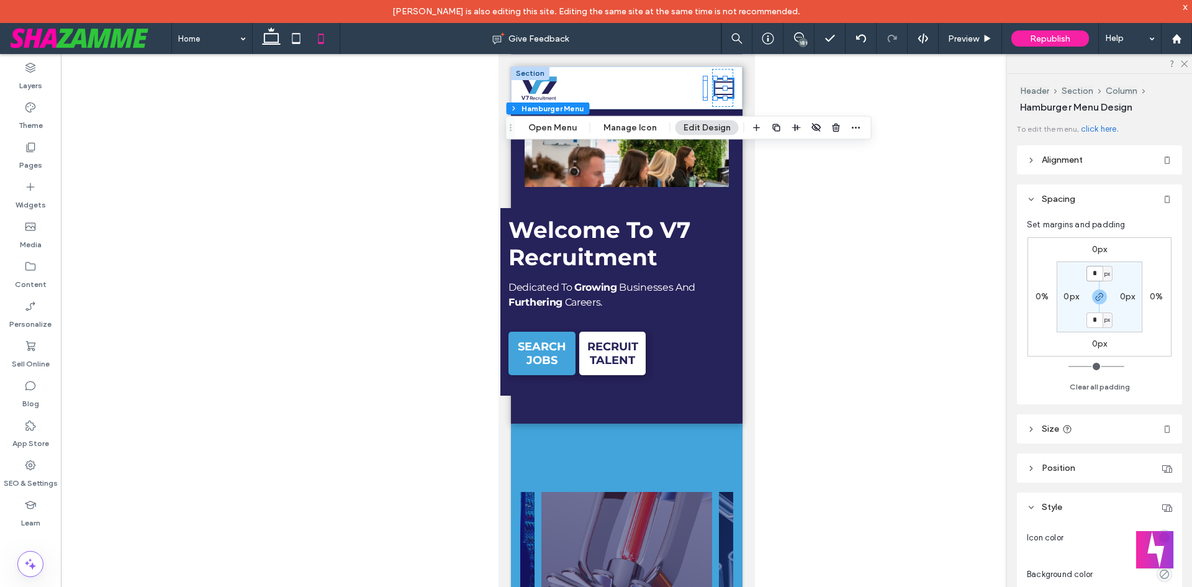
click at [1096, 279] on input "*" at bounding box center [1095, 274] width 16 height 16
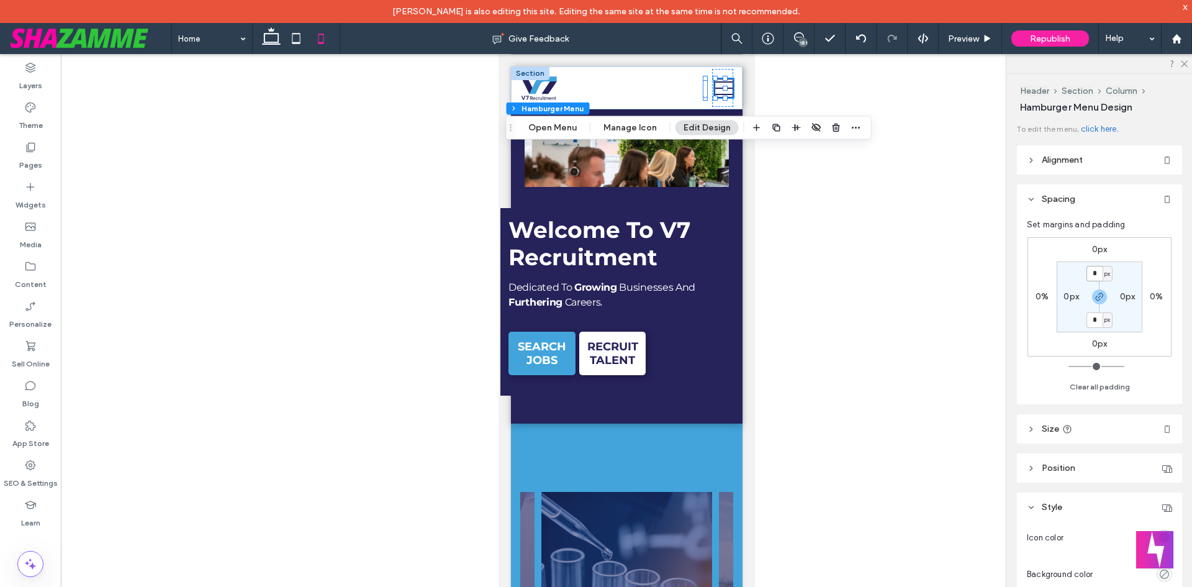
type input "*"
type input "**"
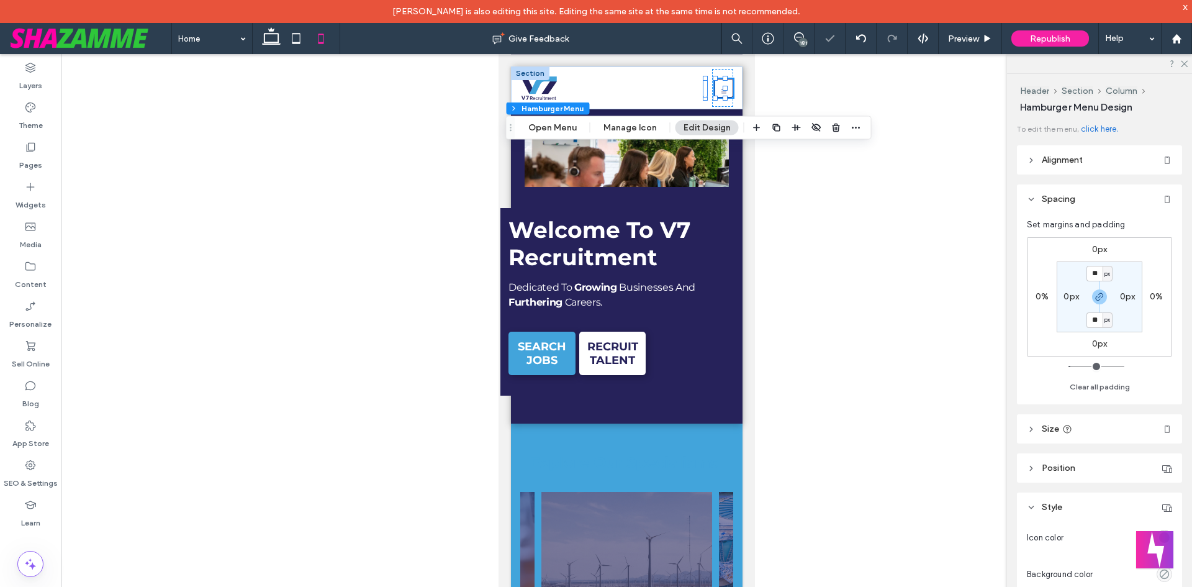
type input "*"
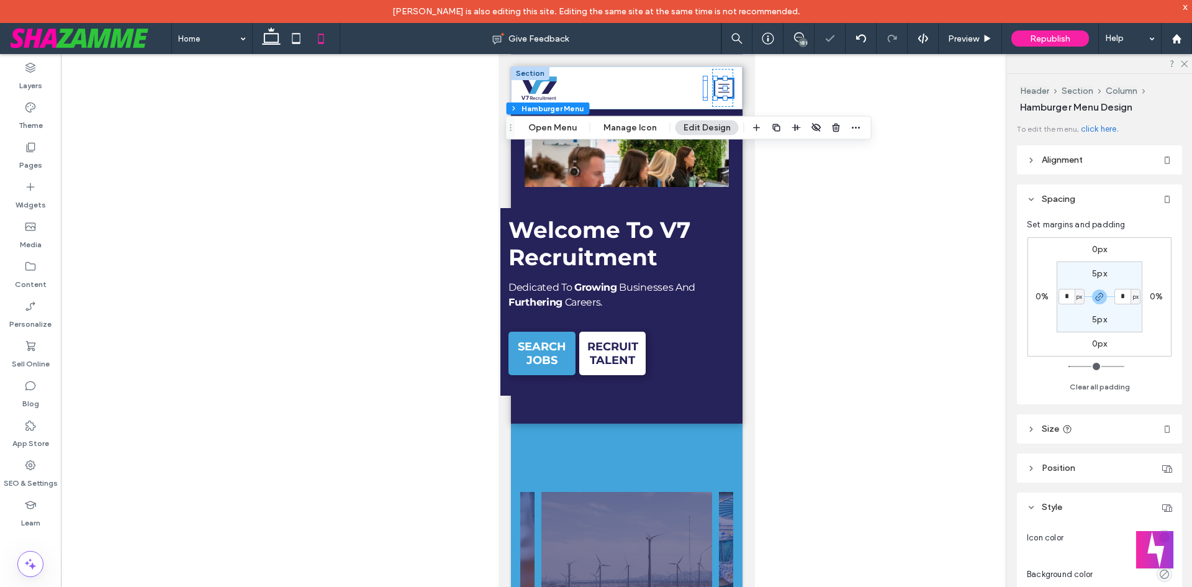
click at [867, 191] on div at bounding box center [626, 330] width 1131 height 553
click at [861, 192] on div at bounding box center [626, 330] width 1131 height 553
click at [659, 83] on div "Live Jobs About Us Meet The Team Why V7? Work For Us Client Services Aviation C…" at bounding box center [637, 88] width 139 height 38
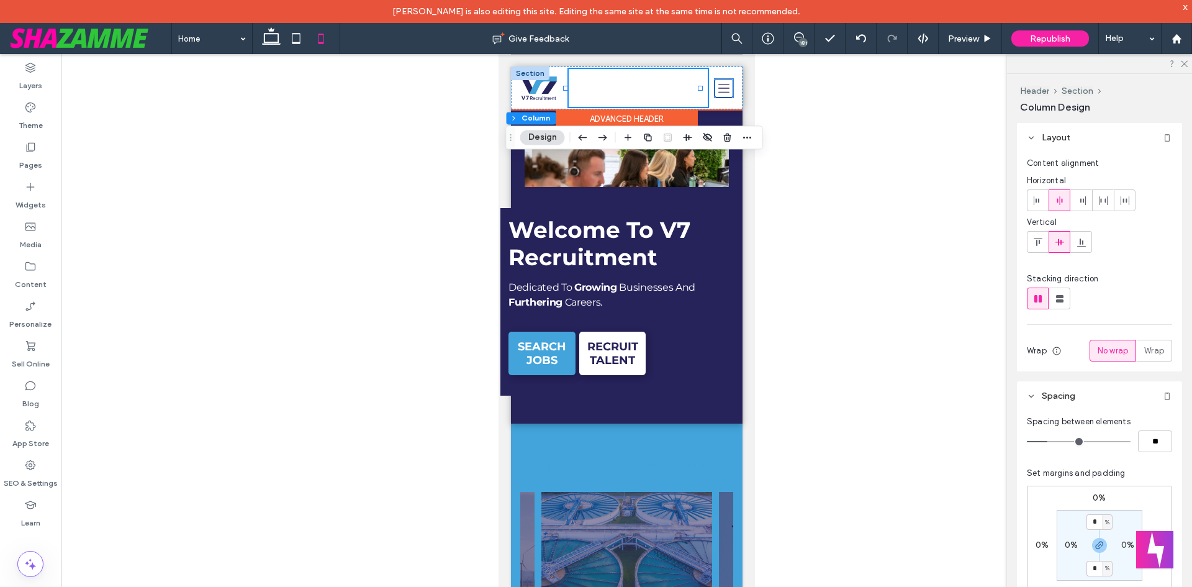
click at [718, 88] on icon at bounding box center [723, 87] width 11 height 9
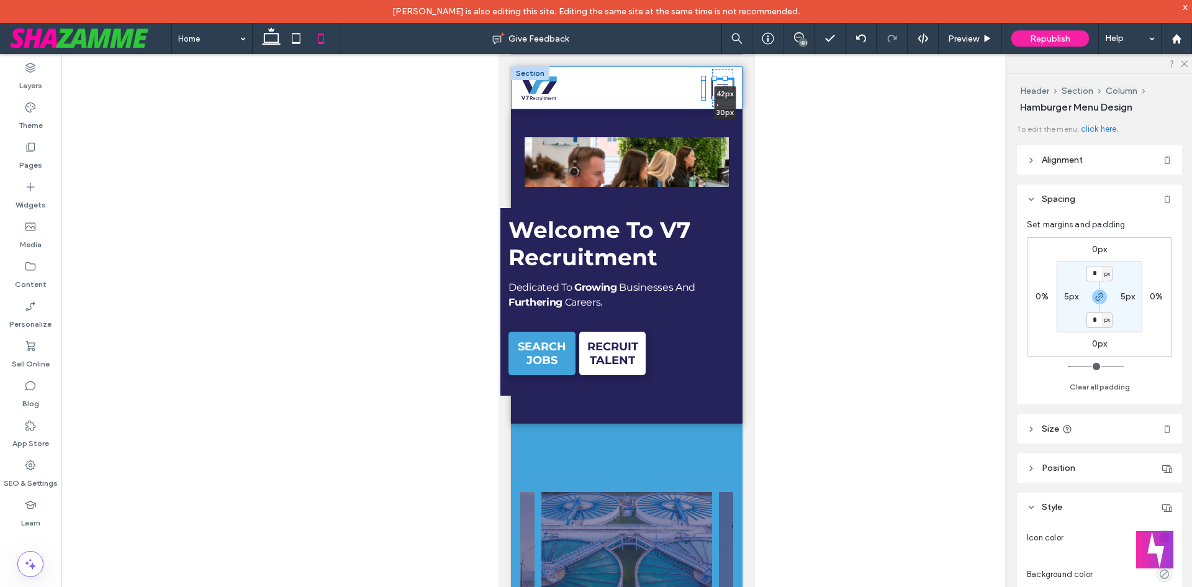
drag, startPoint x: 725, startPoint y: 89, endPoint x: 733, endPoint y: 89, distance: 7.5
type input "**"
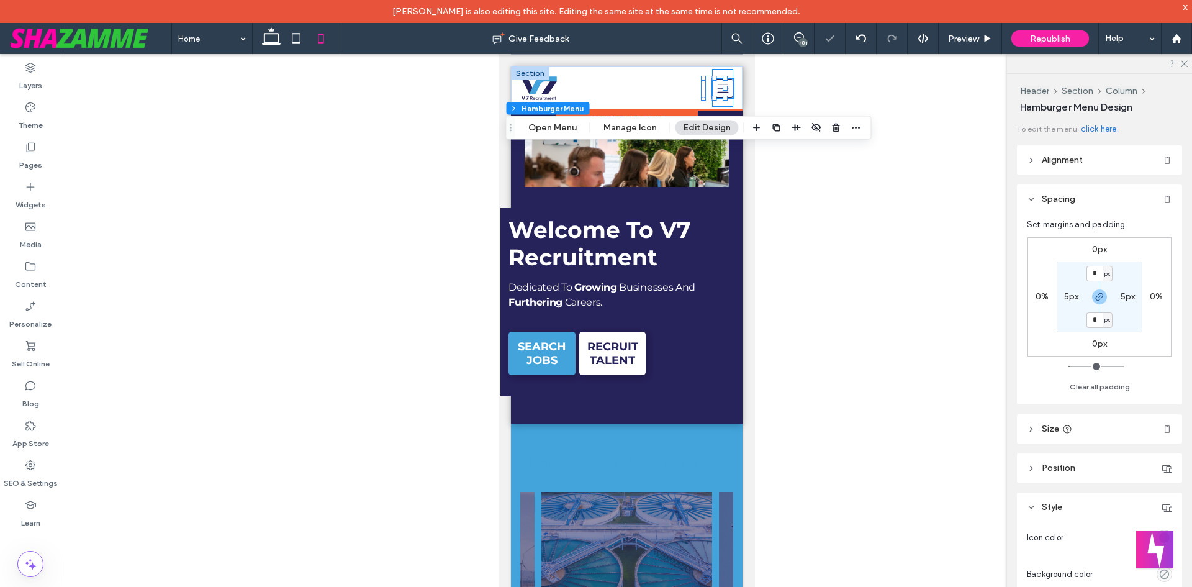
click at [713, 102] on div "42px , 30px" at bounding box center [722, 88] width 21 height 38
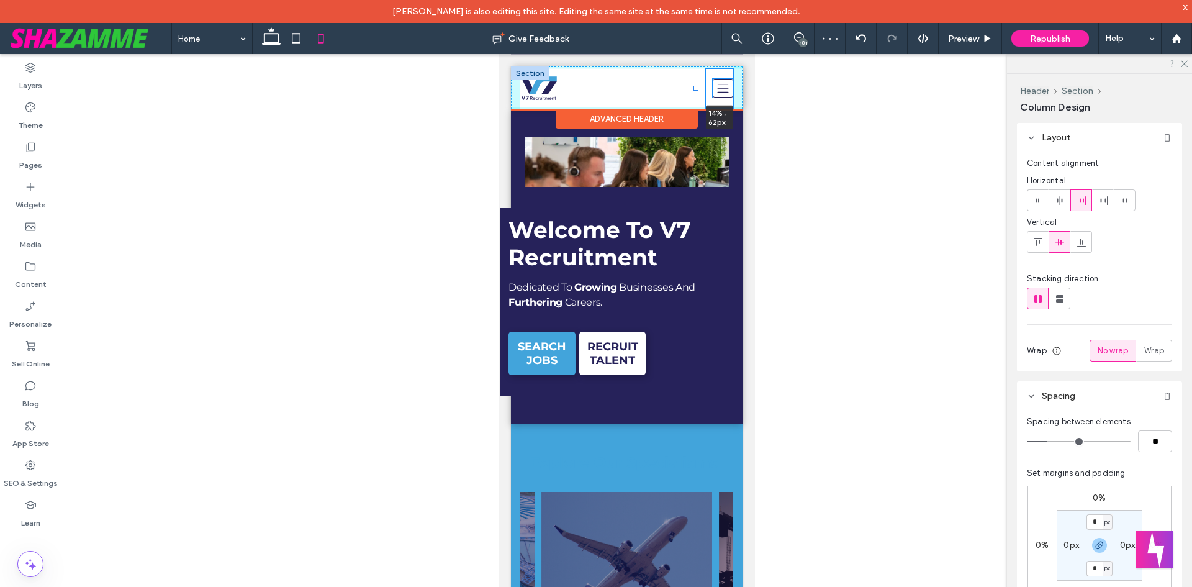
drag, startPoint x: 702, startPoint y: 89, endPoint x: 695, endPoint y: 88, distance: 7.5
click at [695, 88] on div at bounding box center [695, 88] width 5 height 5
type input "**"
type input "*****"
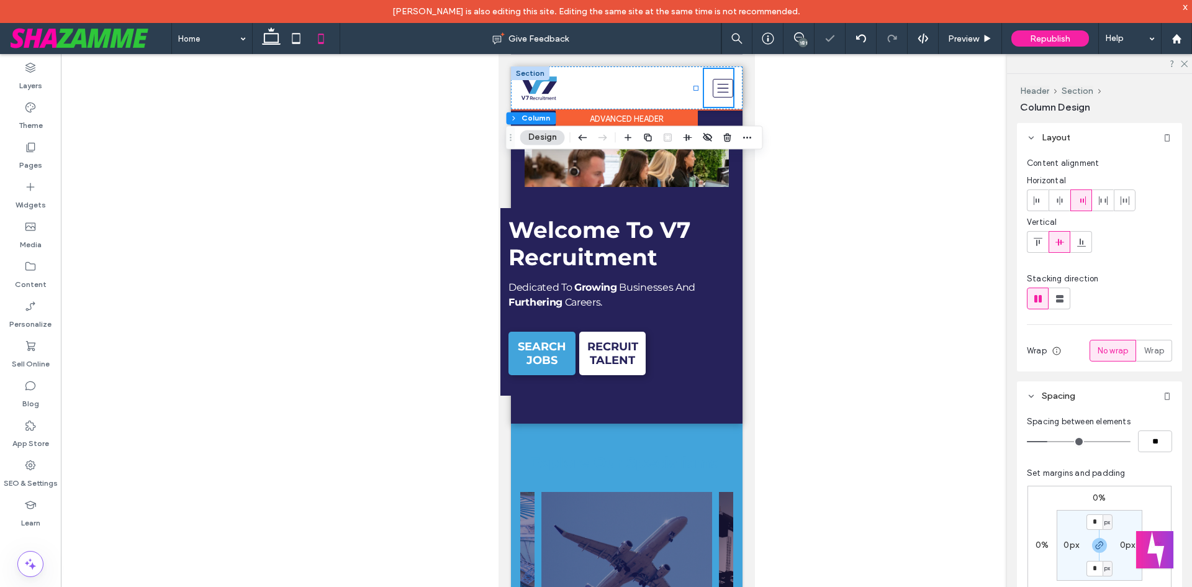
click at [716, 89] on icon at bounding box center [722, 88] width 13 height 11
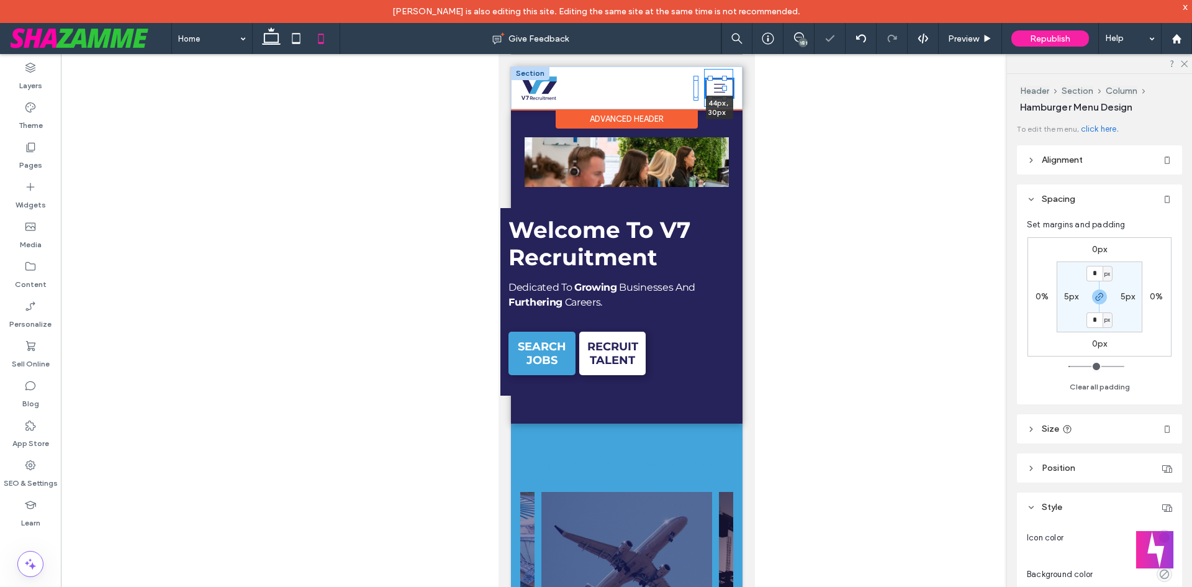
drag, startPoint x: 723, startPoint y: 88, endPoint x: 730, endPoint y: 88, distance: 6.8
click at [730, 88] on div "Live Jobs About Us Meet The Team Why V7? Work For Us Client Services Aviation C…" at bounding box center [626, 87] width 232 height 43
type input "**"
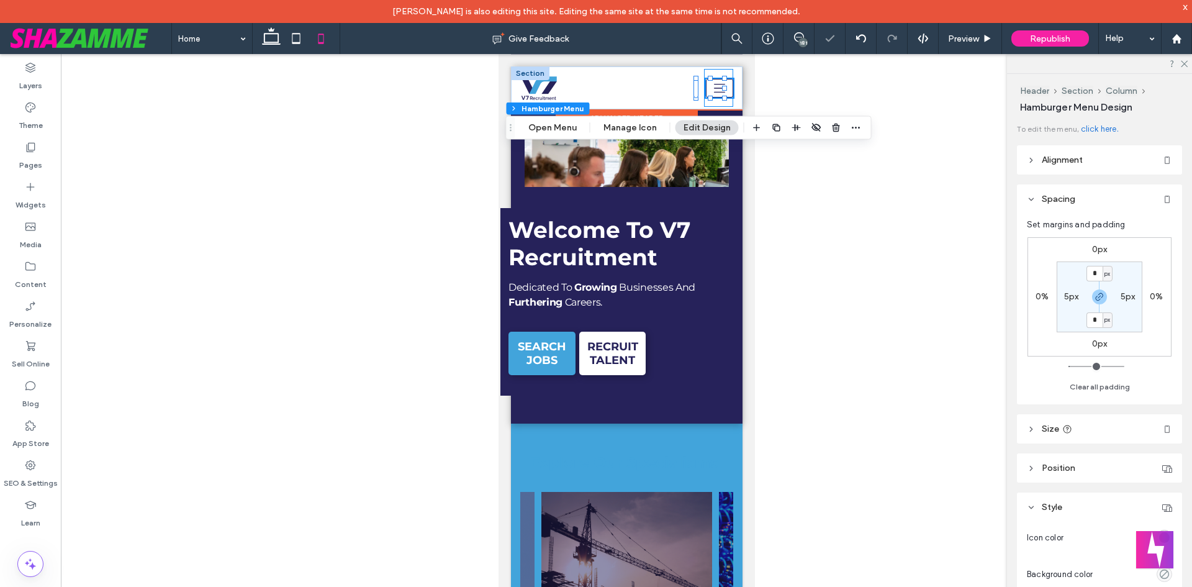
click at [725, 96] on div at bounding box center [724, 98] width 5 height 5
click at [801, 129] on div at bounding box center [806, 128] width 114 height 22
click at [805, 227] on div at bounding box center [626, 330] width 1131 height 553
click at [664, 87] on div "Live Jobs About Us Meet The Team Why V7? Work For Us Client Services Aviation C…" at bounding box center [633, 88] width 131 height 38
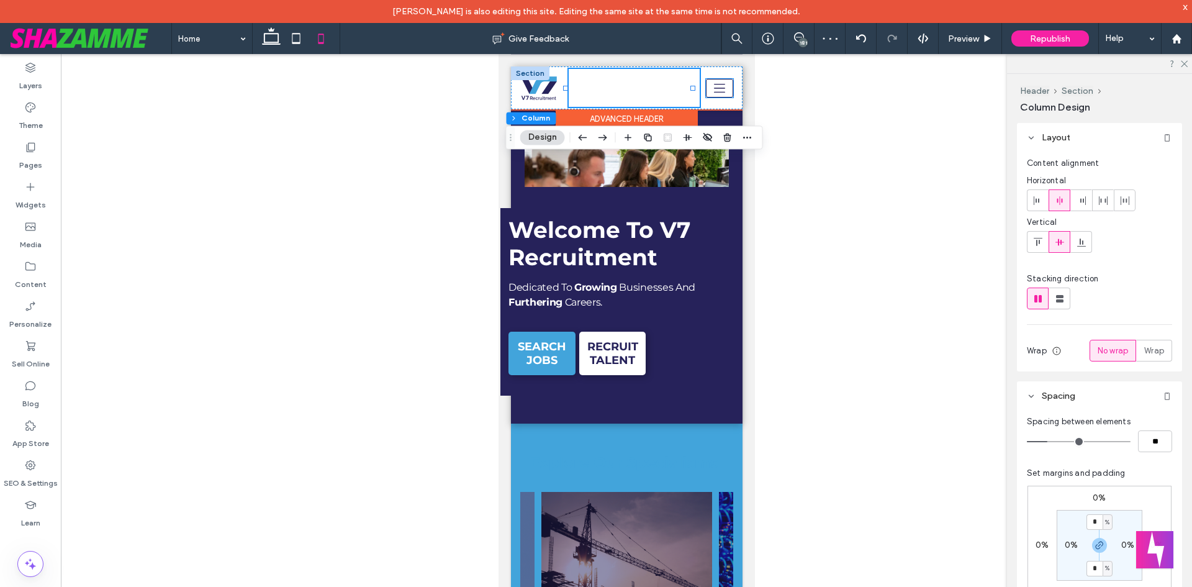
click at [719, 83] on icon at bounding box center [719, 88] width 20 height 11
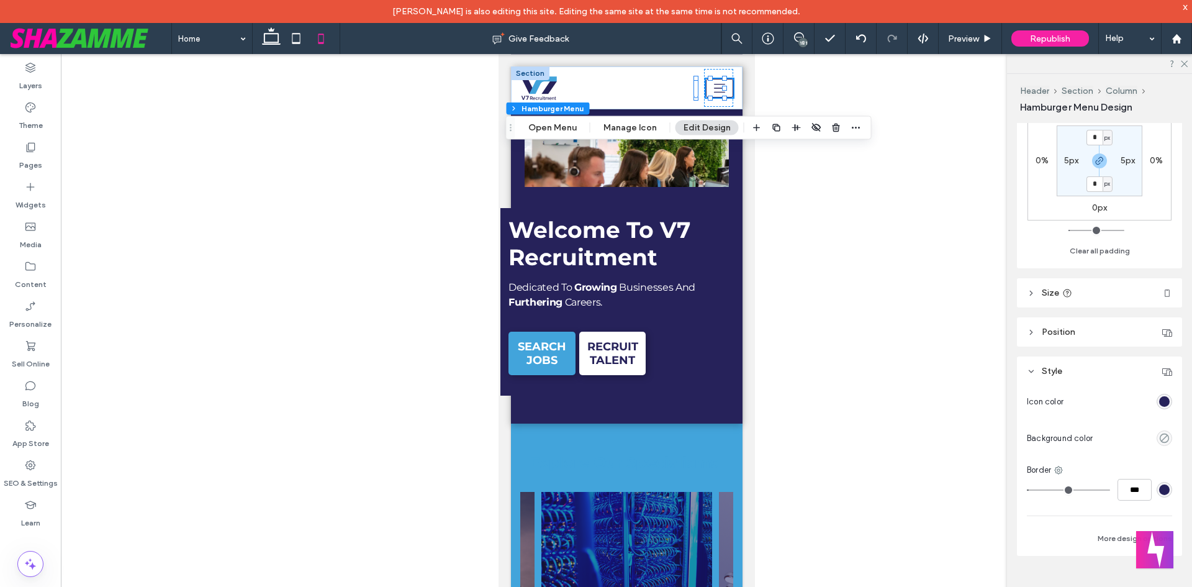
scroll to position [137, 0]
click at [1133, 484] on input "***" at bounding box center [1135, 489] width 34 height 22
type input "***"
type input "*"
type input "***"
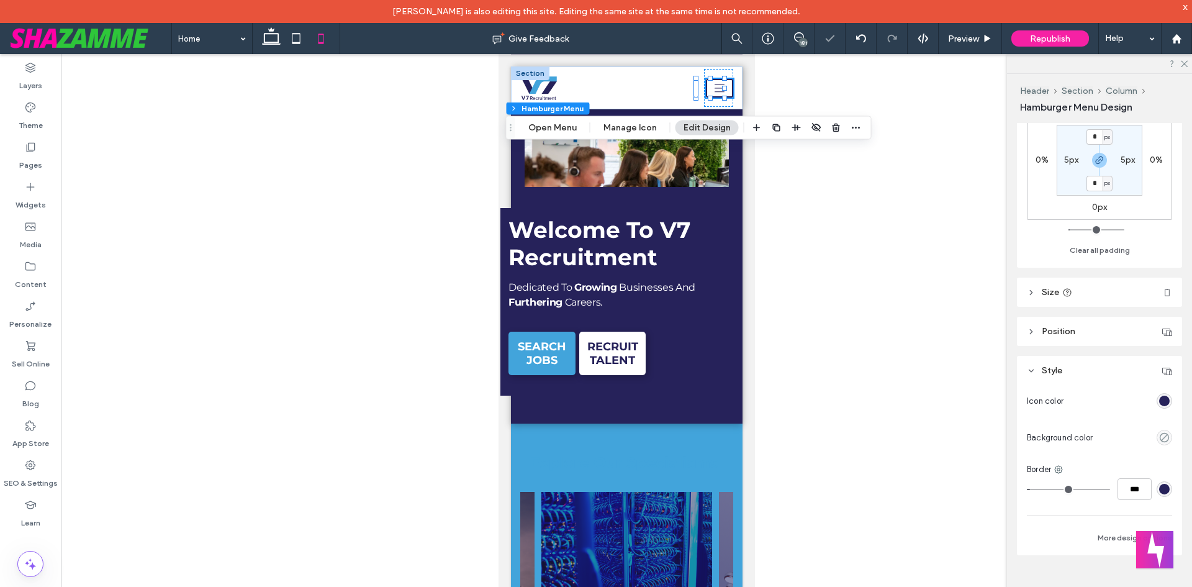
click at [986, 504] on div at bounding box center [626, 330] width 1131 height 553
click at [651, 72] on div "Live Jobs About Us Meet The Team Why V7? Work For Us Client Services Aviation C…" at bounding box center [633, 88] width 131 height 38
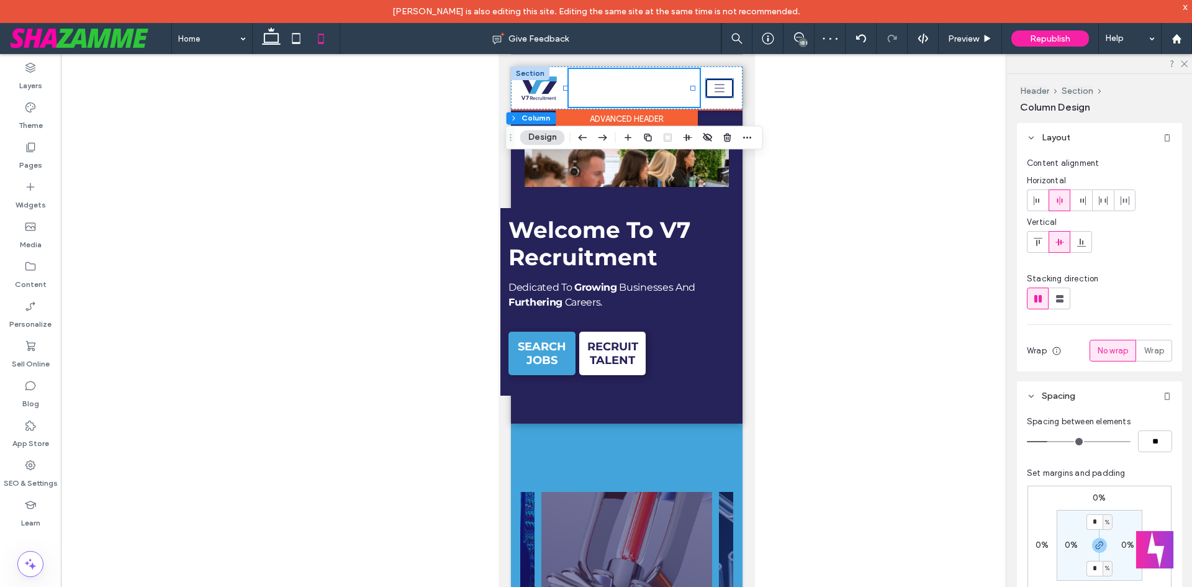
click at [721, 84] on button at bounding box center [718, 88] width 27 height 19
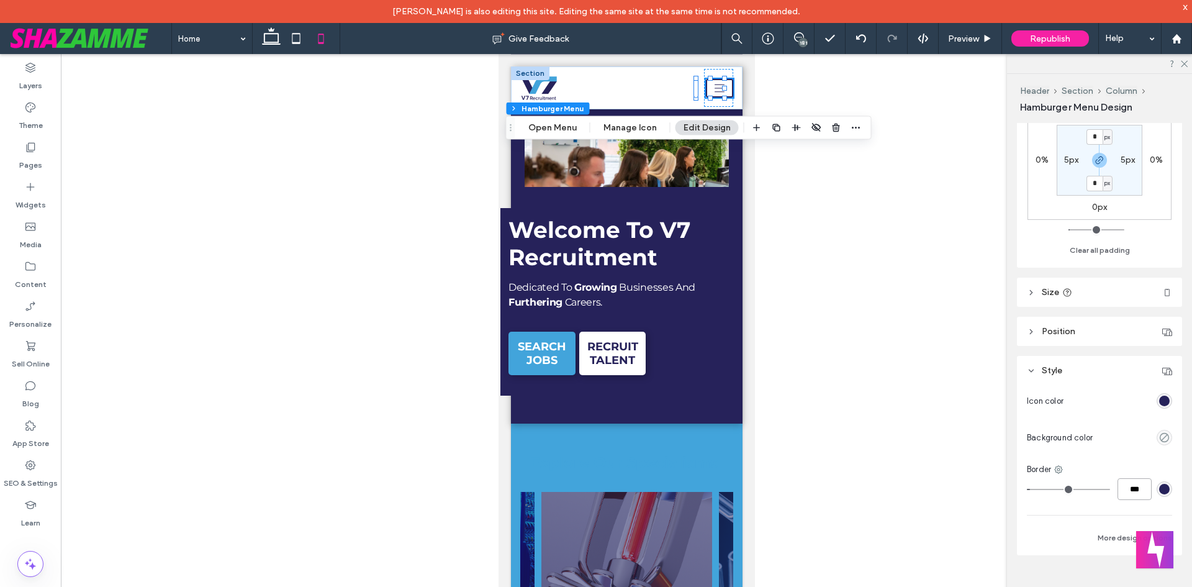
click at [1133, 489] on input "***" at bounding box center [1135, 489] width 34 height 22
type input "***"
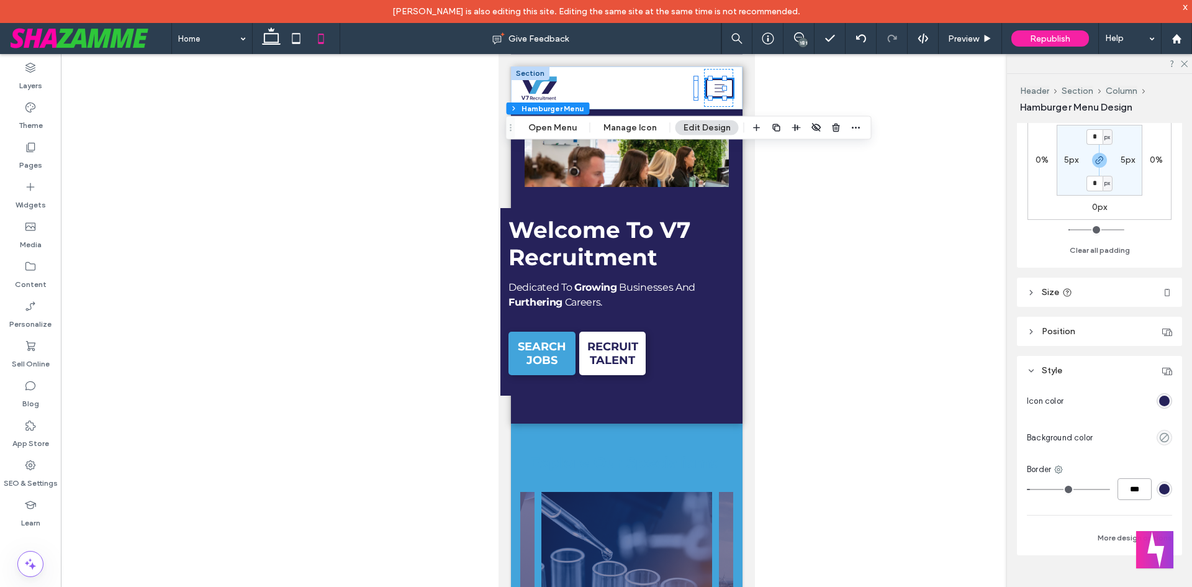
type input "*"
type input "***"
click at [816, 214] on div at bounding box center [626, 330] width 1131 height 553
click at [658, 99] on div "Live Jobs About Us Meet The Team Why V7? Work For Us Client Services Aviation C…" at bounding box center [633, 88] width 131 height 38
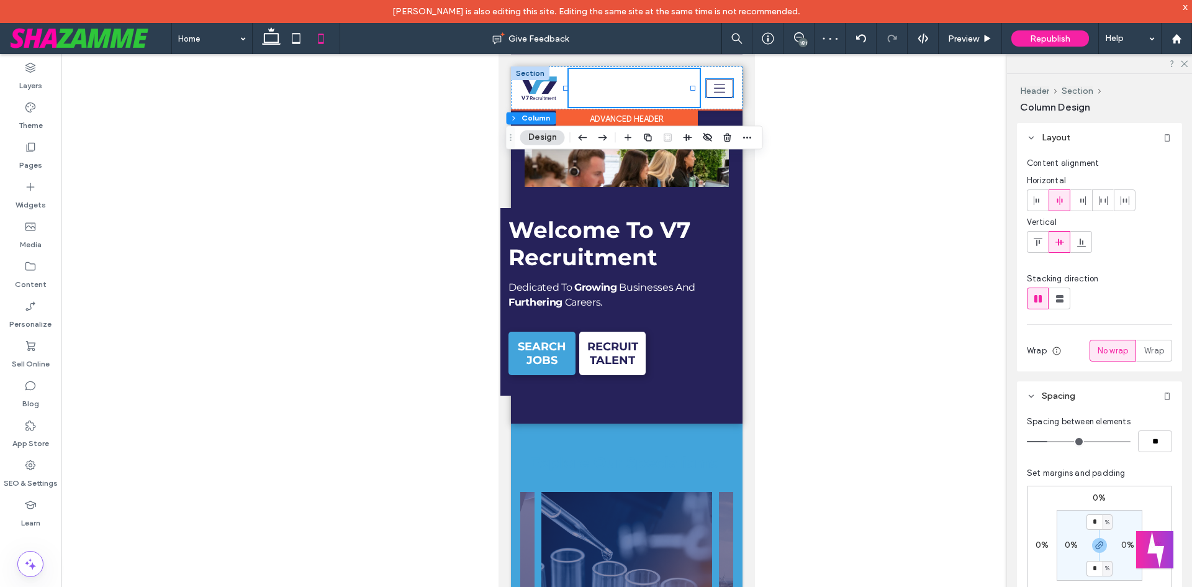
click at [712, 83] on icon at bounding box center [719, 88] width 20 height 11
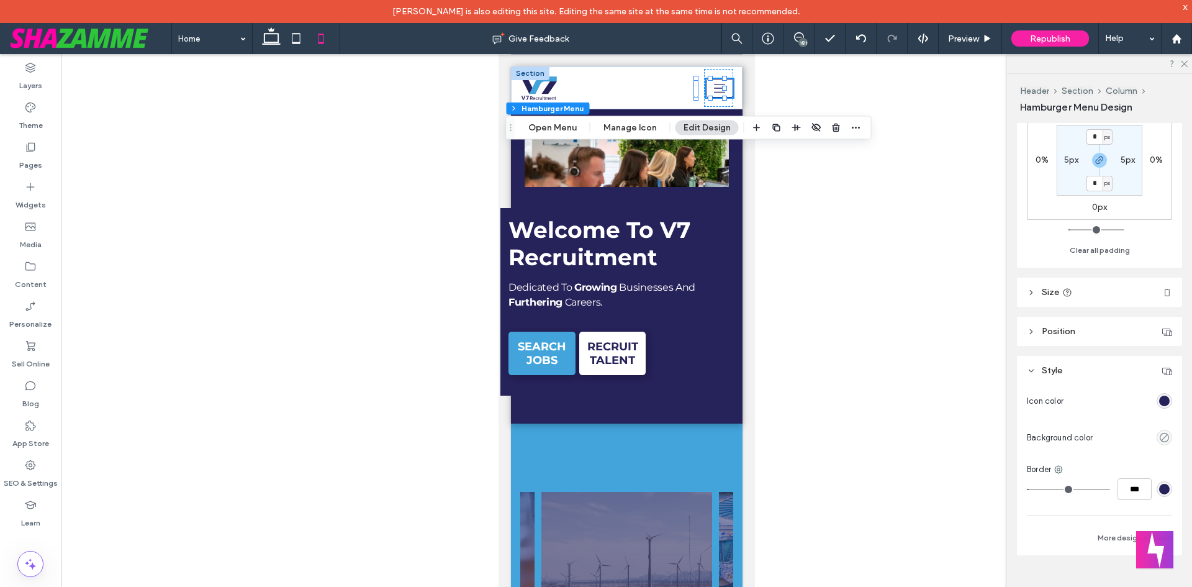
click at [1039, 332] on header "Position" at bounding box center [1099, 331] width 165 height 29
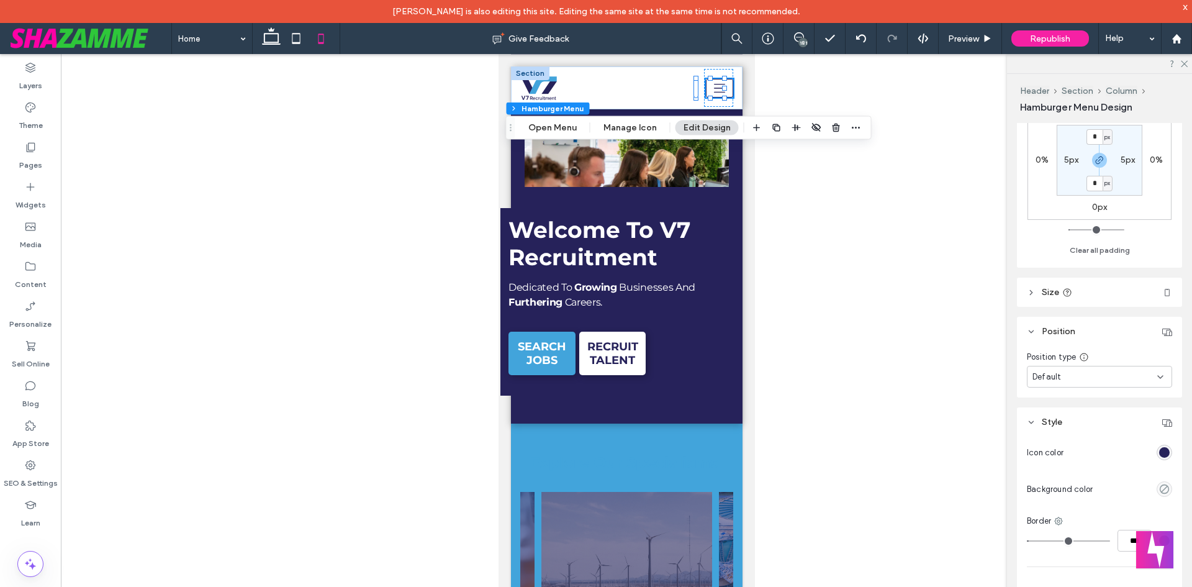
click at [1039, 297] on header "Size" at bounding box center [1099, 292] width 165 height 29
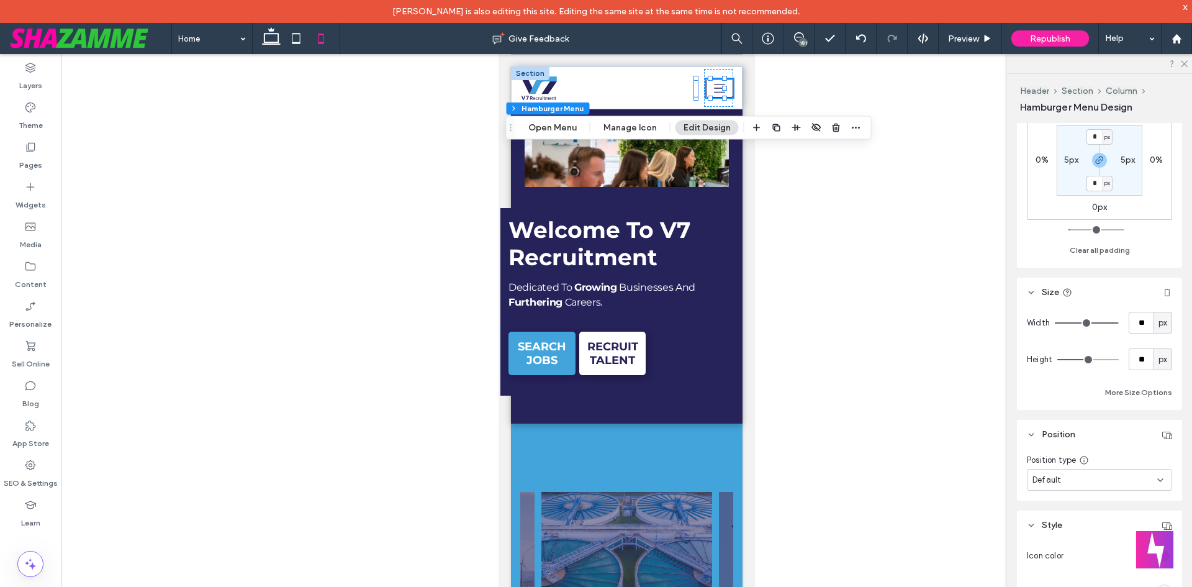
drag, startPoint x: 1108, startPoint y: 322, endPoint x: 1115, endPoint y: 322, distance: 6.8
click at [1115, 322] on input "range" at bounding box center [1087, 322] width 64 height 1
drag, startPoint x: 1107, startPoint y: 323, endPoint x: 1141, endPoint y: 325, distance: 33.6
click at [1119, 324] on input "range" at bounding box center [1087, 322] width 64 height 1
click at [1131, 360] on input "**" at bounding box center [1141, 359] width 25 height 22
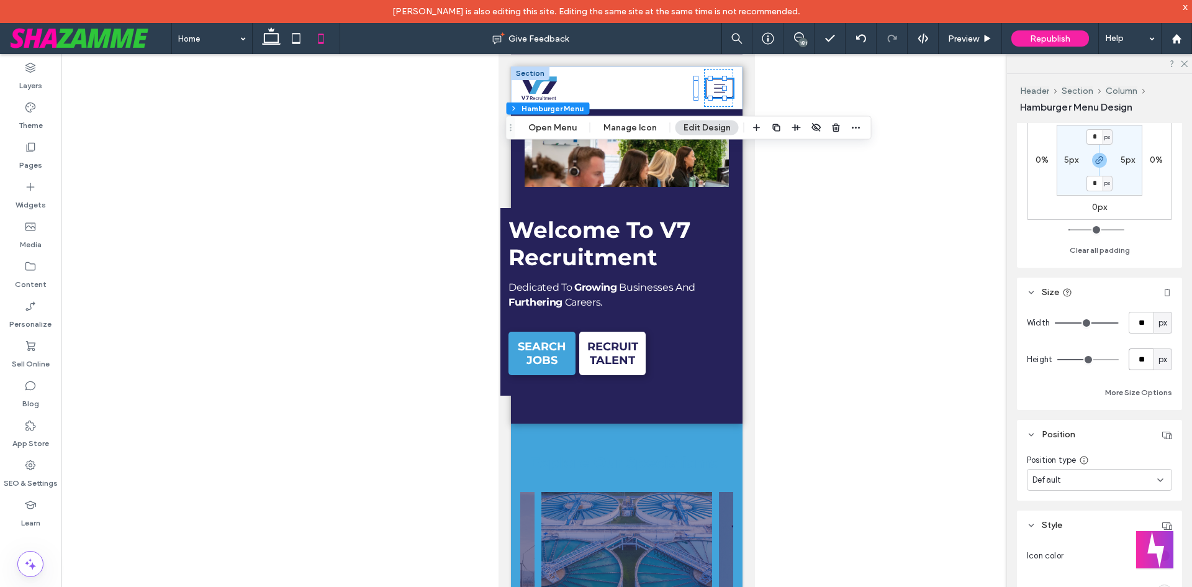
type input "**"
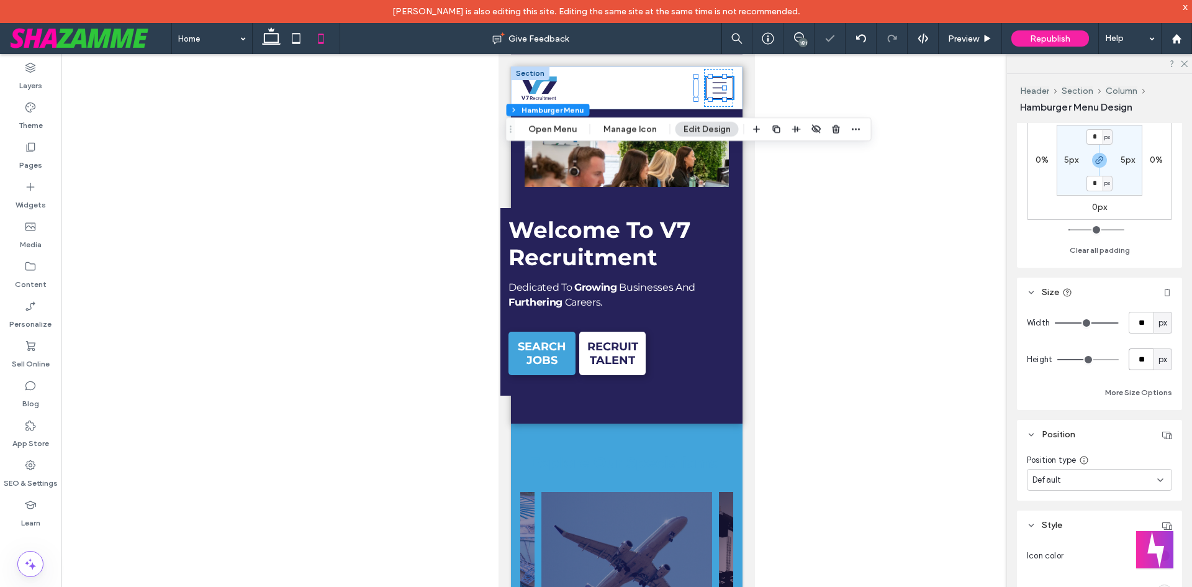
type input "**"
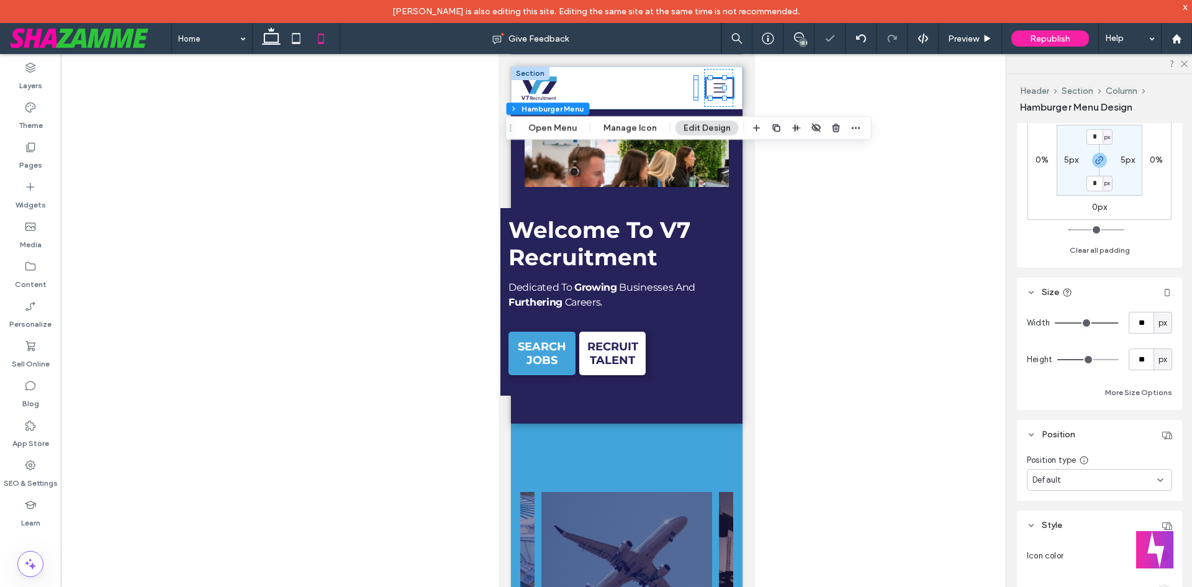
click at [898, 303] on div at bounding box center [626, 330] width 1131 height 553
click at [647, 78] on div "Live Jobs About Us Meet The Team Why V7? Work For Us Client Services Aviation C…" at bounding box center [633, 88] width 131 height 38
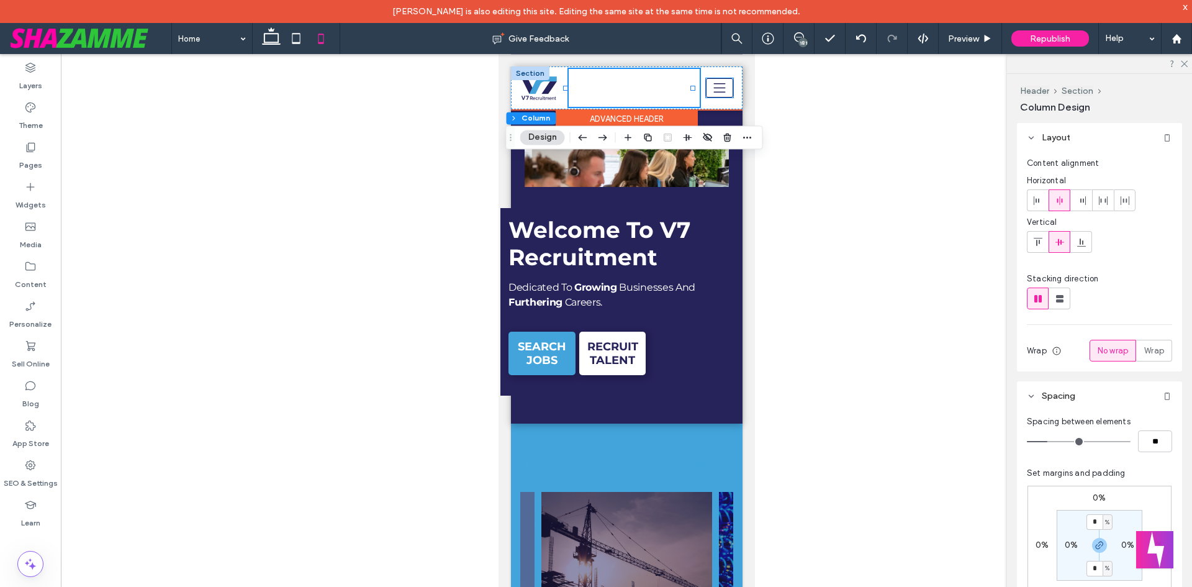
click at [710, 96] on button at bounding box center [718, 87] width 27 height 19
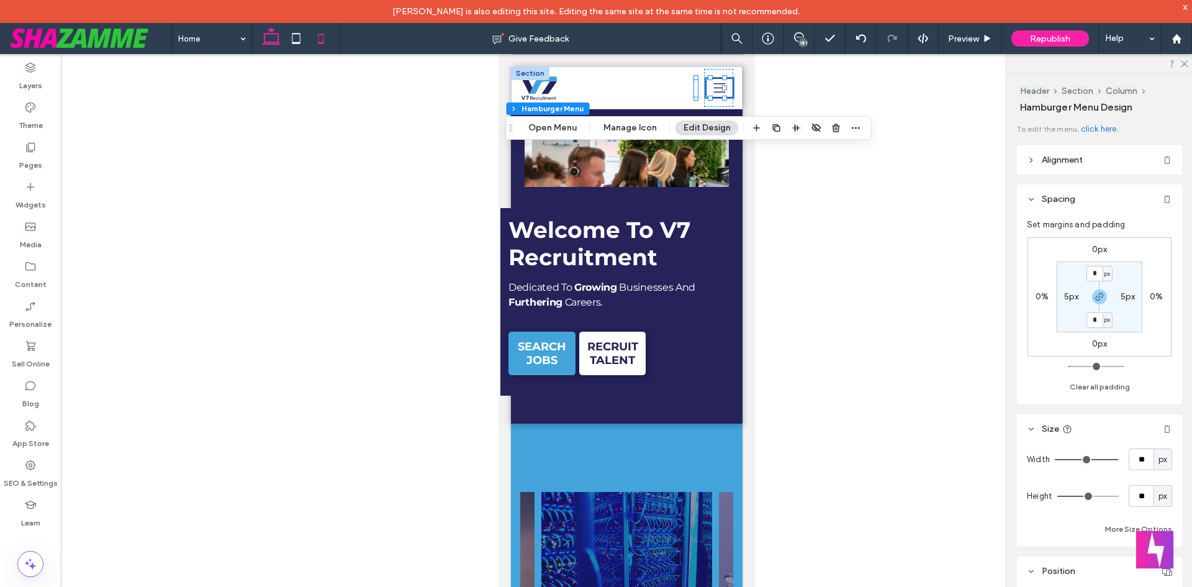
drag, startPoint x: 265, startPoint y: 36, endPoint x: 399, endPoint y: 85, distance: 142.8
click at [265, 36] on use at bounding box center [271, 35] width 19 height 17
type input "*"
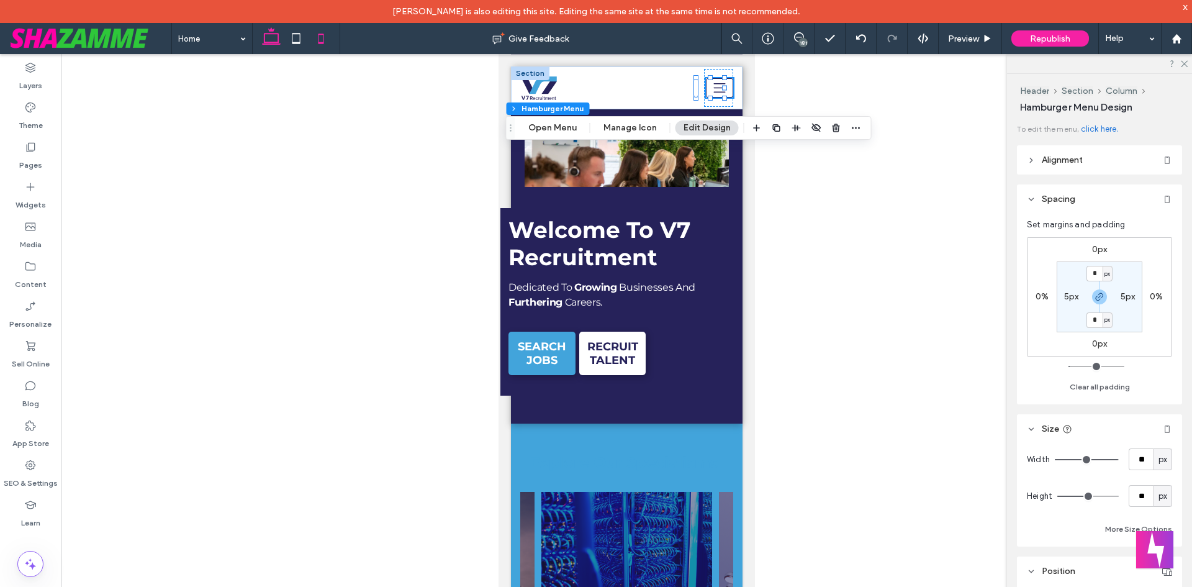
type input "**"
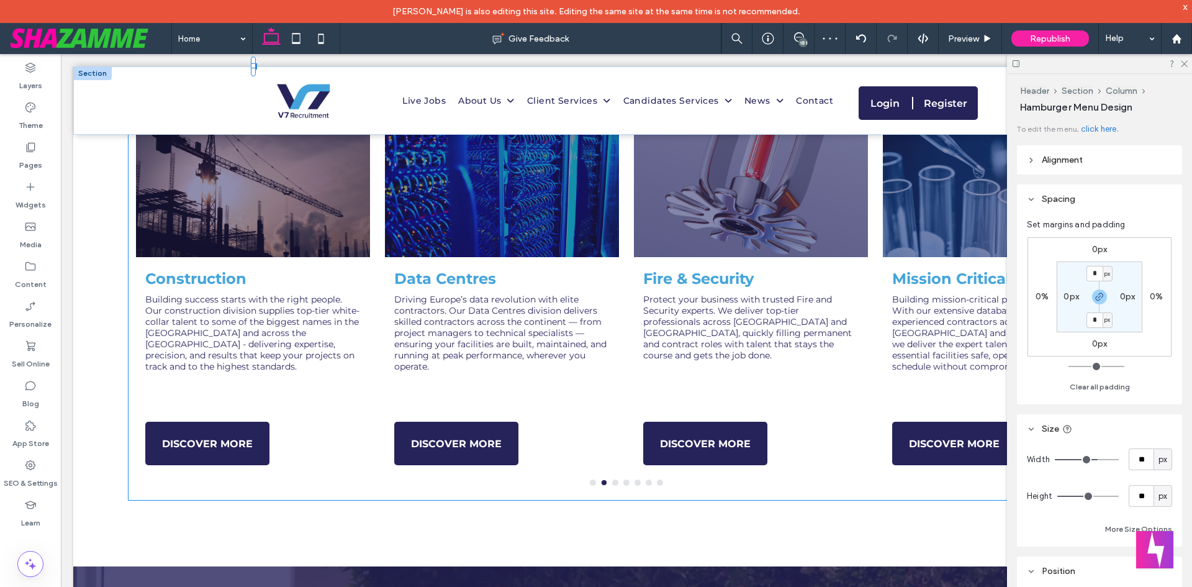
type input "**********"
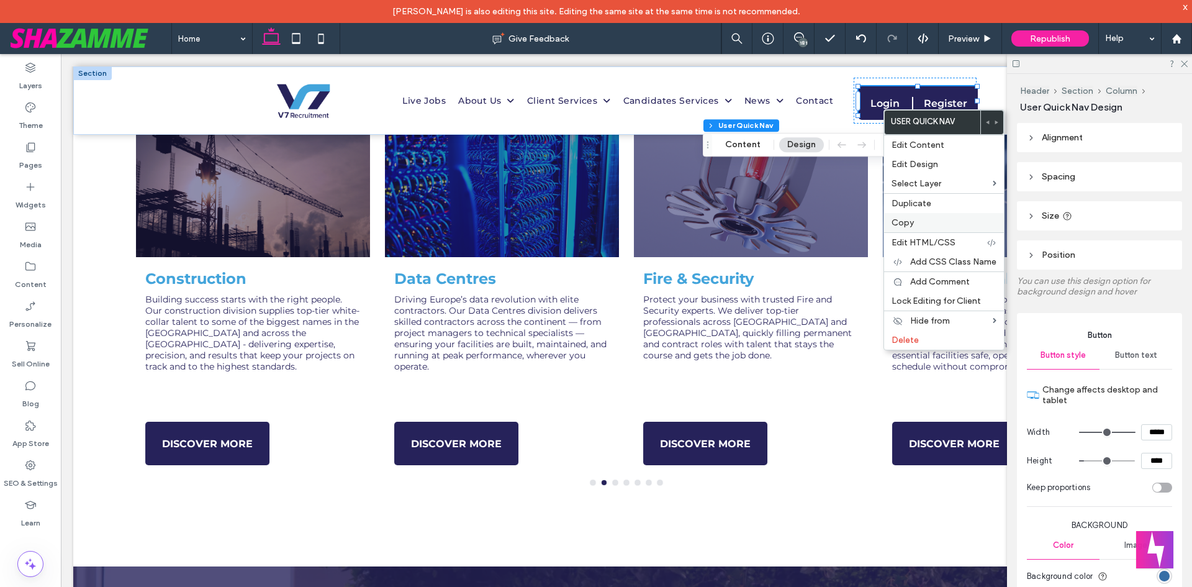
click at [916, 222] on label "Copy" at bounding box center [944, 222] width 105 height 11
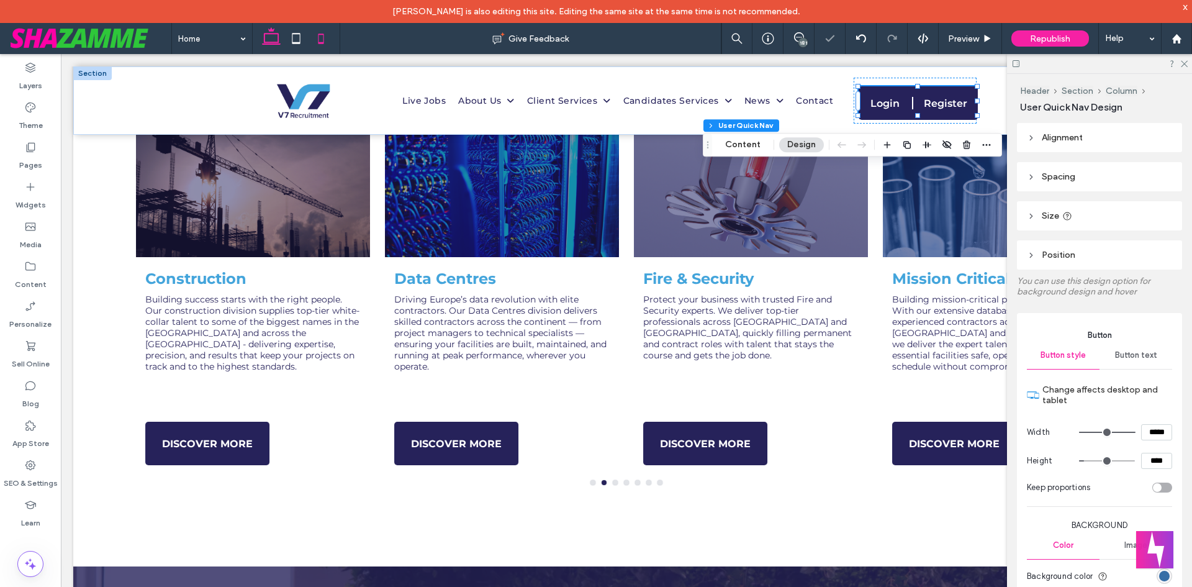
click at [316, 45] on icon at bounding box center [321, 38] width 25 height 25
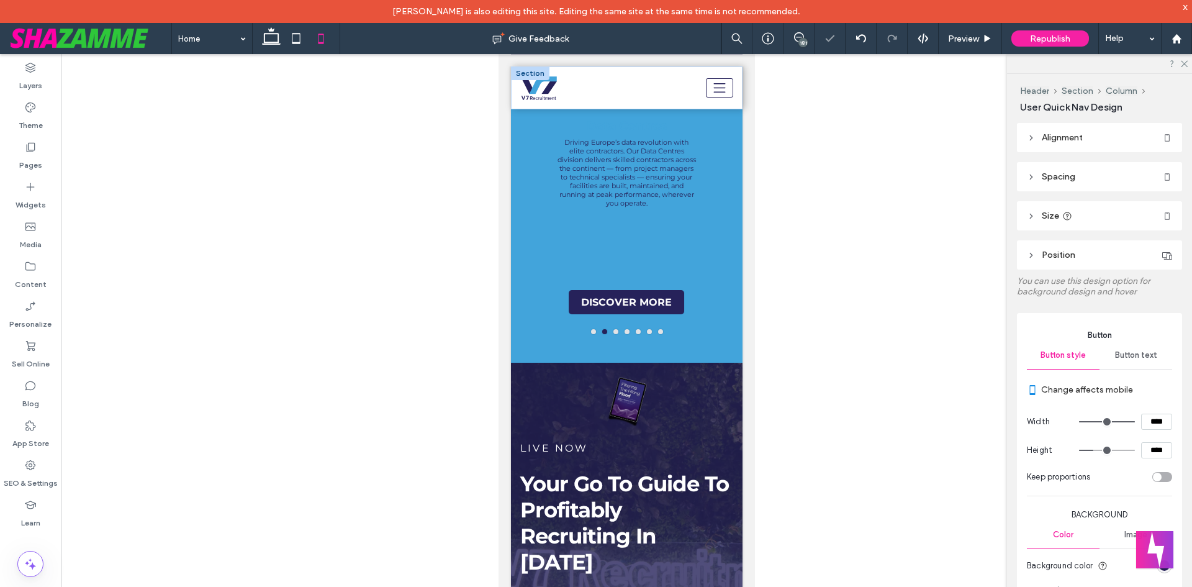
scroll to position [408, 0]
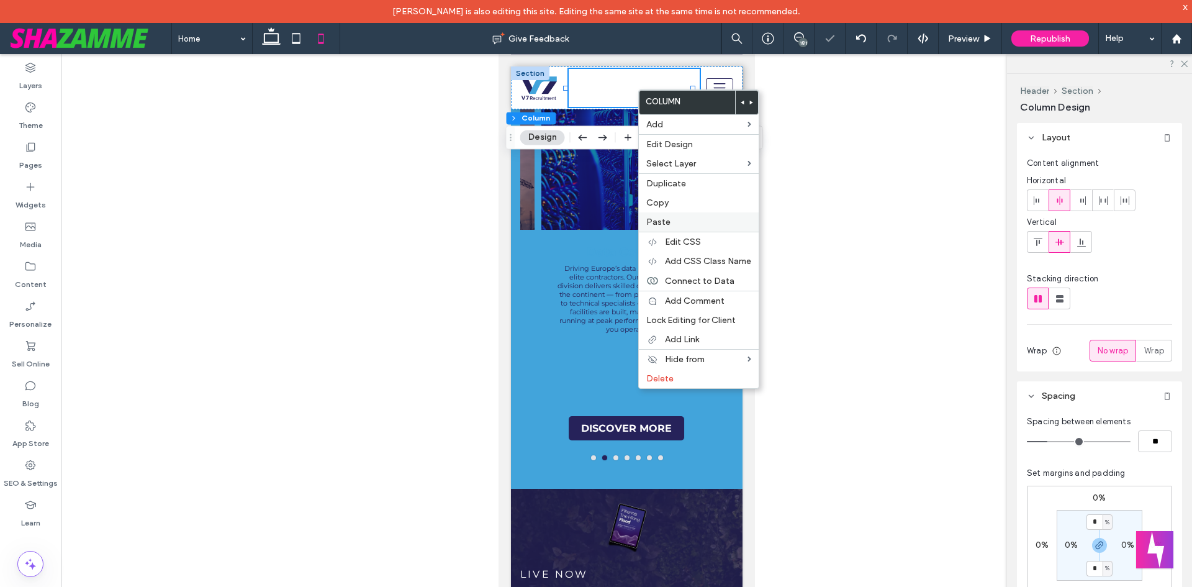
type input "**********"
click at [668, 219] on span "Paste" at bounding box center [658, 222] width 24 height 11
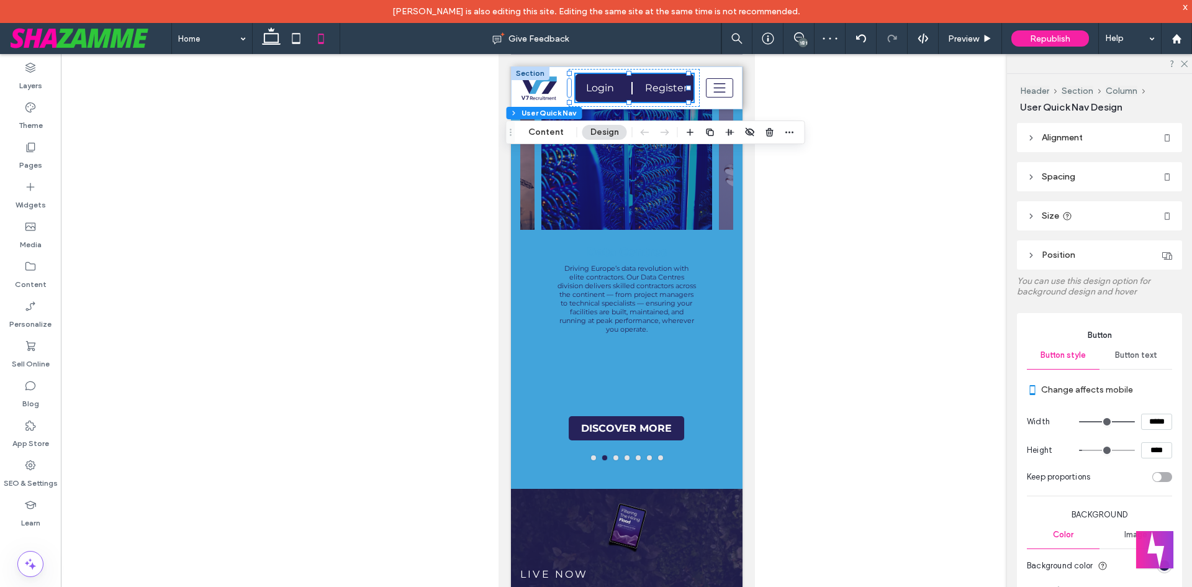
click at [892, 212] on div at bounding box center [626, 330] width 1131 height 553
click at [800, 159] on div at bounding box center [626, 330] width 1131 height 553
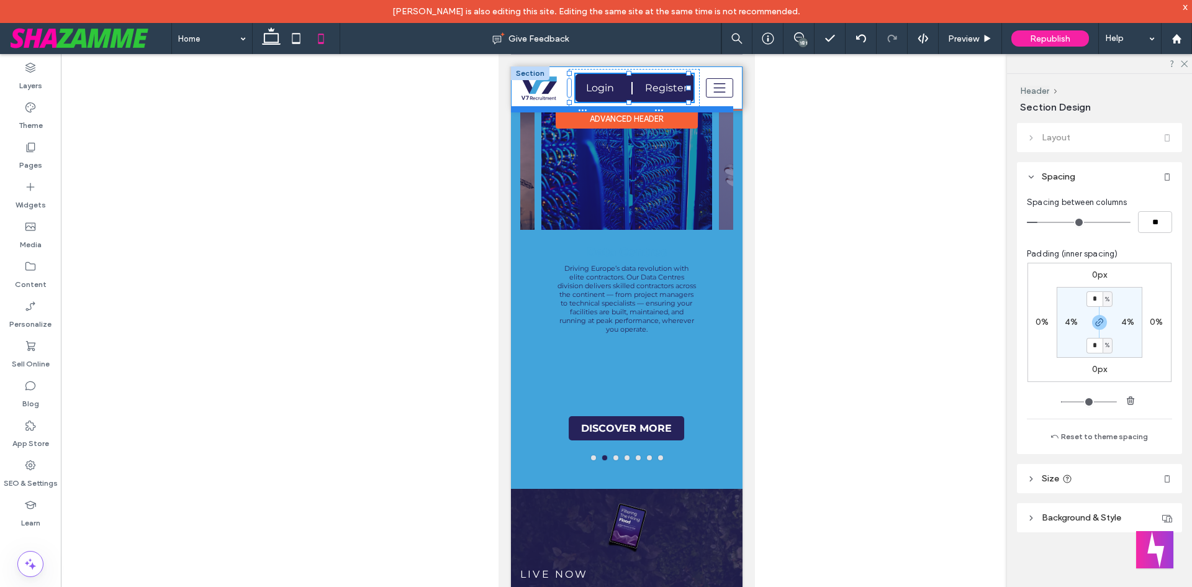
click at [715, 107] on div at bounding box center [621, 109] width 222 height 6
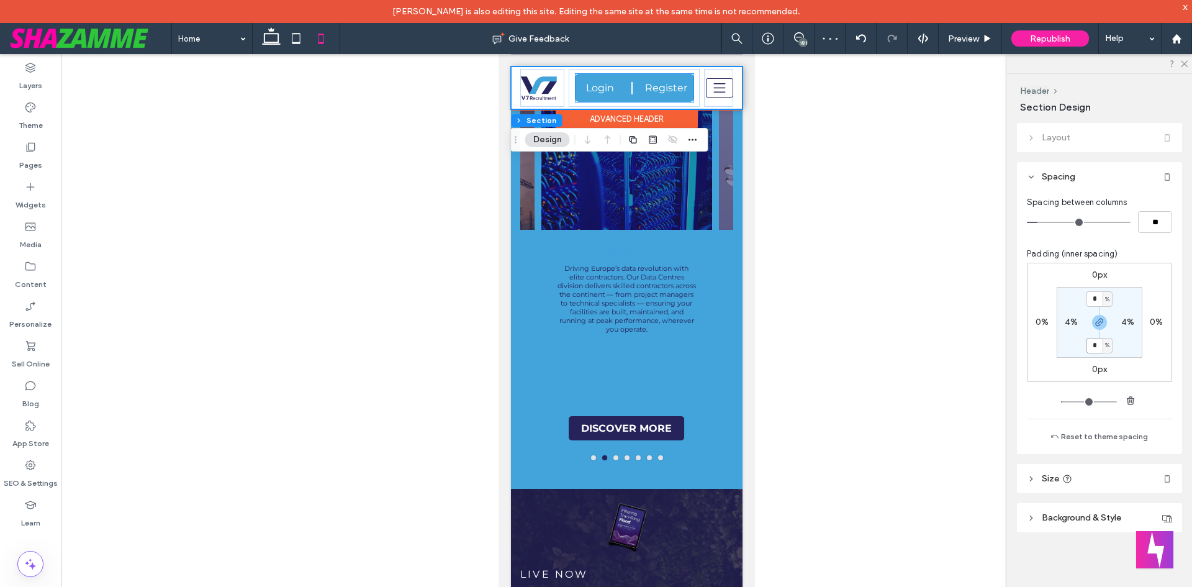
click at [628, 83] on div "Login Register User" at bounding box center [634, 88] width 118 height 28
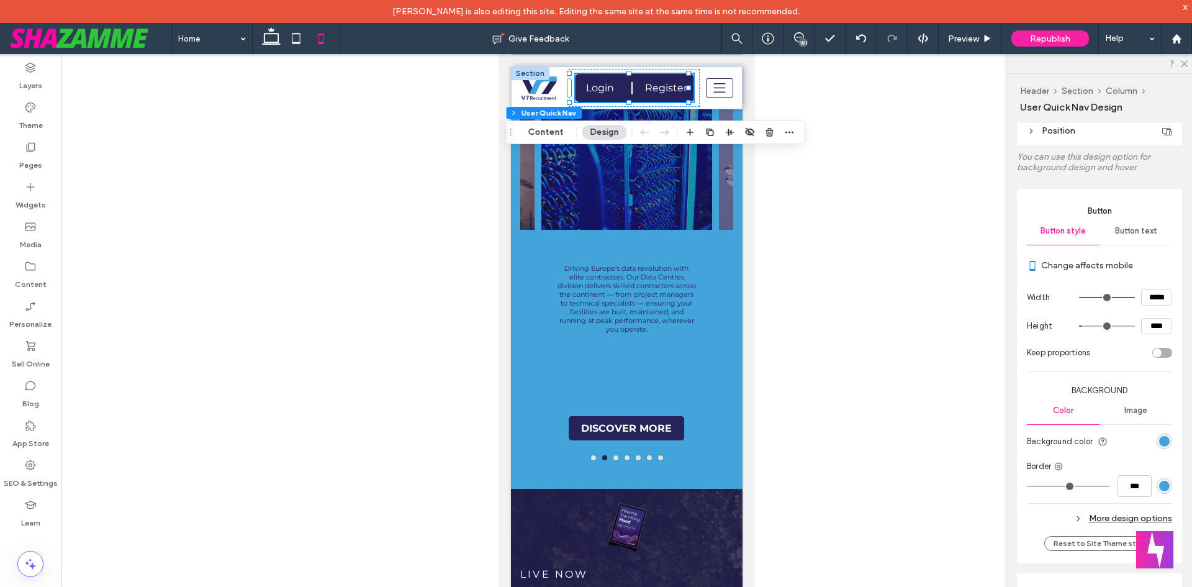
click at [1145, 327] on input "****" at bounding box center [1156, 326] width 31 height 16
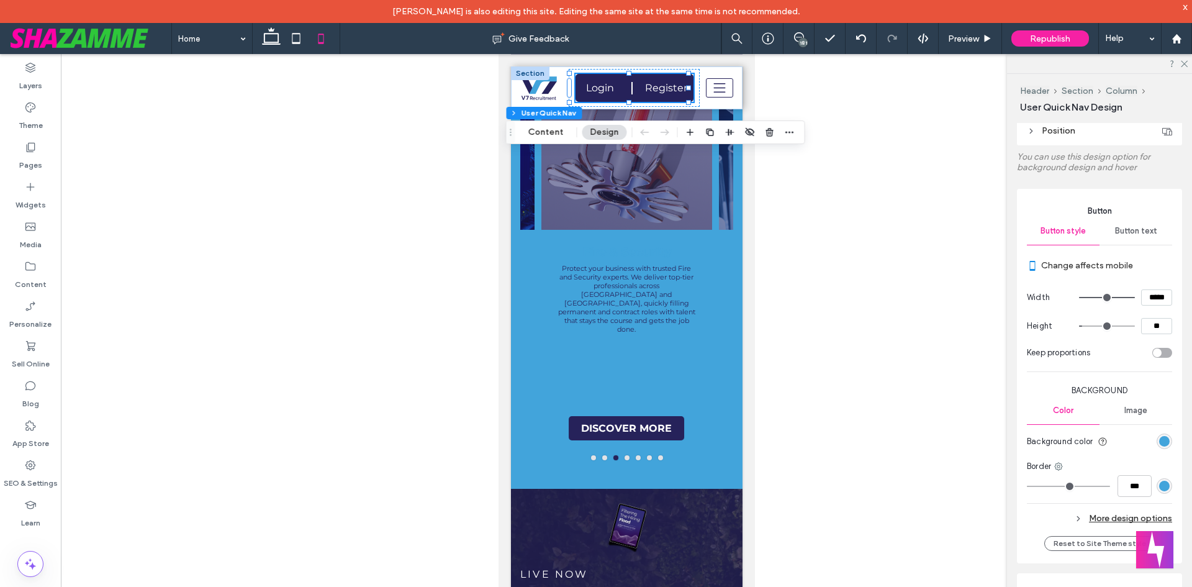
type input "****"
type input "**"
click at [1144, 301] on input "*****" at bounding box center [1156, 297] width 31 height 16
type input "*****"
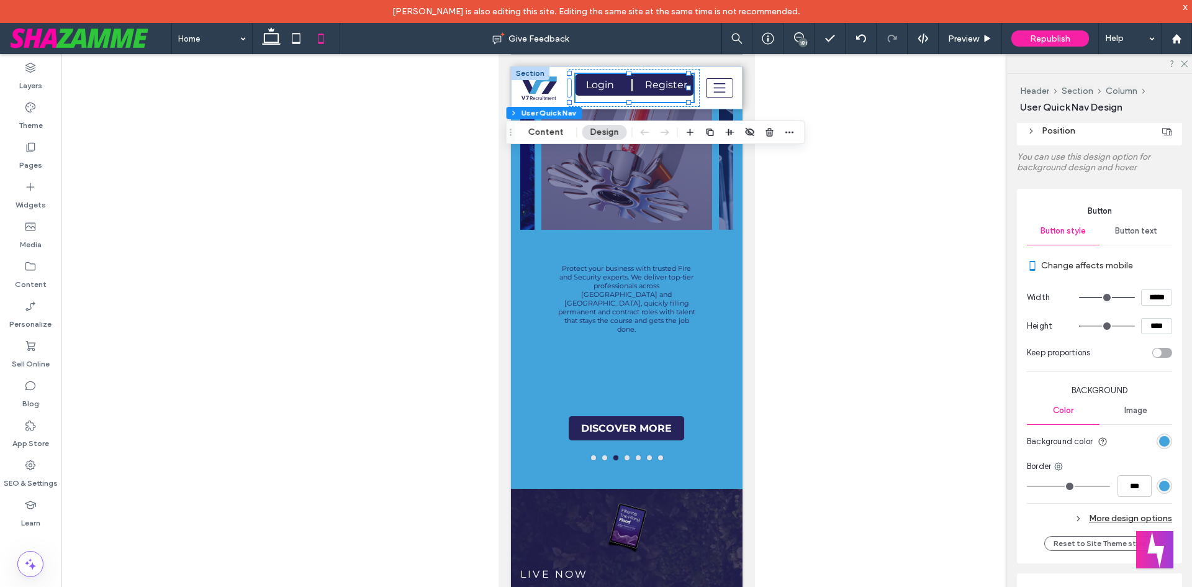
type input "***"
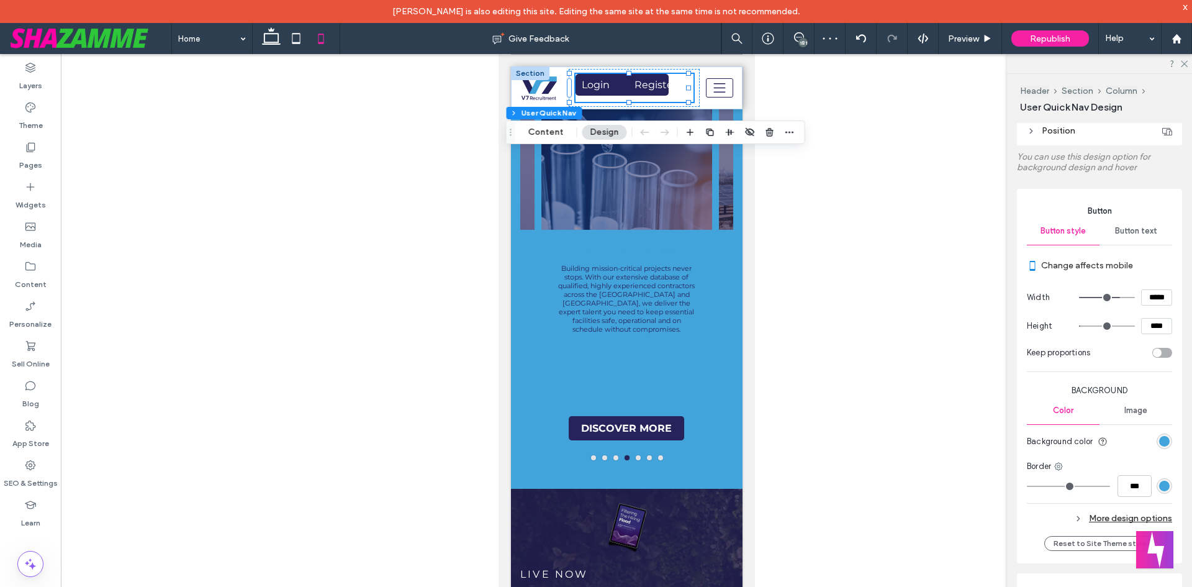
click at [1126, 227] on span "Button text" at bounding box center [1136, 231] width 42 height 10
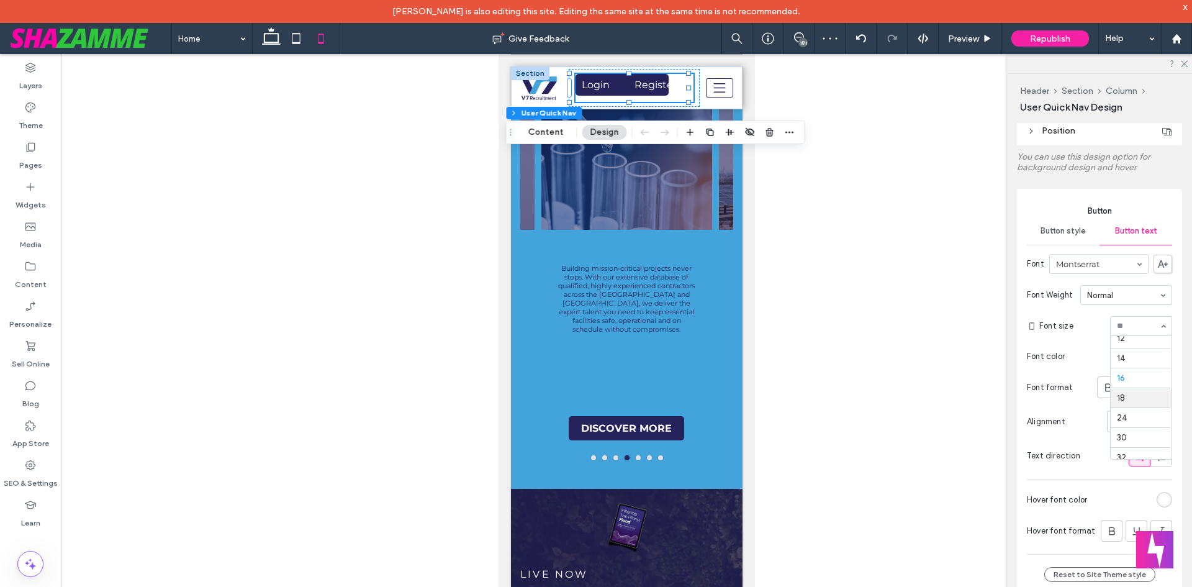
scroll to position [57, 0]
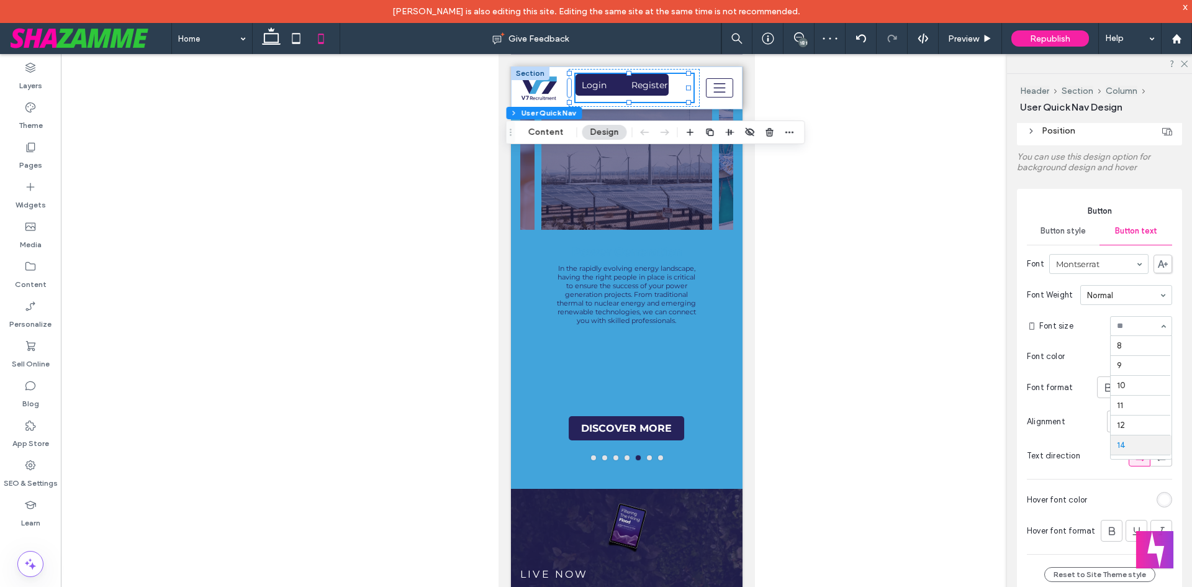
click at [1138, 328] on input at bounding box center [1138, 326] width 42 height 9
click at [885, 194] on div at bounding box center [626, 330] width 1131 height 553
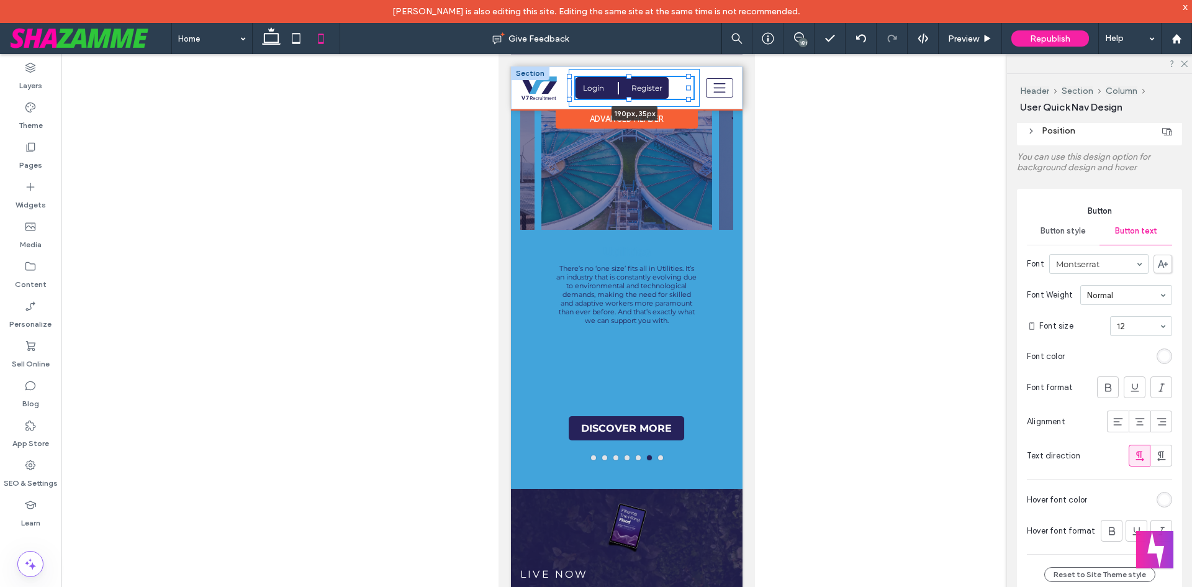
click at [628, 97] on div at bounding box center [628, 99] width 5 height 5
type input "**"
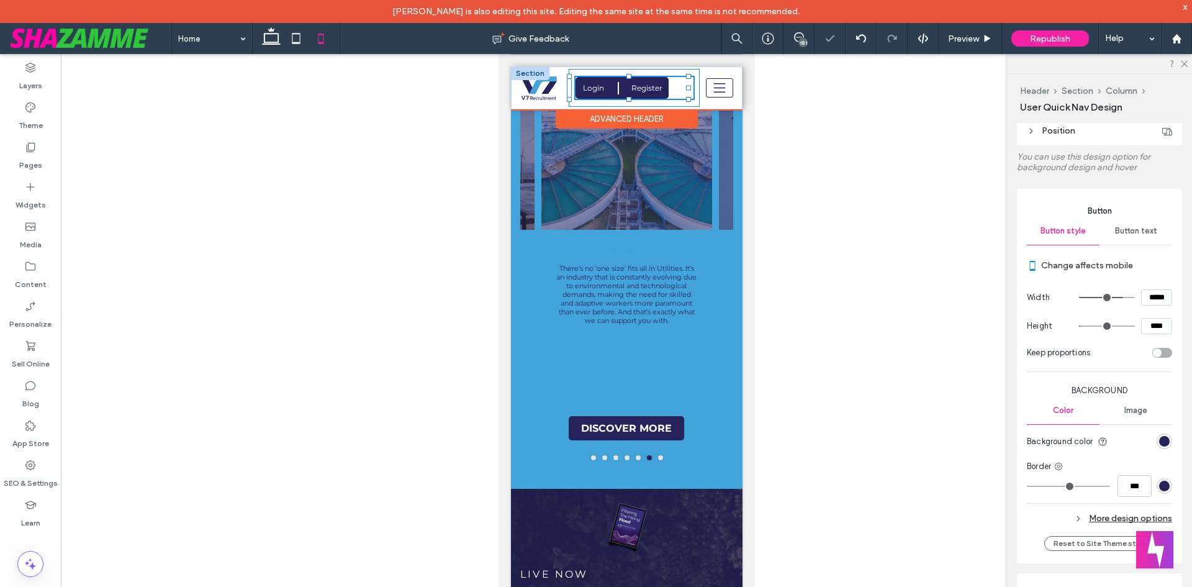
scroll to position [0, 0]
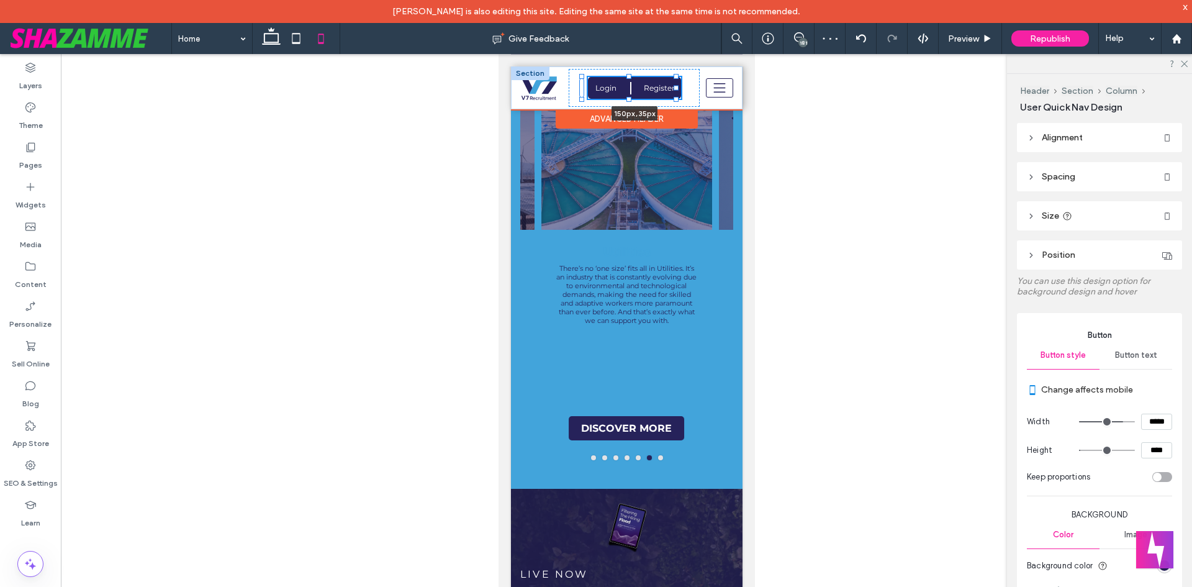
drag, startPoint x: 688, startPoint y: 89, endPoint x: 676, endPoint y: 89, distance: 12.4
click at [676, 89] on div at bounding box center [675, 88] width 5 height 5
type input "***"
click at [682, 92] on div "Live Jobs About Us Meet The Team Why V7? Work For Us Client Services Aviation C…" at bounding box center [633, 88] width 131 height 38
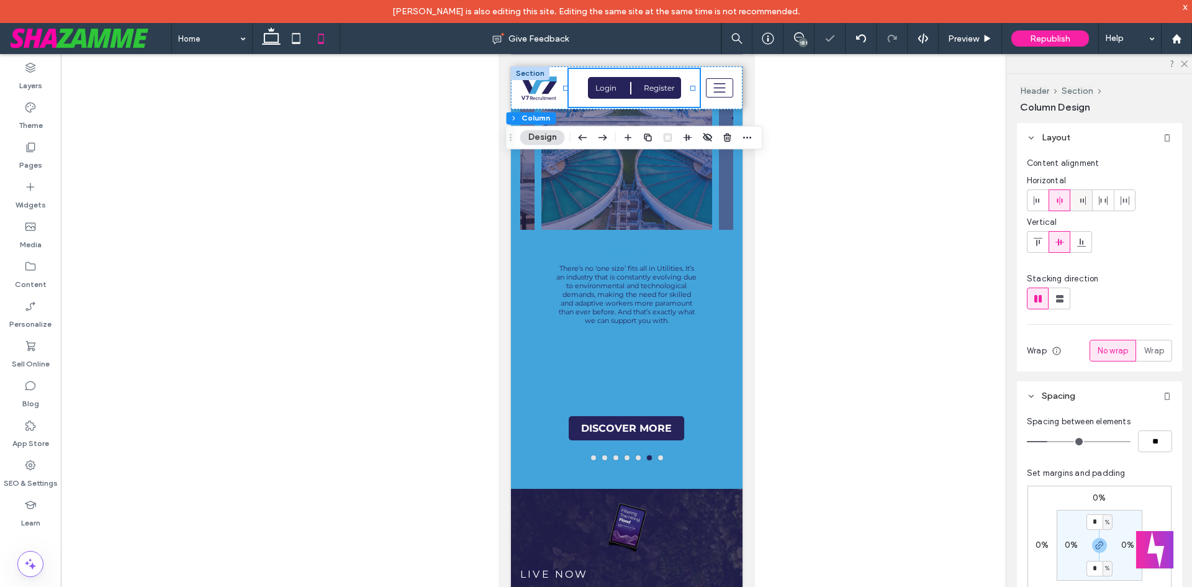
click at [1084, 197] on icon at bounding box center [1082, 201] width 10 height 10
click at [814, 214] on div at bounding box center [626, 330] width 1131 height 553
click at [719, 103] on div at bounding box center [718, 88] width 29 height 38
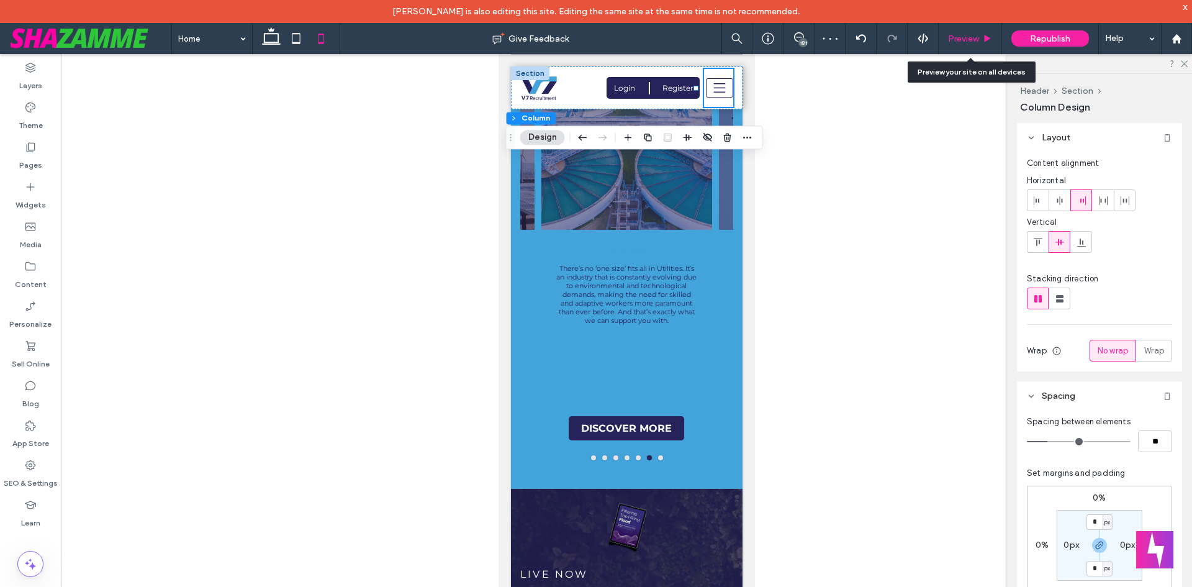
click at [986, 44] on div "Preview" at bounding box center [970, 38] width 63 height 31
click at [977, 36] on span "Preview" at bounding box center [963, 39] width 31 height 11
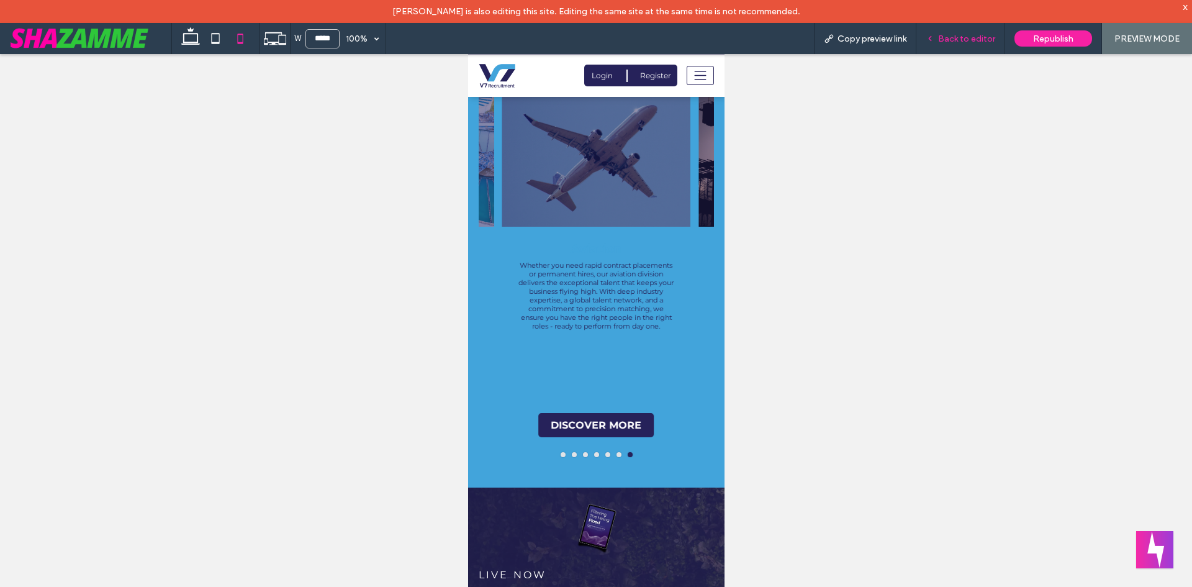
click at [982, 34] on span "Back to editor" at bounding box center [966, 39] width 57 height 11
